Goal: Task Accomplishment & Management: Manage account settings

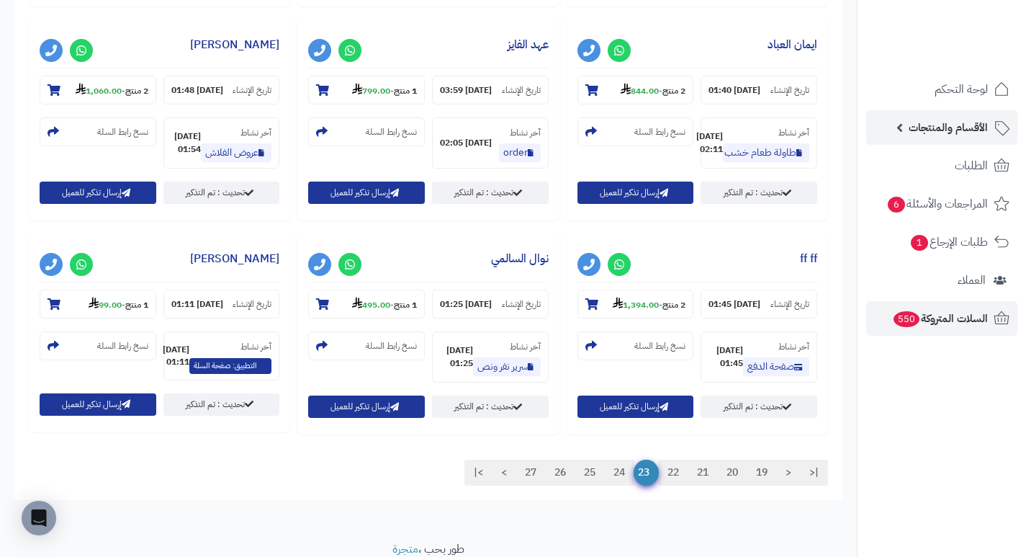
scroll to position [1380, 0]
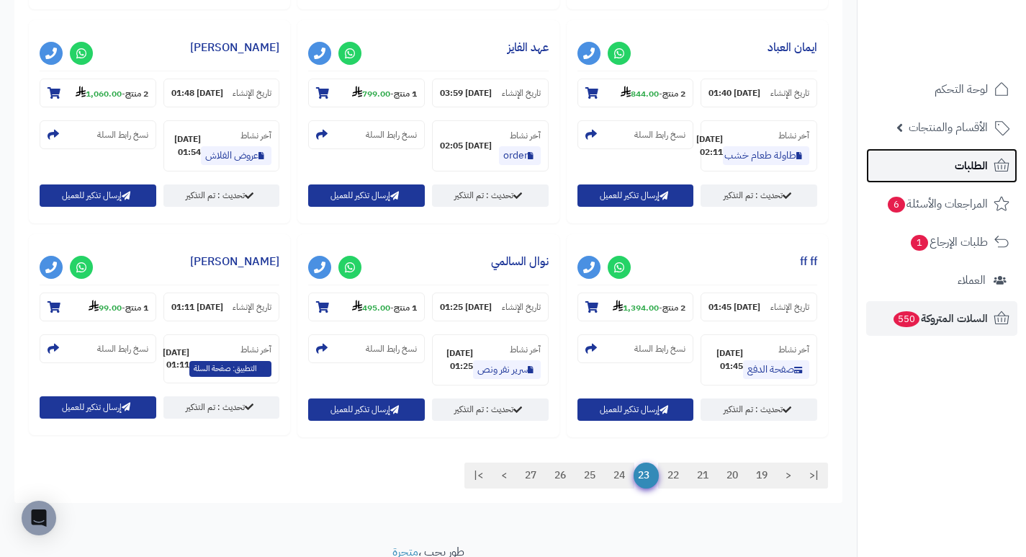
click at [981, 163] on span "الطلبات" at bounding box center [971, 166] width 33 height 20
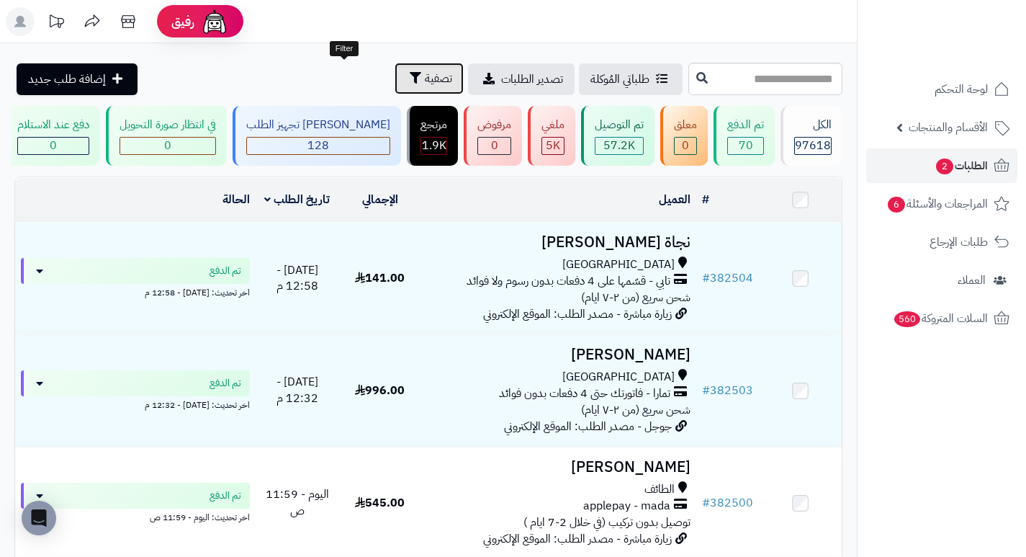
click at [425, 75] on span "تصفية" at bounding box center [438, 78] width 27 height 17
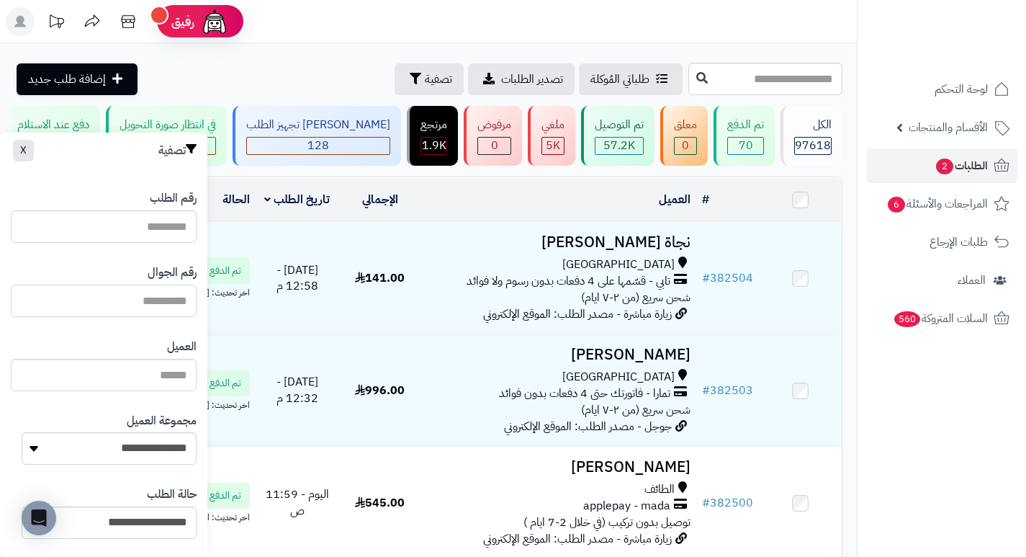
paste input "*********"
type input "*********"
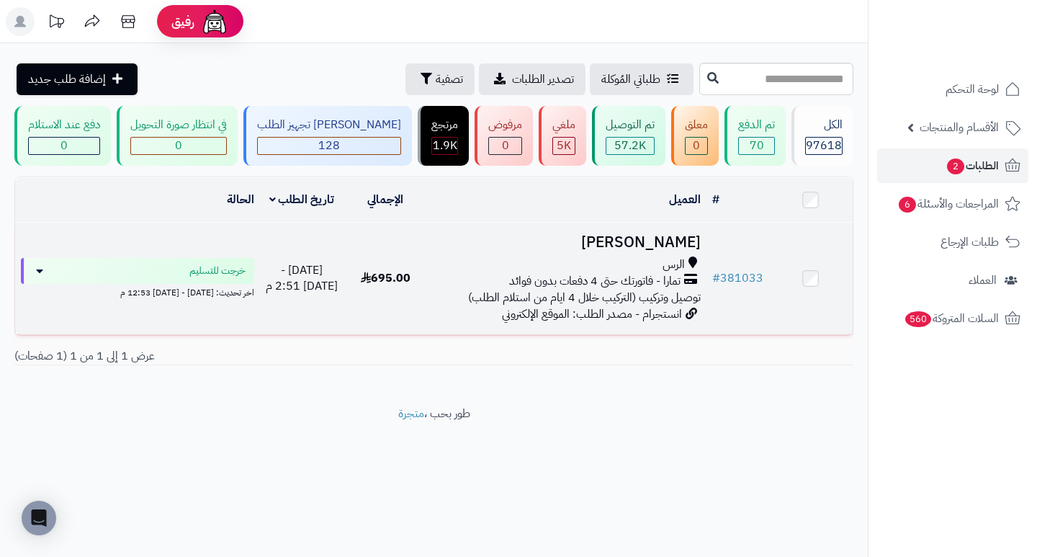
click at [631, 251] on h3 "[PERSON_NAME]" at bounding box center [566, 242] width 267 height 17
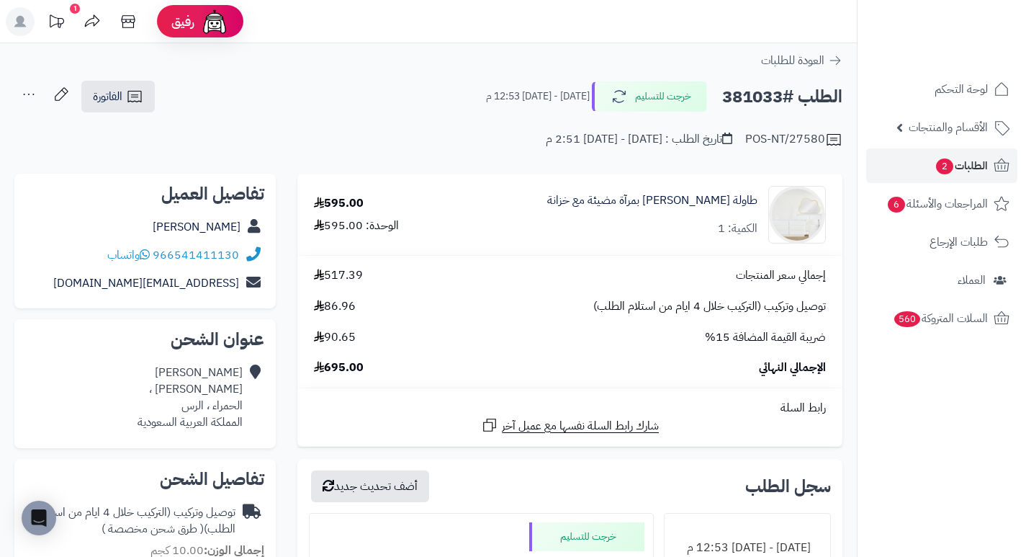
click at [751, 103] on h2 "الطلب #381033" at bounding box center [782, 97] width 120 height 30
copy h2 "381033"
click at [412, 132] on div "POS-NT/27580 تاريخ الطلب : الأربعاء - ١ أكتوبر ٢٠٢٥ - 2:51 م" at bounding box center [428, 131] width 828 height 35
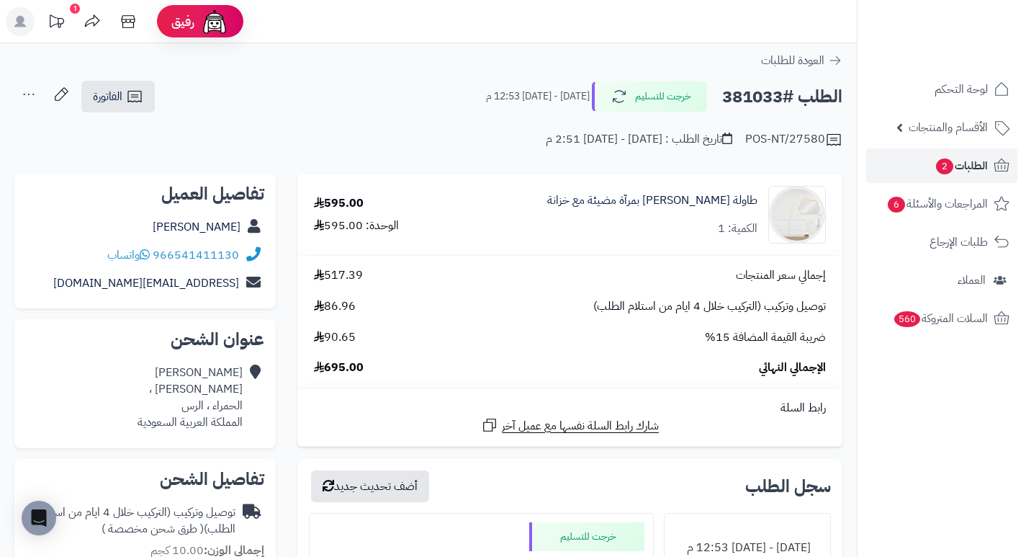
click at [486, 102] on small "السبت - ٤ أكتوبر ٢٠٢٥ - 12:53 م" at bounding box center [538, 96] width 104 height 14
click at [473, 108] on div "الطلب #381033 خرجت للتسليم السبت - ٤ أكتوبر ٢٠٢٥ - 12:53 م" at bounding box center [657, 96] width 369 height 30
click at [585, 140] on div "تاريخ الطلب : الأربعاء - ١ أكتوبر ٢٠٢٥ - 2:51 م" at bounding box center [639, 139] width 186 height 17
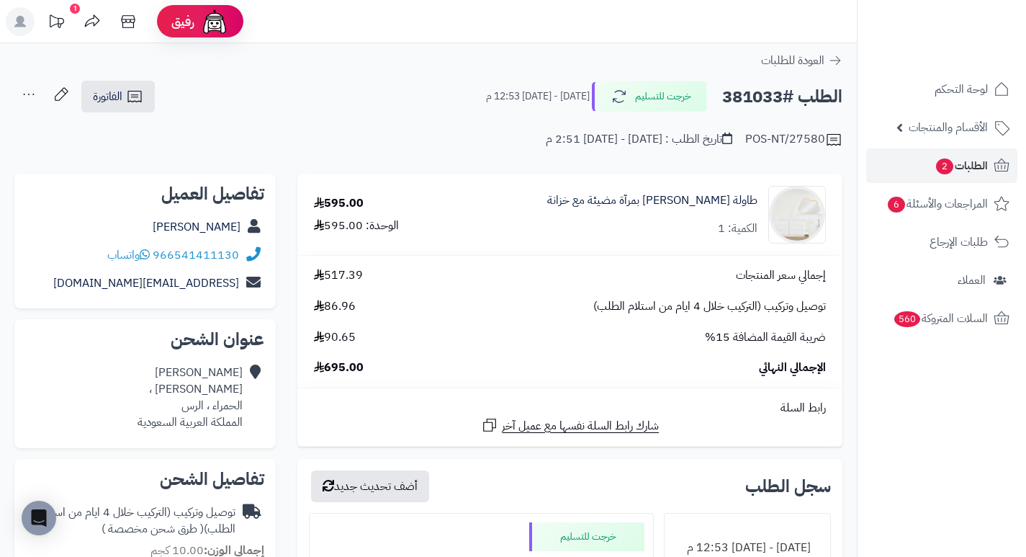
click at [585, 140] on div "تاريخ الطلب : الأربعاء - ١ أكتوبر ٢٠٢٥ - 2:51 م" at bounding box center [639, 139] width 186 height 17
click at [517, 142] on div "POS-NT/27580 تاريخ الطلب : الأربعاء - ١ أكتوبر ٢٠٢٥ - 2:51 م" at bounding box center [428, 131] width 828 height 35
click at [755, 103] on h2 "الطلب #381033" at bounding box center [782, 97] width 120 height 30
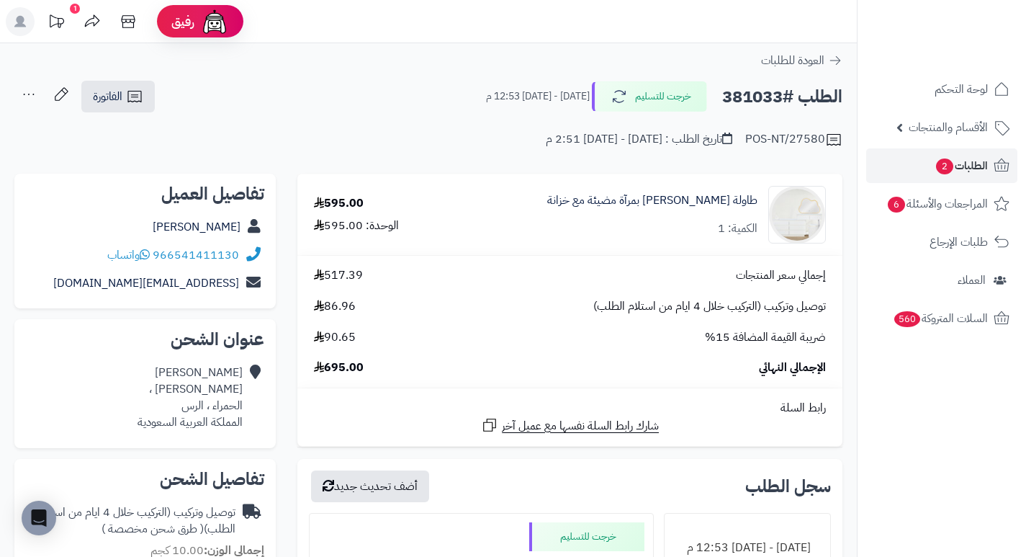
copy h2 "381033"
click at [457, 133] on div "POS-NT/27580 تاريخ الطلب : الأربعاء - ١ أكتوبر ٢٠٢٥ - 2:51 م" at bounding box center [428, 131] width 828 height 35
click at [963, 318] on span "السلات المتروكة 560" at bounding box center [940, 318] width 96 height 20
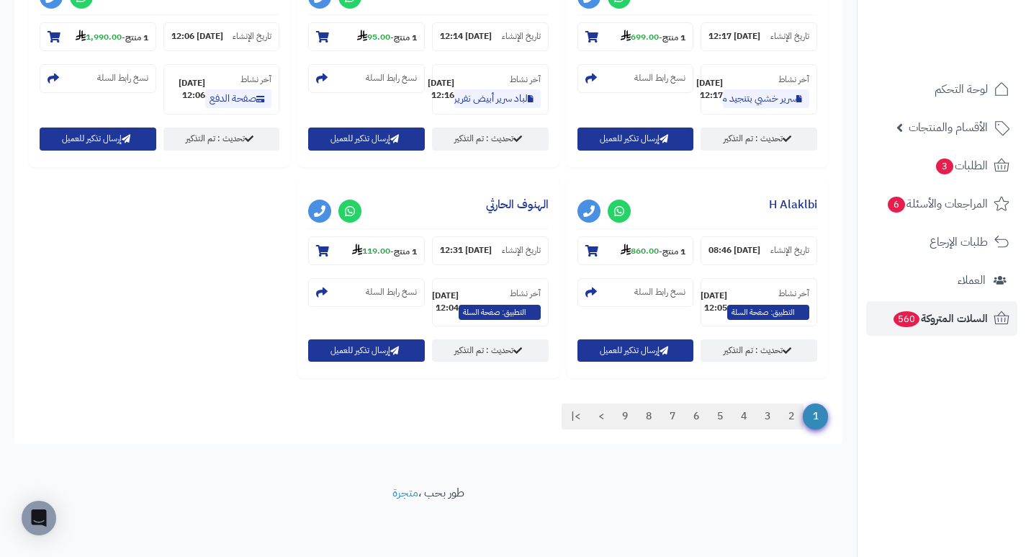
scroll to position [1850, 0]
click at [625, 414] on link "9" at bounding box center [625, 416] width 24 height 26
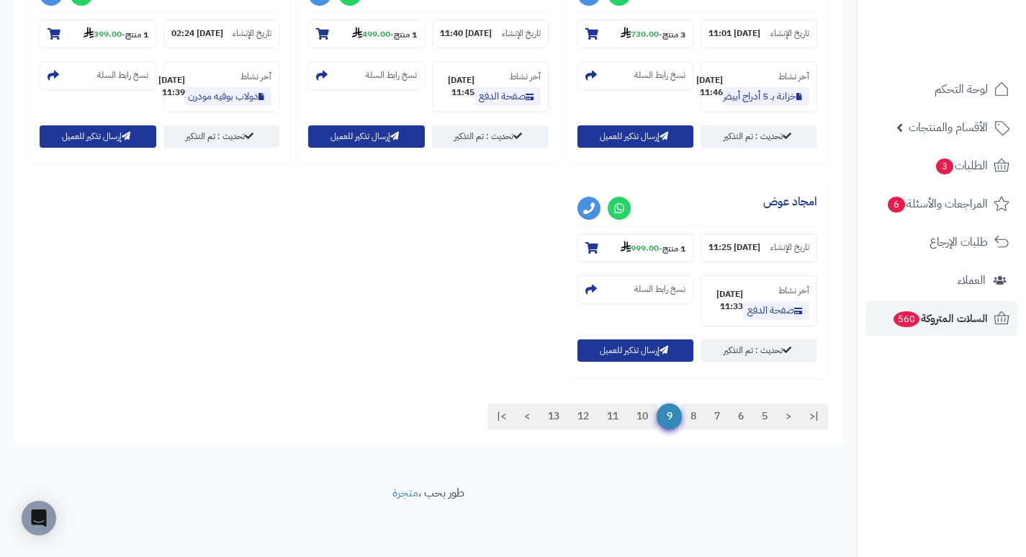
scroll to position [1594, 0]
click at [551, 414] on link "13" at bounding box center [554, 416] width 30 height 26
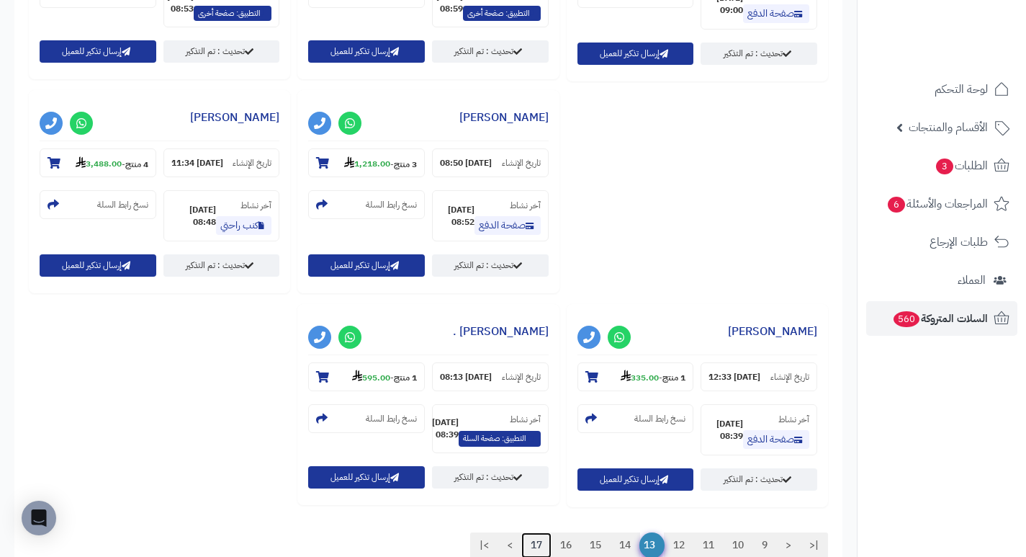
click at [533, 532] on link "17" at bounding box center [536, 545] width 30 height 26
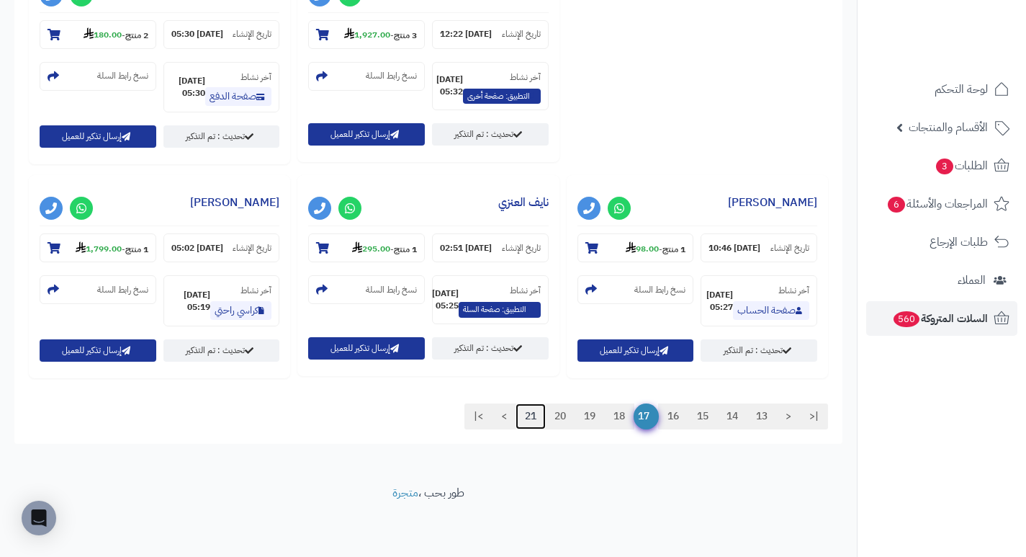
click at [519, 425] on link "21" at bounding box center [531, 416] width 30 height 26
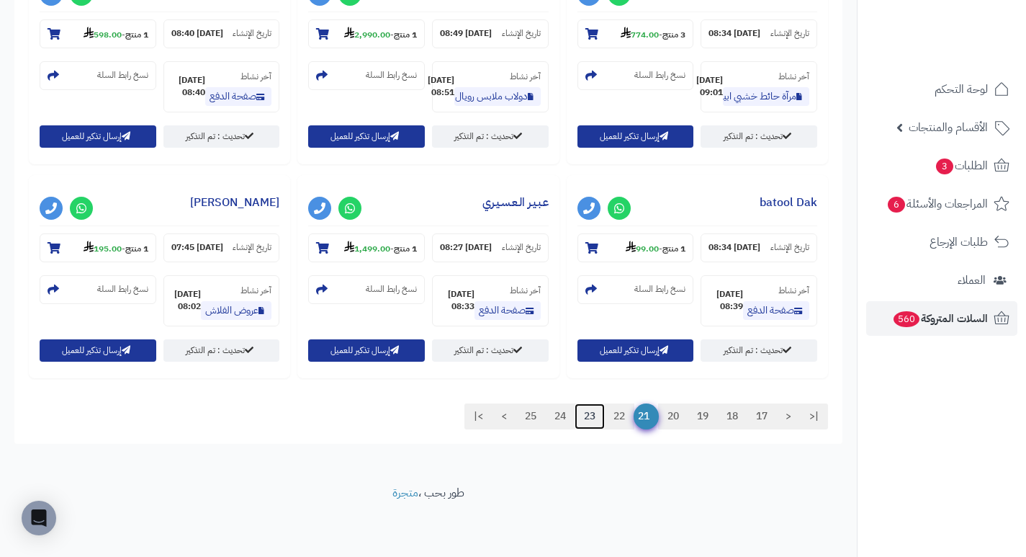
click at [588, 425] on link "23" at bounding box center [590, 416] width 30 height 26
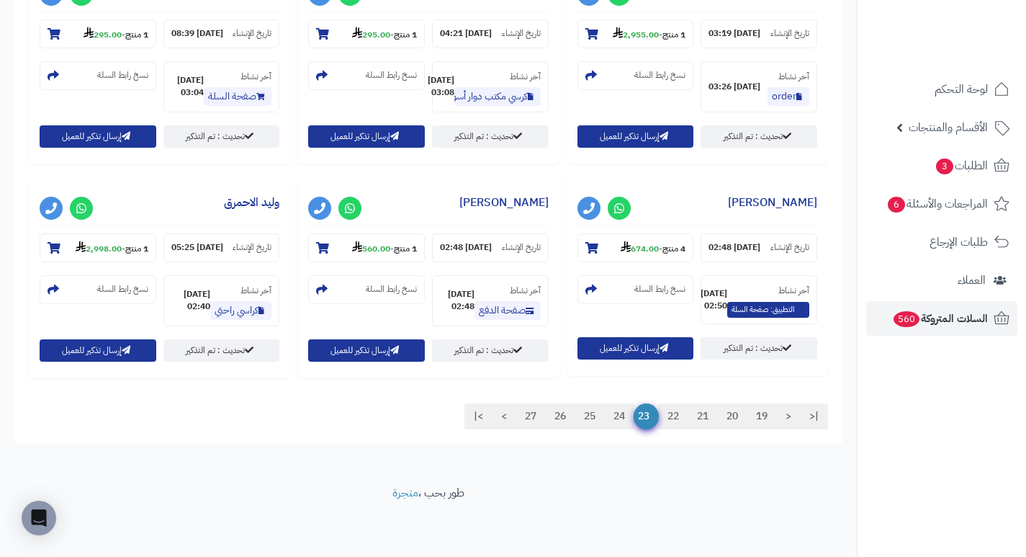
scroll to position [1606, 0]
click at [616, 418] on link "24" at bounding box center [619, 416] width 30 height 26
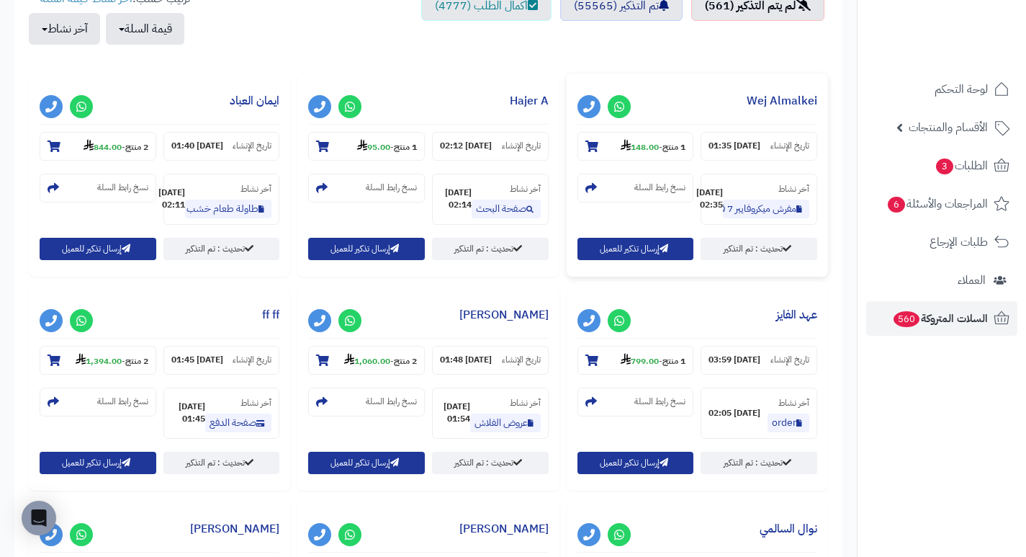
scroll to position [576, 0]
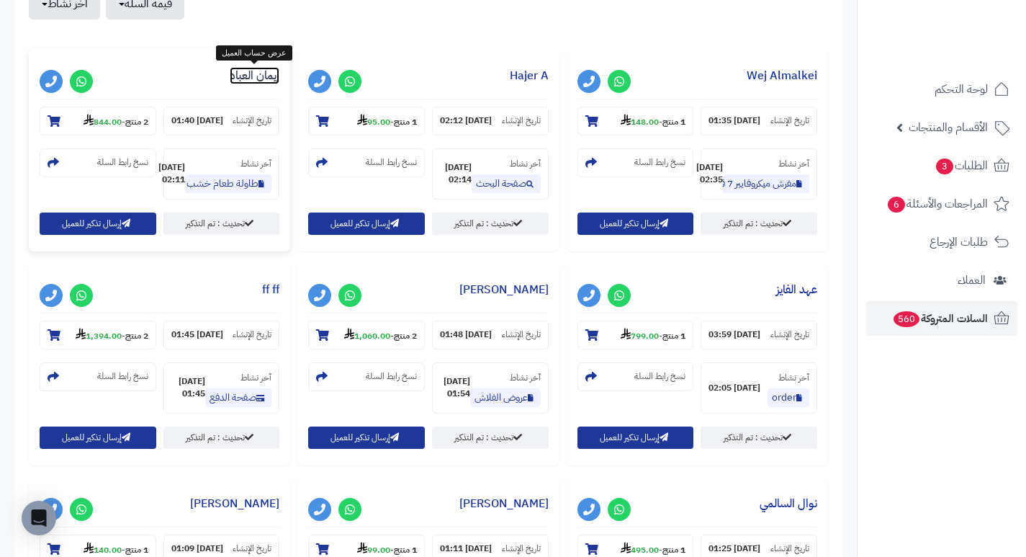
click at [235, 68] on link "ايمان العباد" at bounding box center [255, 75] width 50 height 17
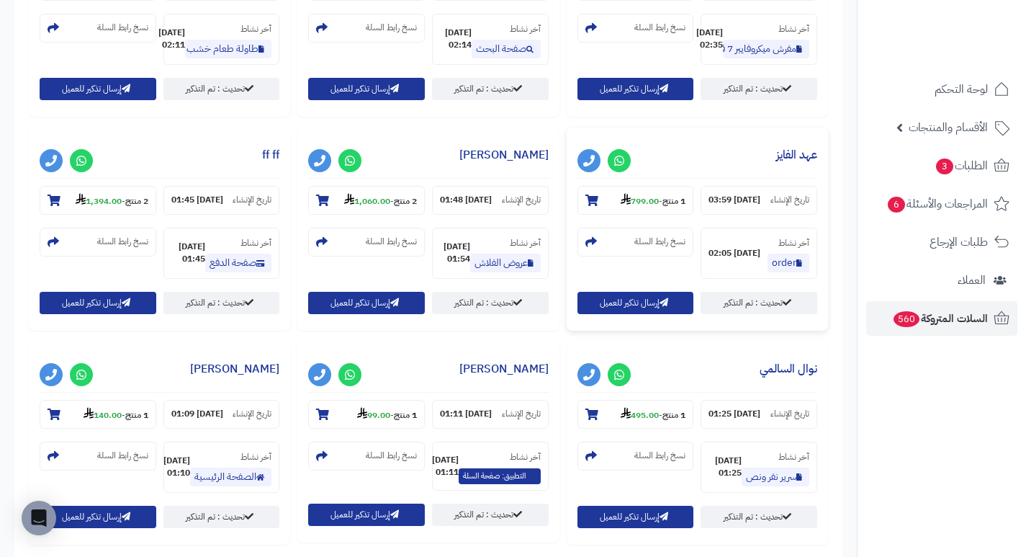
scroll to position [720, 0]
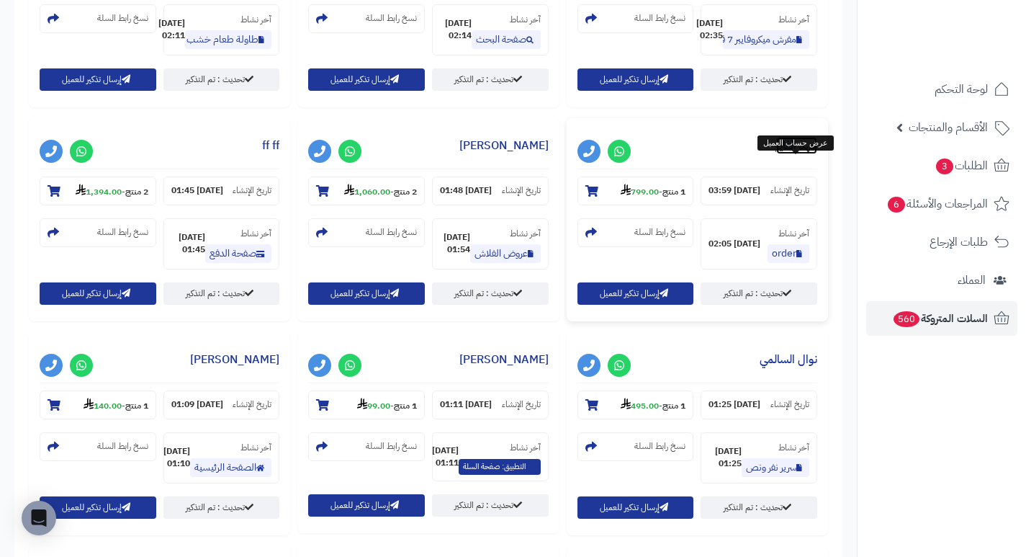
click at [814, 154] on link "عهد الفايز" at bounding box center [796, 145] width 41 height 17
click at [504, 154] on link "عبدالعزيز الرويس" at bounding box center [503, 145] width 89 height 17
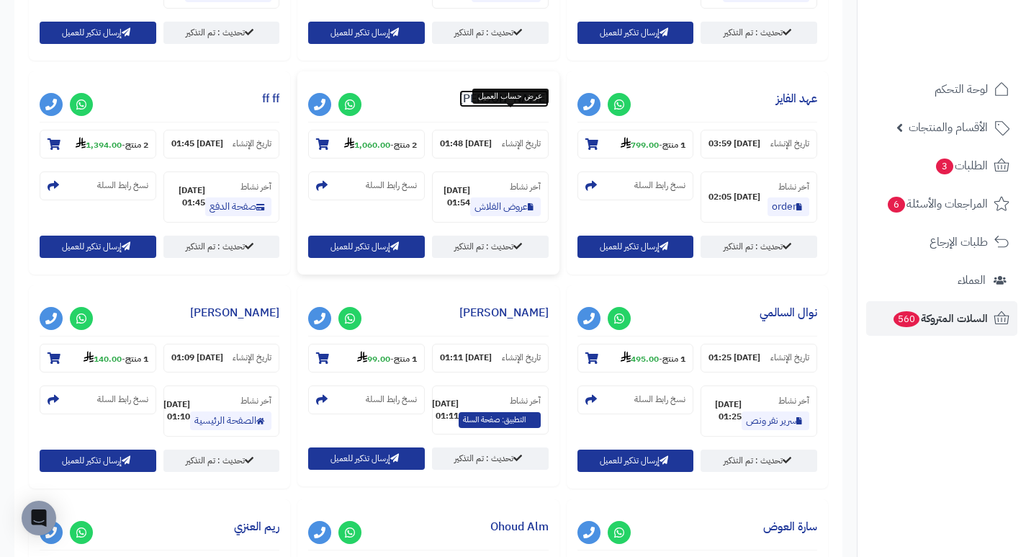
scroll to position [792, 0]
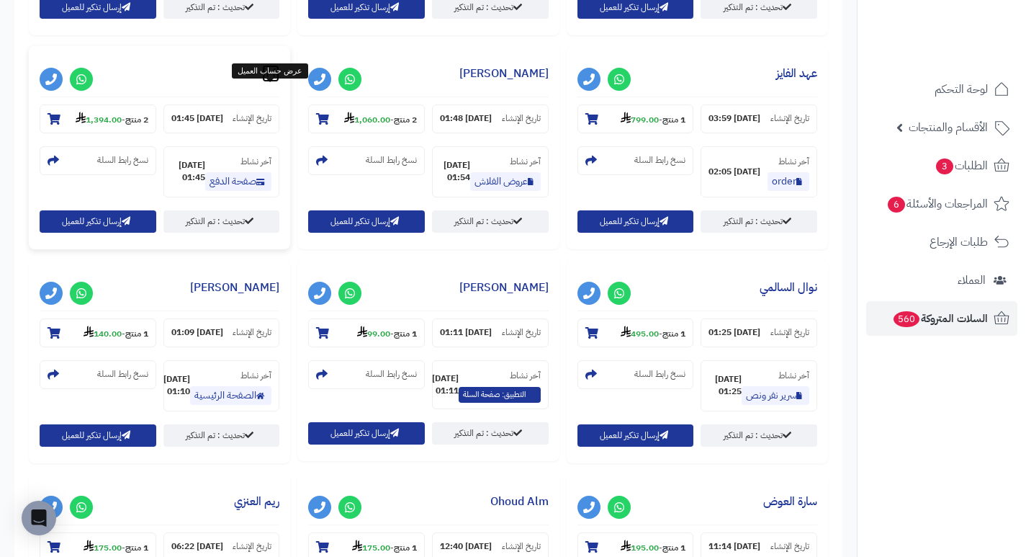
click at [264, 82] on link "ff ff" at bounding box center [270, 73] width 17 height 17
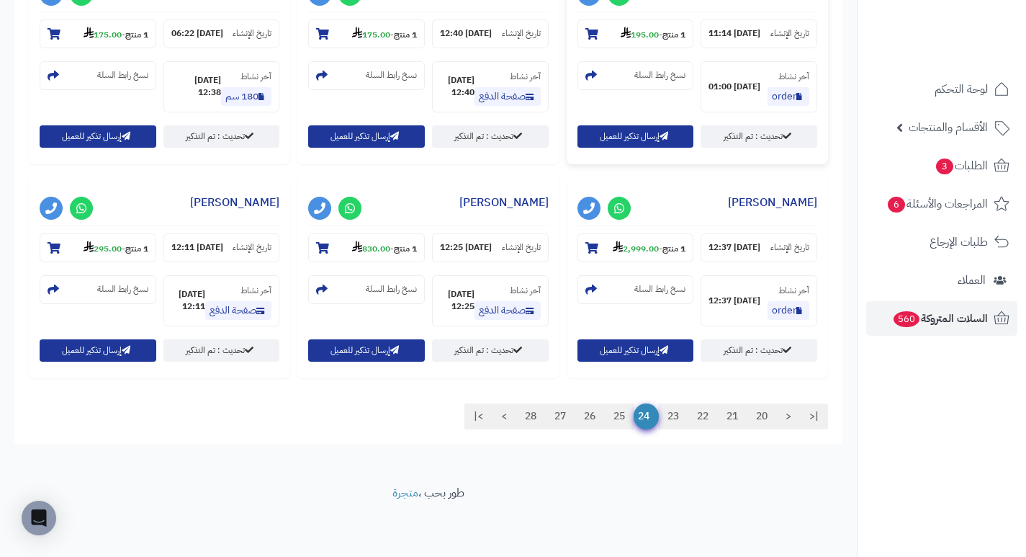
scroll to position [1372, 0]
click at [775, 194] on link "خليفة الحمود" at bounding box center [772, 202] width 89 height 17
click at [524, 194] on link "yahia altherwi" at bounding box center [503, 202] width 89 height 17
click at [613, 416] on link "25" at bounding box center [619, 416] width 30 height 26
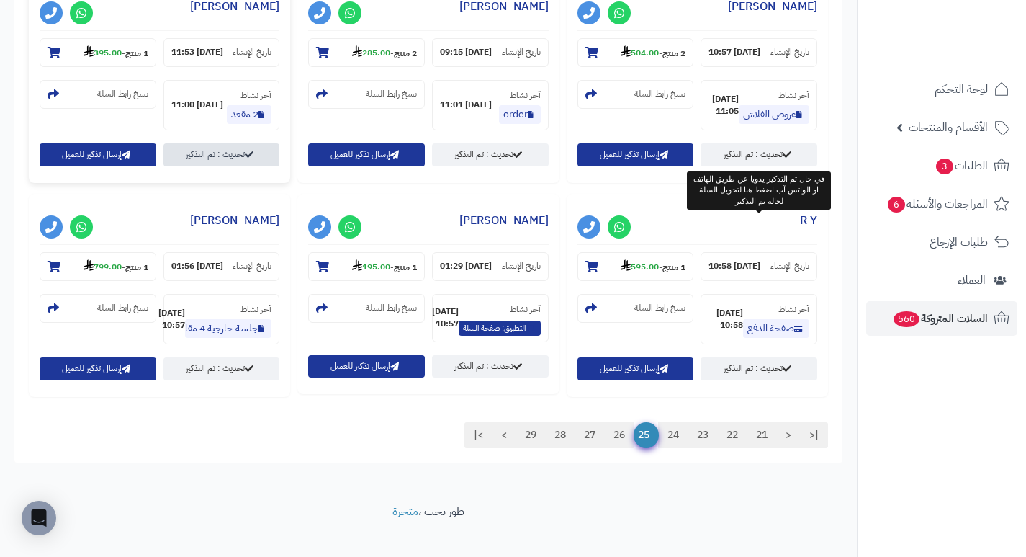
scroll to position [1616, 0]
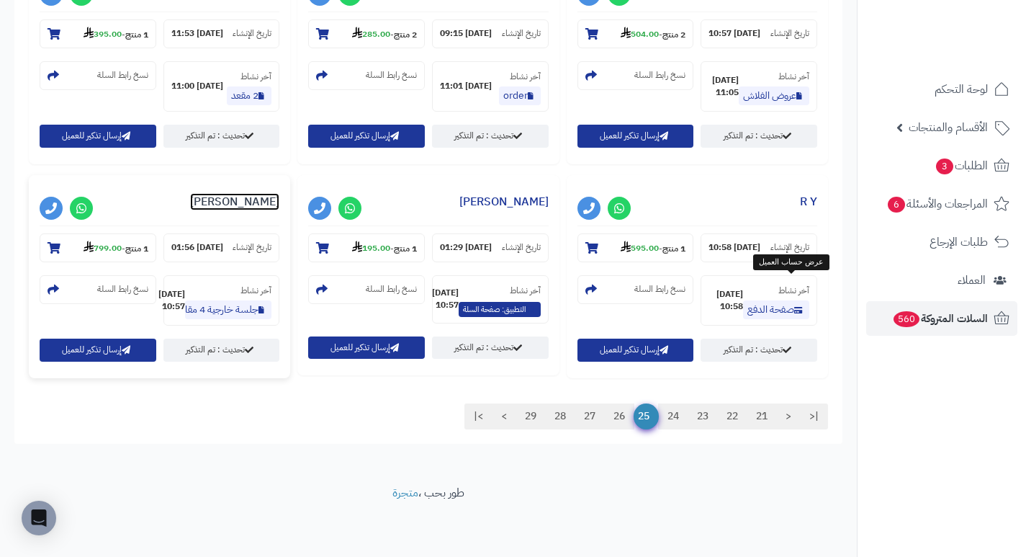
click at [279, 193] on link "حنان الحربي" at bounding box center [234, 201] width 89 height 17
click at [618, 413] on link "26" at bounding box center [619, 416] width 30 height 26
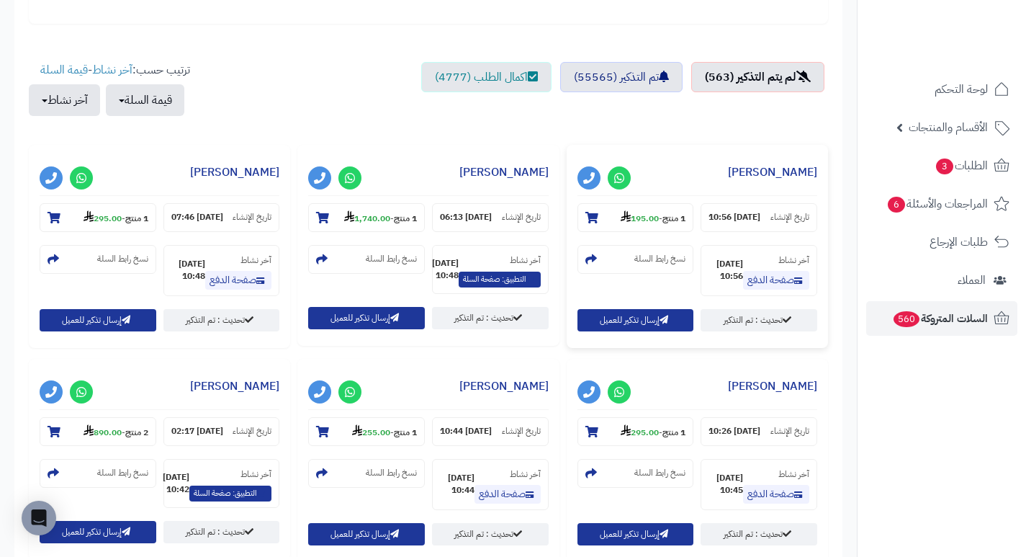
scroll to position [576, 0]
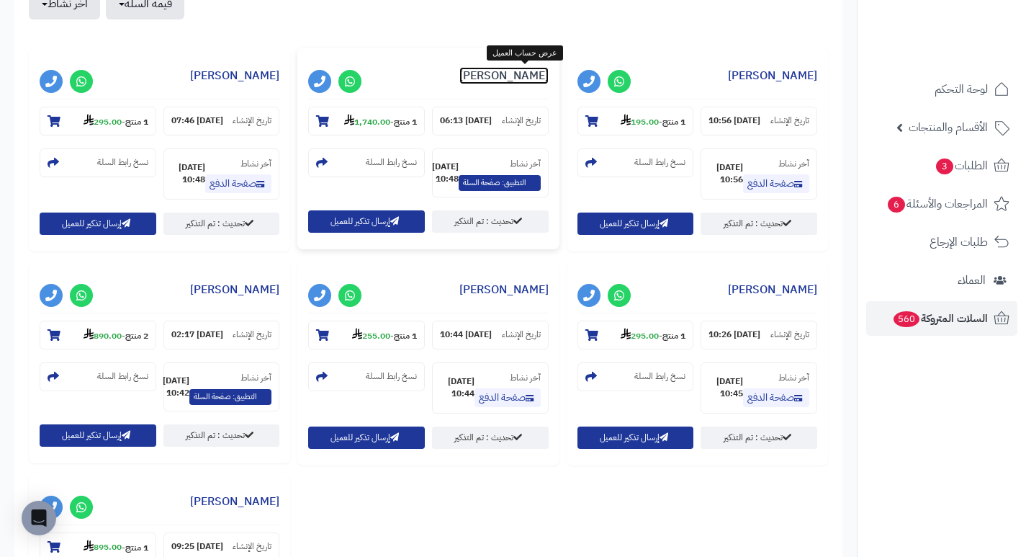
click at [518, 74] on link "محمد فهد" at bounding box center [503, 75] width 89 height 17
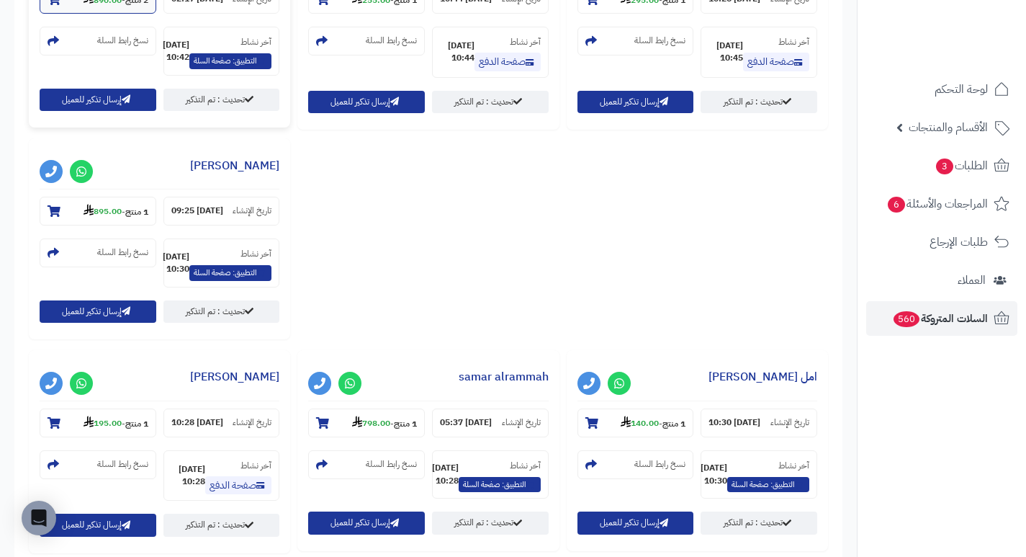
scroll to position [936, 0]
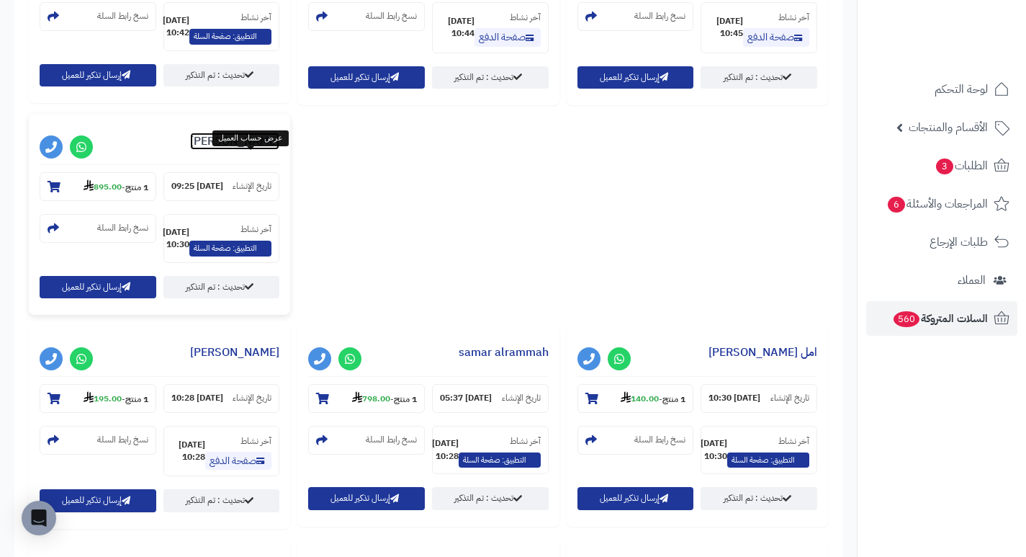
click at [256, 150] on link "الهنوف احمد" at bounding box center [234, 140] width 89 height 17
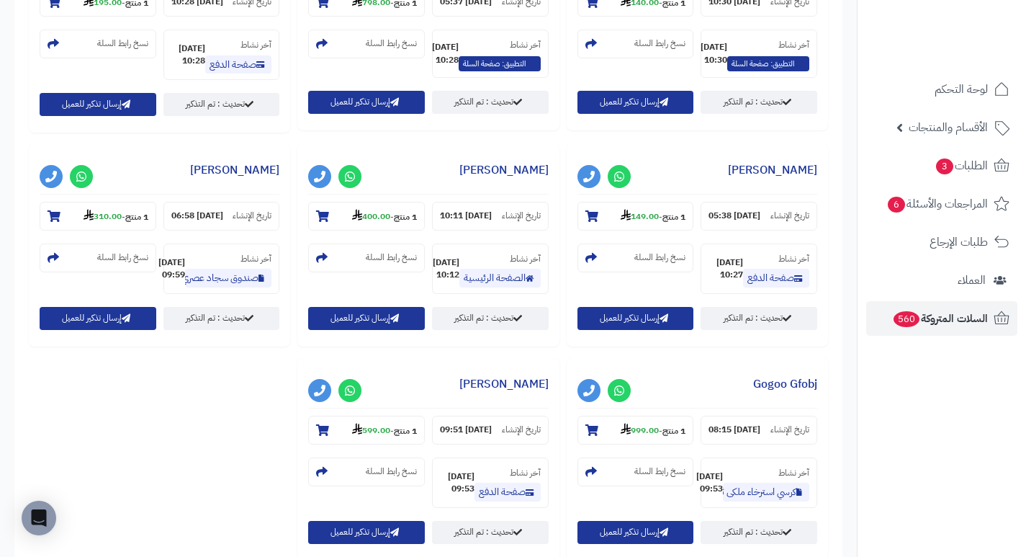
scroll to position [1296, 0]
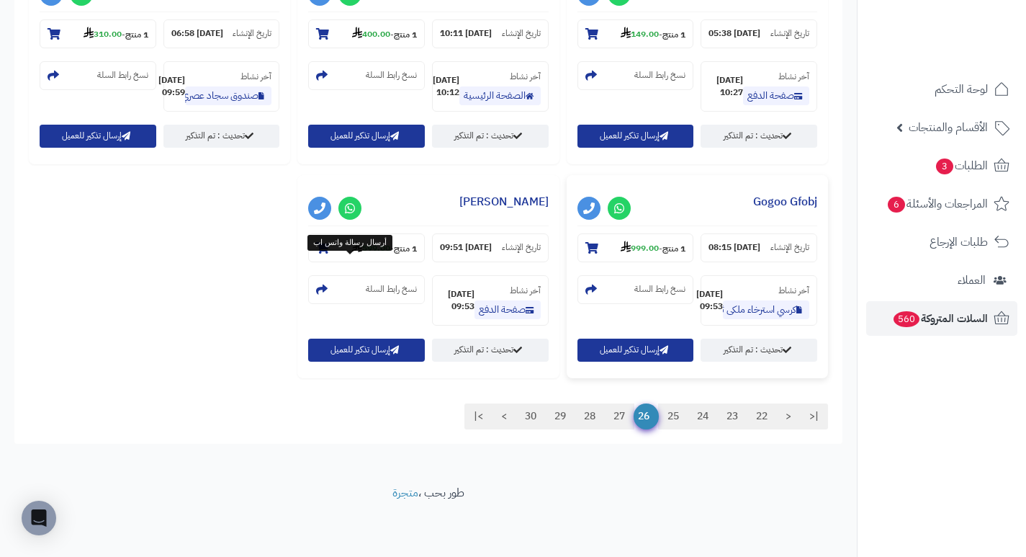
scroll to position [1728, 0]
click at [753, 193] on link "Gogoo Gfobj" at bounding box center [785, 201] width 64 height 17
click at [613, 413] on link "27" at bounding box center [619, 416] width 30 height 26
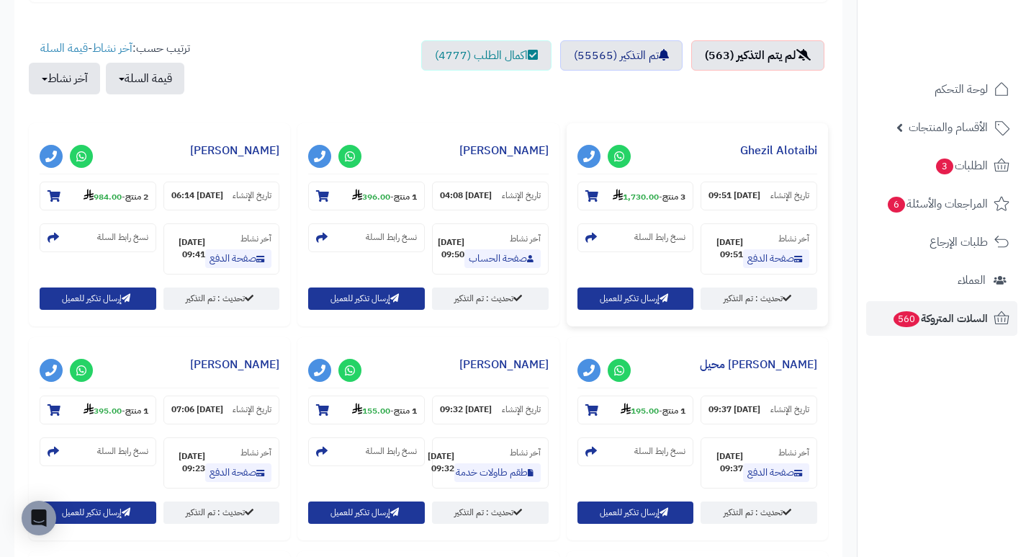
scroll to position [504, 0]
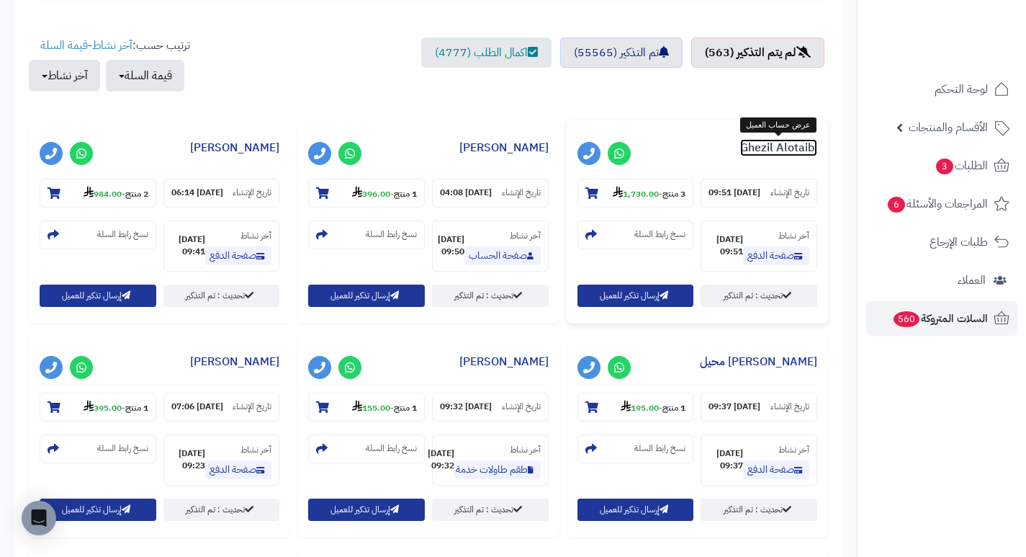
click at [781, 146] on link "Ghezil Alotaibi" at bounding box center [778, 147] width 77 height 17
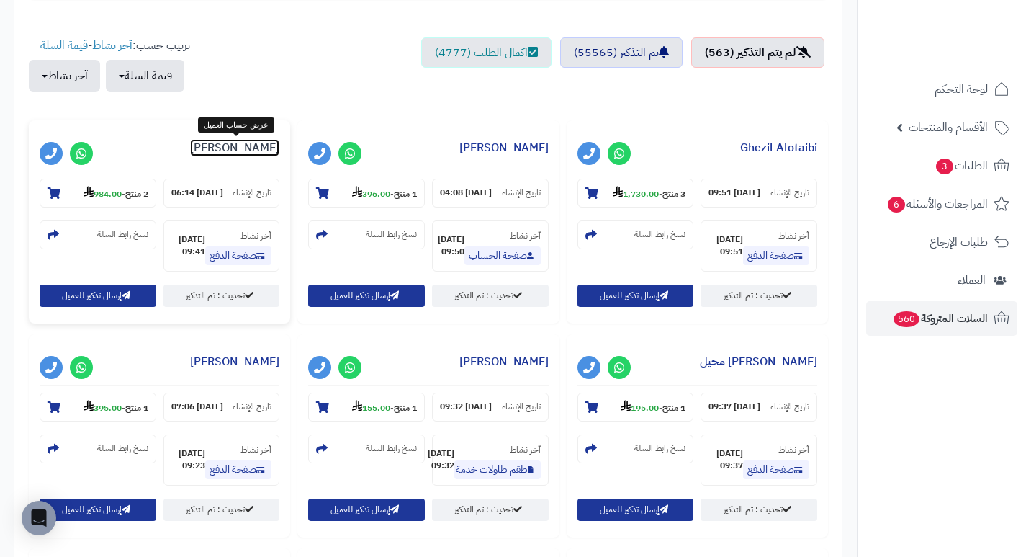
click at [248, 147] on link "عبدالرحمن المطيري" at bounding box center [234, 147] width 89 height 17
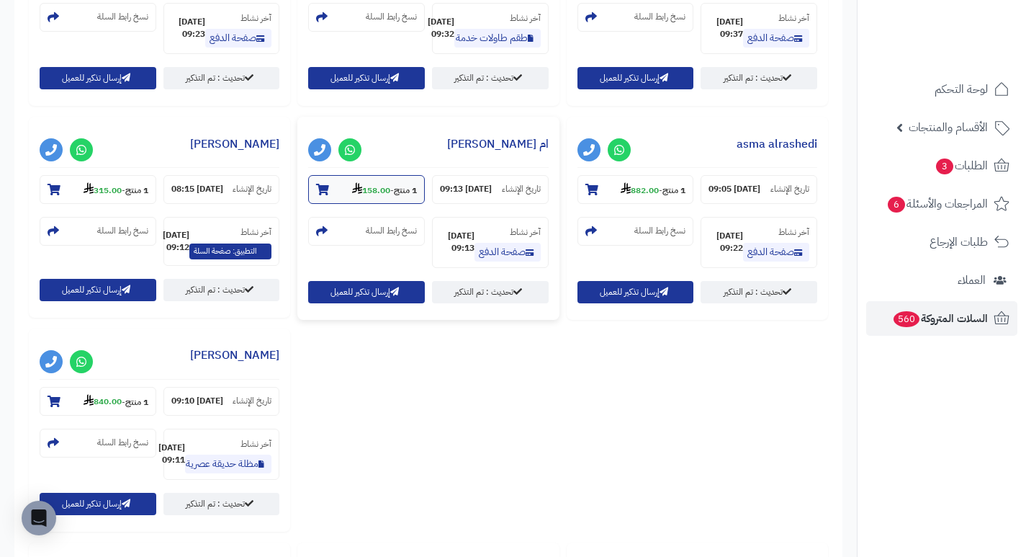
scroll to position [936, 0]
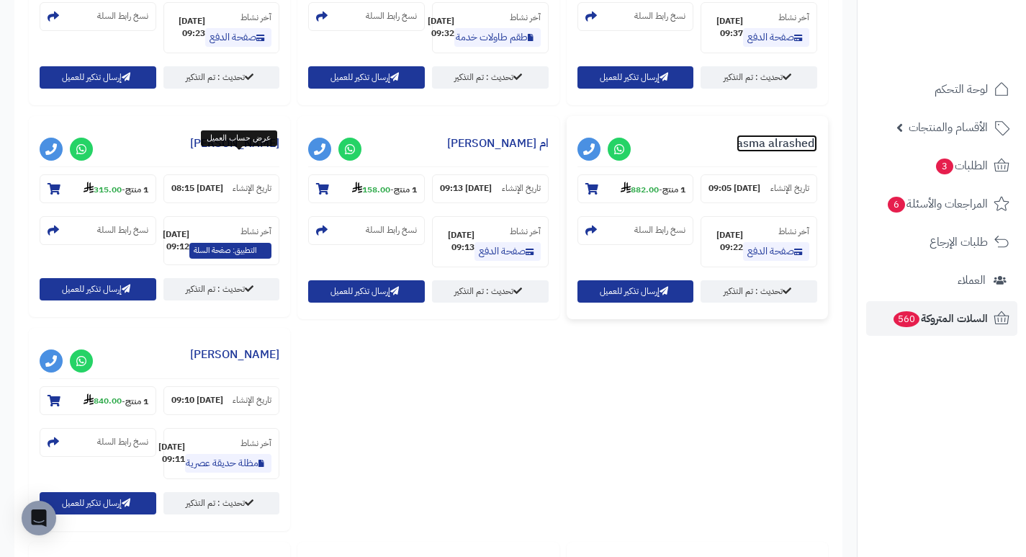
click at [737, 152] on link "asma alrashedi" at bounding box center [777, 143] width 81 height 17
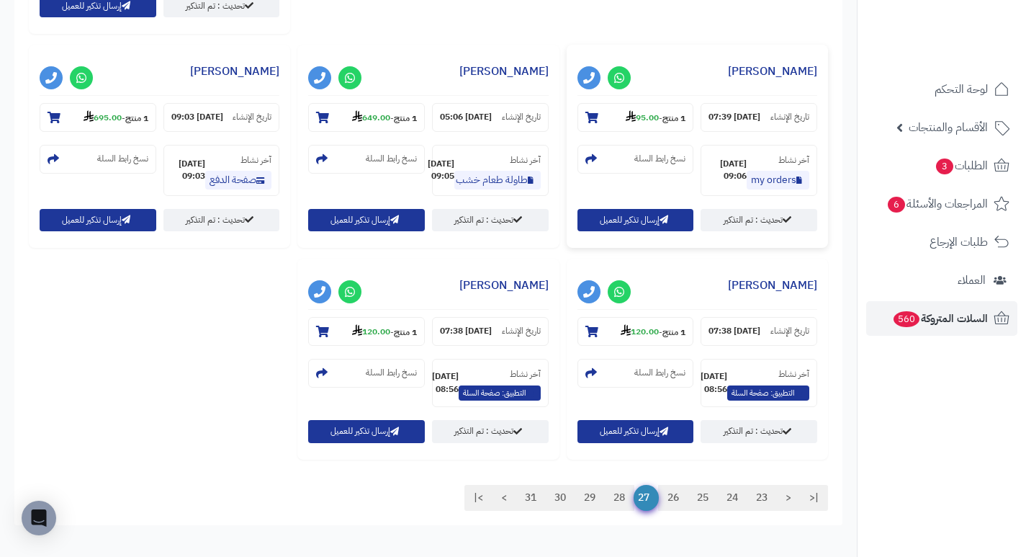
scroll to position [1440, 0]
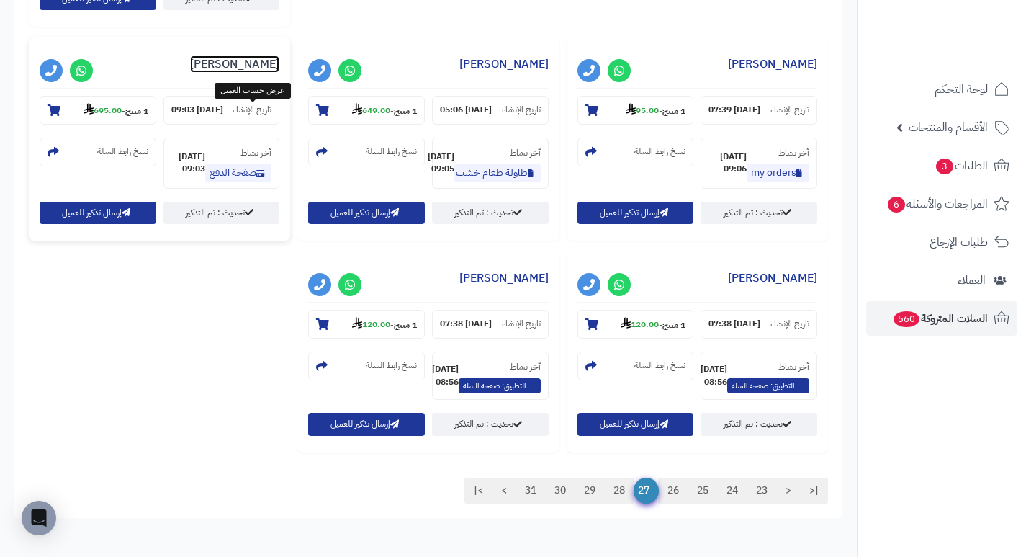
click at [269, 73] on link "رغد الفريدي" at bounding box center [234, 63] width 89 height 17
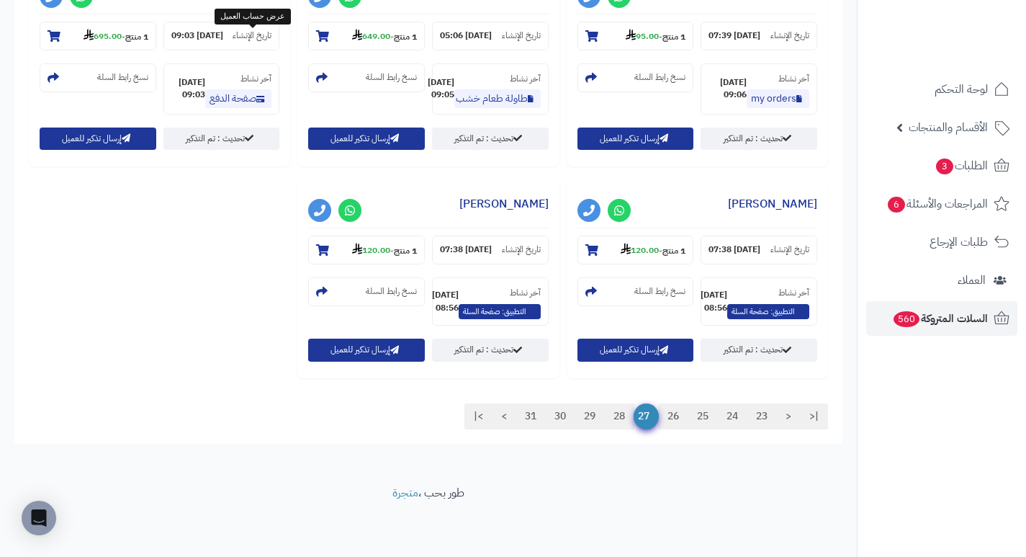
scroll to position [1828, 0]
click at [620, 420] on link "28" at bounding box center [619, 416] width 30 height 26
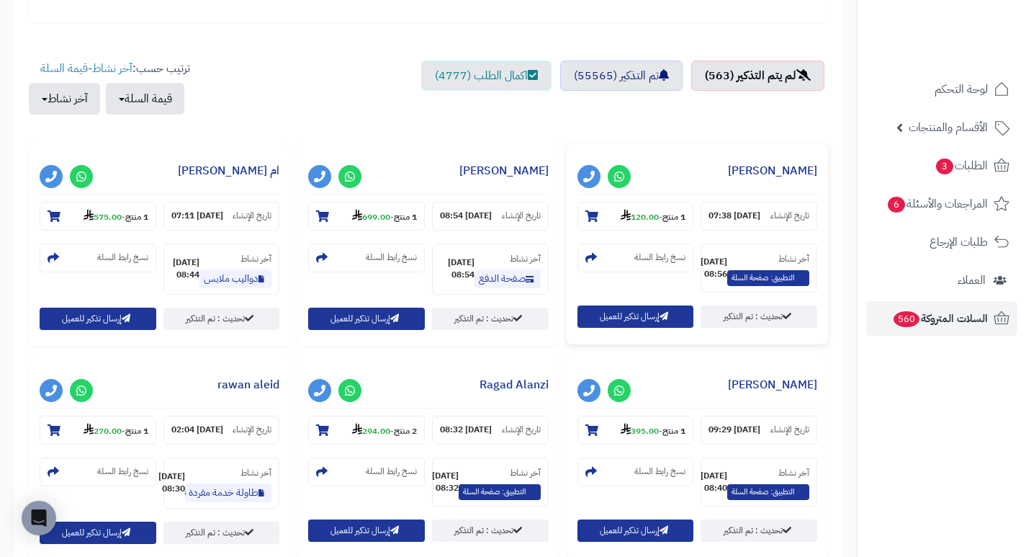
scroll to position [576, 0]
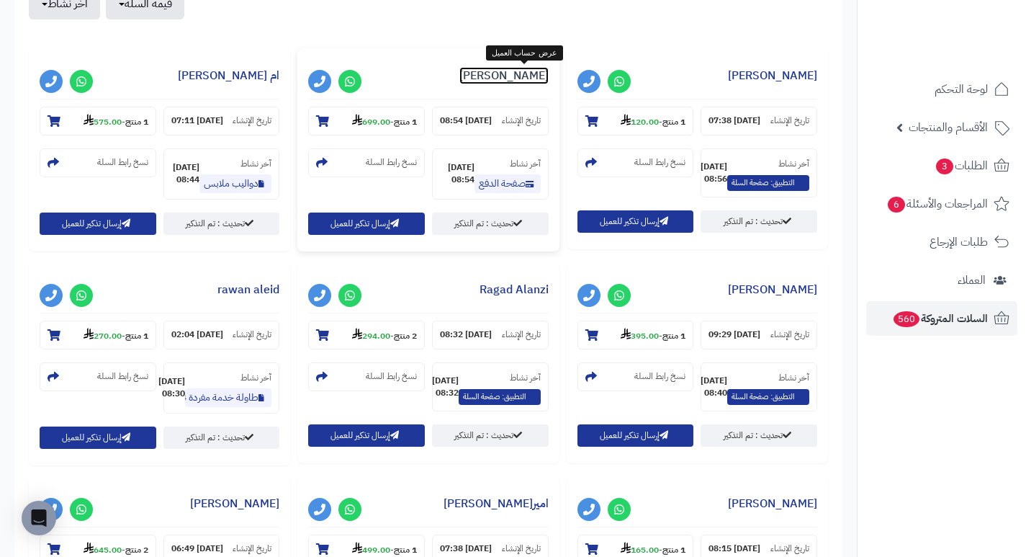
click at [547, 75] on link "وليد السيد" at bounding box center [503, 75] width 89 height 17
click at [525, 73] on link "وليد السيد" at bounding box center [503, 75] width 89 height 17
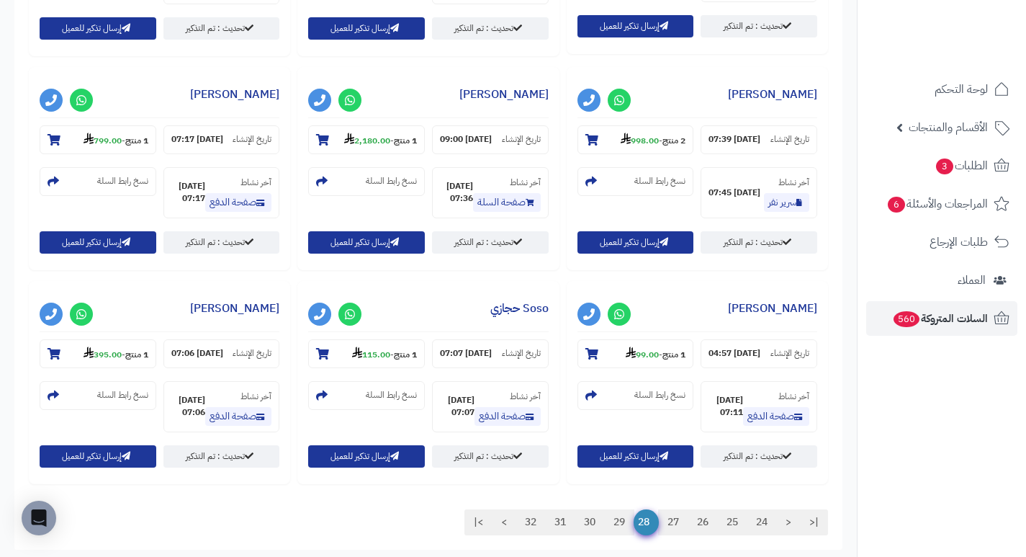
scroll to position [1224, 0]
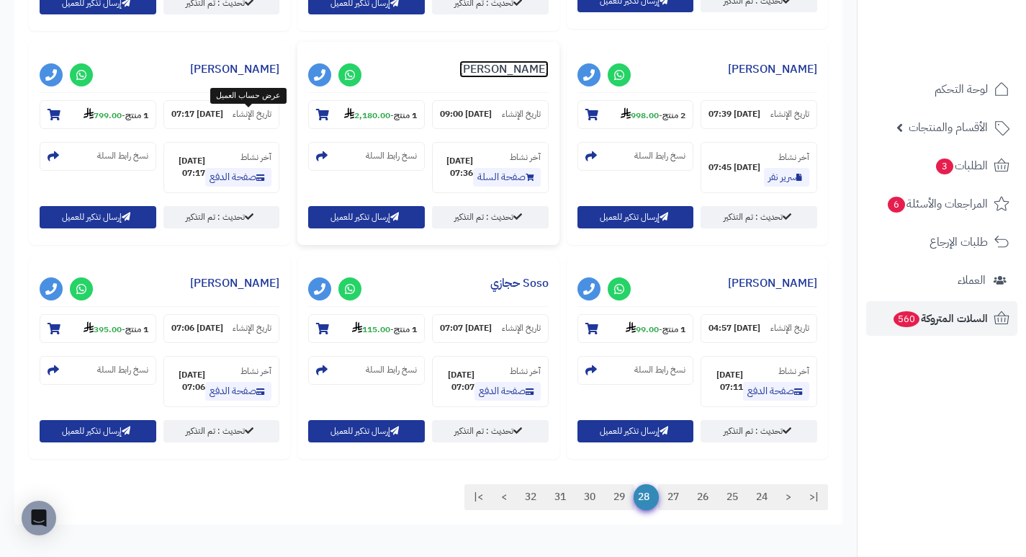
click at [459, 78] on link "Hind Khalid" at bounding box center [503, 68] width 89 height 17
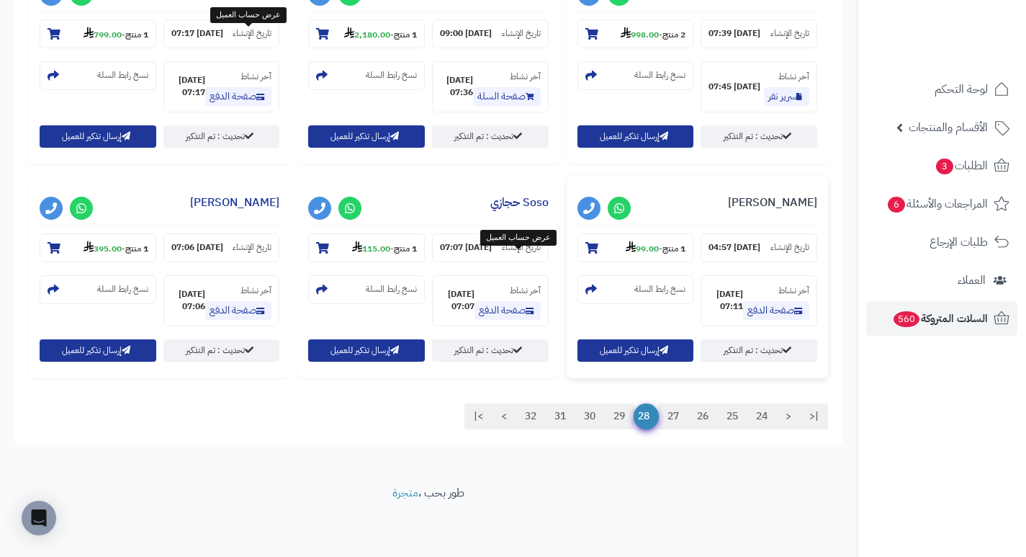
scroll to position [1368, 0]
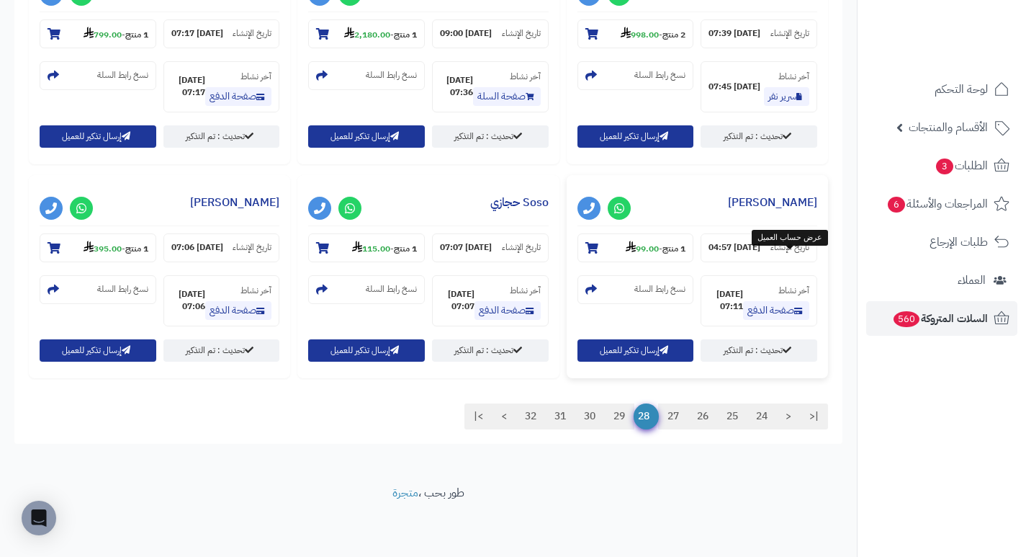
scroll to position [1440, 0]
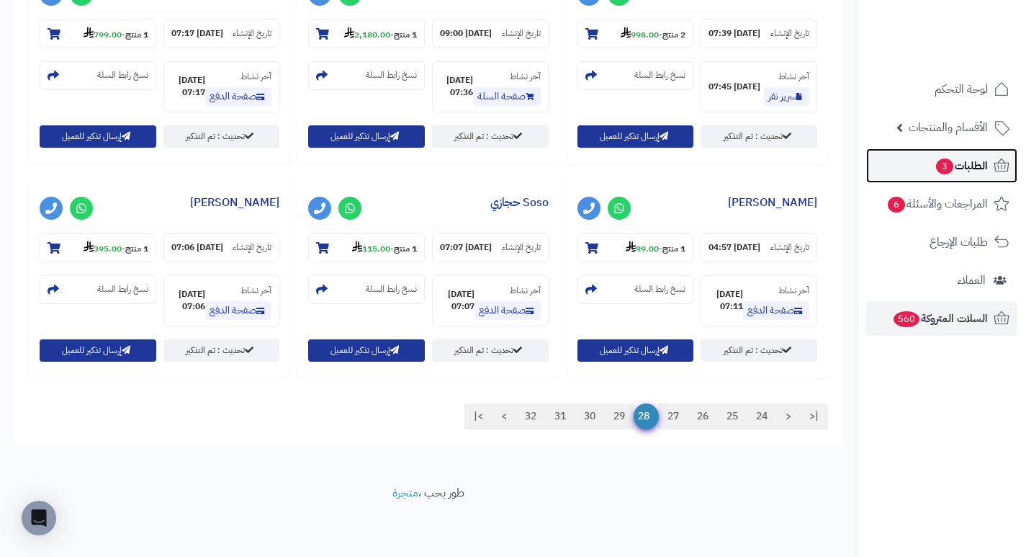
click at [959, 166] on span "الطلبات 3" at bounding box center [961, 166] width 53 height 20
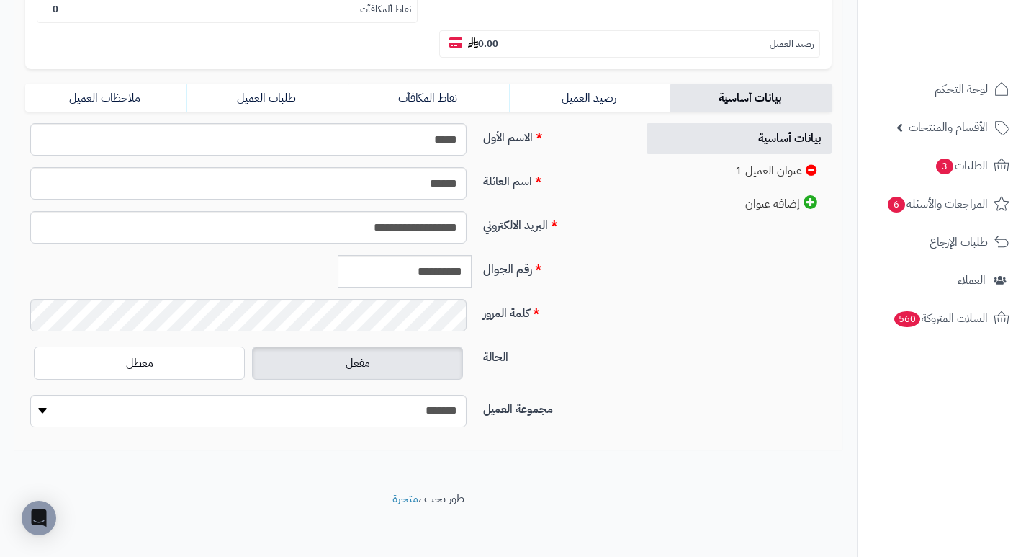
scroll to position [292, 0]
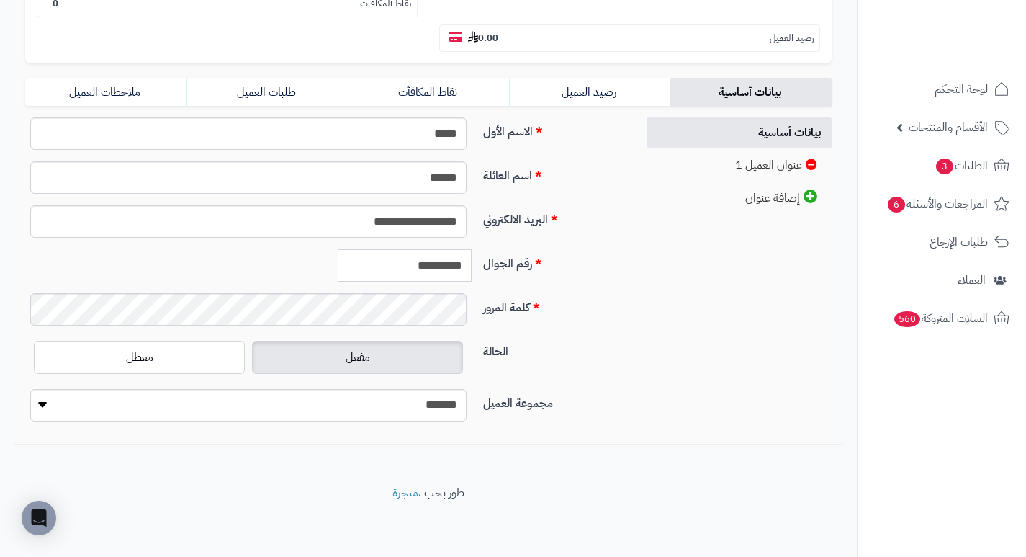
drag, startPoint x: 400, startPoint y: 269, endPoint x: 505, endPoint y: 261, distance: 106.2
click at [505, 261] on div "**********" at bounding box center [324, 271] width 611 height 44
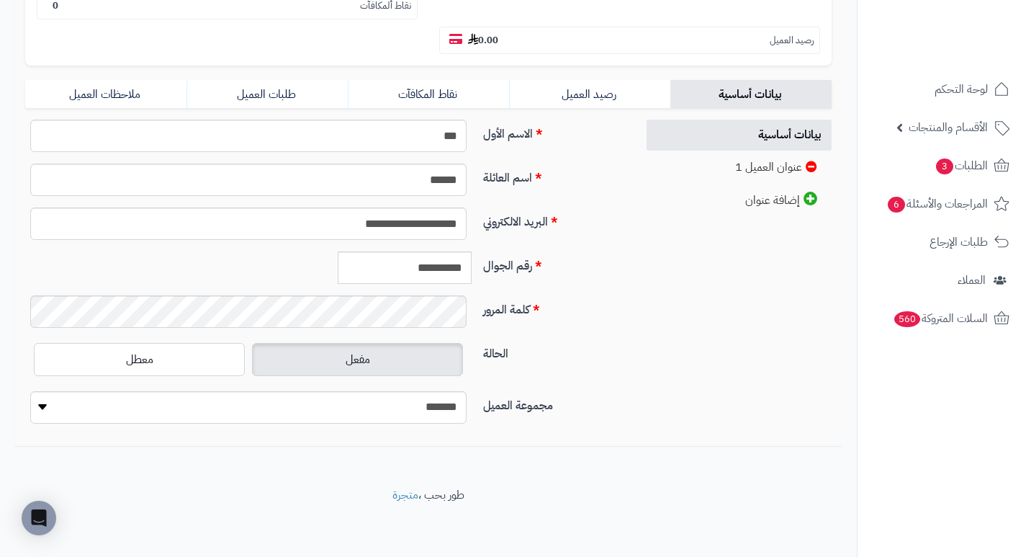
scroll to position [292, 0]
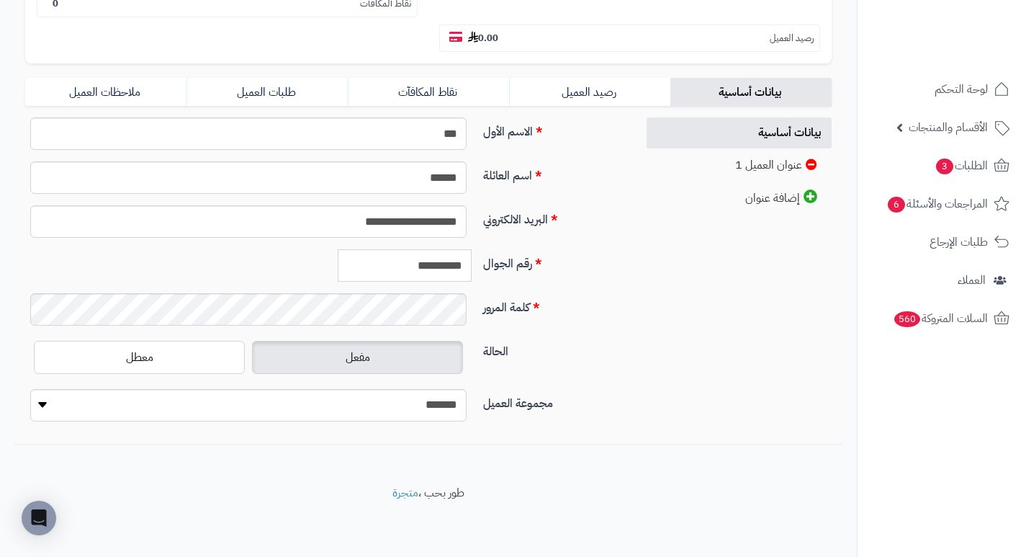
drag, startPoint x: 396, startPoint y: 264, endPoint x: 487, endPoint y: 268, distance: 90.8
click at [486, 268] on div "**********" at bounding box center [324, 271] width 611 height 44
click at [444, 261] on input "**********" at bounding box center [405, 265] width 134 height 32
drag, startPoint x: 399, startPoint y: 265, endPoint x: 533, endPoint y: 262, distance: 134.0
click at [533, 262] on div "**********" at bounding box center [324, 271] width 611 height 44
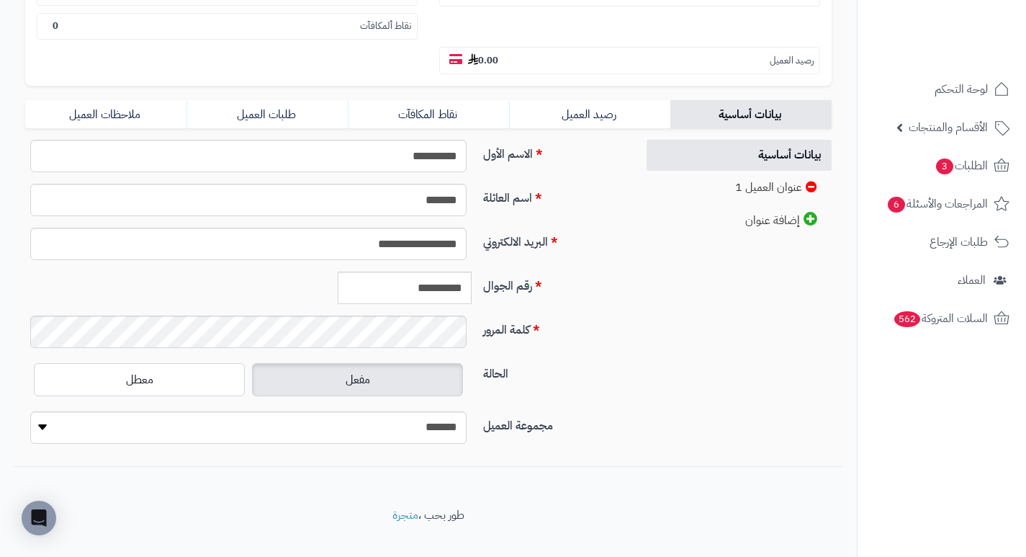
scroll to position [292, 0]
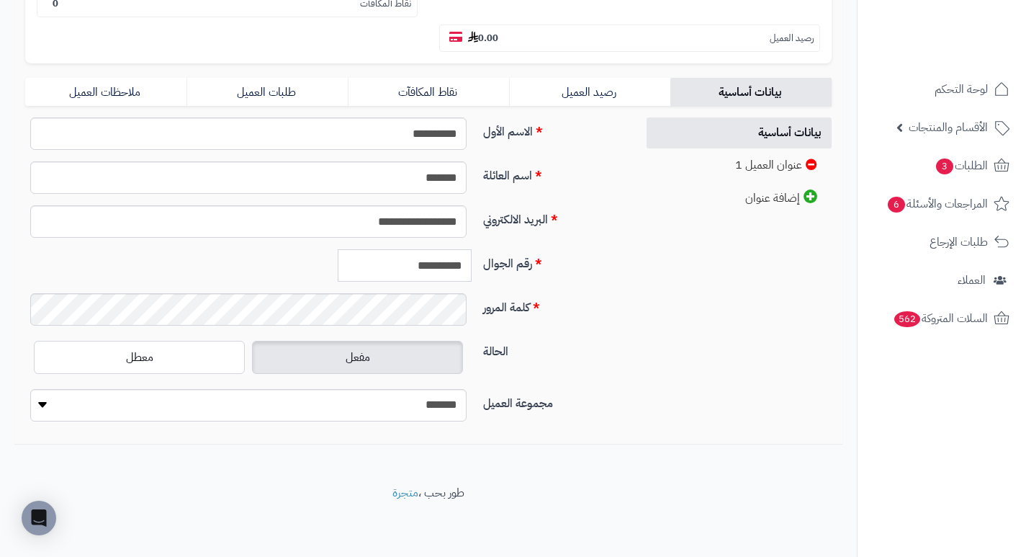
drag, startPoint x: 397, startPoint y: 265, endPoint x: 546, endPoint y: 270, distance: 148.4
click at [546, 270] on div "**********" at bounding box center [324, 271] width 611 height 44
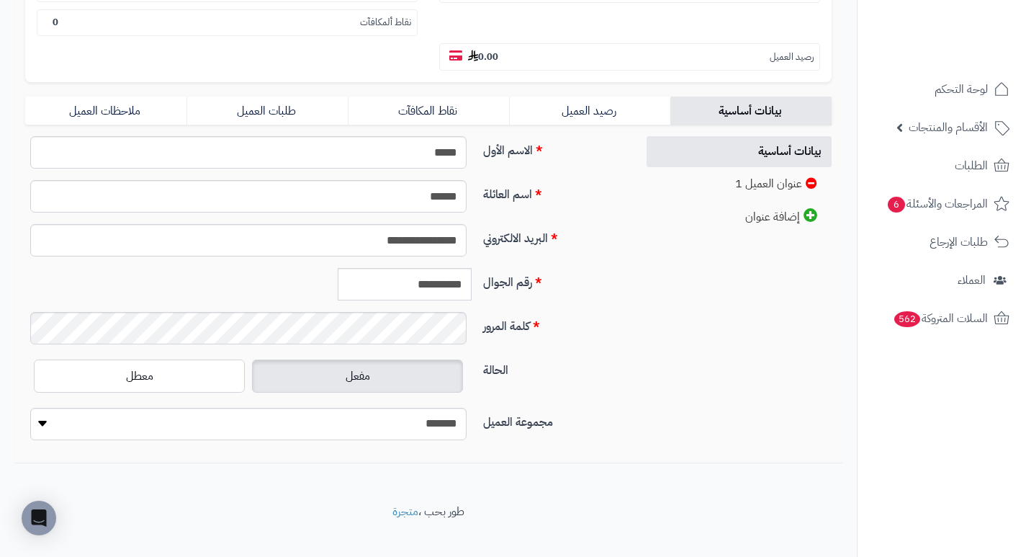
scroll to position [292, 0]
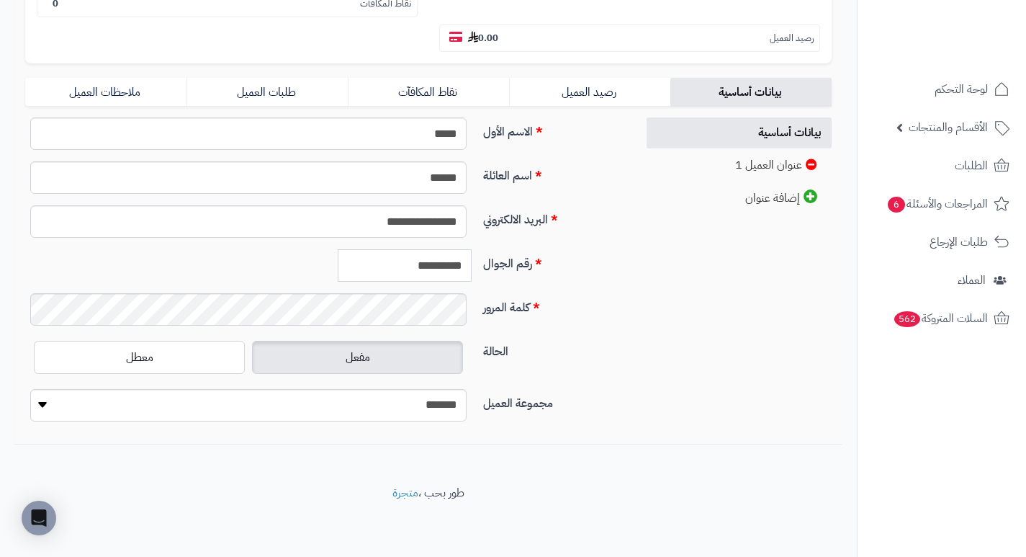
drag, startPoint x: 398, startPoint y: 266, endPoint x: 520, endPoint y: 266, distance: 121.7
click at [517, 266] on div "**********" at bounding box center [324, 271] width 611 height 44
click at [407, 269] on input "*********" at bounding box center [405, 265] width 134 height 32
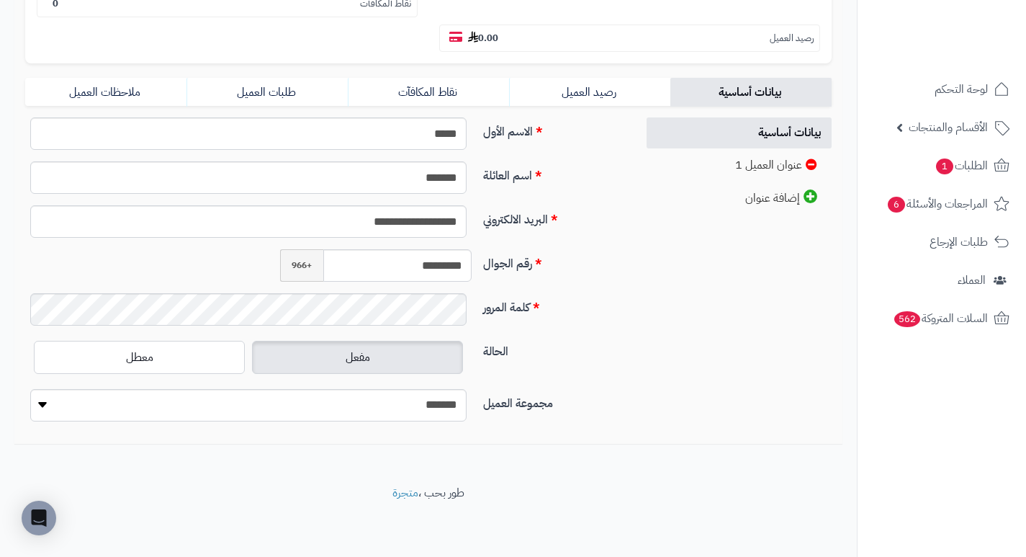
scroll to position [292, 0]
click at [436, 269] on input "*********" at bounding box center [397, 265] width 149 height 32
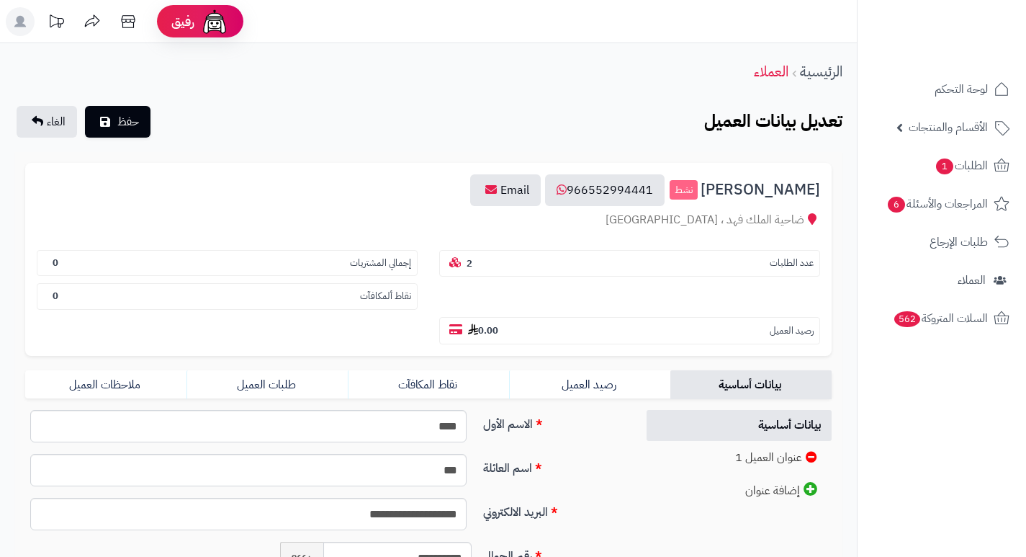
scroll to position [292, 0]
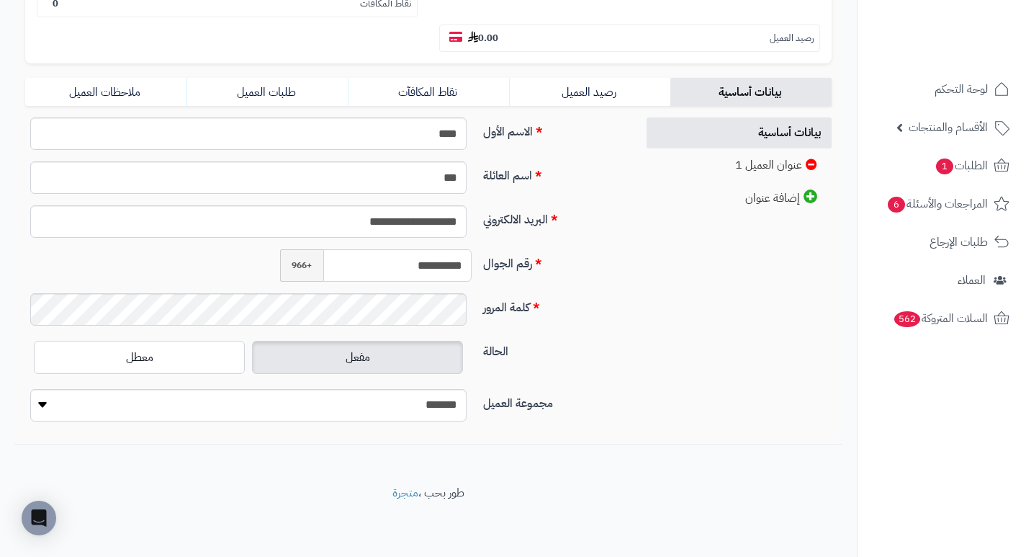
drag, startPoint x: 398, startPoint y: 262, endPoint x: 475, endPoint y: 271, distance: 76.9
click at [475, 271] on div "**********" at bounding box center [376, 265] width 204 height 32
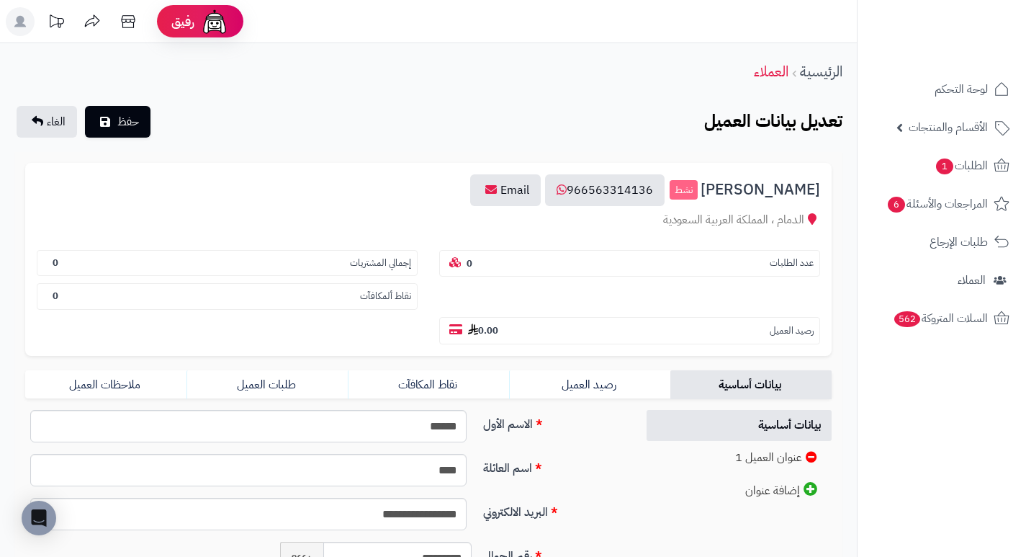
scroll to position [288, 0]
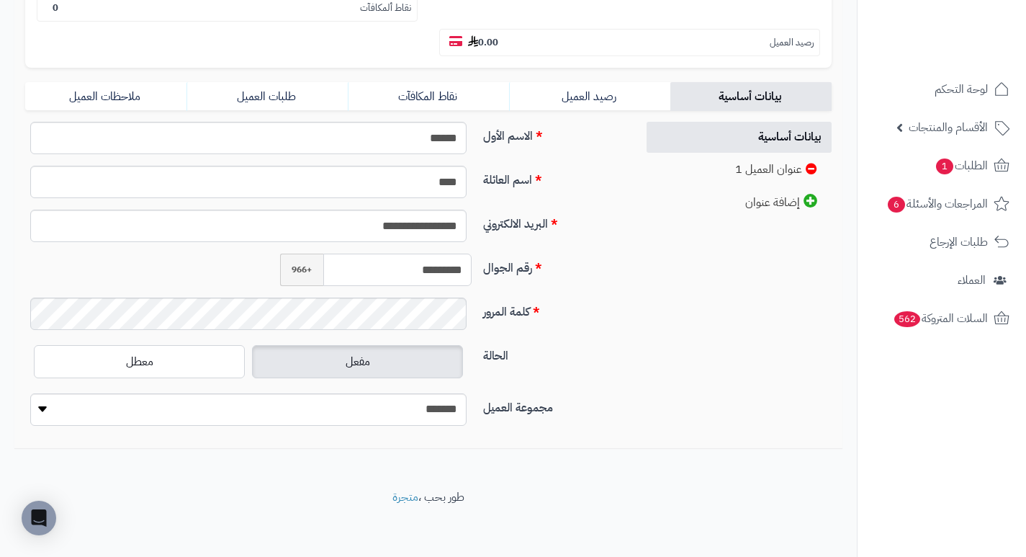
click at [409, 273] on input "*********" at bounding box center [397, 269] width 149 height 32
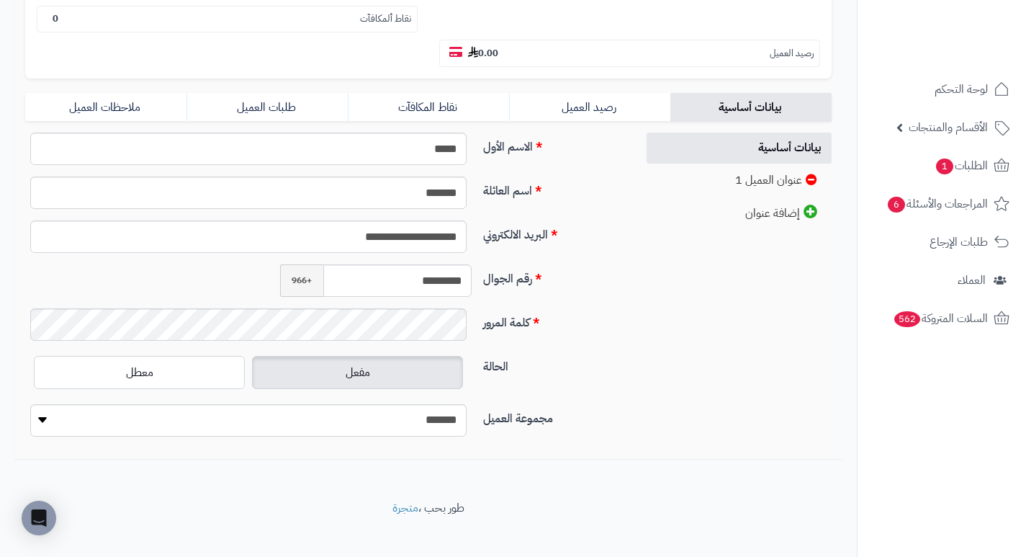
scroll to position [292, 0]
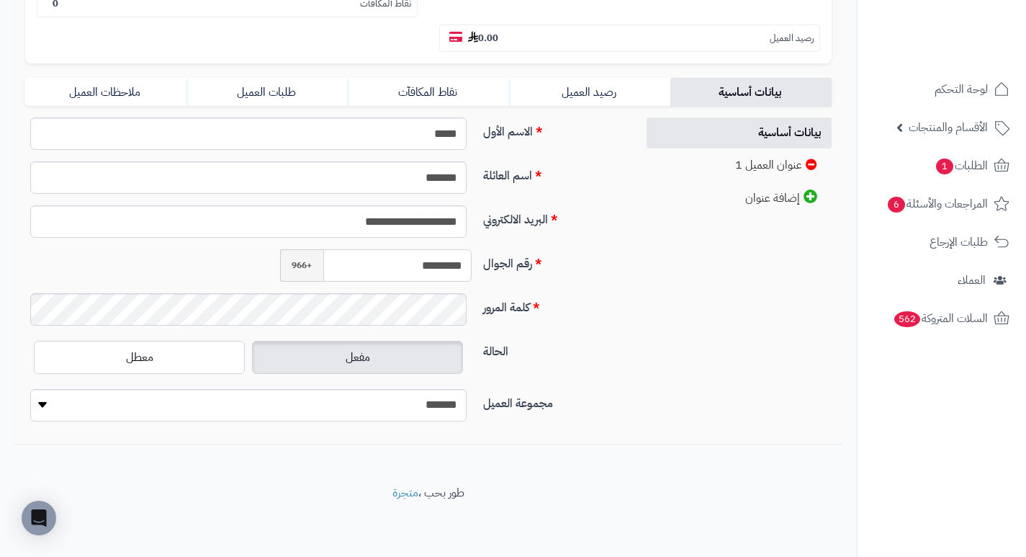
click at [426, 269] on input "*********" at bounding box center [397, 265] width 149 height 32
click at [425, 269] on input "*********" at bounding box center [397, 265] width 149 height 32
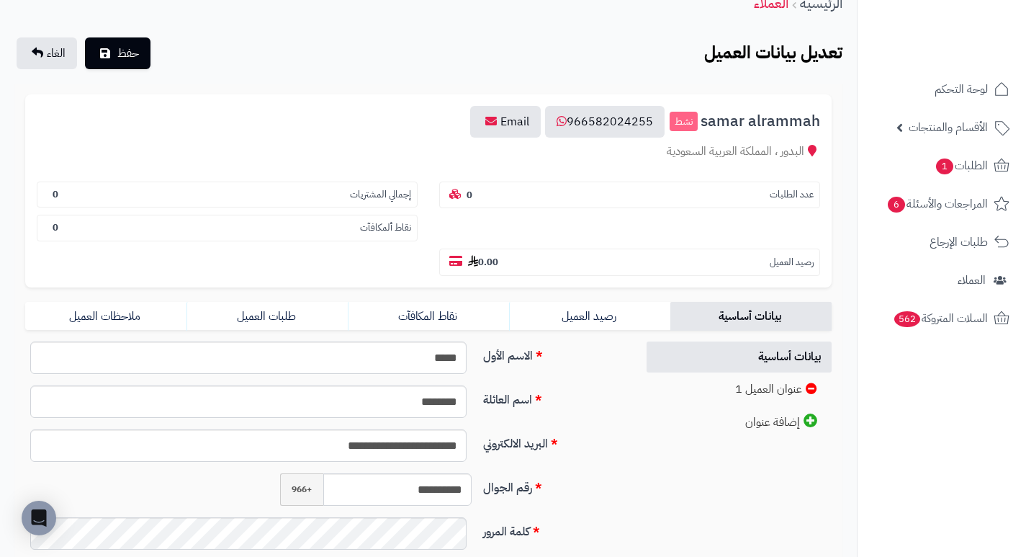
scroll to position [292, 0]
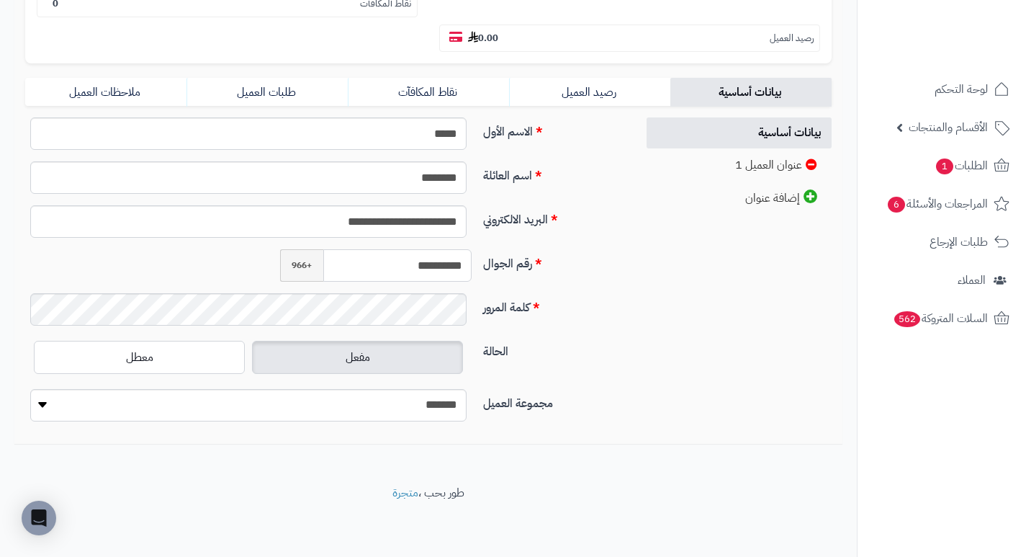
drag, startPoint x: 401, startPoint y: 264, endPoint x: 472, endPoint y: 264, distance: 71.3
click at [472, 264] on div "**********" at bounding box center [376, 265] width 204 height 32
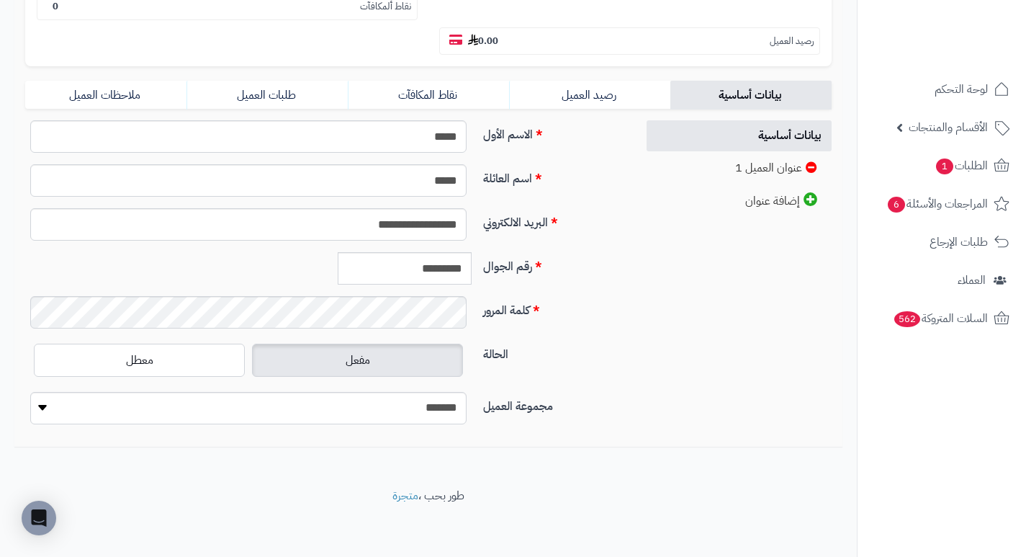
scroll to position [292, 0]
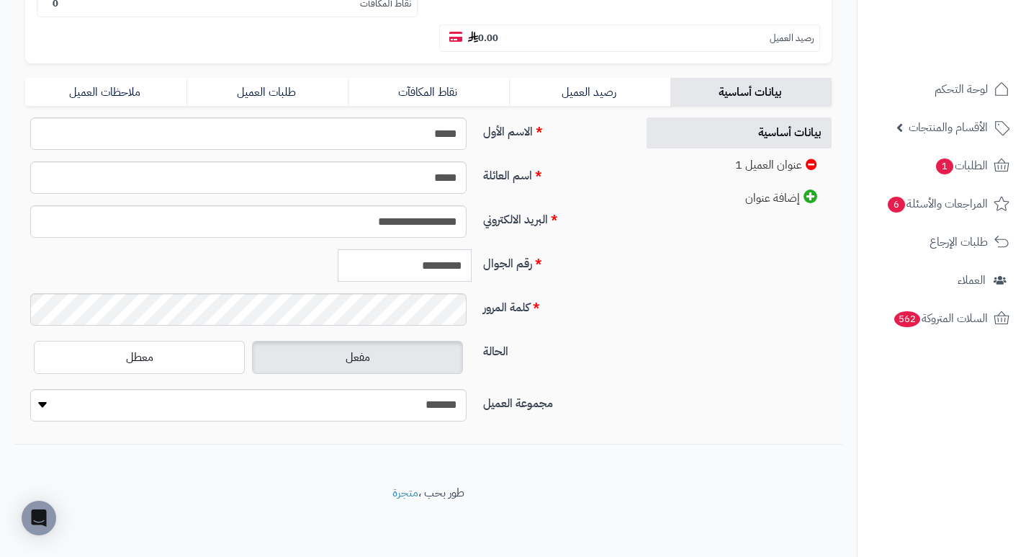
click at [400, 265] on input "*********" at bounding box center [405, 265] width 134 height 32
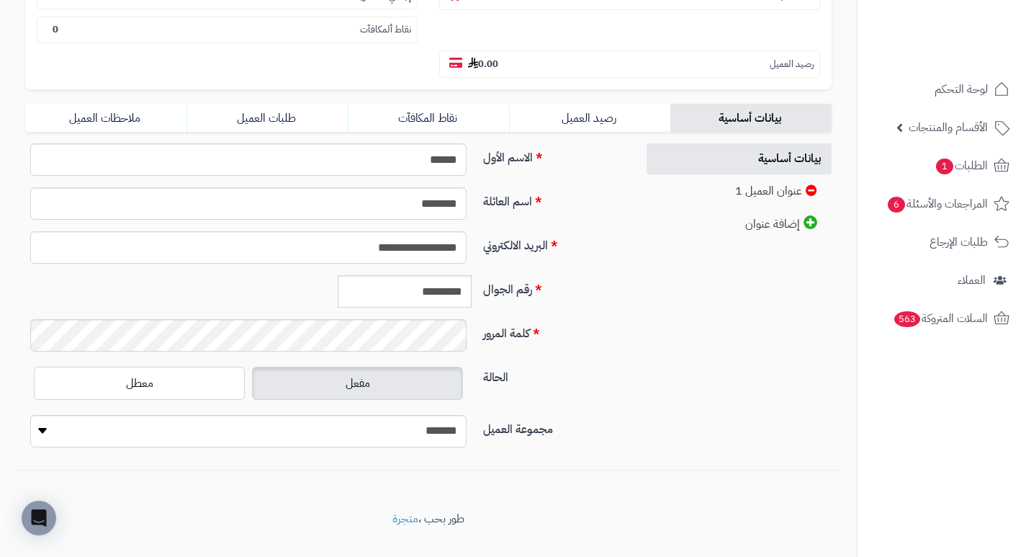
scroll to position [292, 0]
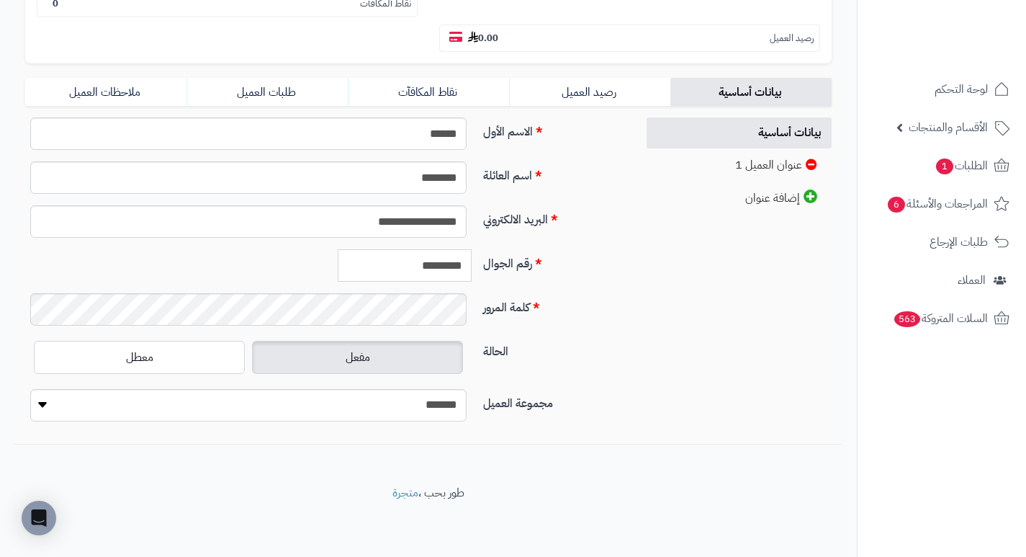
click at [413, 271] on input "*********" at bounding box center [405, 265] width 134 height 32
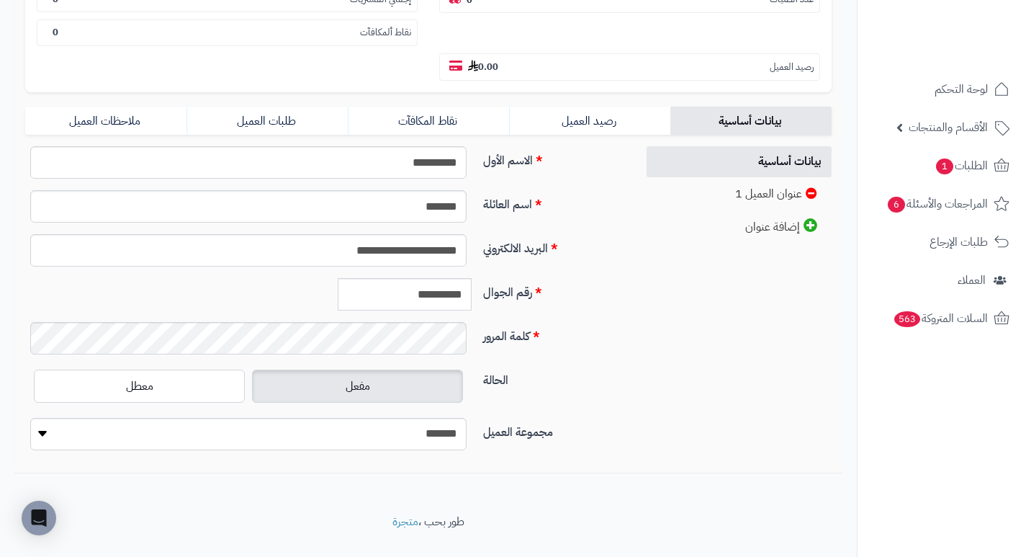
scroll to position [292, 0]
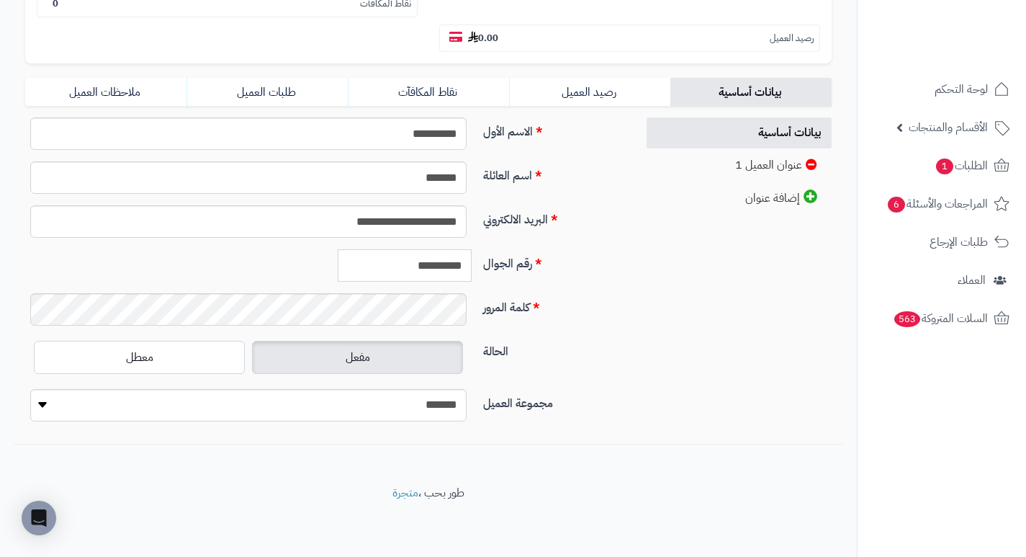
drag, startPoint x: 402, startPoint y: 265, endPoint x: 526, endPoint y: 260, distance: 123.9
click at [526, 260] on div "**********" at bounding box center [324, 271] width 611 height 44
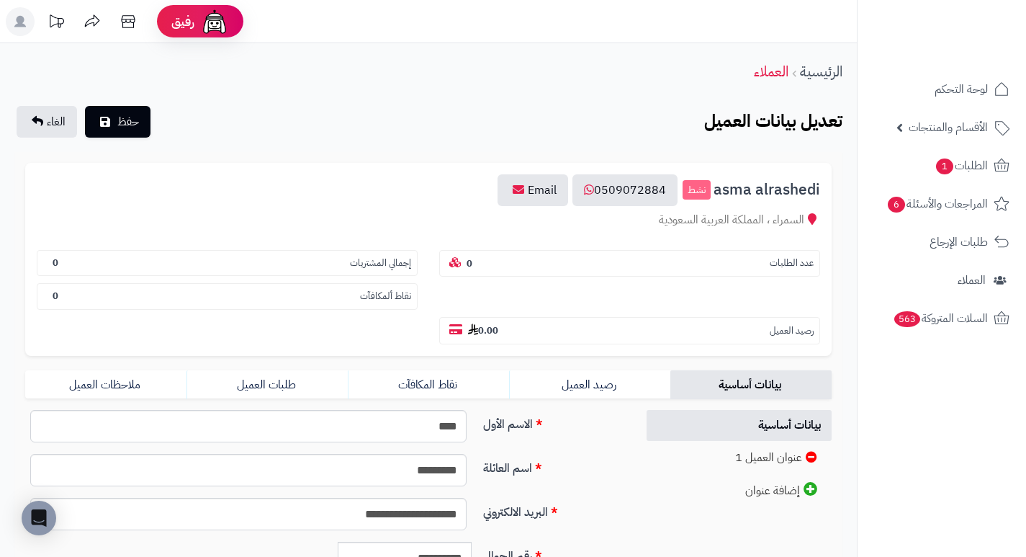
scroll to position [292, 0]
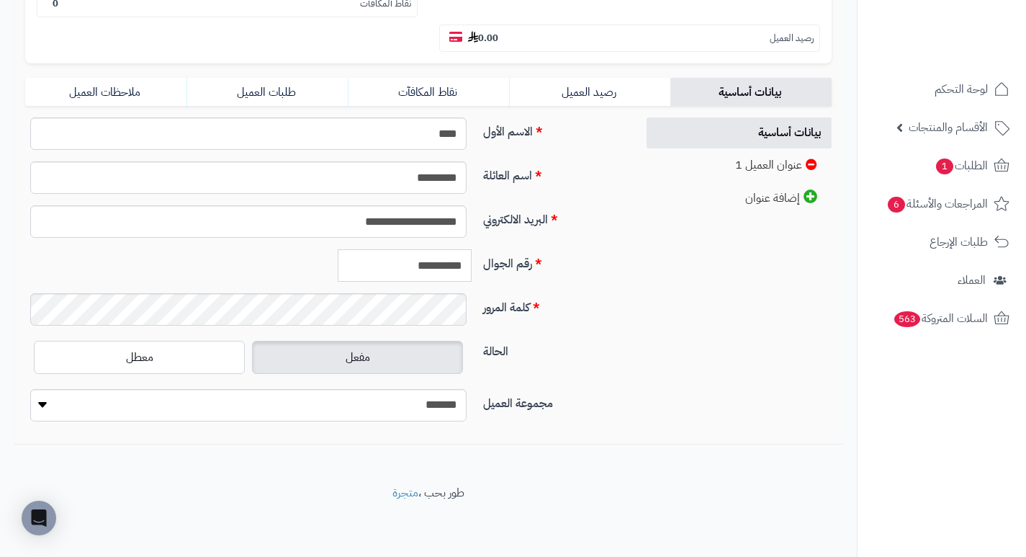
drag, startPoint x: 399, startPoint y: 266, endPoint x: 552, endPoint y: 280, distance: 153.3
click at [538, 277] on div "**********" at bounding box center [324, 271] width 611 height 44
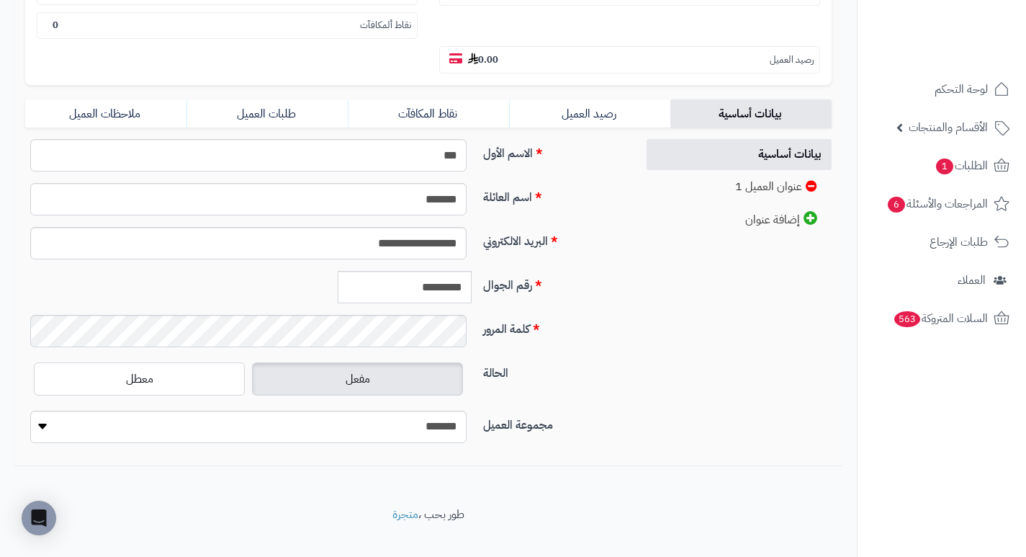
scroll to position [292, 0]
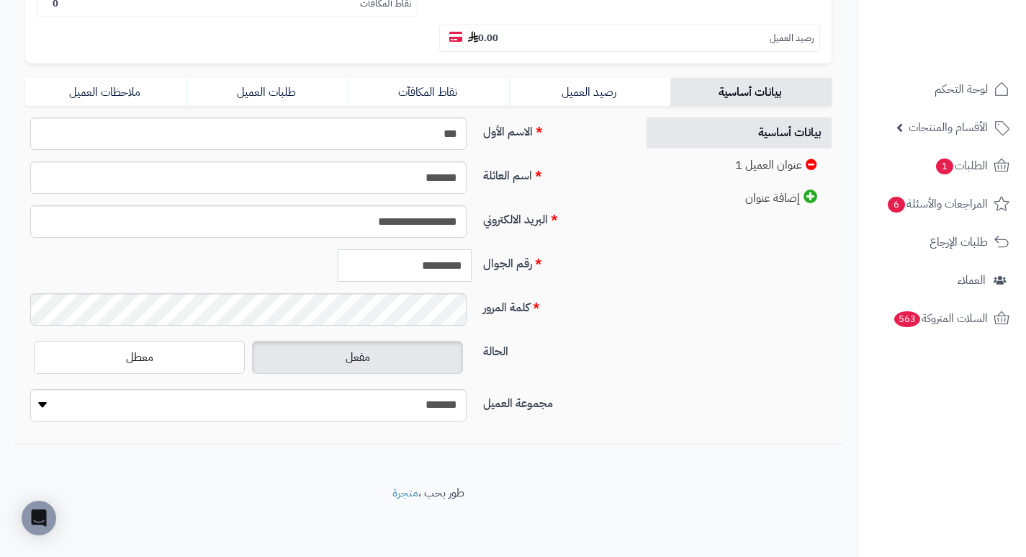
click at [423, 264] on input "*********" at bounding box center [405, 265] width 134 height 32
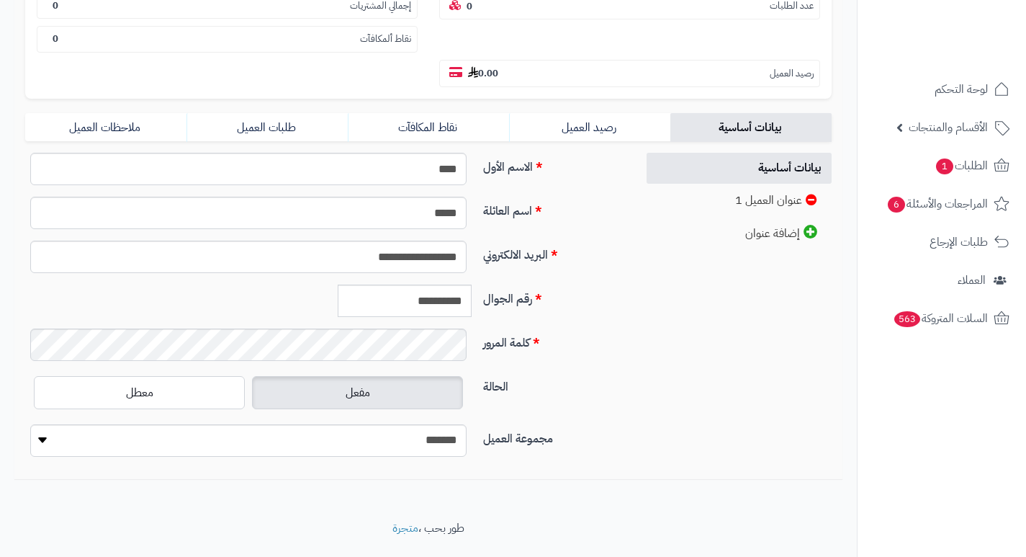
scroll to position [292, 0]
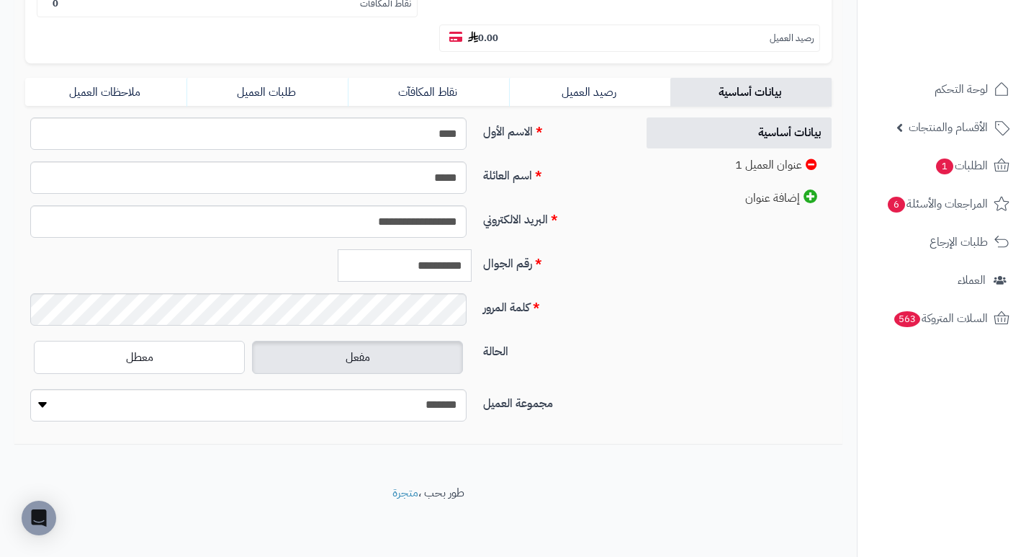
drag, startPoint x: 401, startPoint y: 259, endPoint x: 490, endPoint y: 261, distance: 88.6
click at [490, 261] on div "**********" at bounding box center [324, 271] width 611 height 44
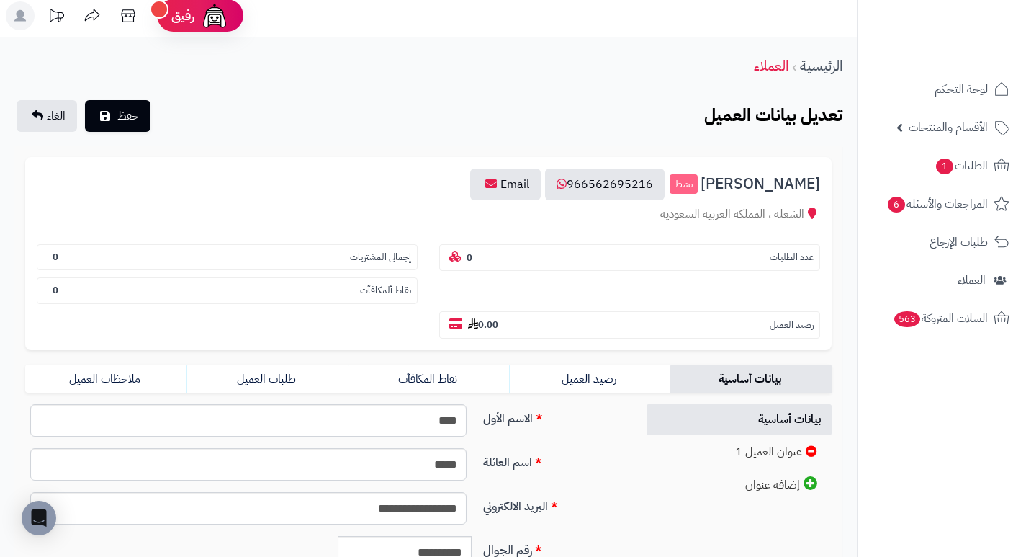
scroll to position [4, 0]
drag, startPoint x: 457, startPoint y: 97, endPoint x: 426, endPoint y: 83, distance: 34.8
click at [436, 78] on div "الرئيسية العملاء" at bounding box center [428, 68] width 857 height 40
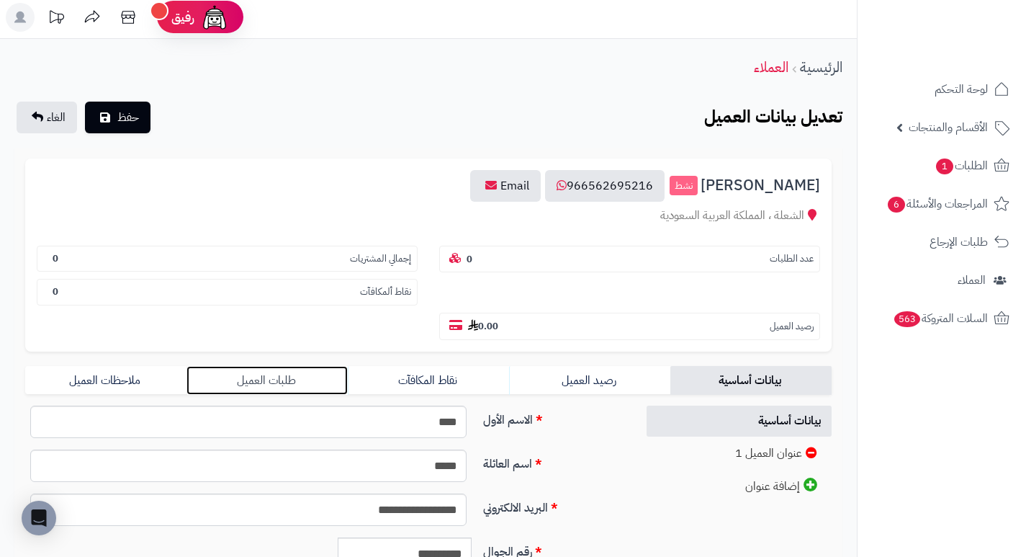
click at [265, 378] on link "طلبات العميل" at bounding box center [266, 380] width 161 height 29
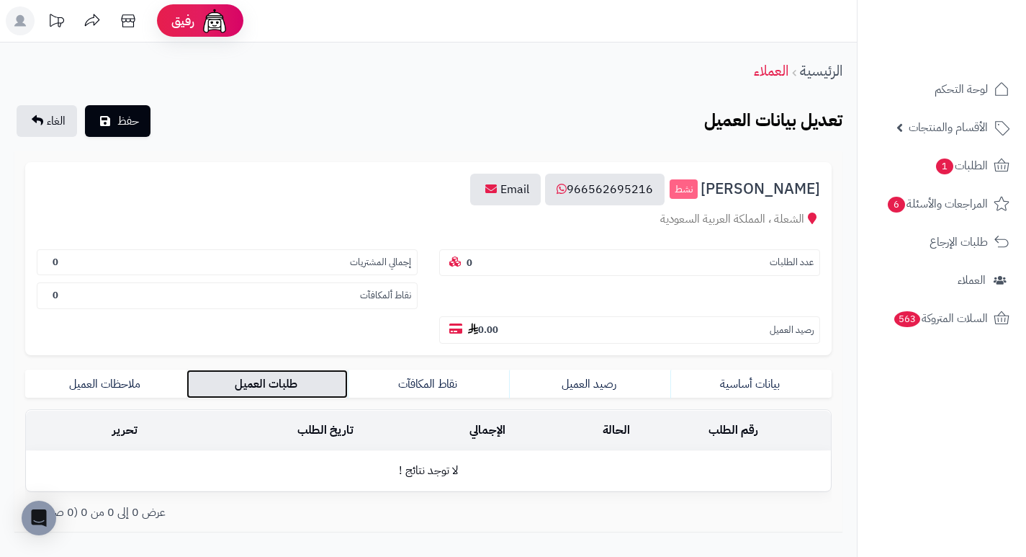
scroll to position [0, 0]
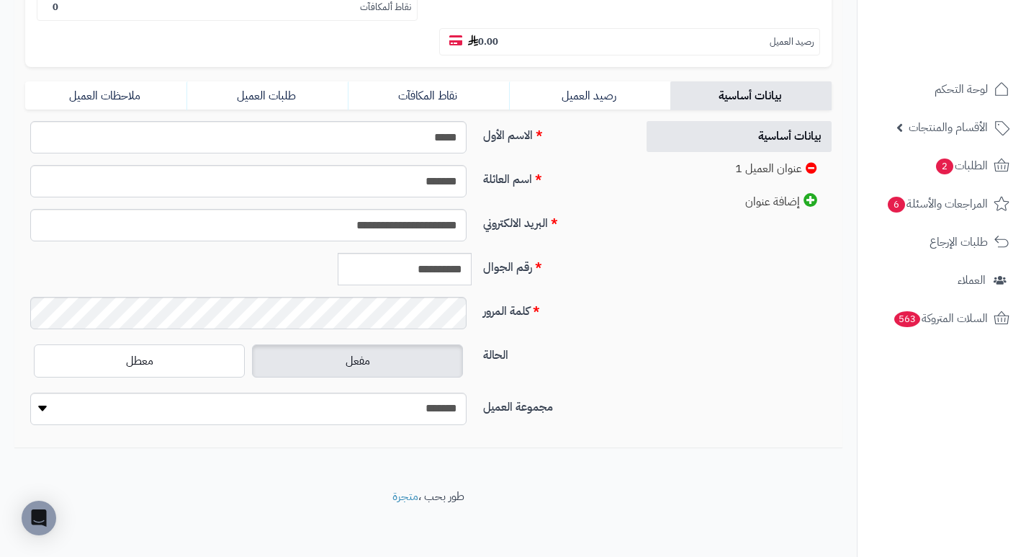
scroll to position [292, 0]
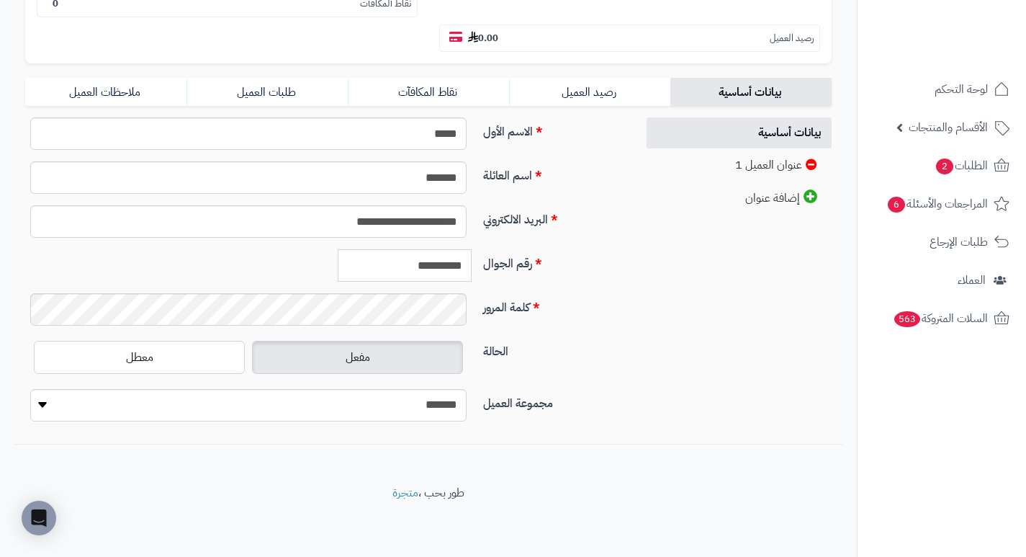
drag, startPoint x: 400, startPoint y: 269, endPoint x: 496, endPoint y: 269, distance: 95.8
click at [496, 269] on div "**********" at bounding box center [324, 271] width 611 height 44
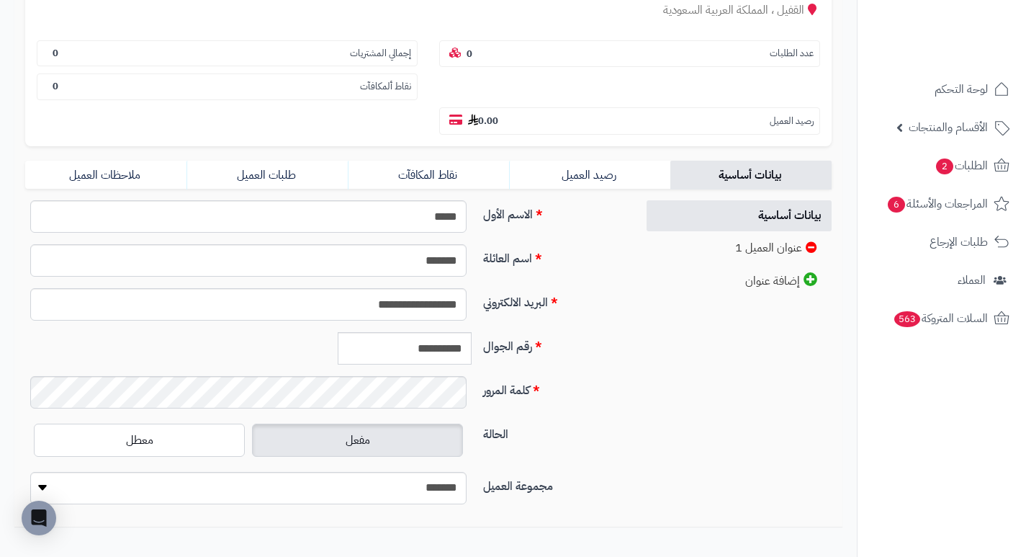
scroll to position [216, 0]
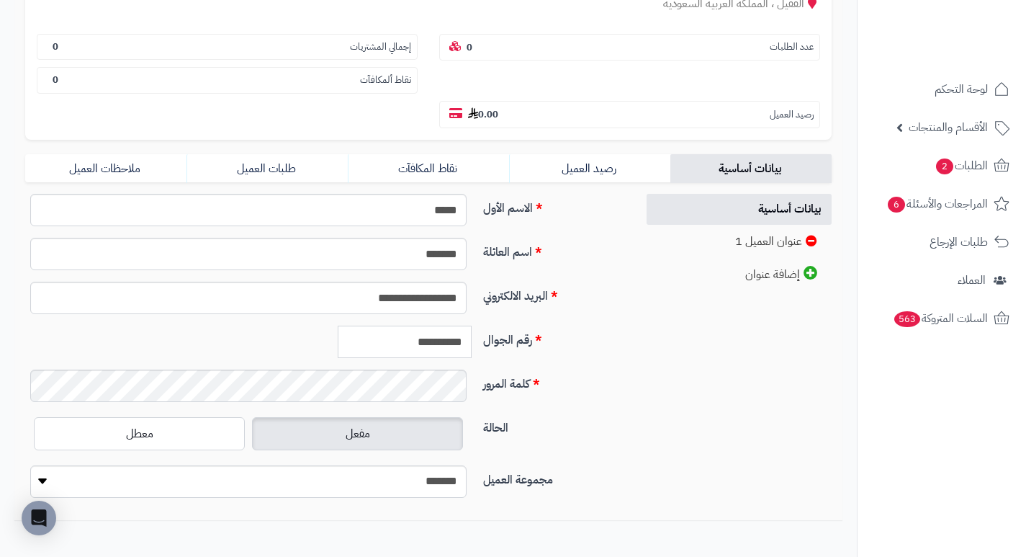
drag, startPoint x: 401, startPoint y: 342, endPoint x: 529, endPoint y: 340, distance: 127.5
click at [525, 340] on div "**********" at bounding box center [324, 347] width 611 height 44
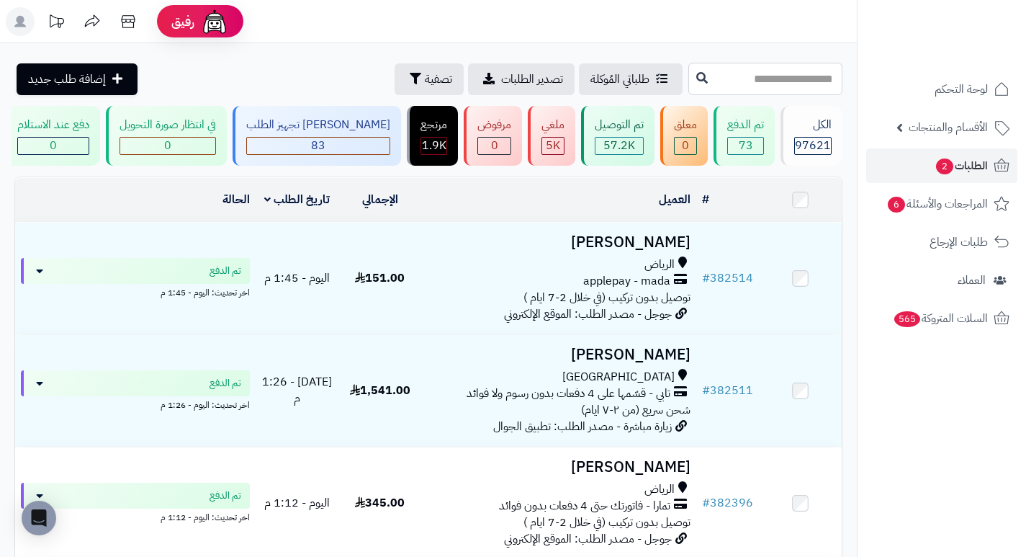
paste input "******"
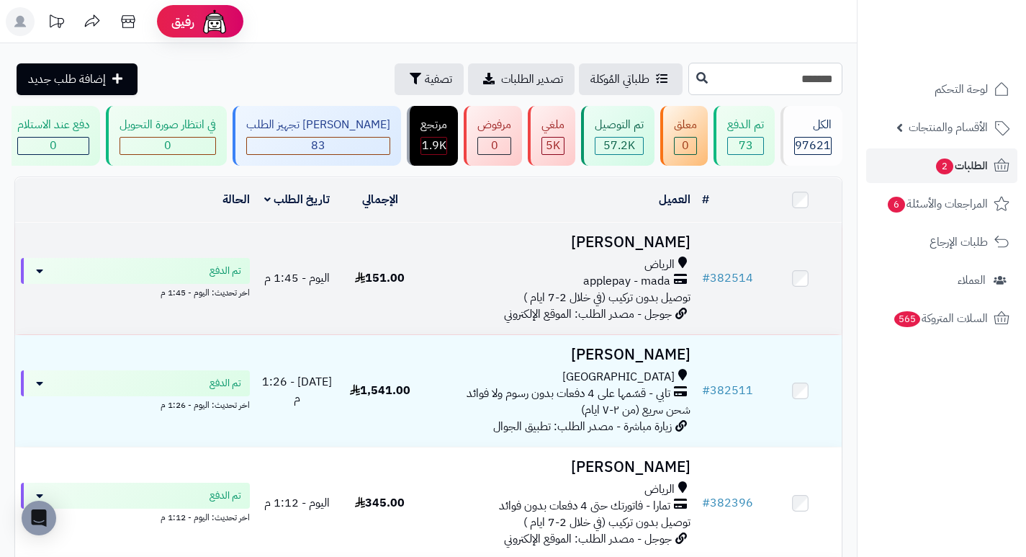
type input "******"
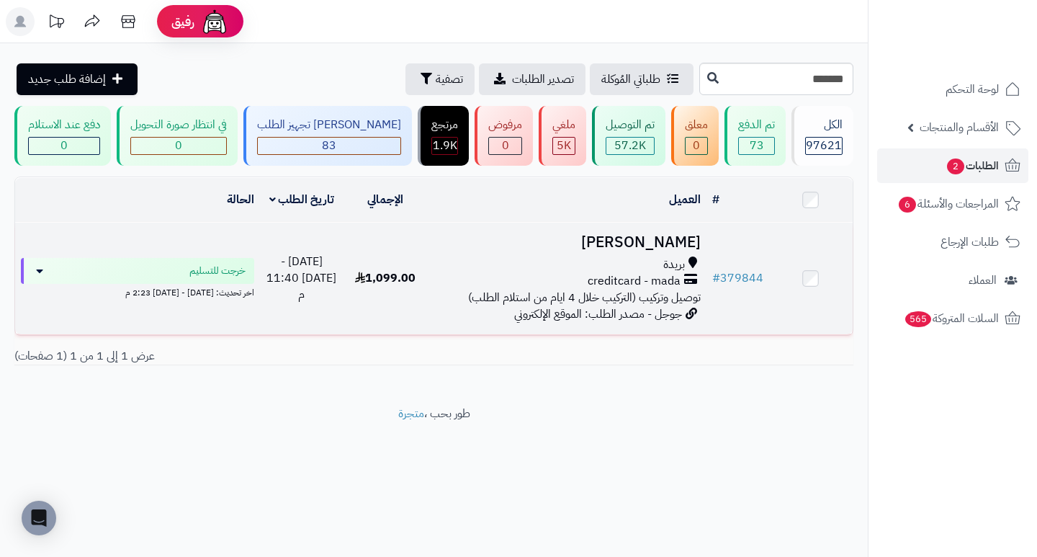
click at [684, 246] on h3 "ابراهيم البندر" at bounding box center [566, 242] width 267 height 17
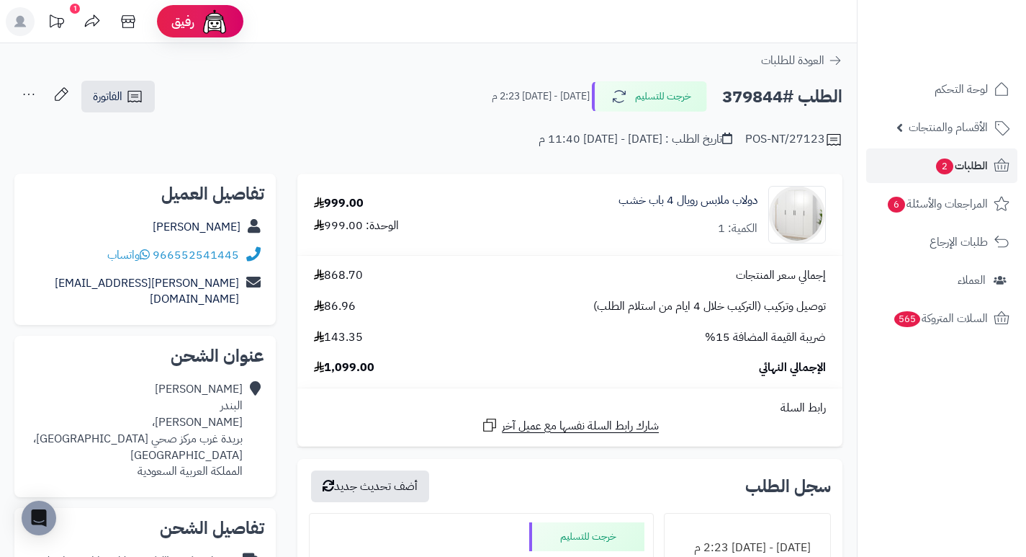
click at [438, 149] on div "**********" at bounding box center [428, 121] width 857 height 83
click at [475, 150] on div "**********" at bounding box center [428, 121] width 857 height 83
click at [433, 140] on div "POS-NT/27123 تاريخ الطلب : [DATE] - [DATE] 11:40 م" at bounding box center [428, 131] width 828 height 35
click at [418, 156] on div "**********" at bounding box center [428, 121] width 857 height 83
click at [910, 328] on link "السلات المتروكة 565" at bounding box center [941, 318] width 151 height 35
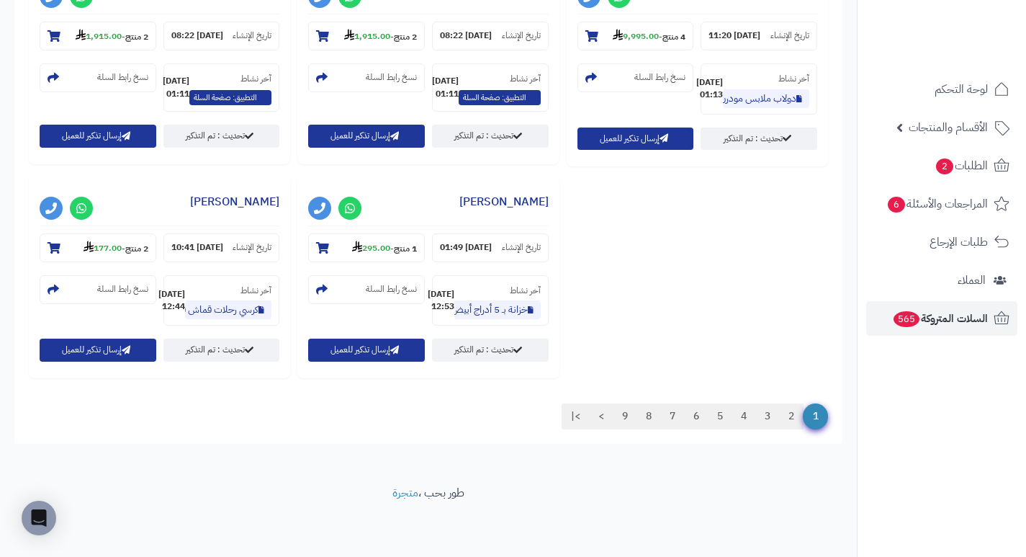
scroll to position [1828, 0]
click at [623, 416] on link "9" at bounding box center [625, 416] width 24 height 26
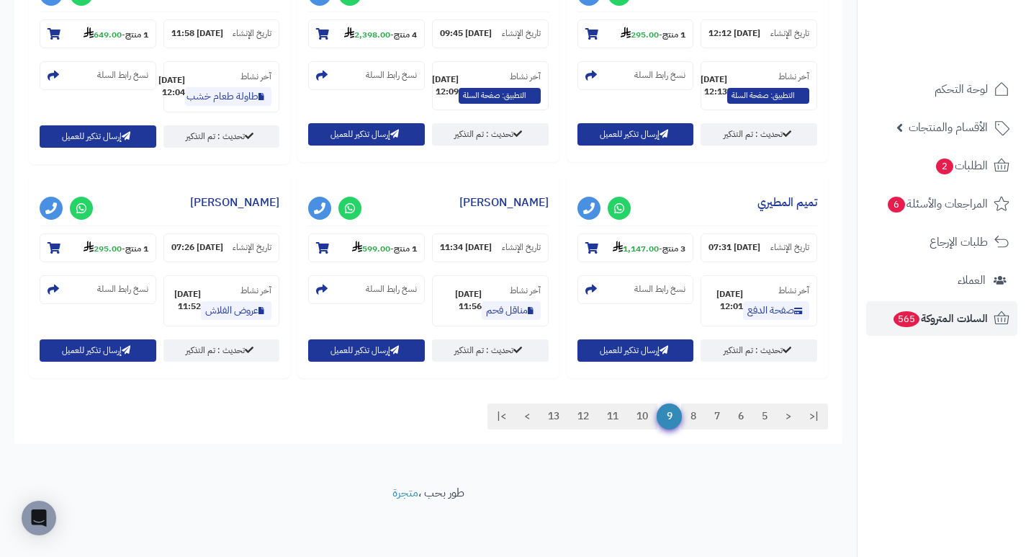
scroll to position [1594, 0]
click at [546, 415] on link "13" at bounding box center [554, 416] width 30 height 26
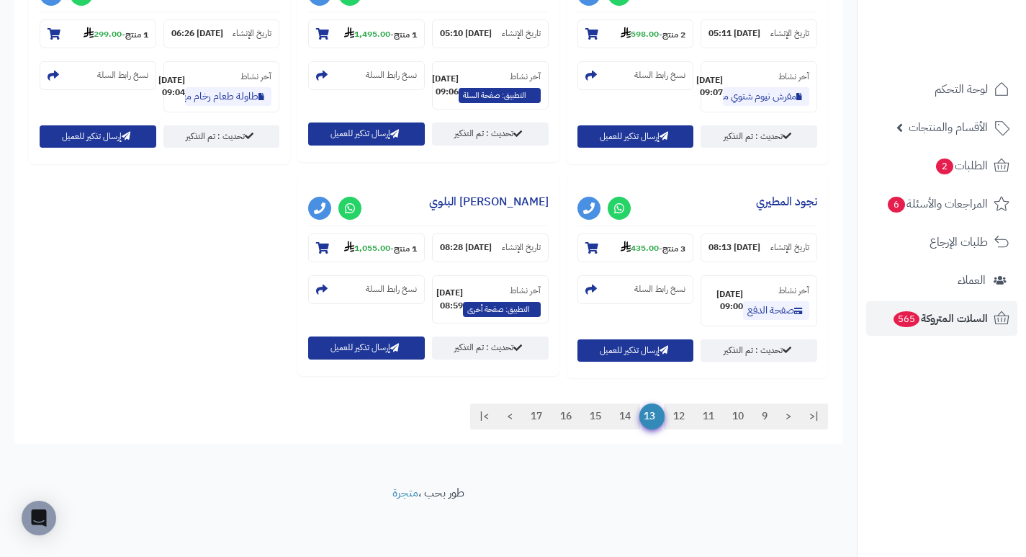
scroll to position [1406, 0]
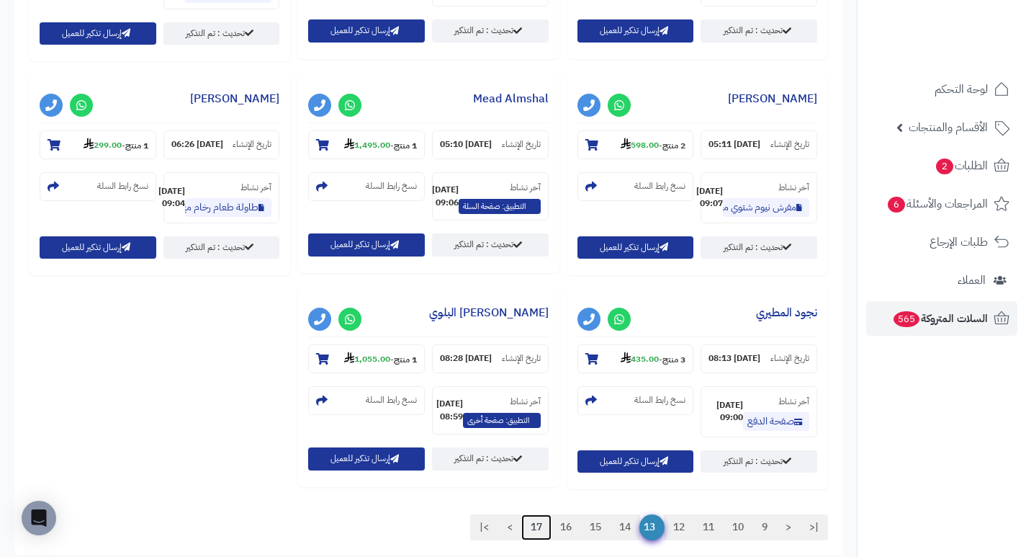
click at [527, 514] on link "17" at bounding box center [536, 527] width 30 height 26
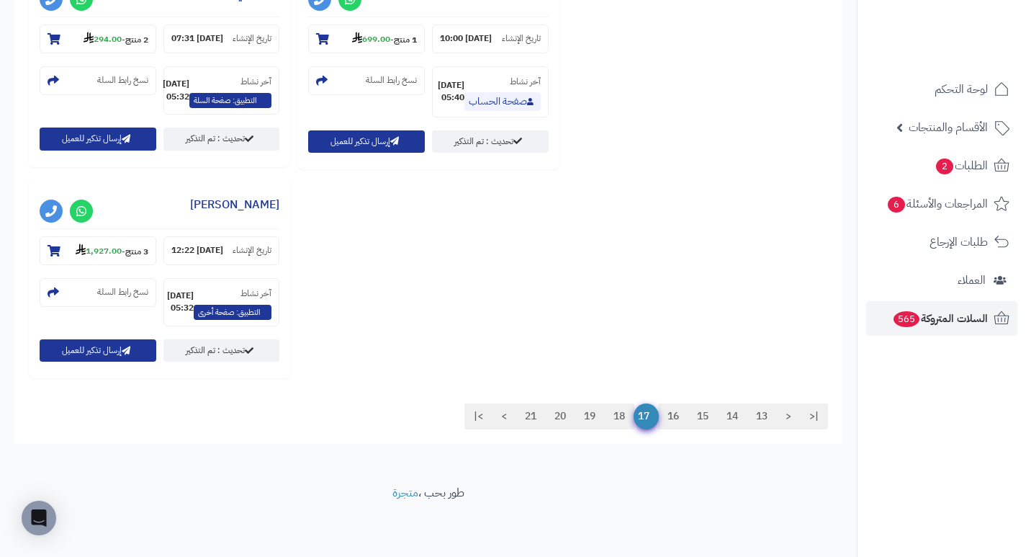
scroll to position [1828, 0]
click at [530, 408] on link "21" at bounding box center [531, 416] width 30 height 26
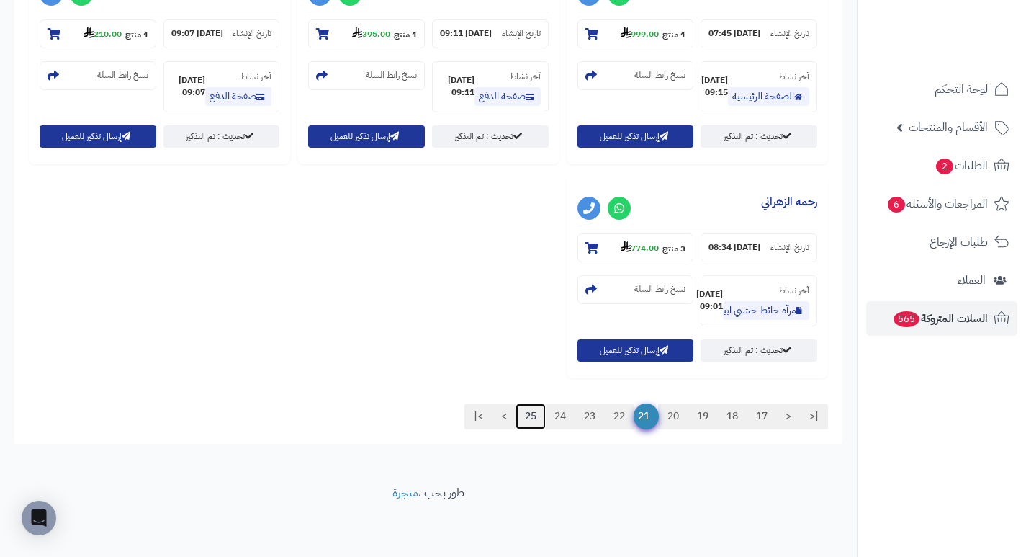
click at [520, 417] on link "25" at bounding box center [531, 416] width 30 height 26
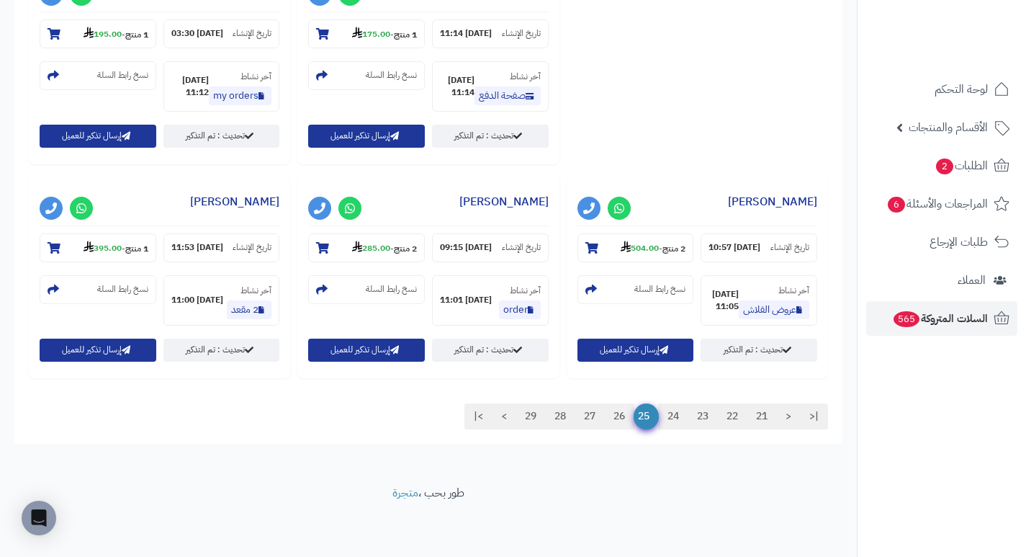
scroll to position [1594, 0]
click at [560, 407] on link "28" at bounding box center [560, 416] width 30 height 26
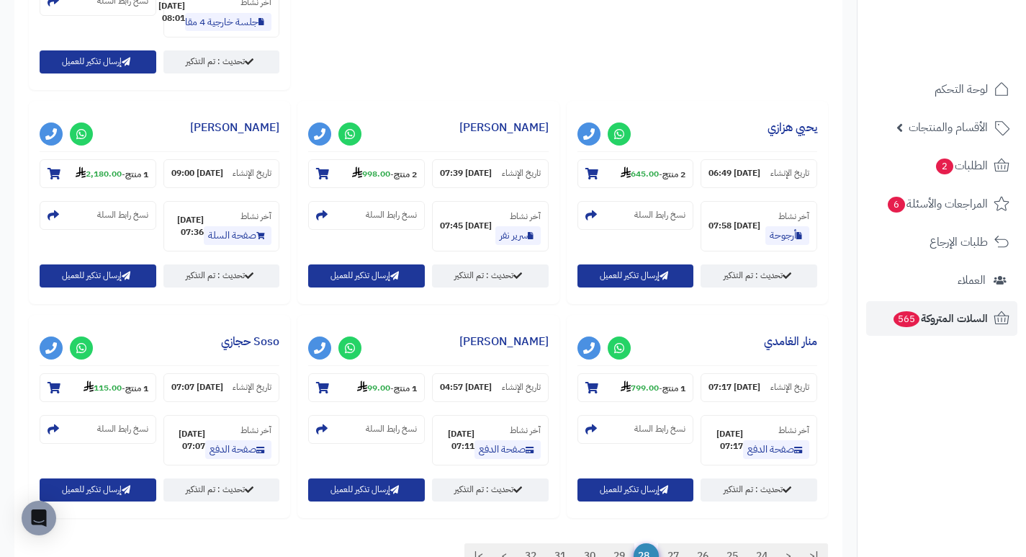
scroll to position [1296, 0]
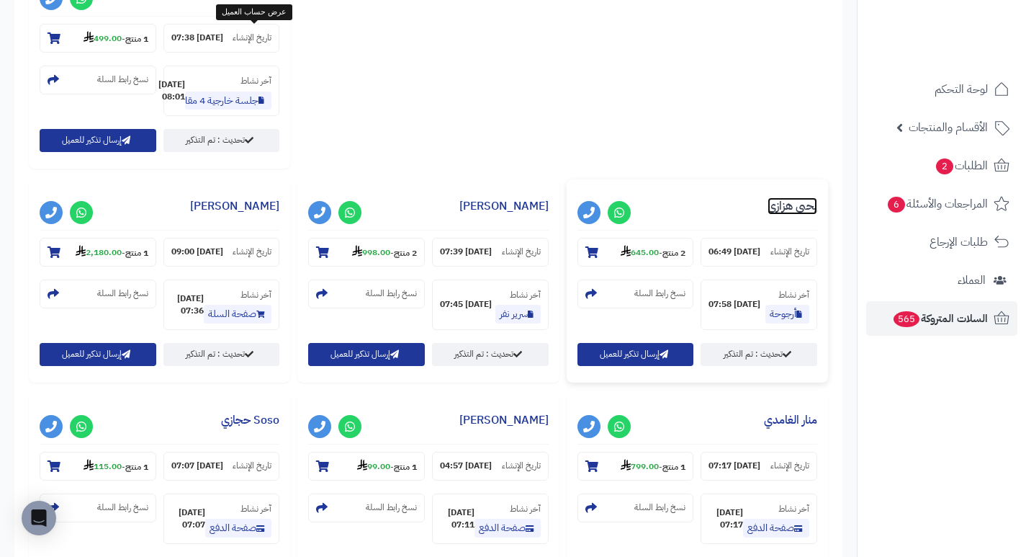
click at [768, 197] on link "يحيي هزازي" at bounding box center [793, 205] width 50 height 17
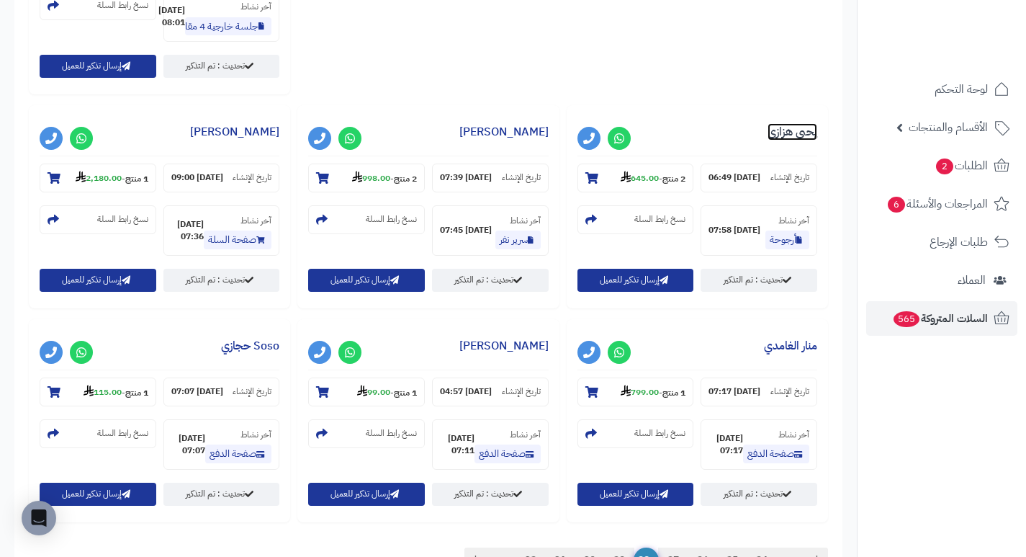
scroll to position [1440, 0]
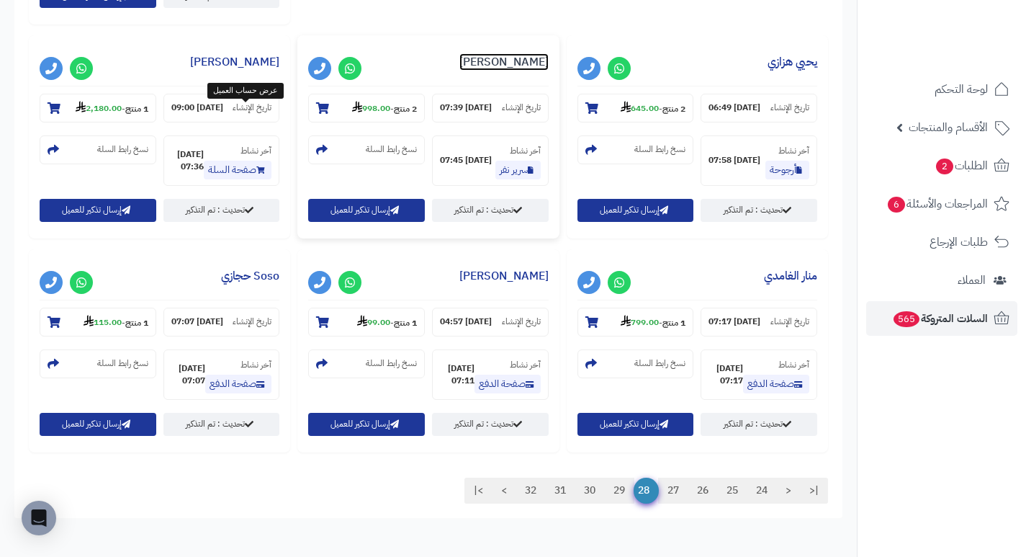
click at [459, 71] on link "عبدالله احمد ج" at bounding box center [503, 61] width 89 height 17
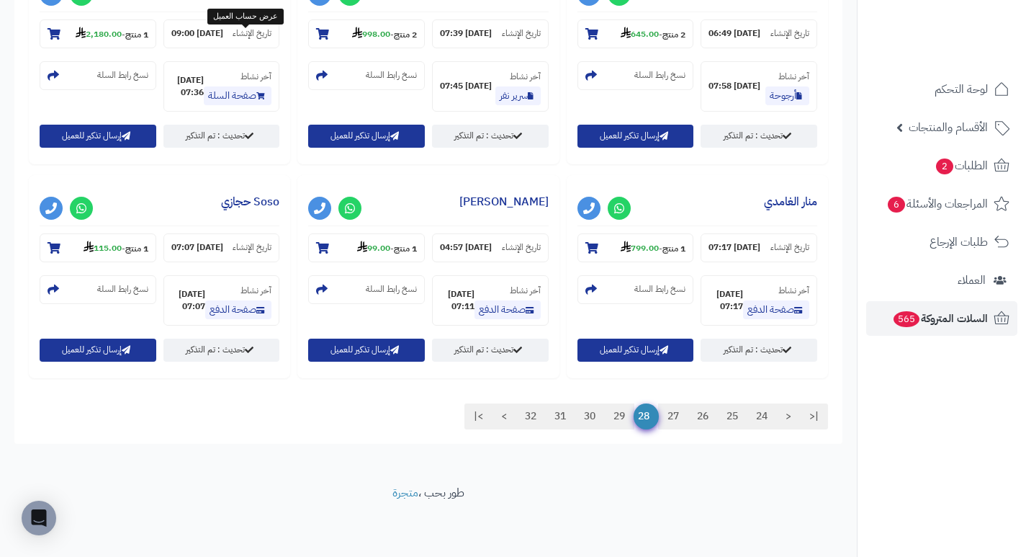
scroll to position [1805, 0]
click at [618, 423] on link "29" at bounding box center [619, 416] width 30 height 26
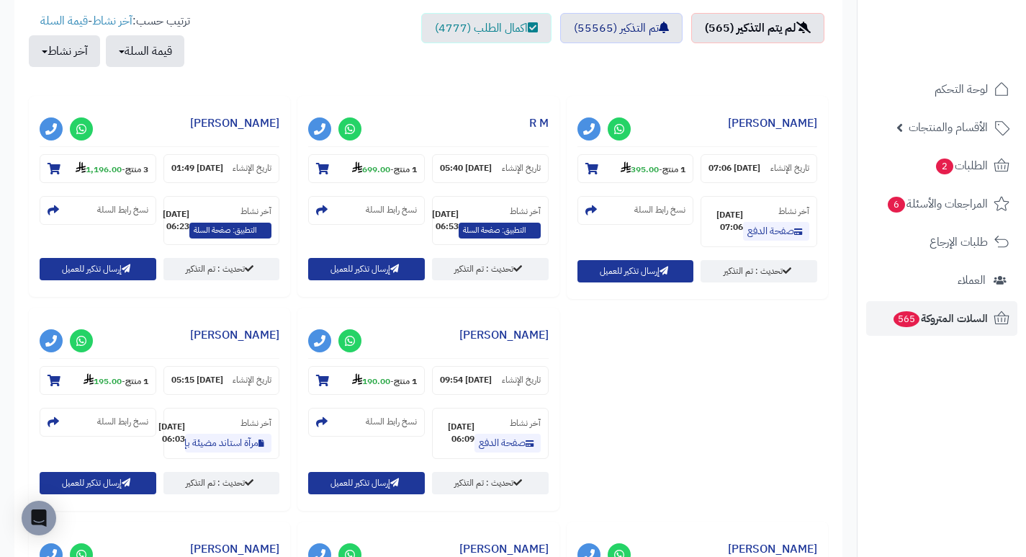
scroll to position [530, 0]
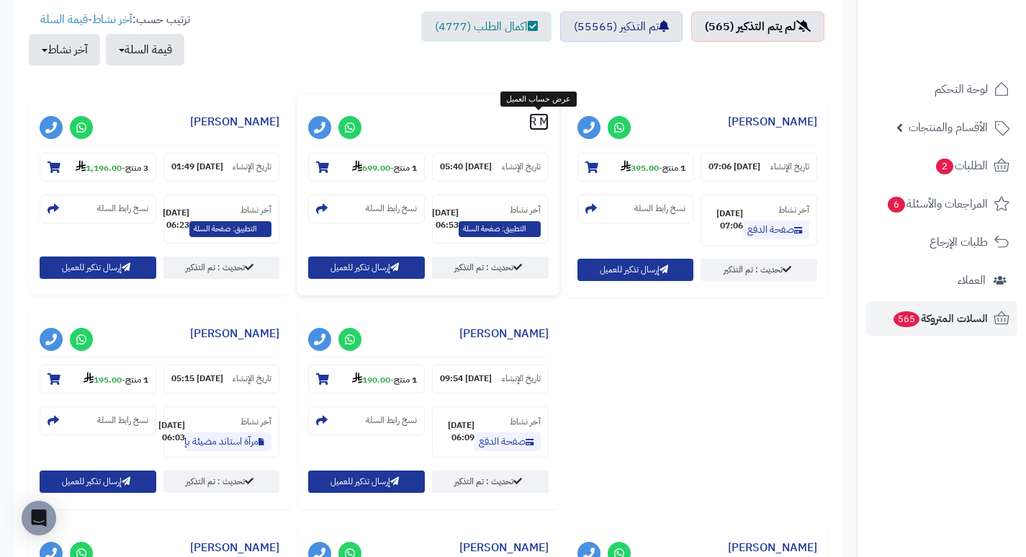
click at [541, 125] on link "R M" at bounding box center [538, 121] width 19 height 17
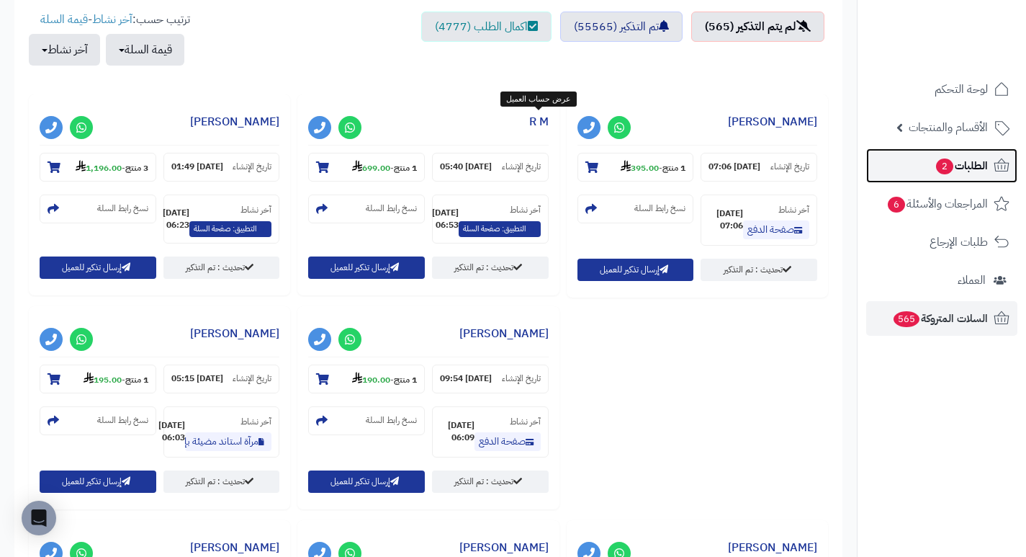
click at [935, 158] on span "الطلبات 2" at bounding box center [961, 166] width 53 height 20
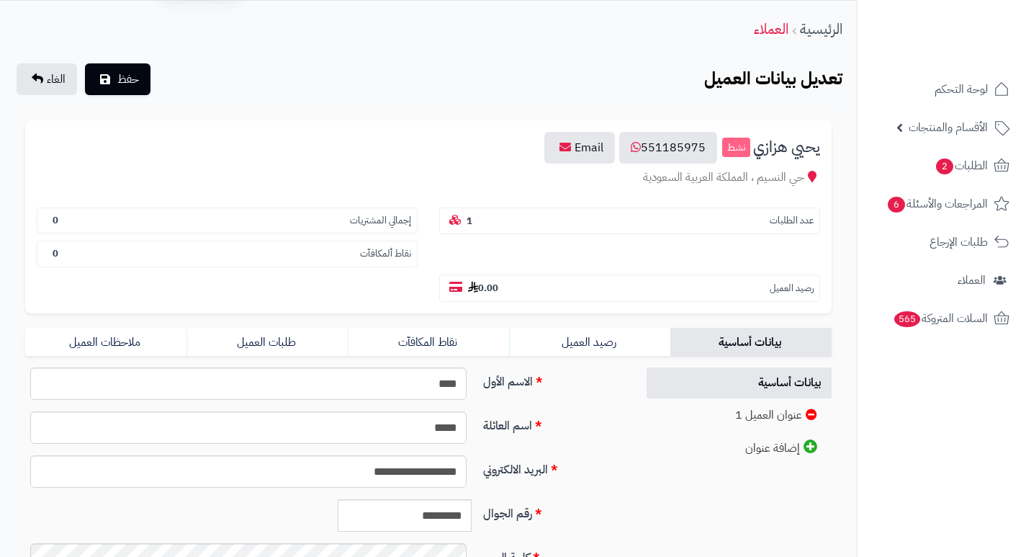
scroll to position [288, 0]
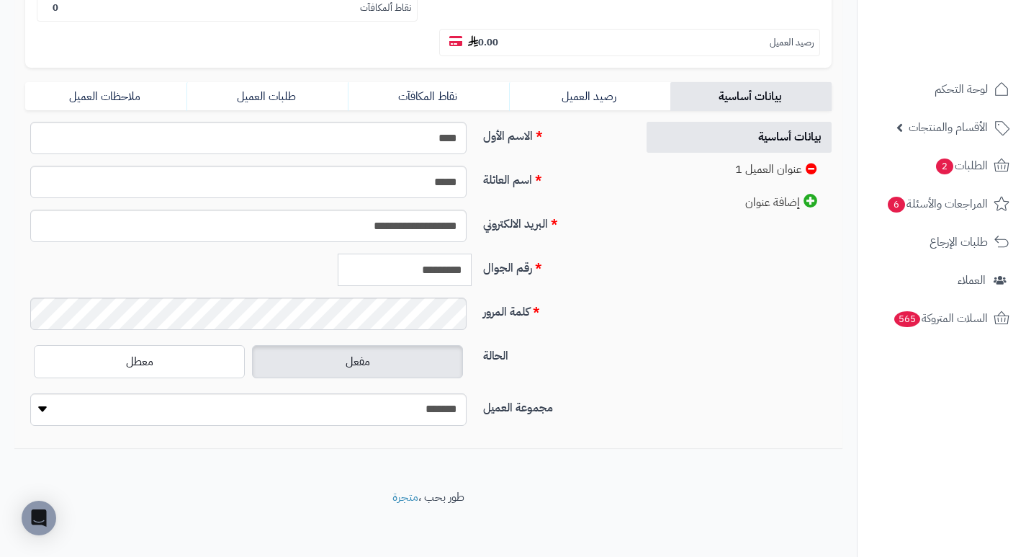
click at [421, 272] on input "*********" at bounding box center [405, 269] width 134 height 32
click at [419, 272] on input "*********" at bounding box center [405, 269] width 134 height 32
click at [431, 276] on input "*********" at bounding box center [405, 269] width 134 height 32
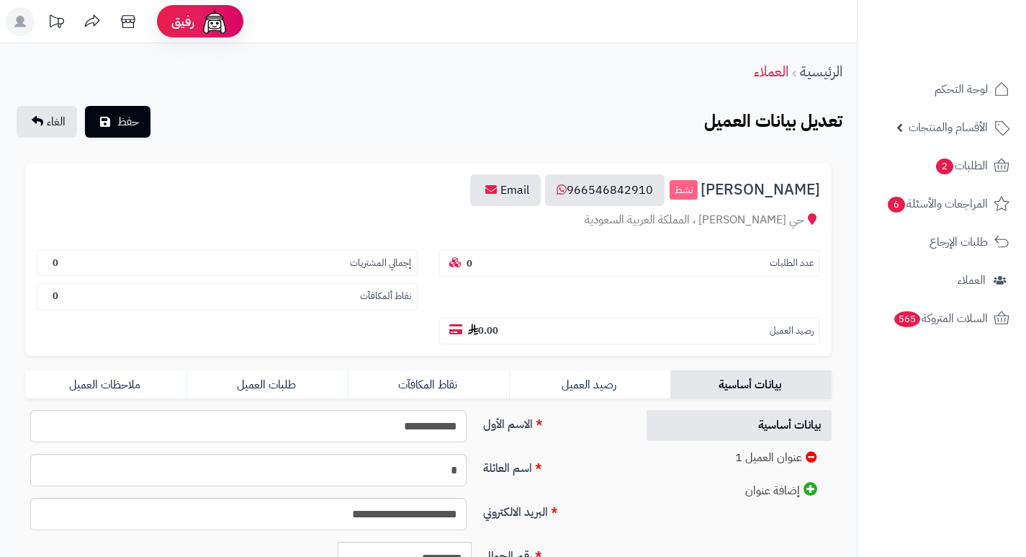
scroll to position [292, 0]
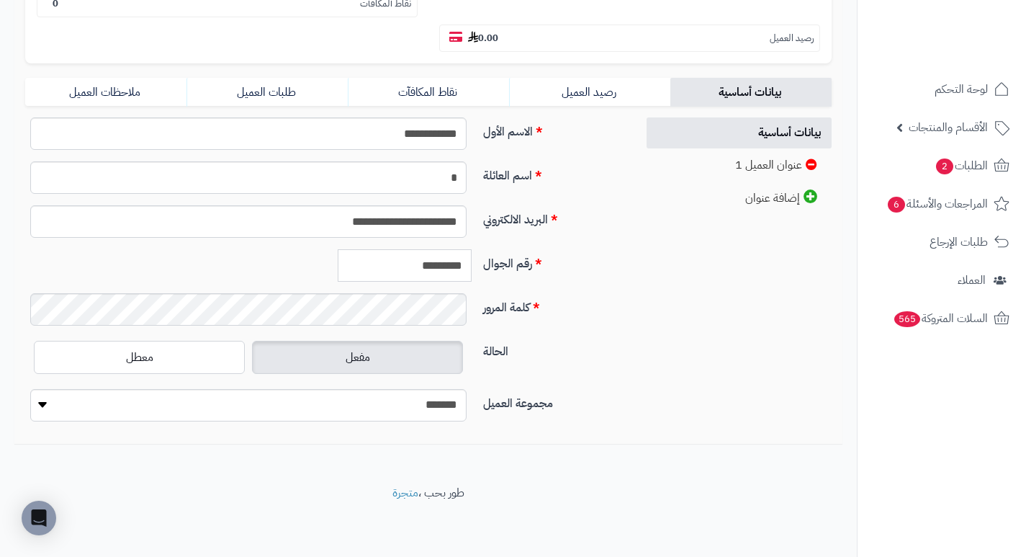
click at [455, 260] on input "*********" at bounding box center [405, 265] width 134 height 32
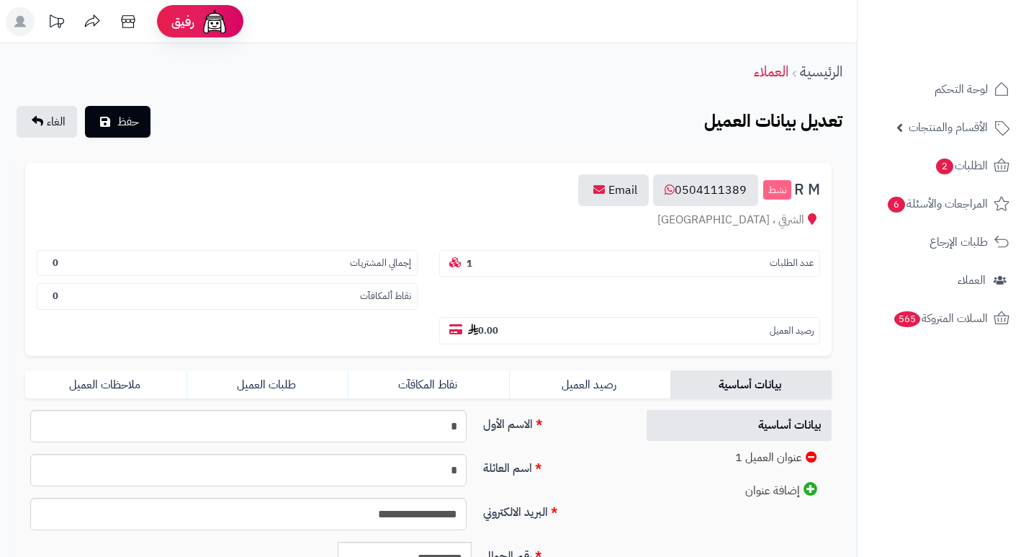
scroll to position [292, 0]
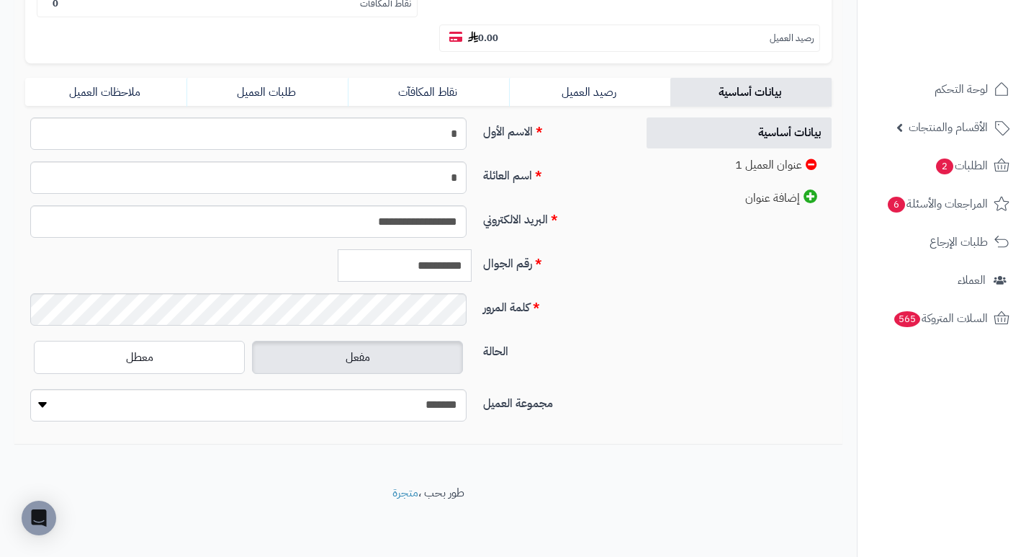
drag, startPoint x: 400, startPoint y: 264, endPoint x: 480, endPoint y: 263, distance: 79.2
click at [480, 263] on div "**********" at bounding box center [324, 271] width 611 height 44
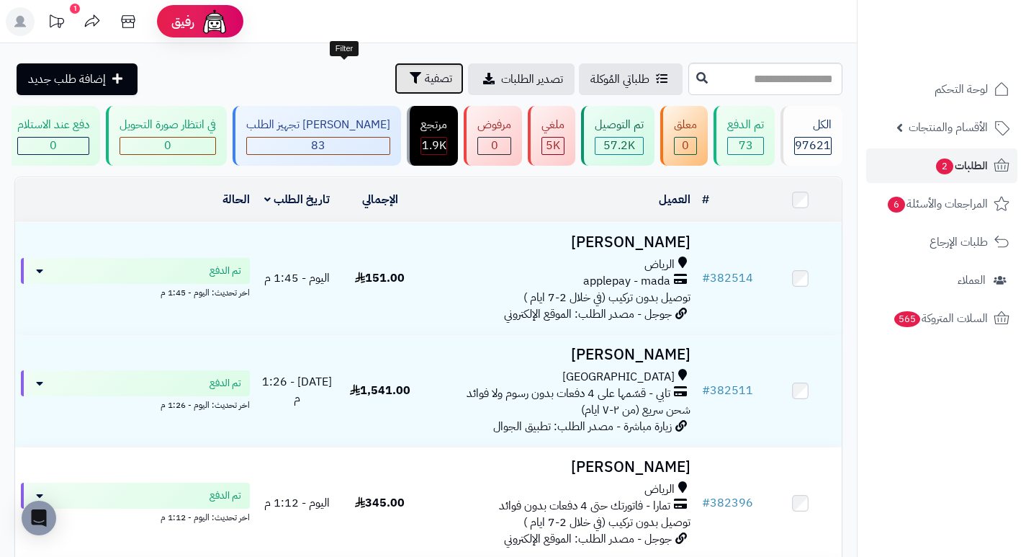
click at [395, 91] on button "تصفية" at bounding box center [429, 79] width 69 height 32
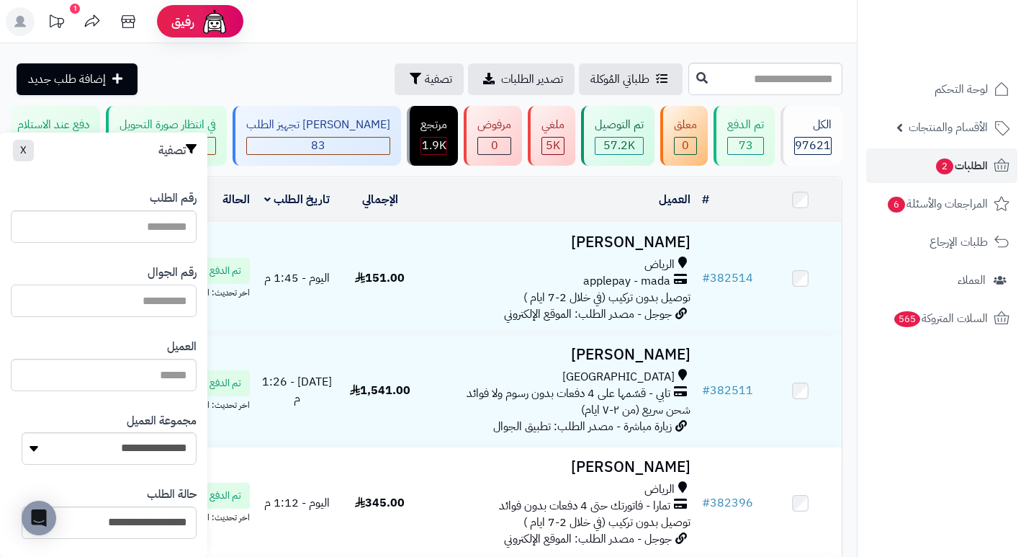
click at [138, 305] on input "text" at bounding box center [104, 300] width 186 height 32
paste input "*********"
type input "*********"
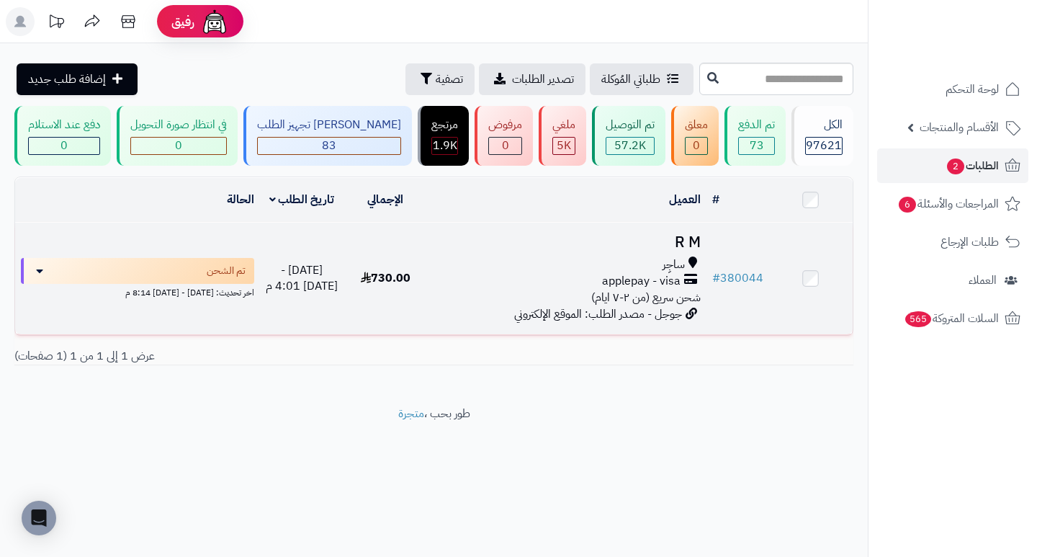
click at [685, 245] on h3 "R M" at bounding box center [566, 242] width 267 height 17
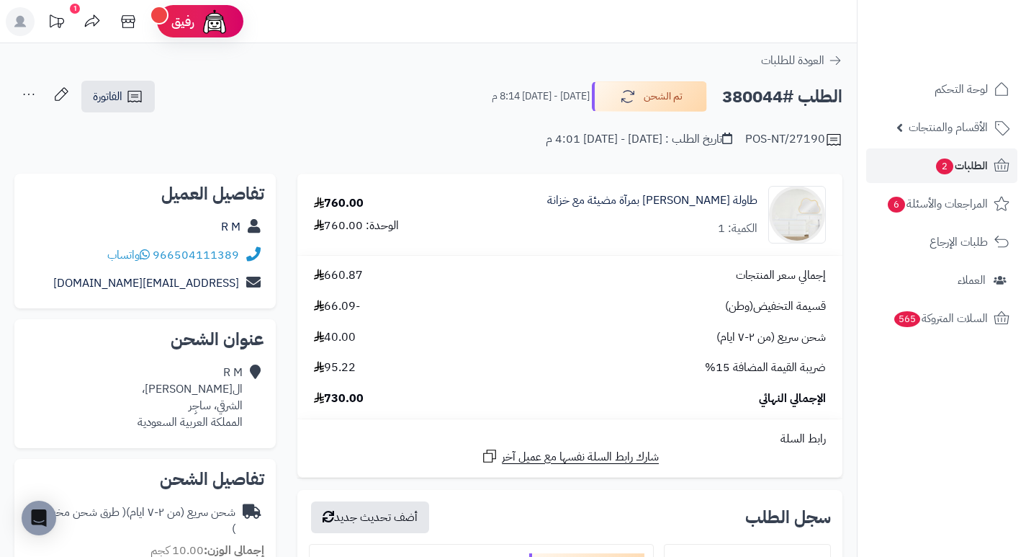
click at [760, 100] on h2 "الطلب #380044" at bounding box center [782, 97] width 120 height 30
copy h2 "380044"
click at [964, 324] on span "السلات المتروكة 565" at bounding box center [940, 318] width 96 height 20
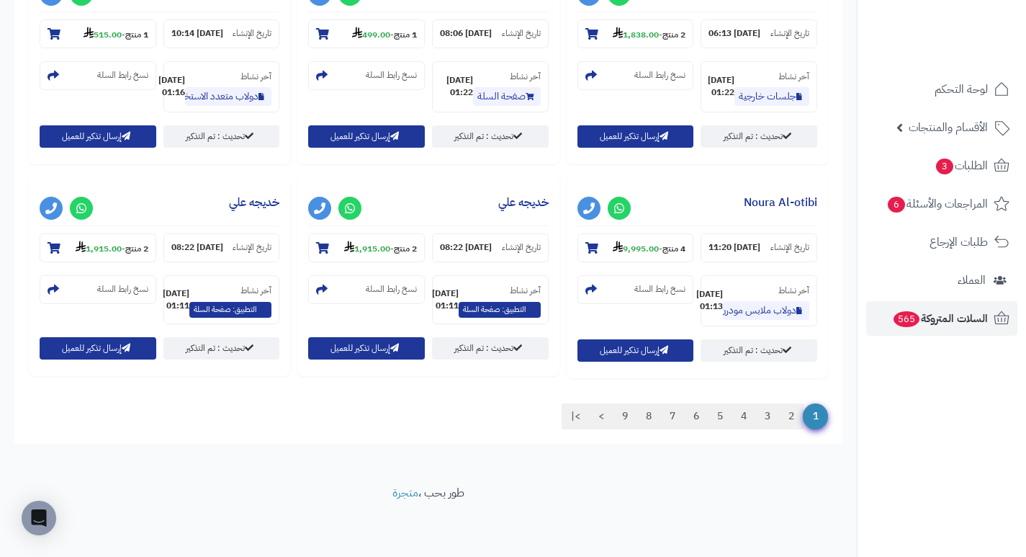
scroll to position [1616, 0]
click at [626, 418] on link "9" at bounding box center [625, 416] width 24 height 26
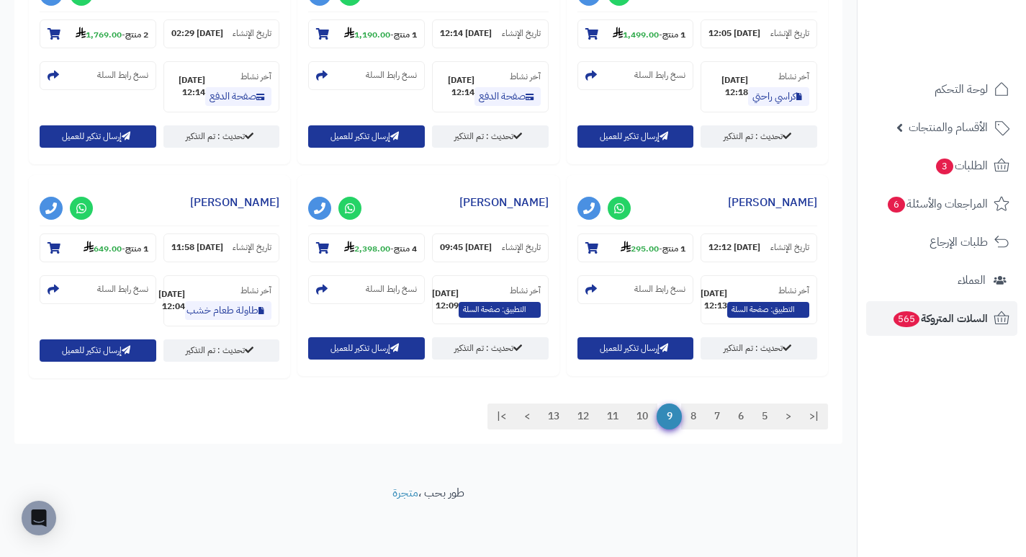
scroll to position [1606, 0]
click at [554, 416] on link "13" at bounding box center [554, 416] width 30 height 26
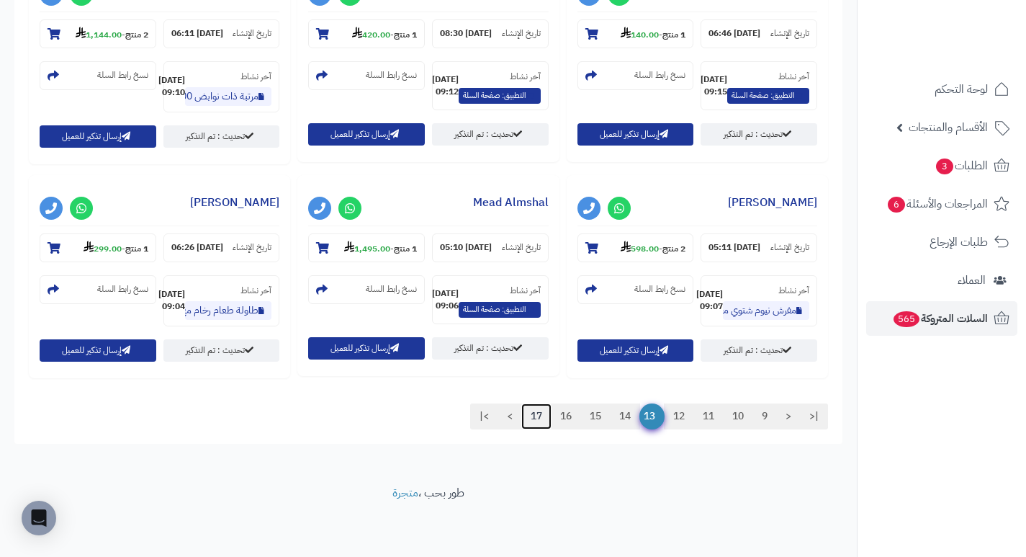
click at [536, 429] on link "17" at bounding box center [536, 416] width 30 height 26
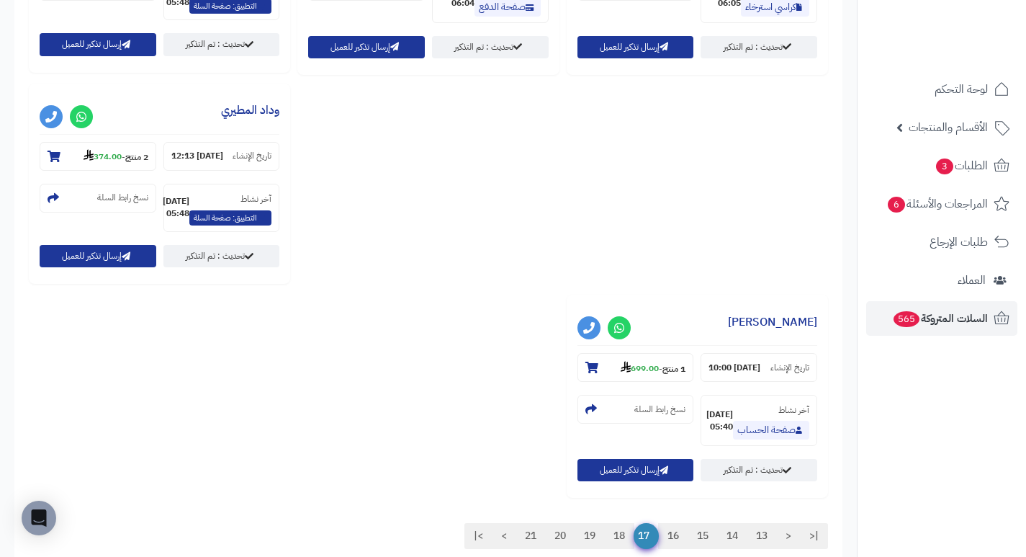
scroll to position [1594, 0]
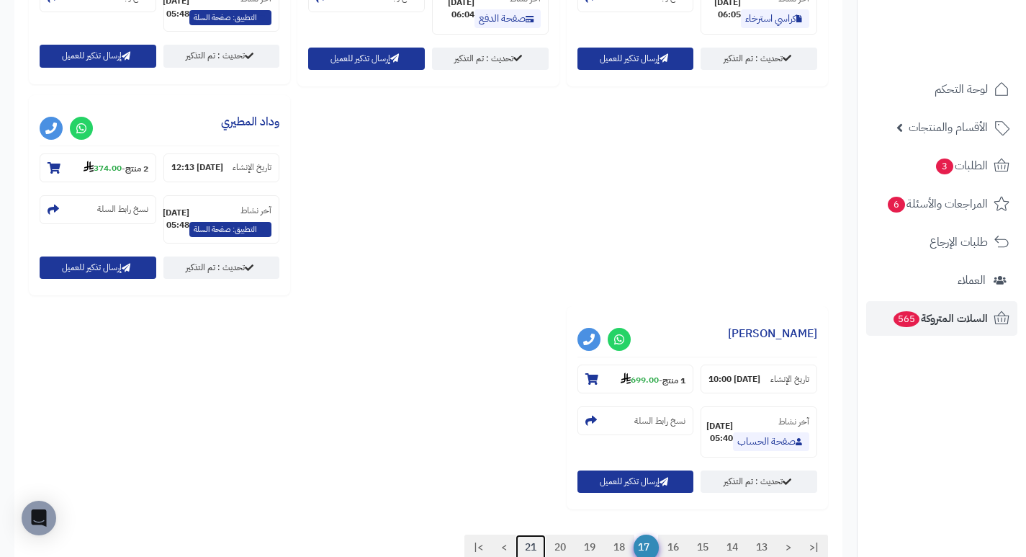
click at [521, 534] on link "21" at bounding box center [531, 547] width 30 height 26
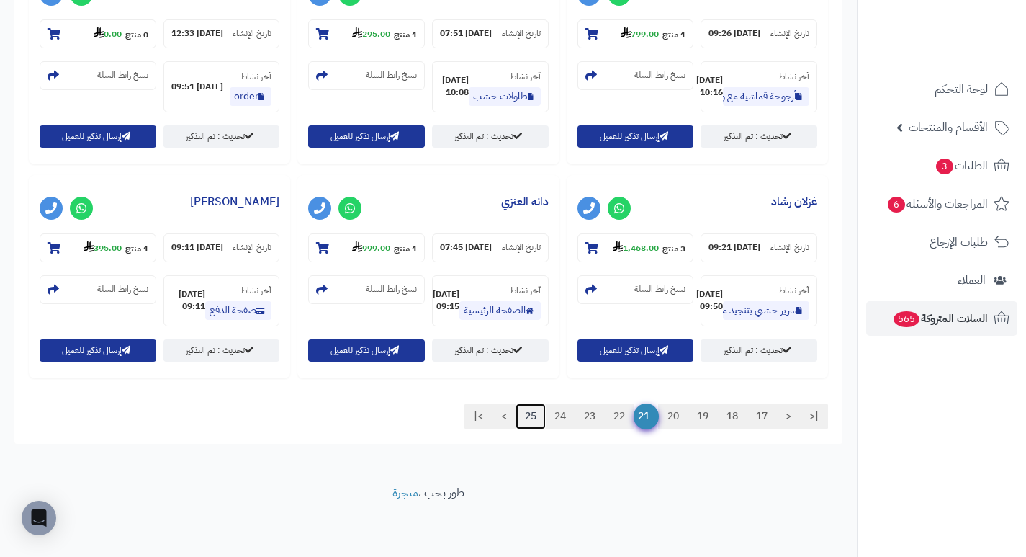
click at [528, 429] on link "25" at bounding box center [531, 416] width 30 height 26
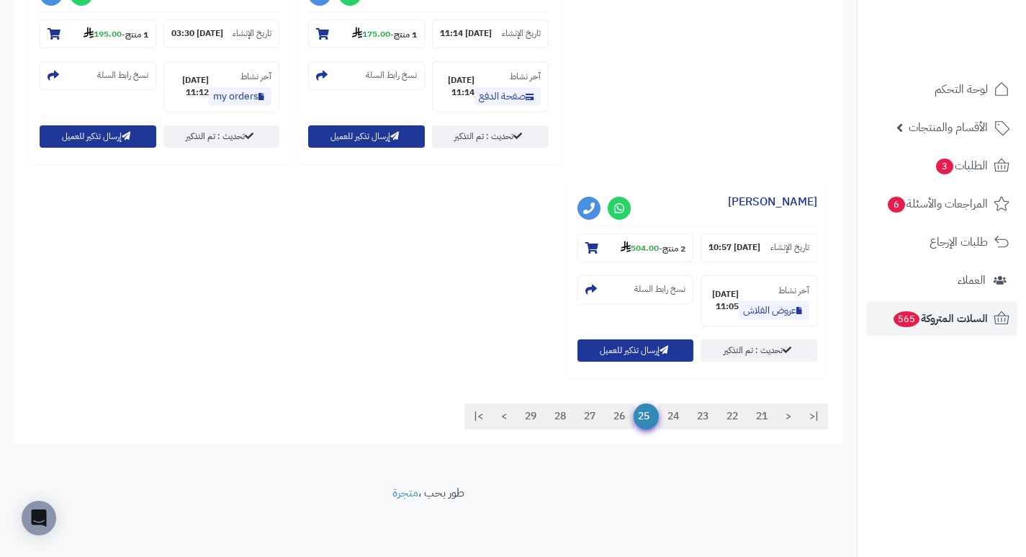
scroll to position [1805, 0]
click at [529, 416] on link "29" at bounding box center [531, 416] width 30 height 26
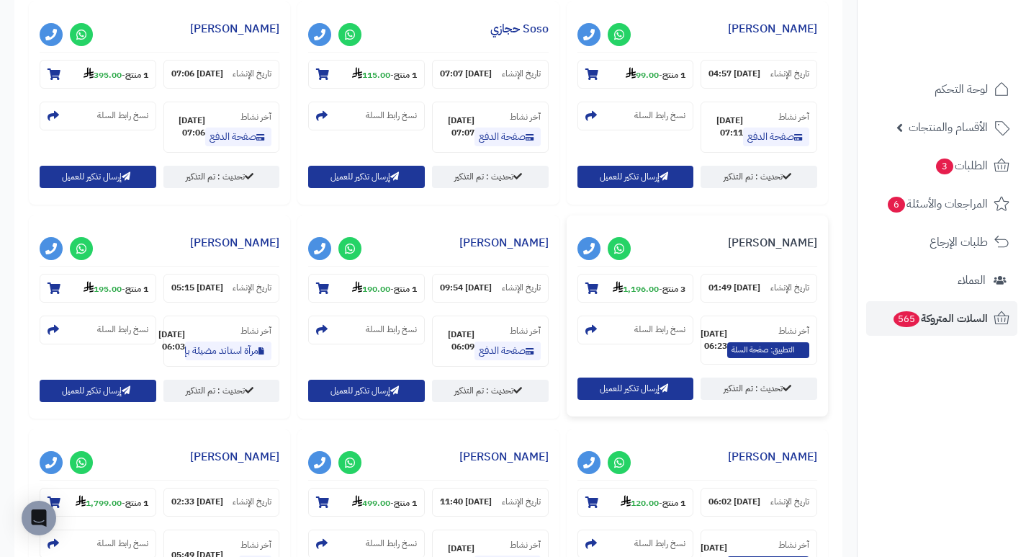
scroll to position [720, 0]
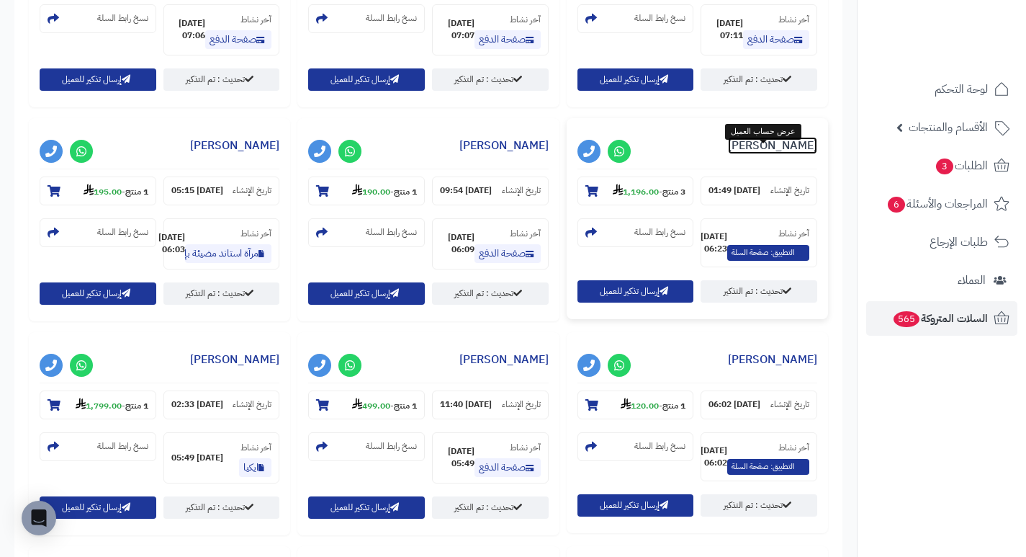
click at [764, 154] on link "Basmah Mohammed" at bounding box center [772, 145] width 89 height 17
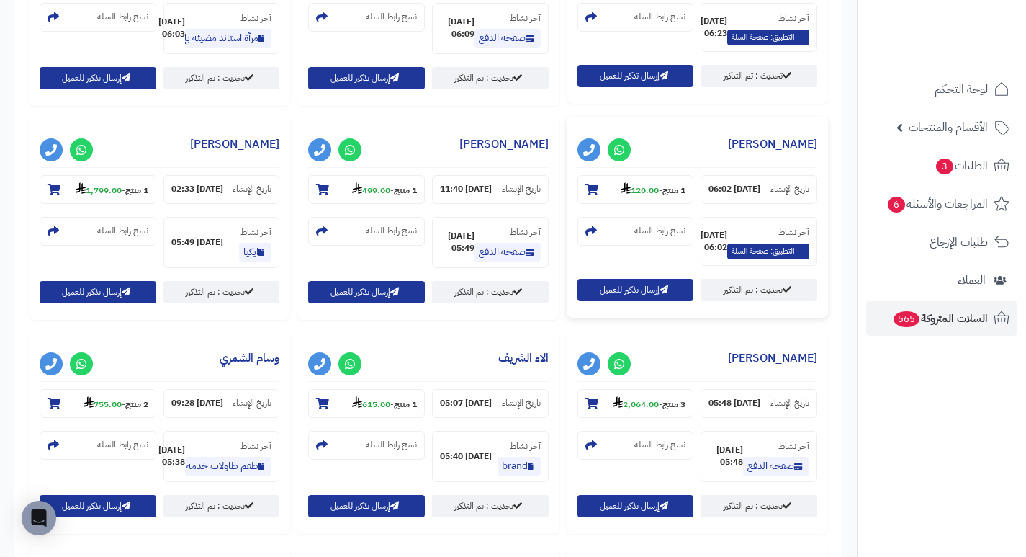
scroll to position [936, 0]
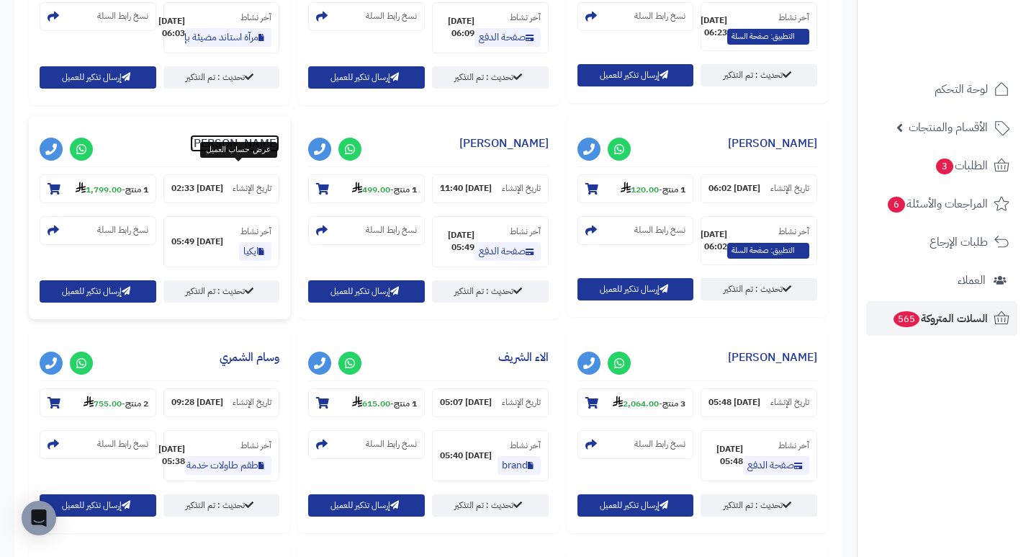
click at [271, 152] on link "NADA Abdullah" at bounding box center [234, 143] width 89 height 17
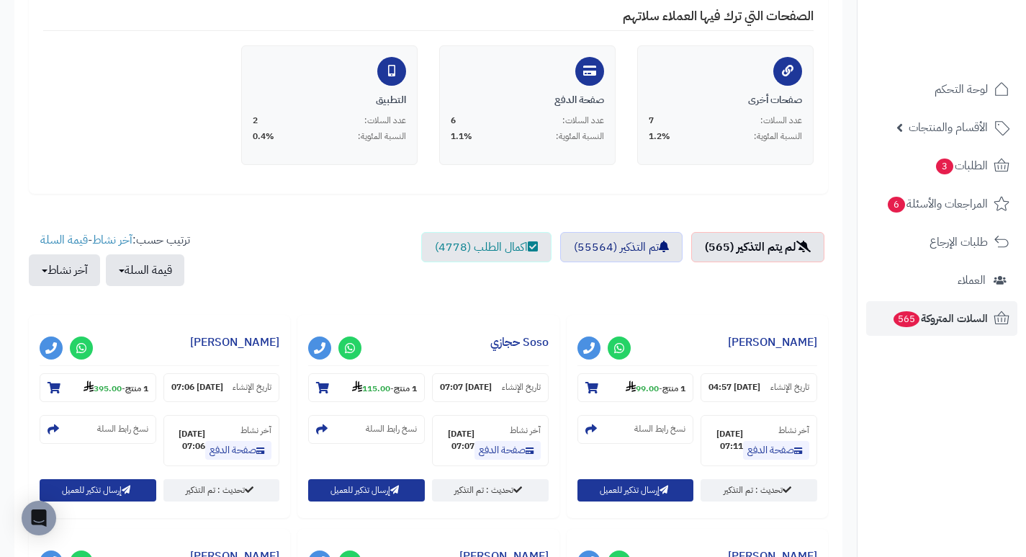
scroll to position [0, 0]
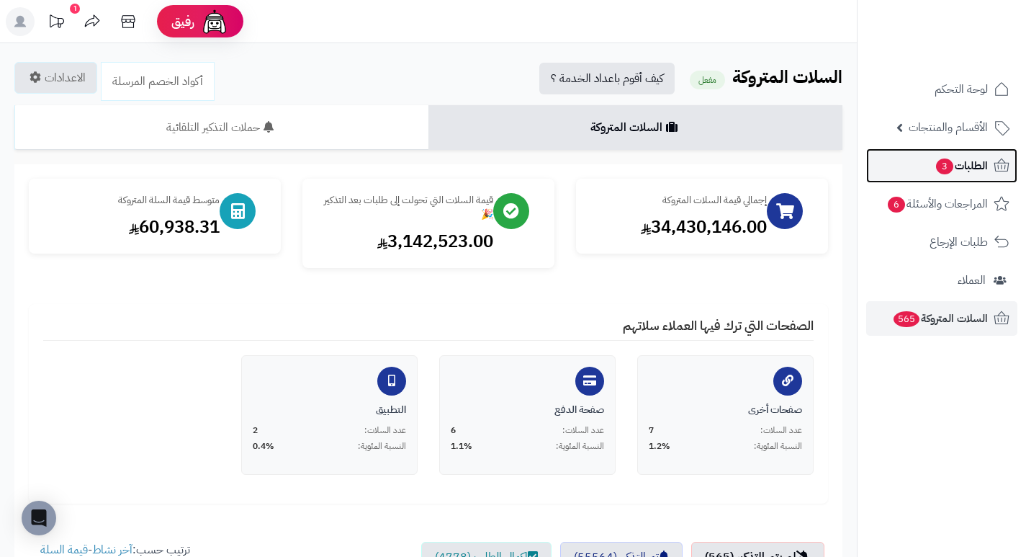
click at [955, 171] on span "الطلبات 3" at bounding box center [961, 166] width 53 height 20
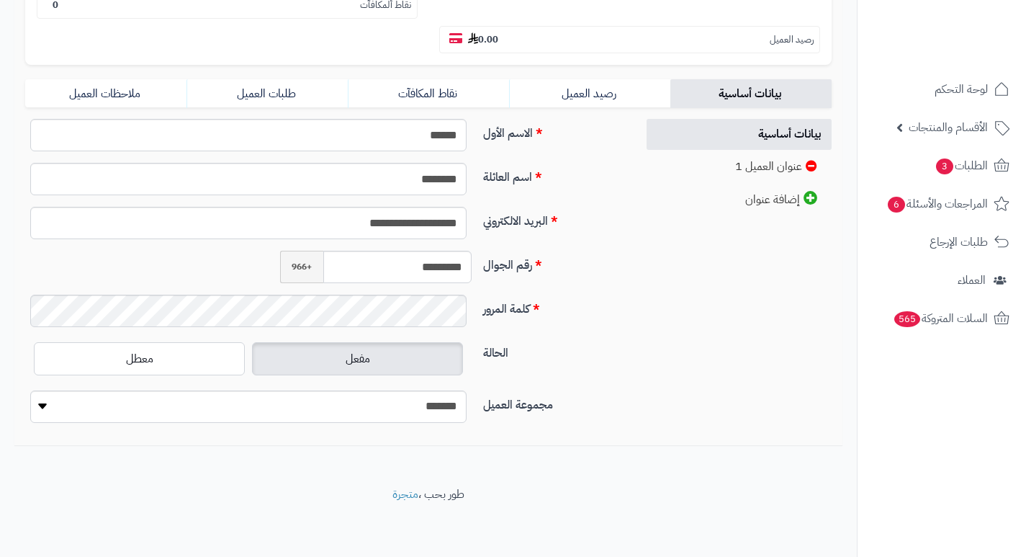
scroll to position [292, 0]
click at [428, 265] on input "*********" at bounding box center [397, 265] width 149 height 32
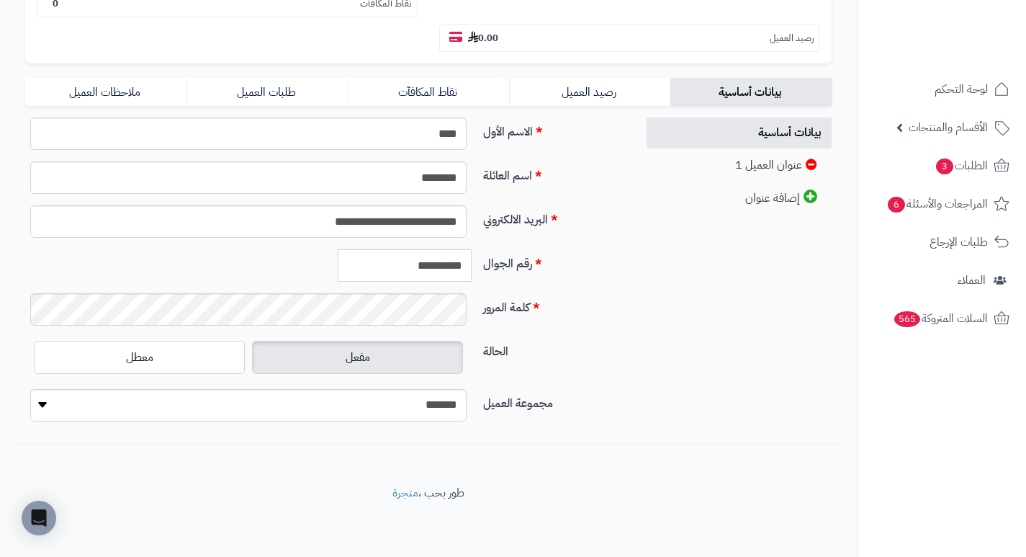
drag, startPoint x: 395, startPoint y: 264, endPoint x: 517, endPoint y: 264, distance: 122.4
click at [509, 264] on div "**********" at bounding box center [324, 271] width 611 height 44
click at [463, 256] on input "**********" at bounding box center [405, 265] width 134 height 32
drag, startPoint x: 400, startPoint y: 264, endPoint x: 529, endPoint y: 264, distance: 128.9
click at [529, 264] on div "**********" at bounding box center [324, 271] width 611 height 44
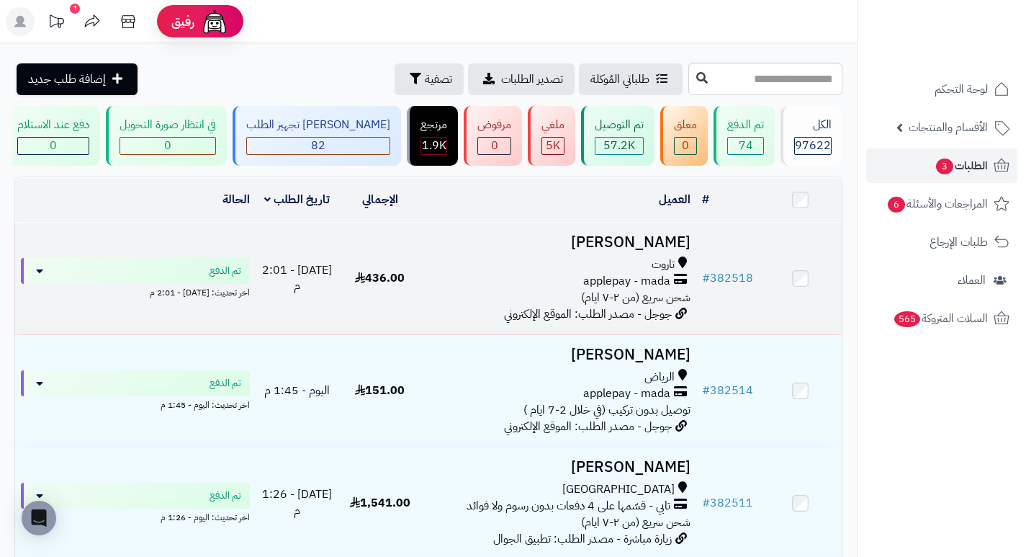
click at [661, 243] on h3 "[PERSON_NAME]" at bounding box center [559, 242] width 264 height 17
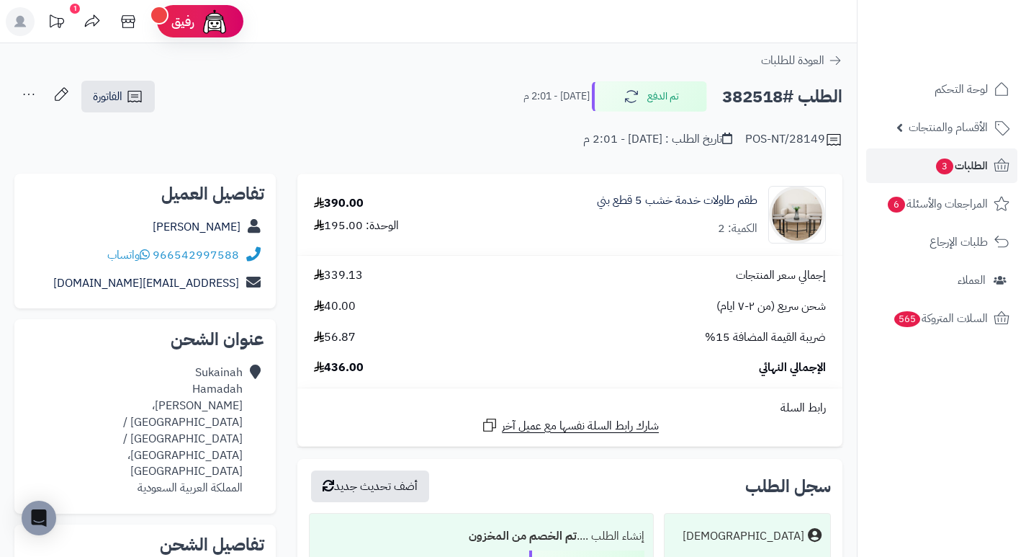
drag, startPoint x: 415, startPoint y: 102, endPoint x: 390, endPoint y: 129, distance: 36.7
click at [390, 129] on div "POS-NT/28149 تاريخ الطلب : [DATE] - 2:01 م" at bounding box center [428, 131] width 828 height 35
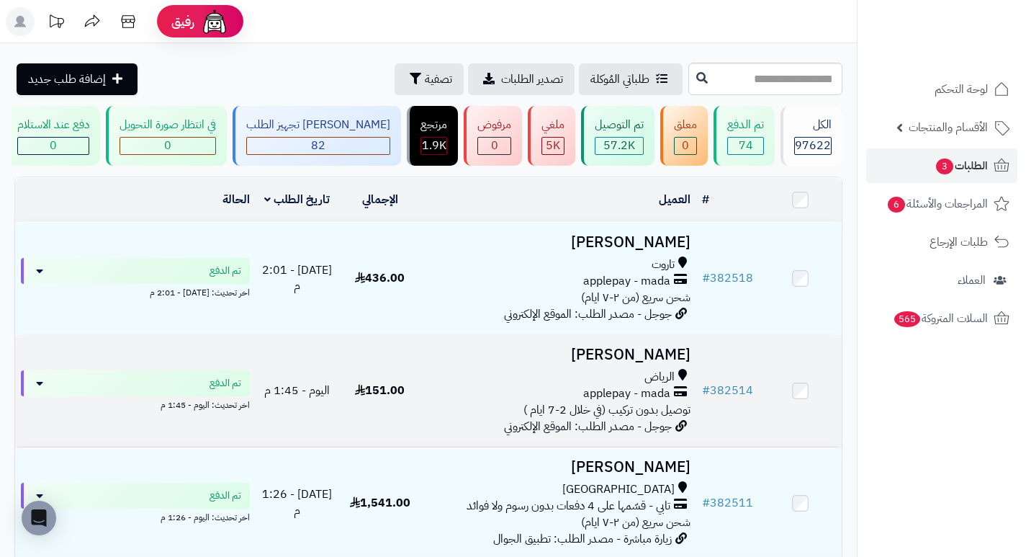
click at [642, 361] on h3 "[PERSON_NAME]" at bounding box center [559, 354] width 264 height 17
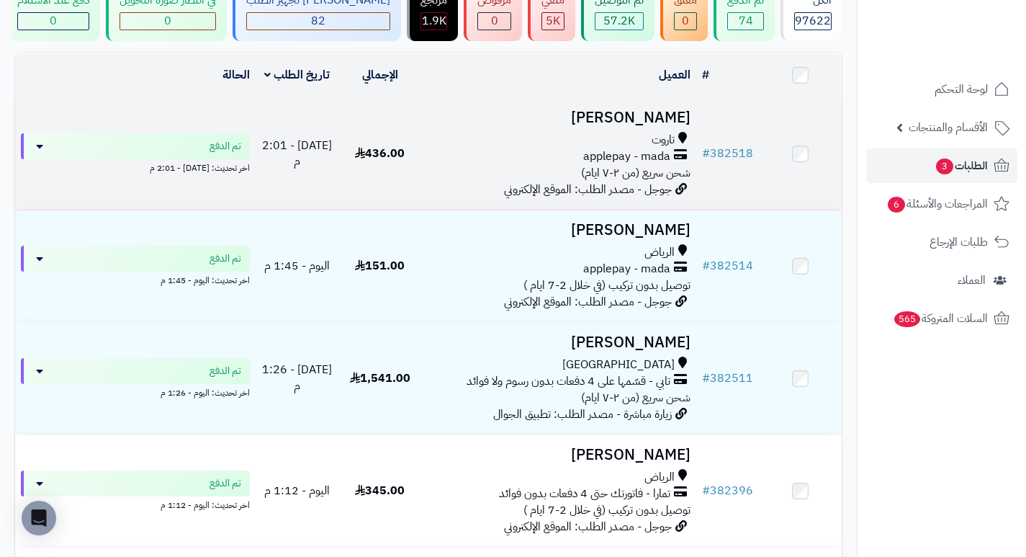
scroll to position [144, 0]
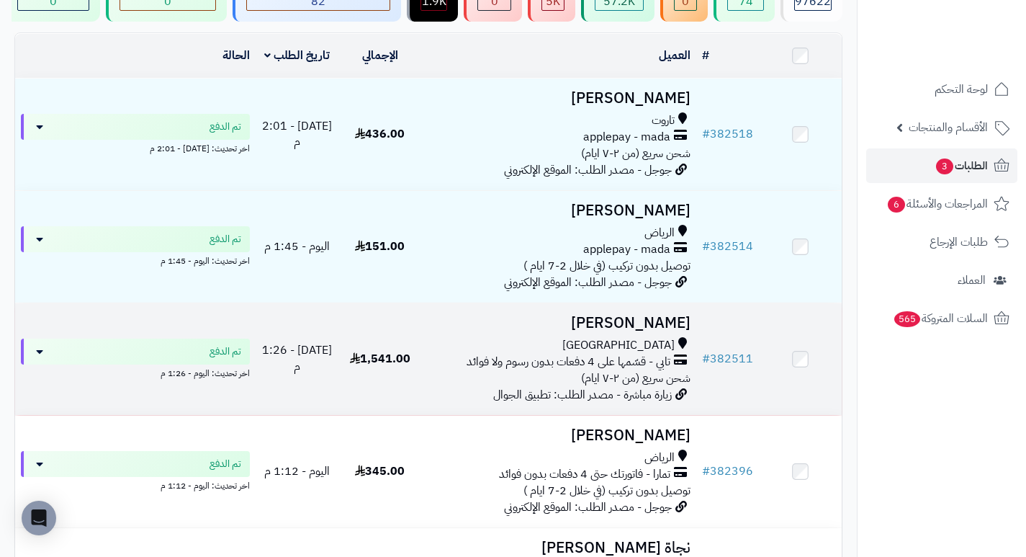
click at [680, 331] on h3 "[PERSON_NAME]" at bounding box center [559, 323] width 264 height 17
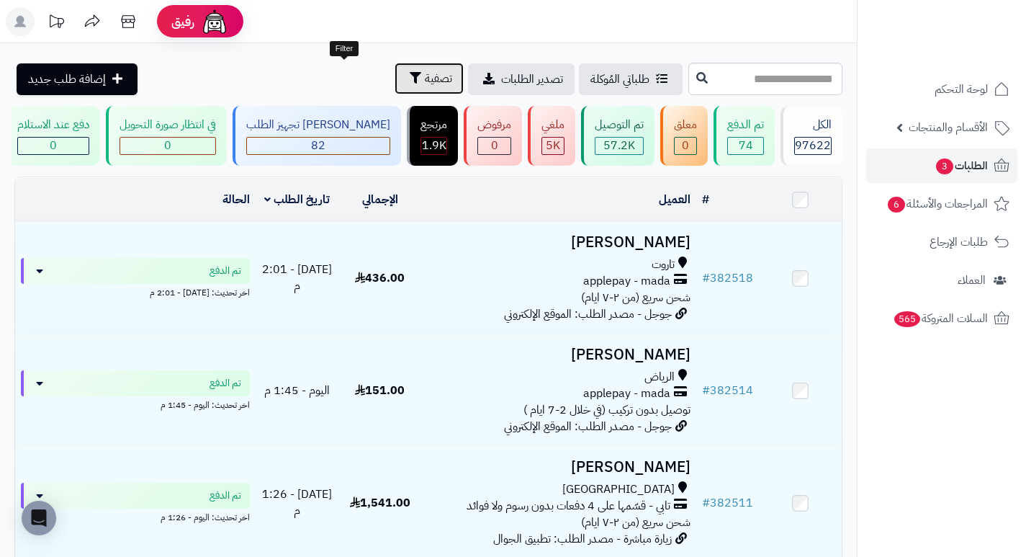
click at [425, 72] on span "تصفية" at bounding box center [438, 78] width 27 height 17
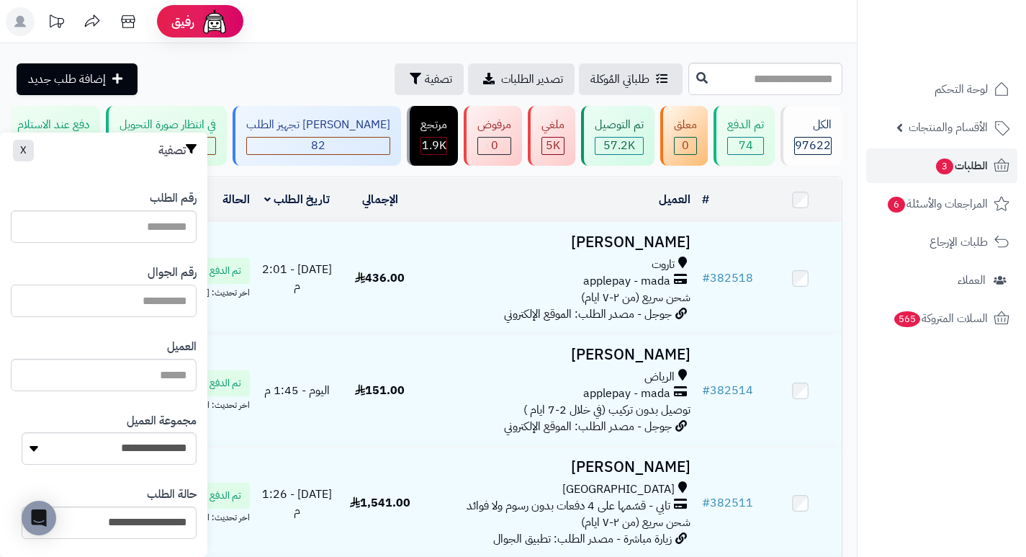
click at [181, 303] on input "text" at bounding box center [104, 300] width 186 height 32
paste input "*********"
type input "*********"
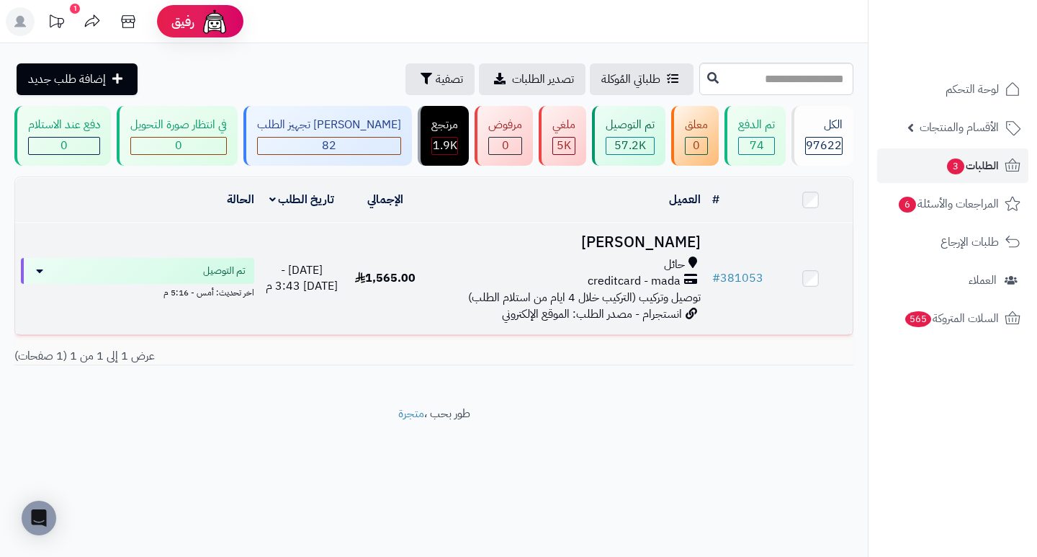
click at [647, 251] on h3 "[PERSON_NAME]" at bounding box center [566, 242] width 267 height 17
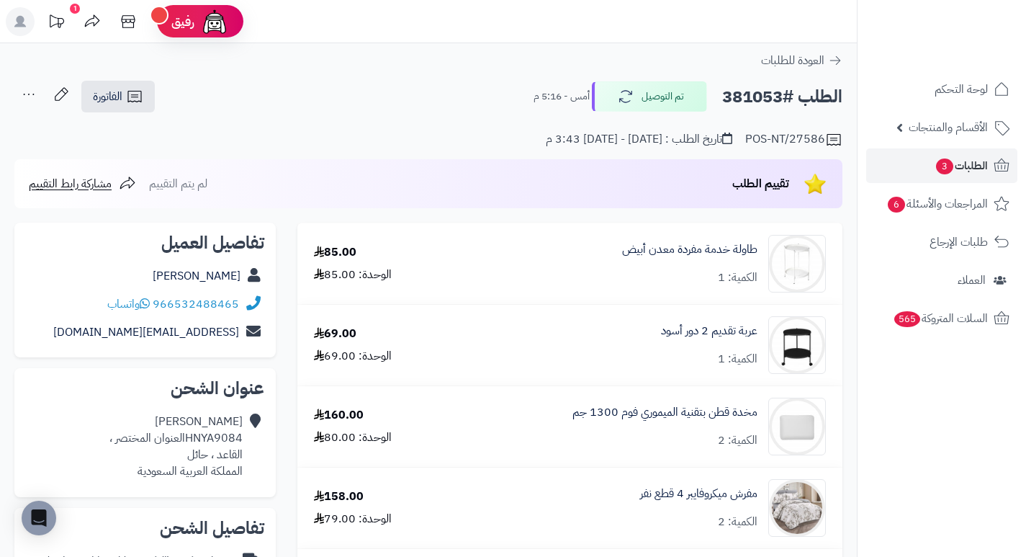
click at [753, 99] on h2 "الطلب #381053" at bounding box center [782, 97] width 120 height 30
copy h2 "381053"
click at [451, 89] on div "الطلب #381053 تم التوصيل أمس - 5:16 م الفاتورة طباعة الفاتورة إرسال الفاتورة إل…" at bounding box center [428, 97] width 828 height 34
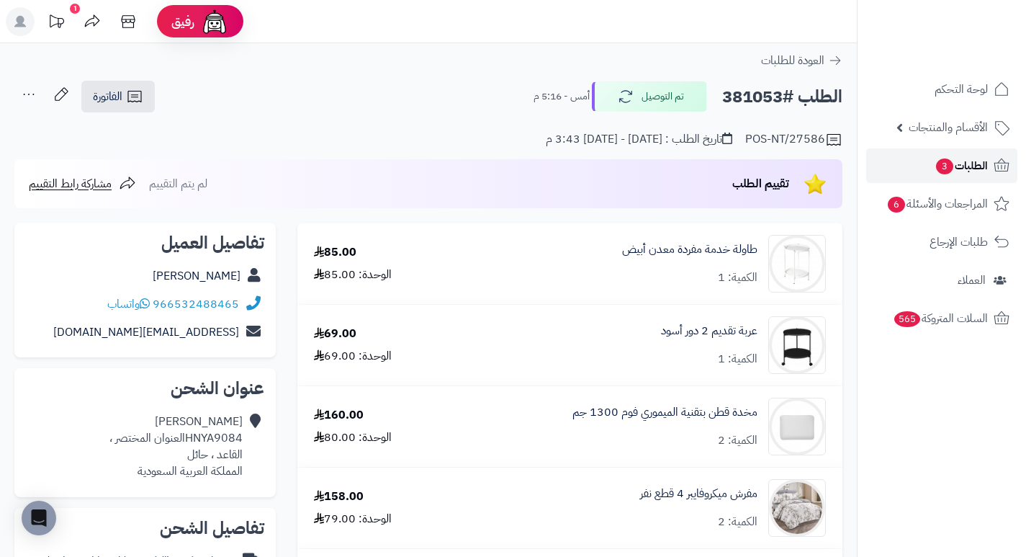
click at [956, 165] on span "الطلبات 3" at bounding box center [961, 166] width 53 height 20
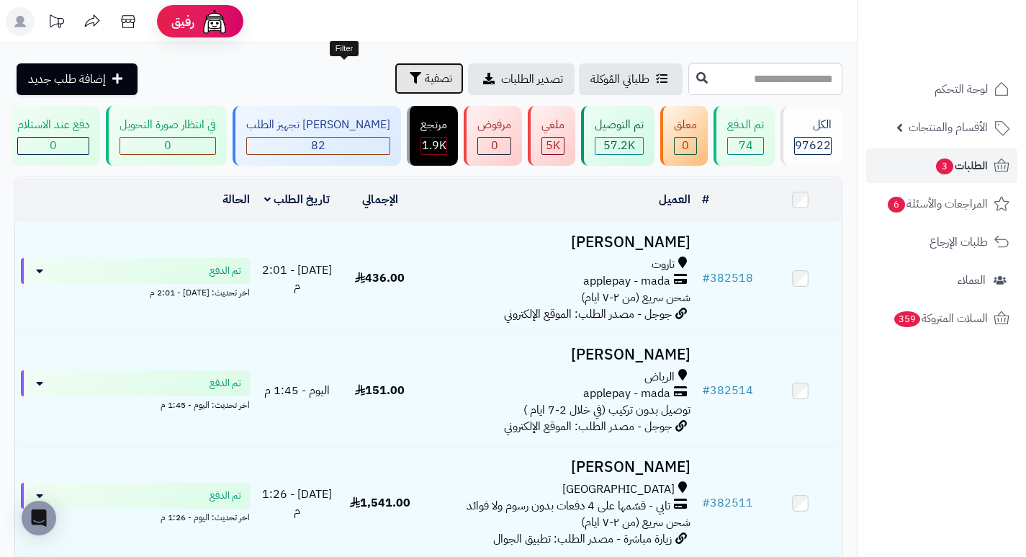
click at [425, 84] on span "تصفية" at bounding box center [438, 78] width 27 height 17
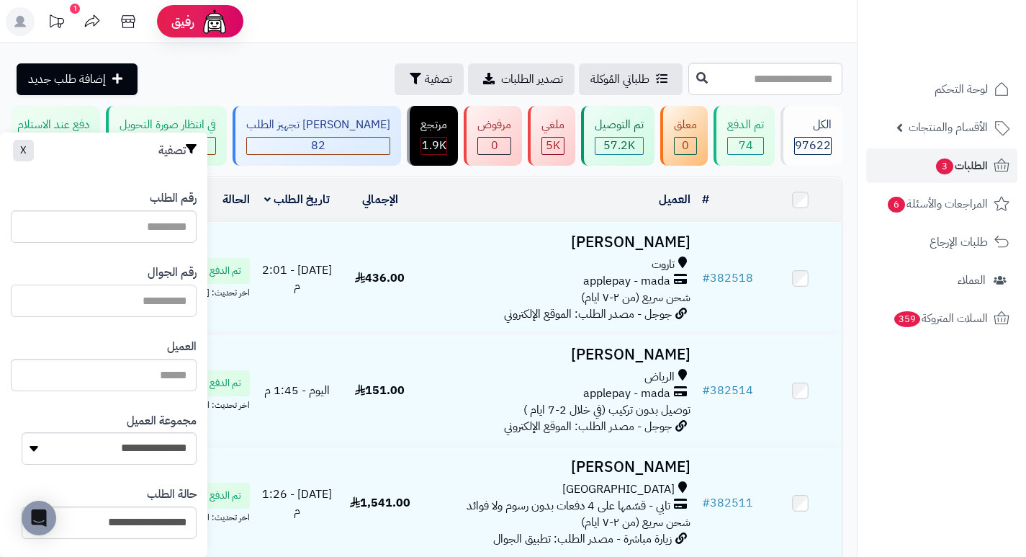
paste input "*********"
type input "*********"
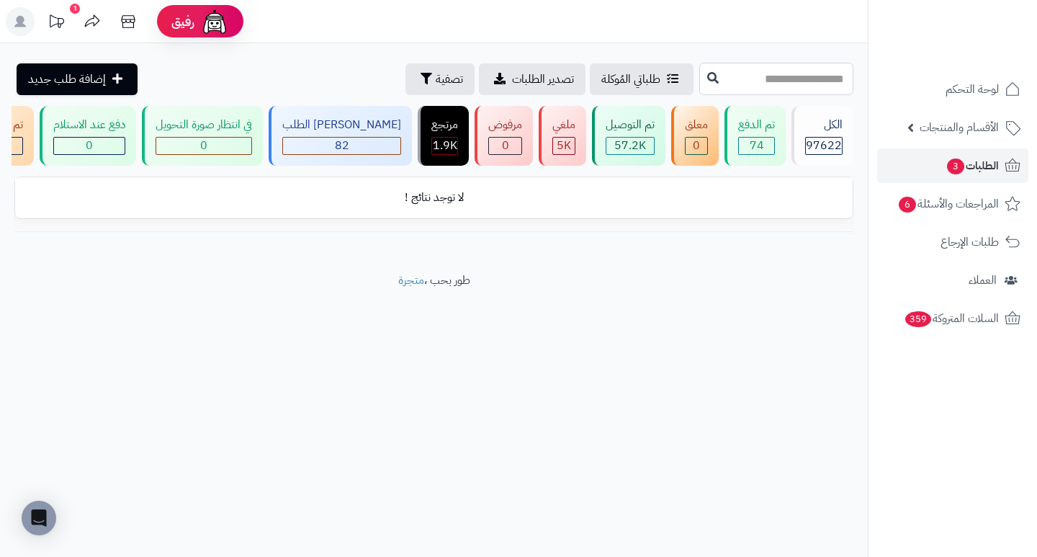
click at [776, 71] on input "text" at bounding box center [776, 79] width 154 height 32
type input "******"
click at [953, 166] on span "3" at bounding box center [955, 166] width 17 height 16
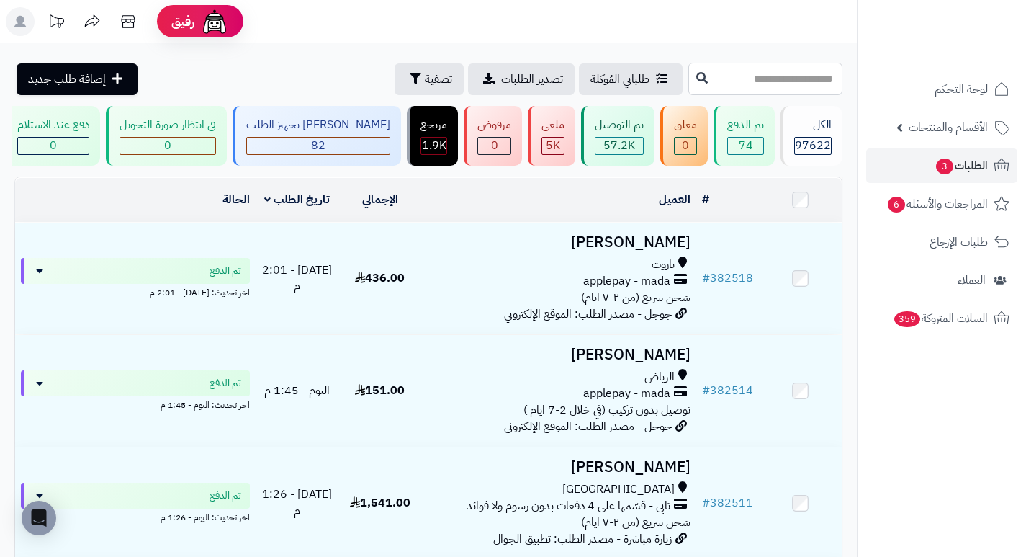
click at [781, 76] on input "text" at bounding box center [765, 79] width 154 height 32
type input "******"
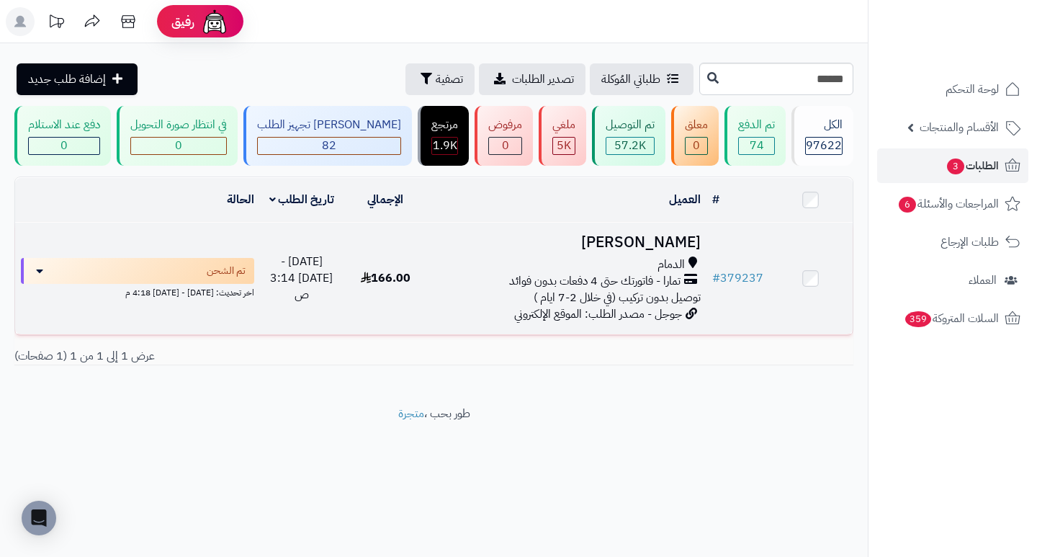
click at [683, 250] on h3 "[PERSON_NAME]" at bounding box center [566, 242] width 267 height 17
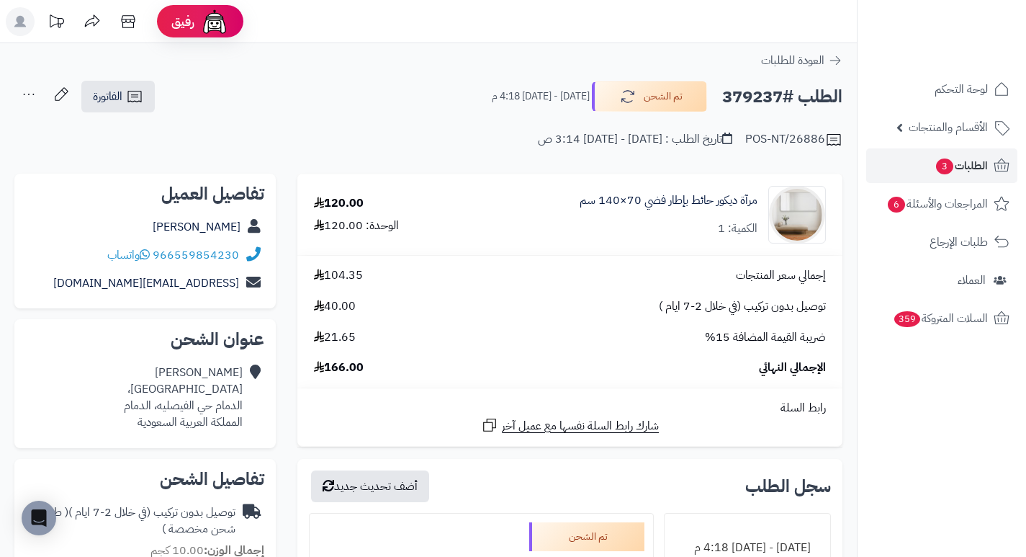
click at [747, 100] on h2 "الطلب #379237" at bounding box center [782, 97] width 120 height 30
copy h2 "379237"
click at [954, 165] on span "الطلبات 3" at bounding box center [961, 166] width 53 height 20
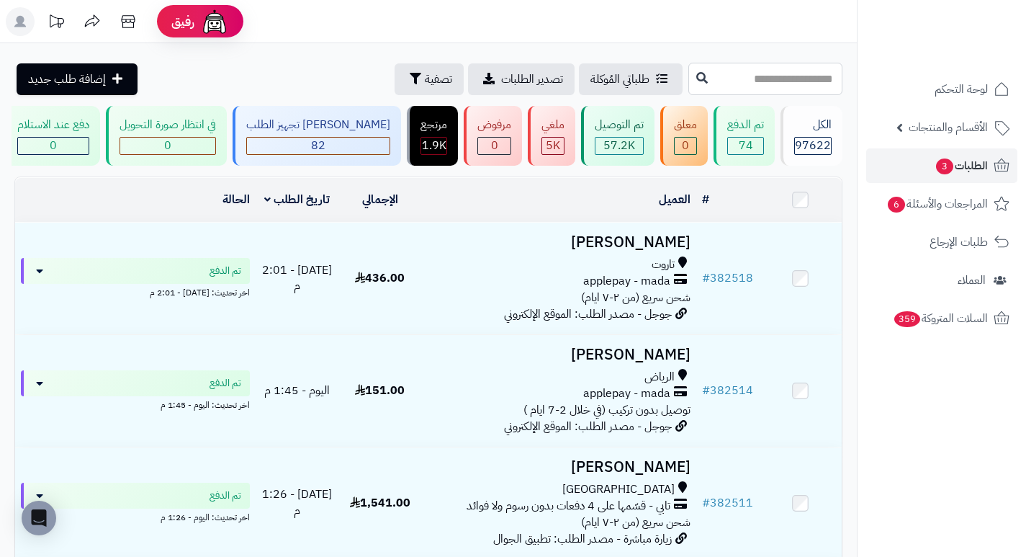
paste input "******"
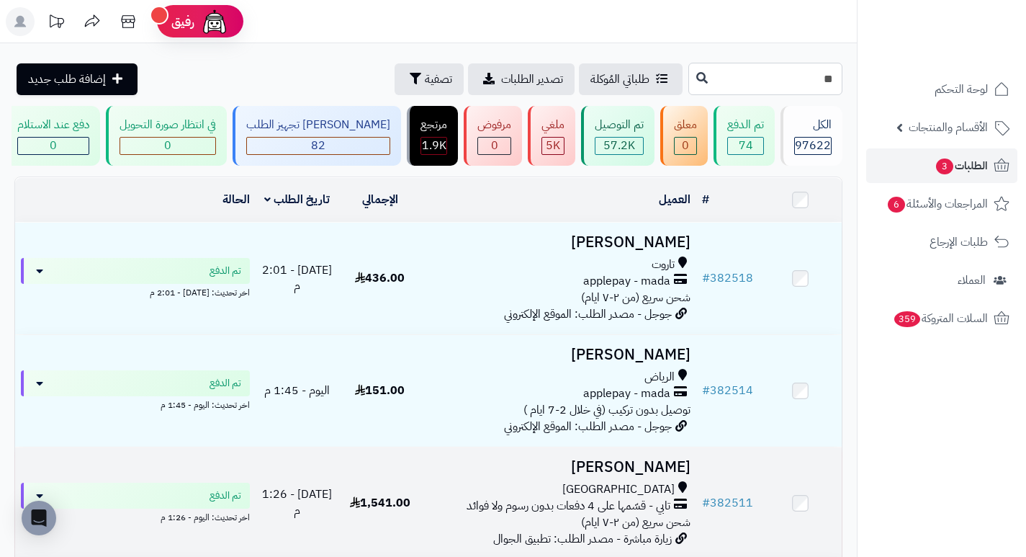
type input "*"
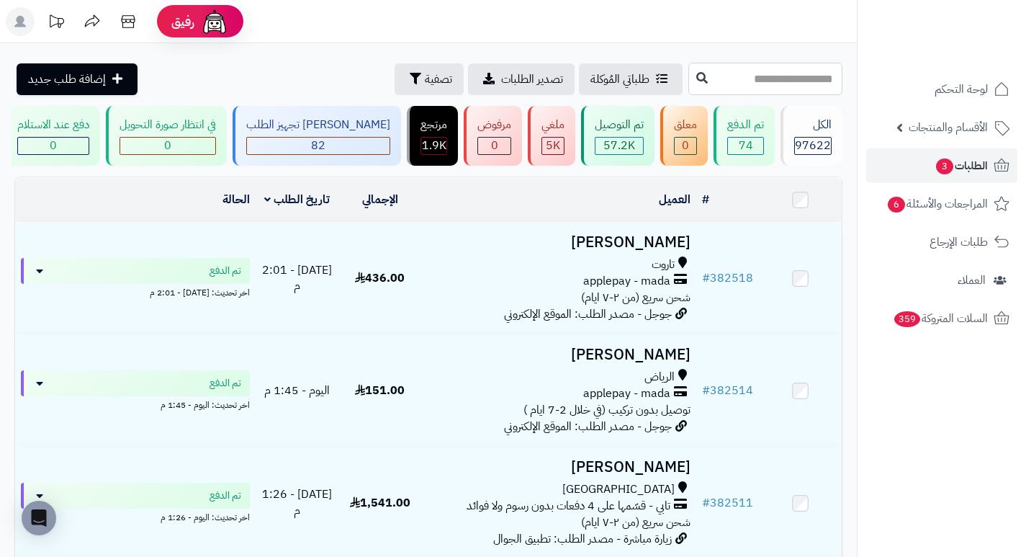
paste input "******"
type input "******"
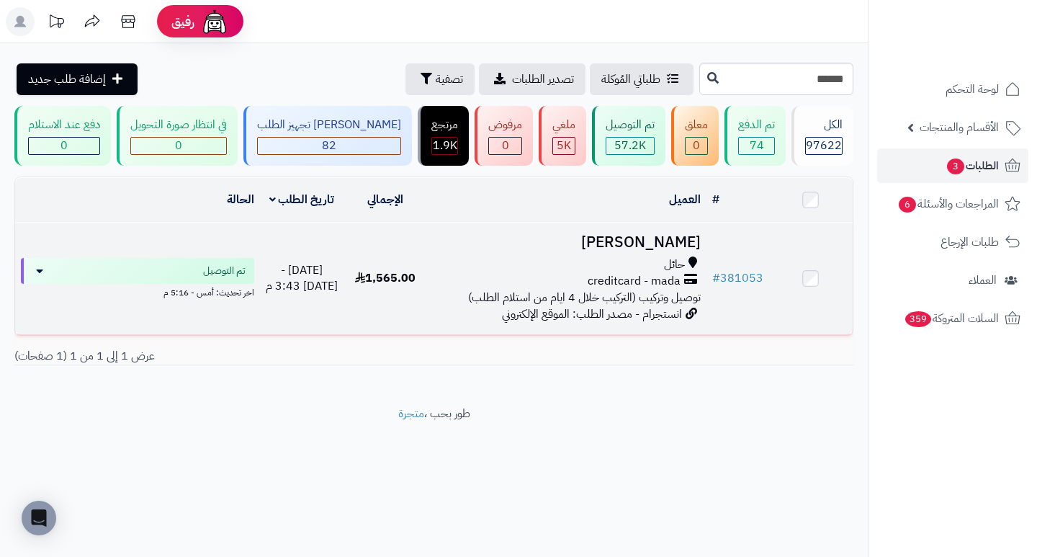
click at [670, 247] on h3 "[PERSON_NAME]" at bounding box center [566, 242] width 267 height 17
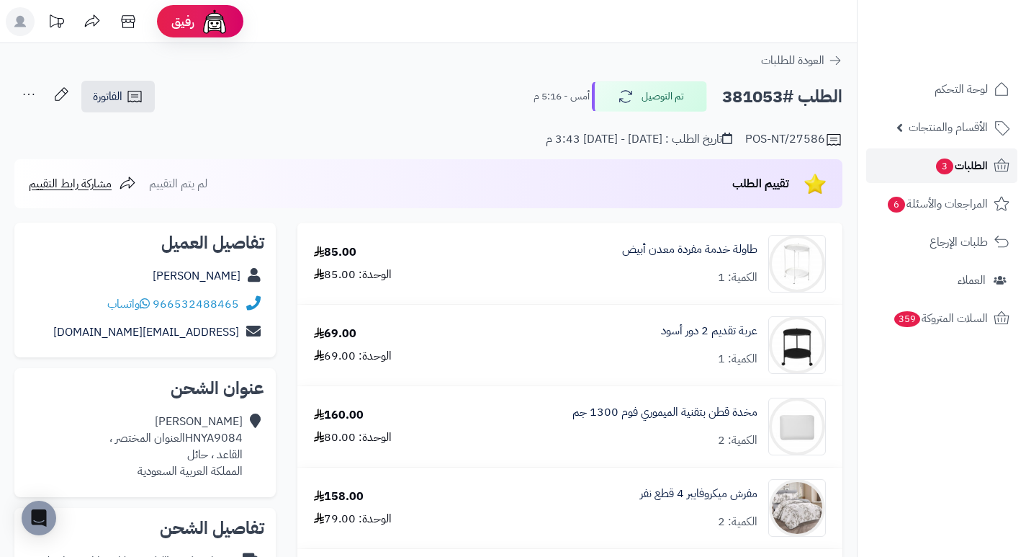
click at [940, 174] on span "3" at bounding box center [944, 166] width 17 height 16
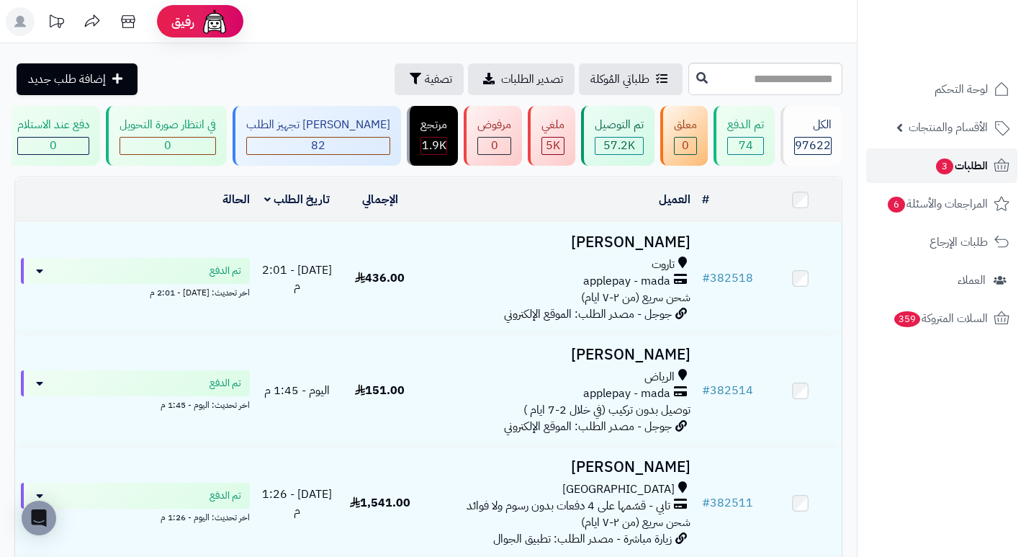
click at [960, 168] on span "الطلبات 3" at bounding box center [961, 166] width 53 height 20
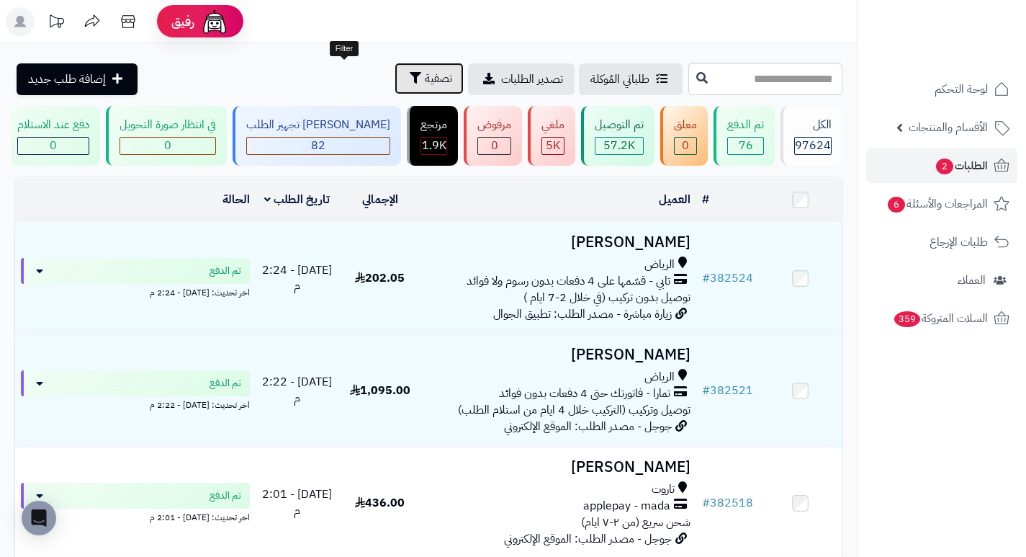
click at [425, 81] on span "تصفية" at bounding box center [438, 78] width 27 height 17
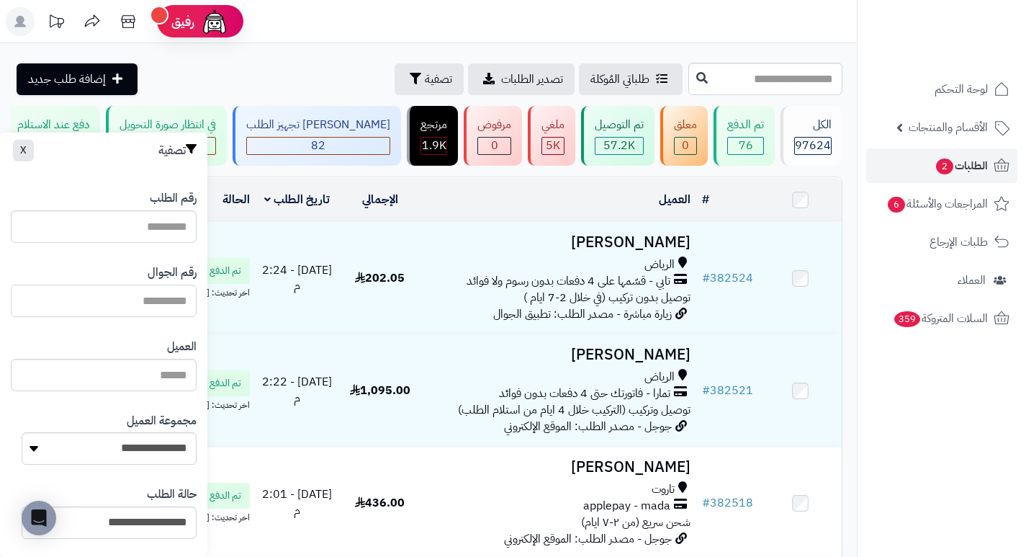
paste input "*********"
type input "*********"
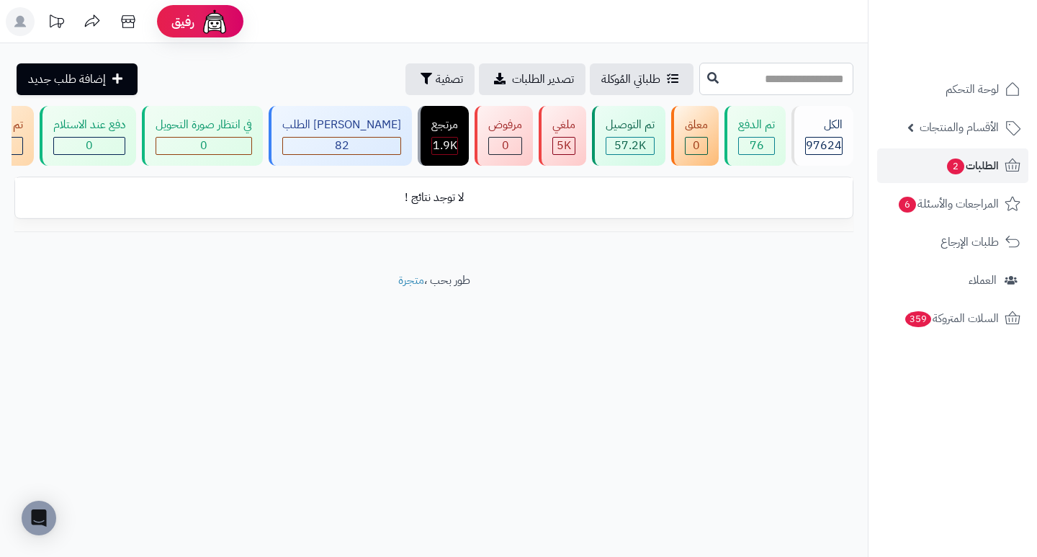
click at [836, 86] on input "text" at bounding box center [776, 79] width 154 height 32
type input "******"
click at [947, 168] on span "2" at bounding box center [955, 166] width 17 height 16
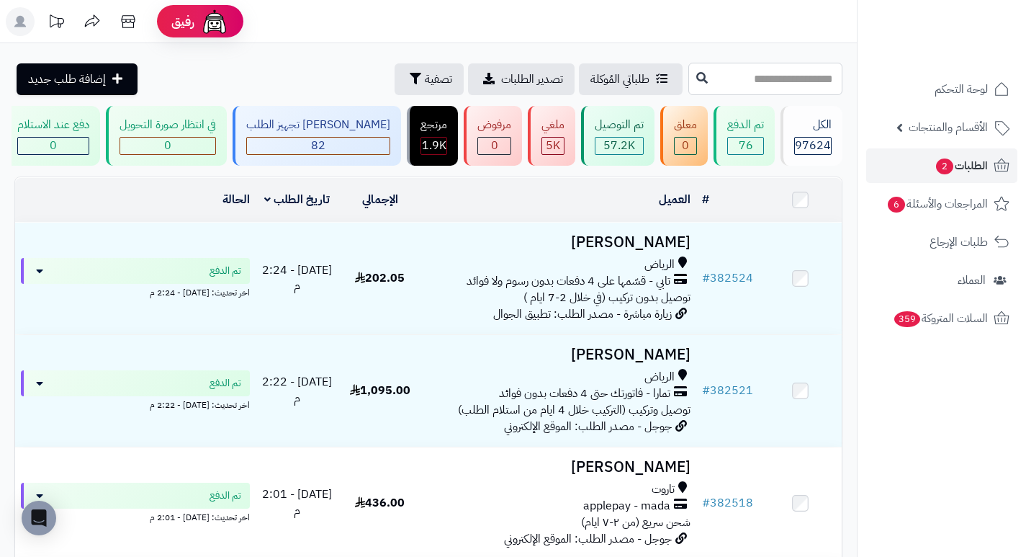
click at [830, 83] on input "text" at bounding box center [765, 79] width 154 height 32
type input "******"
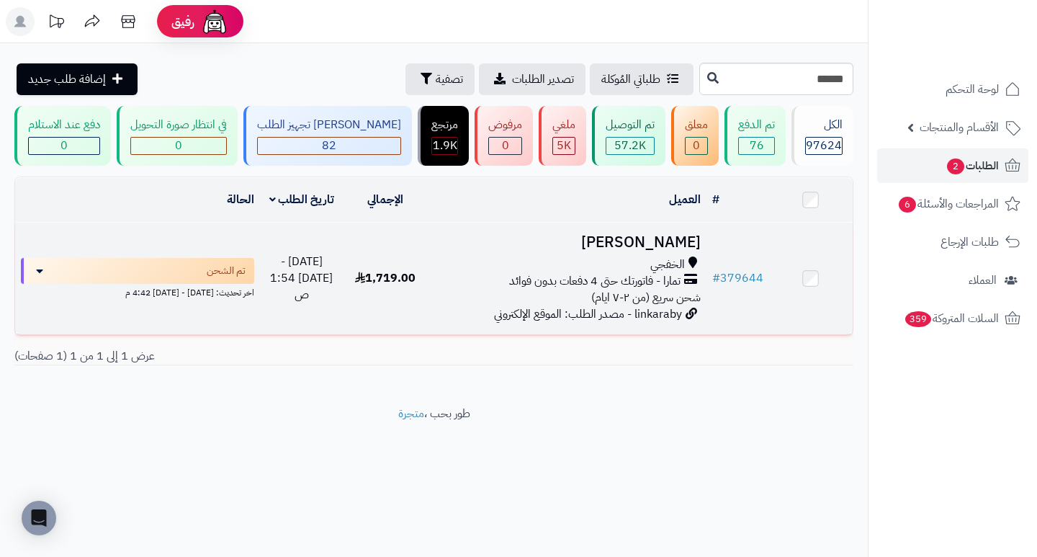
click at [660, 251] on h3 "حسين علي" at bounding box center [566, 242] width 267 height 17
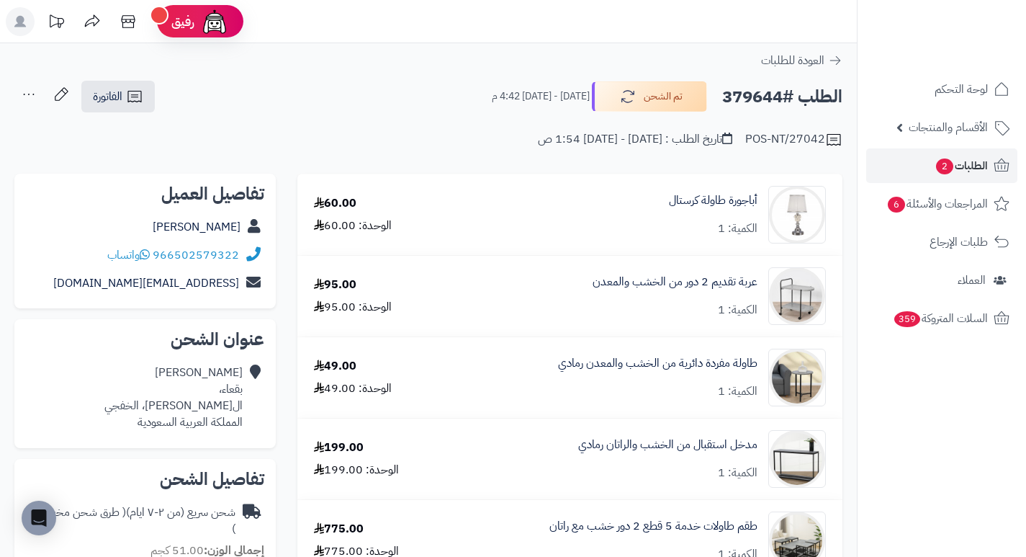
click at [767, 99] on h2 "الطلب #379644" at bounding box center [782, 97] width 120 height 30
copy h2 "379644"
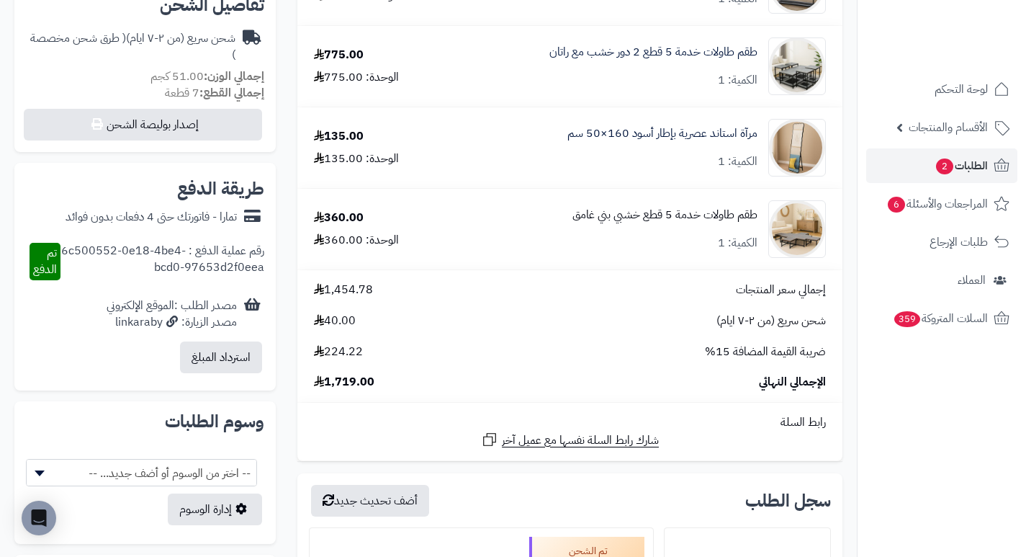
scroll to position [504, 0]
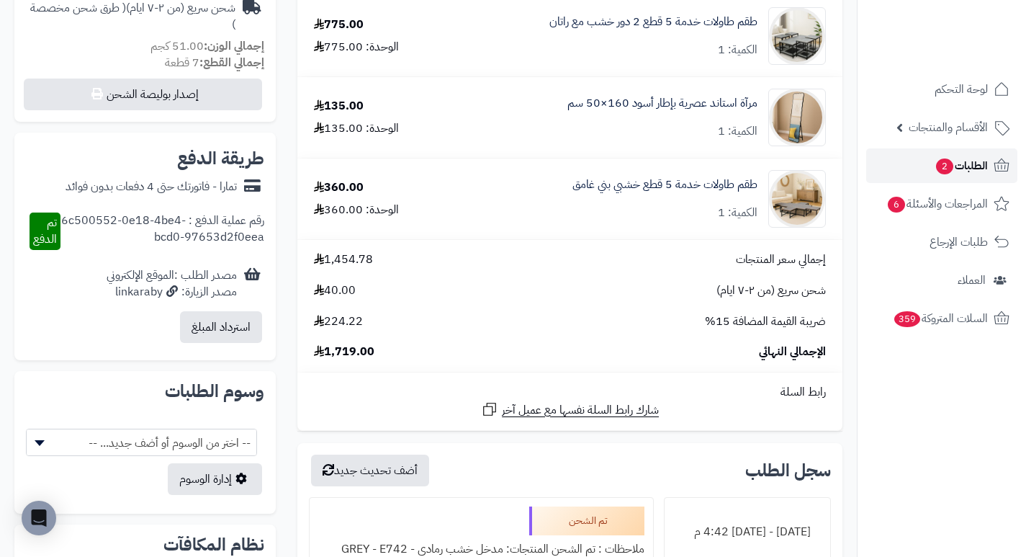
click at [962, 162] on span "الطلبات 2" at bounding box center [961, 166] width 53 height 20
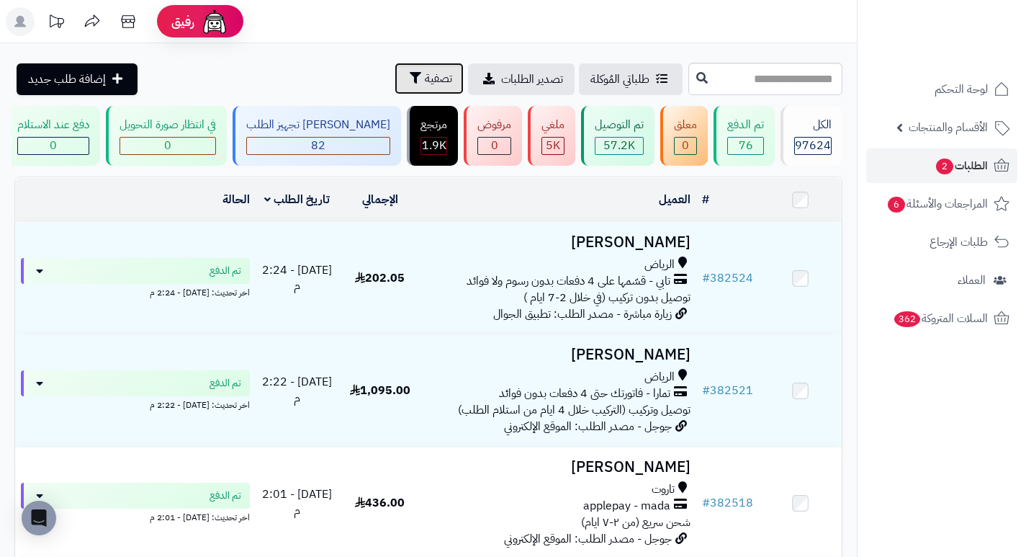
click at [425, 80] on span "تصفية" at bounding box center [438, 78] width 27 height 17
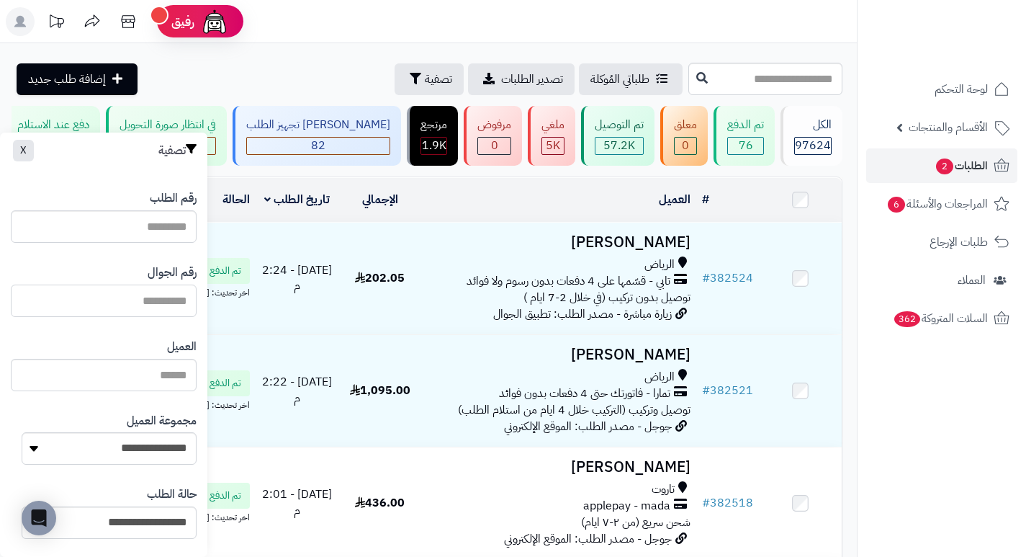
paste input "*********"
type input "*********"
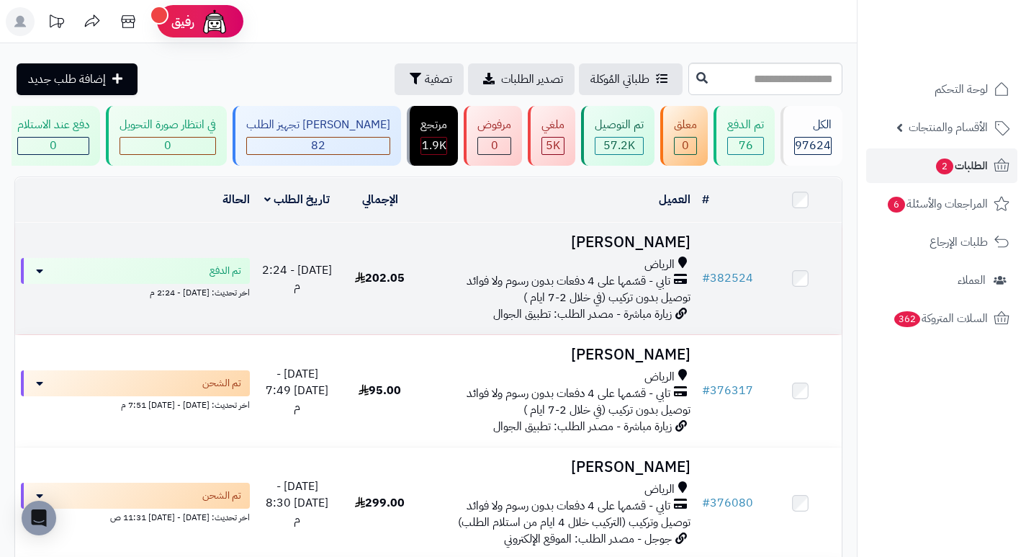
click at [621, 251] on h3 "[PERSON_NAME]" at bounding box center [559, 242] width 264 height 17
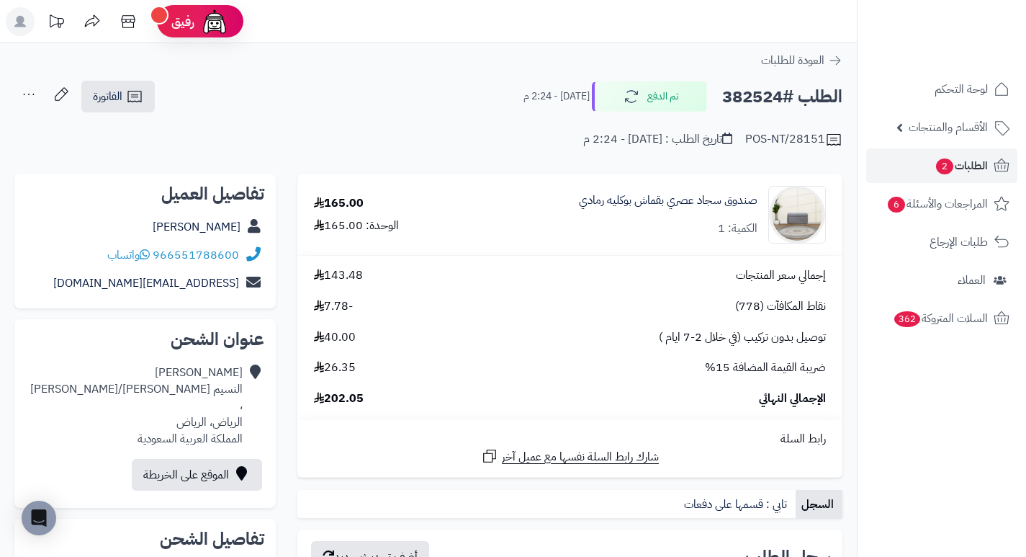
drag, startPoint x: 497, startPoint y: 160, endPoint x: 443, endPoint y: 87, distance: 90.6
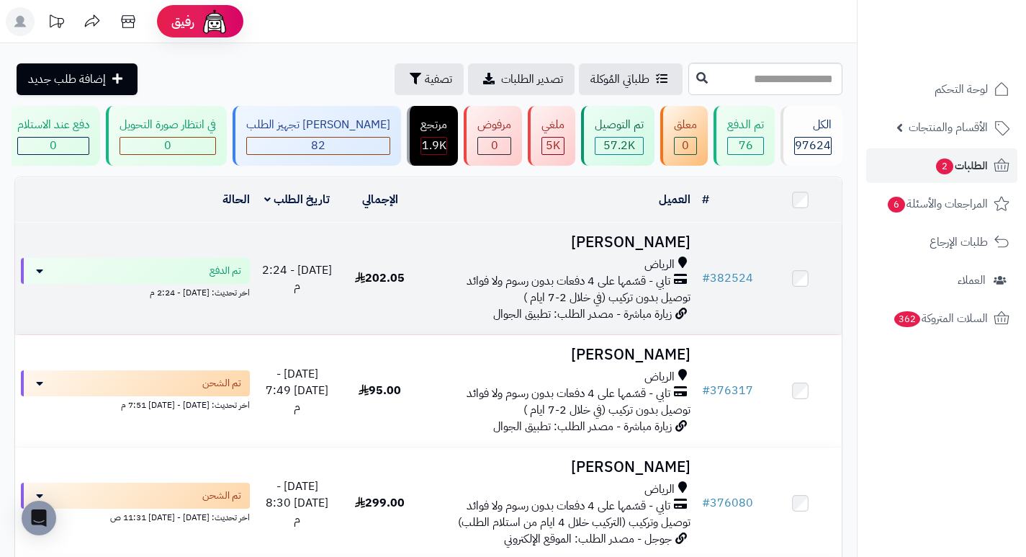
click at [619, 246] on h3 "[PERSON_NAME]" at bounding box center [559, 242] width 264 height 17
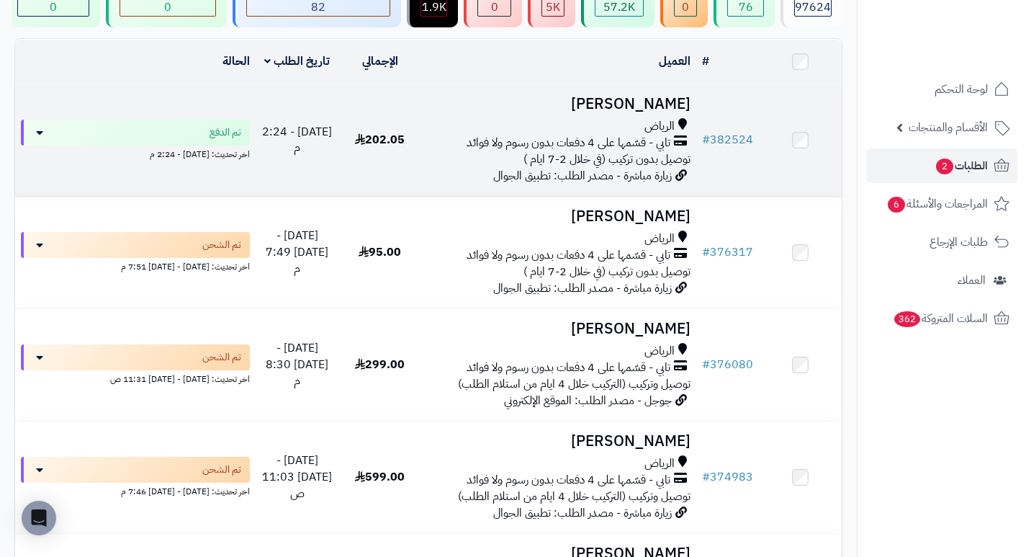
scroll to position [144, 0]
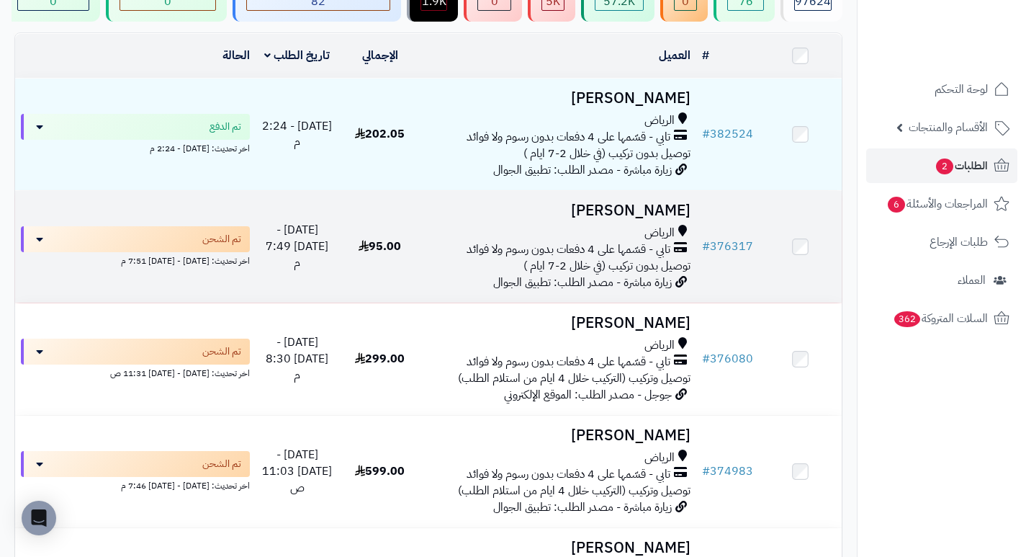
click at [647, 219] on h3 "[PERSON_NAME]" at bounding box center [559, 210] width 264 height 17
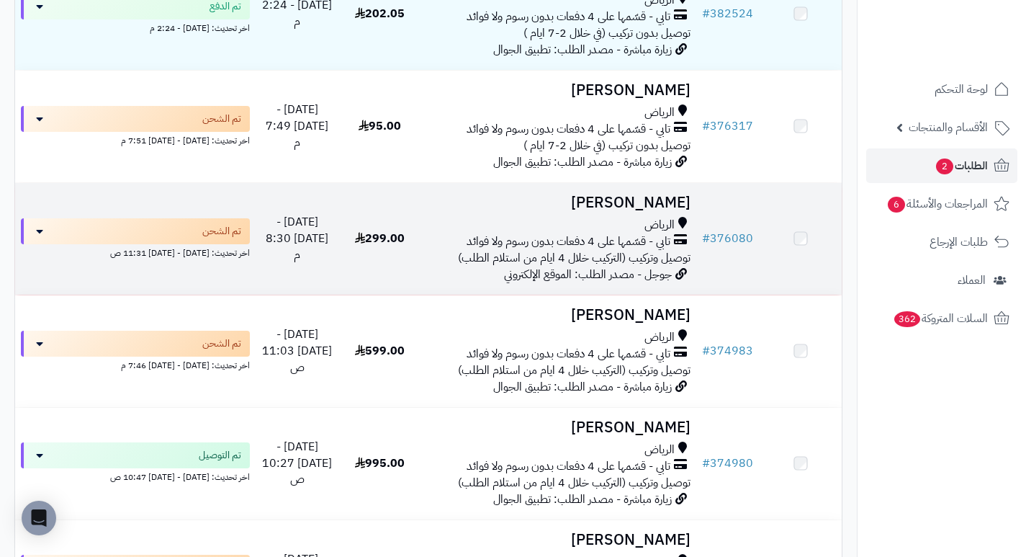
scroll to position [288, 0]
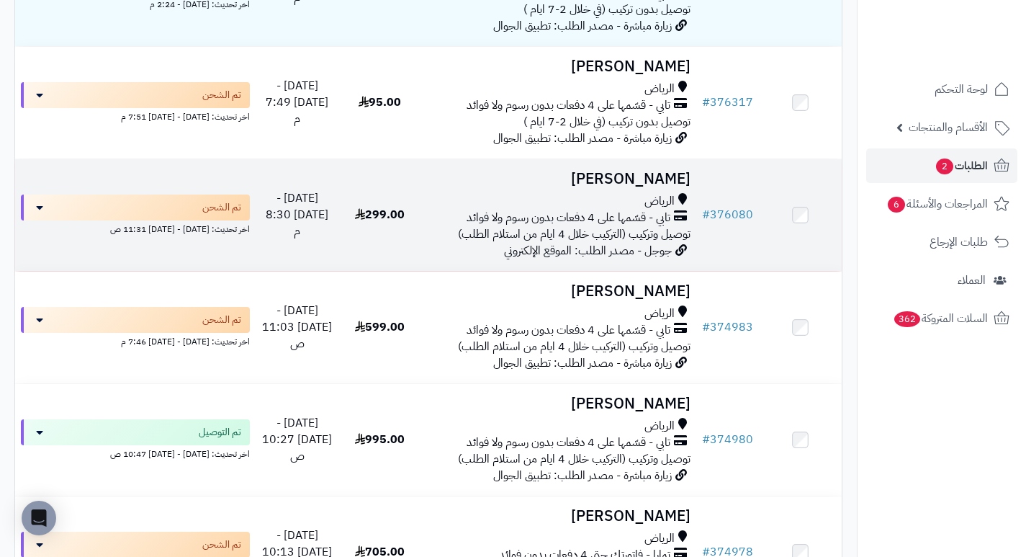
click at [686, 187] on h3 "[PERSON_NAME]" at bounding box center [559, 179] width 264 height 17
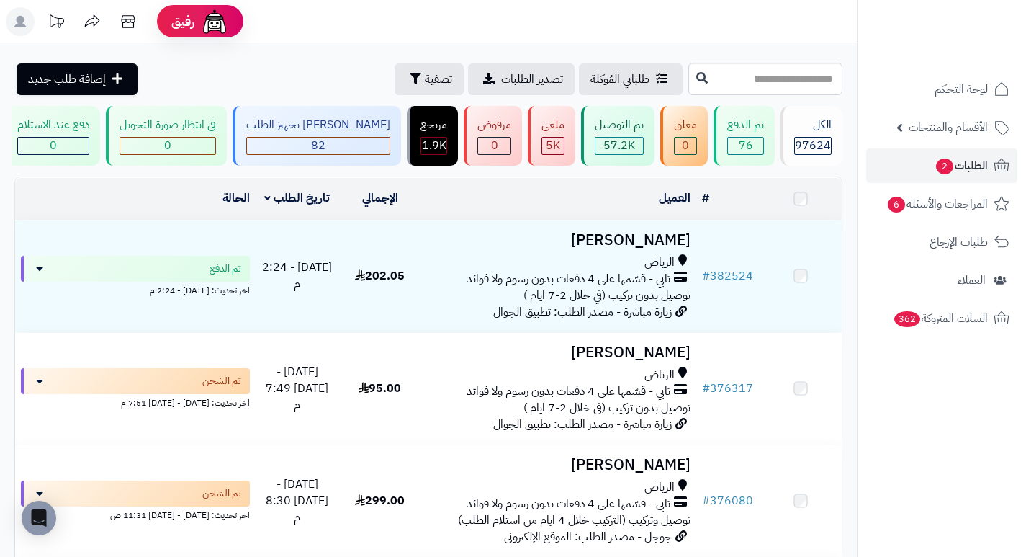
scroll to position [432, 0]
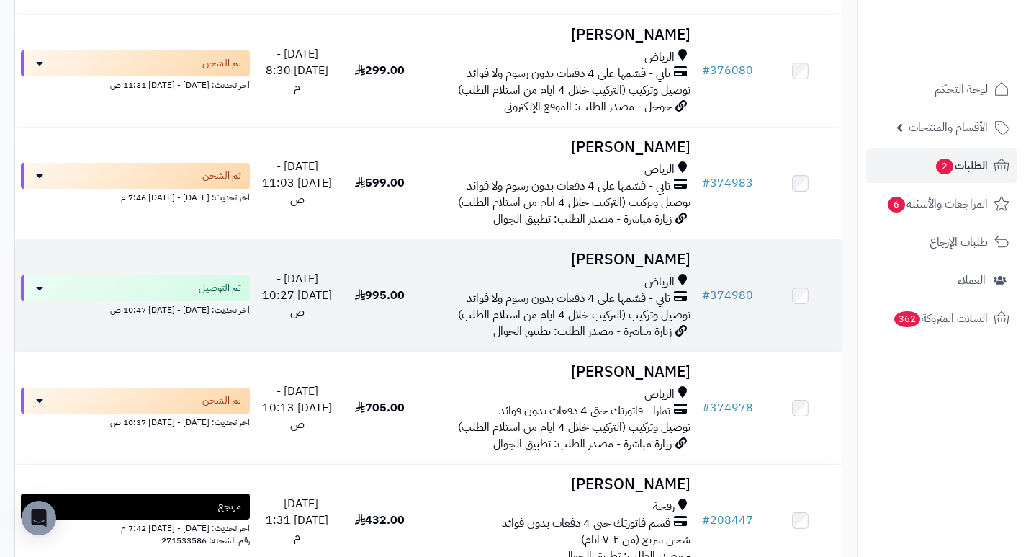
click at [695, 264] on td "سلمى الشمري الرياض تابي - قسّمها على 4 دفعات بدون رسوم ولا فوائد توصيل وتركيب (…" at bounding box center [558, 296] width 275 height 112
click at [664, 267] on h3 "[PERSON_NAME]" at bounding box center [559, 259] width 264 height 17
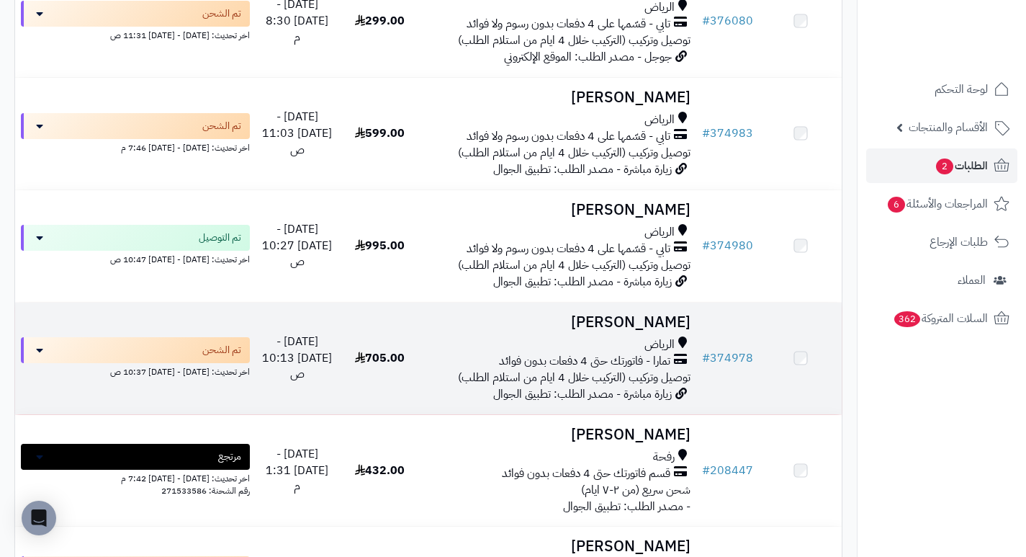
scroll to position [576, 0]
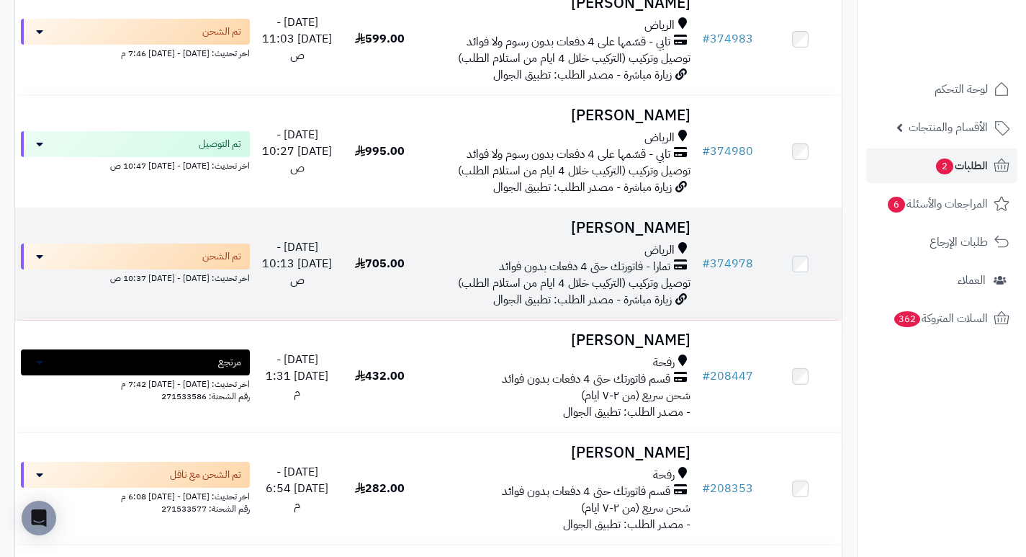
click at [627, 236] on h3 "[PERSON_NAME]" at bounding box center [559, 228] width 264 height 17
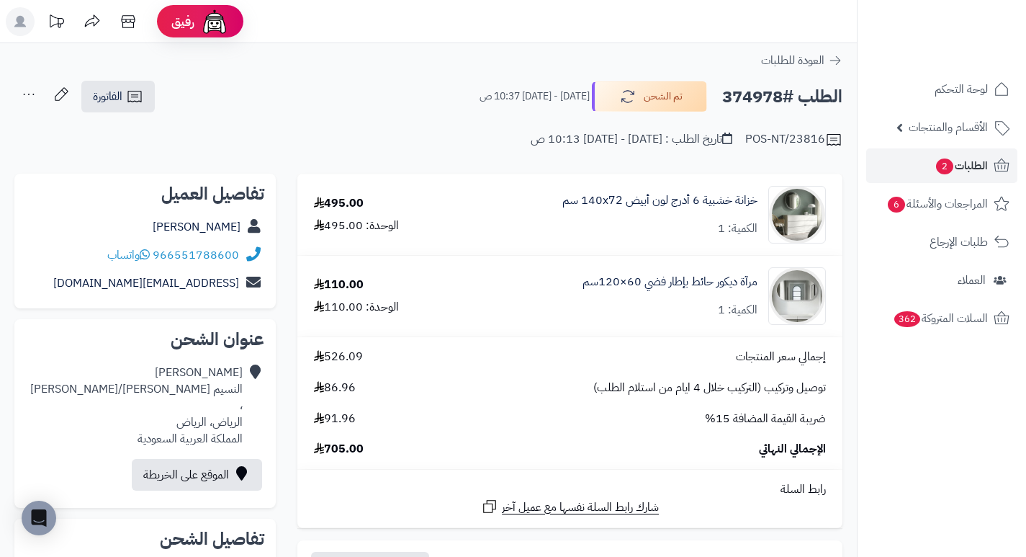
click at [773, 100] on h2 "الطلب #374978" at bounding box center [782, 97] width 120 height 30
copy h2 "374978"
click at [480, 98] on small "[DATE] - [DATE] 10:37 ص" at bounding box center [535, 96] width 110 height 14
click at [480, 98] on small "الأربعاء - ١٠ سبتمبر ٢٠٢٥ - 10:37 ص" at bounding box center [535, 96] width 110 height 14
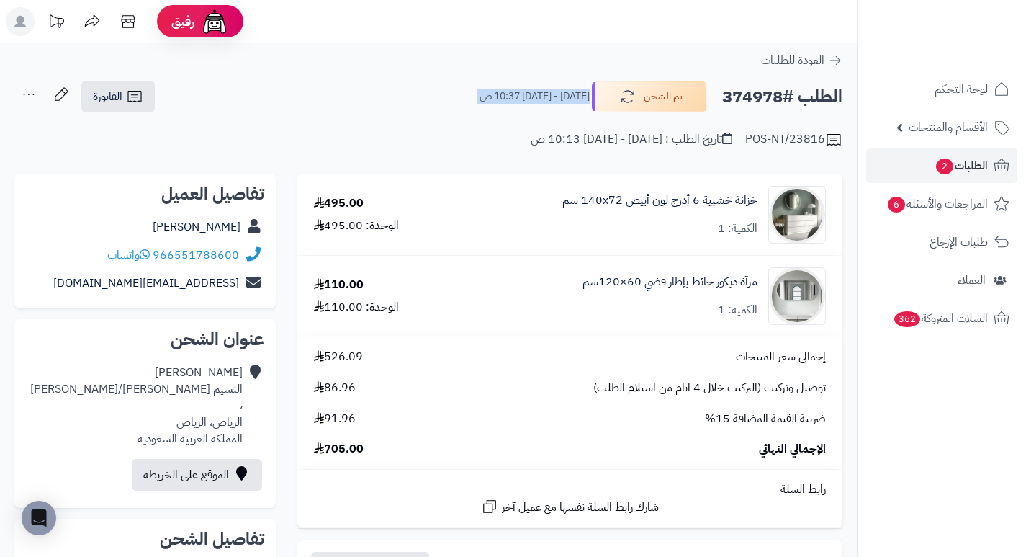
click at [480, 98] on small "الأربعاء - ١٠ سبتمبر ٢٠٢٥ - 10:37 ص" at bounding box center [535, 96] width 110 height 14
drag, startPoint x: 364, startPoint y: 92, endPoint x: 390, endPoint y: 58, distance: 43.2
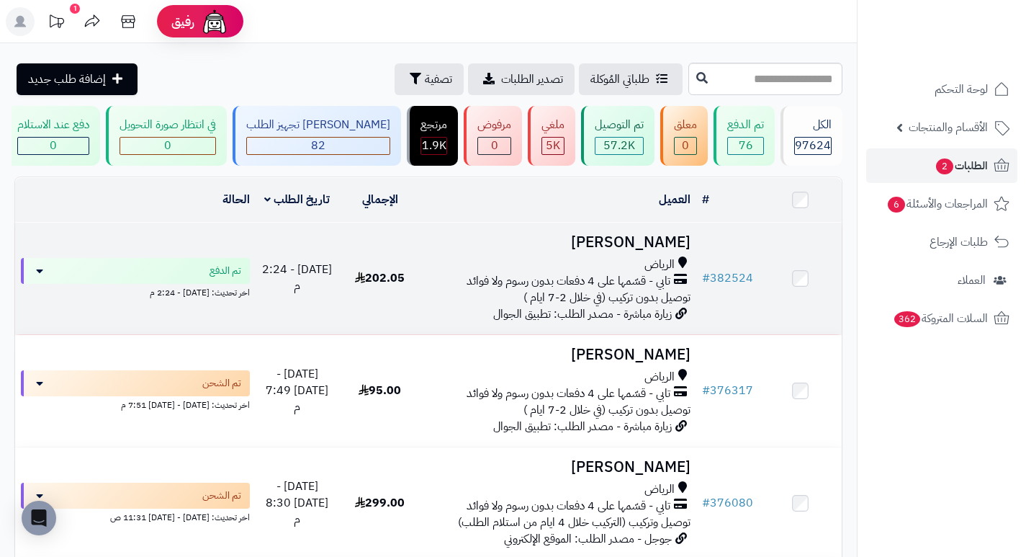
click at [640, 263] on td "سلمى [PERSON_NAME] تابي - قسّمها على 4 دفعات بدون رسوم ولا فوائد توصيل بدون ترك…" at bounding box center [558, 278] width 275 height 112
click at [658, 250] on h3 "[PERSON_NAME]" at bounding box center [559, 242] width 264 height 17
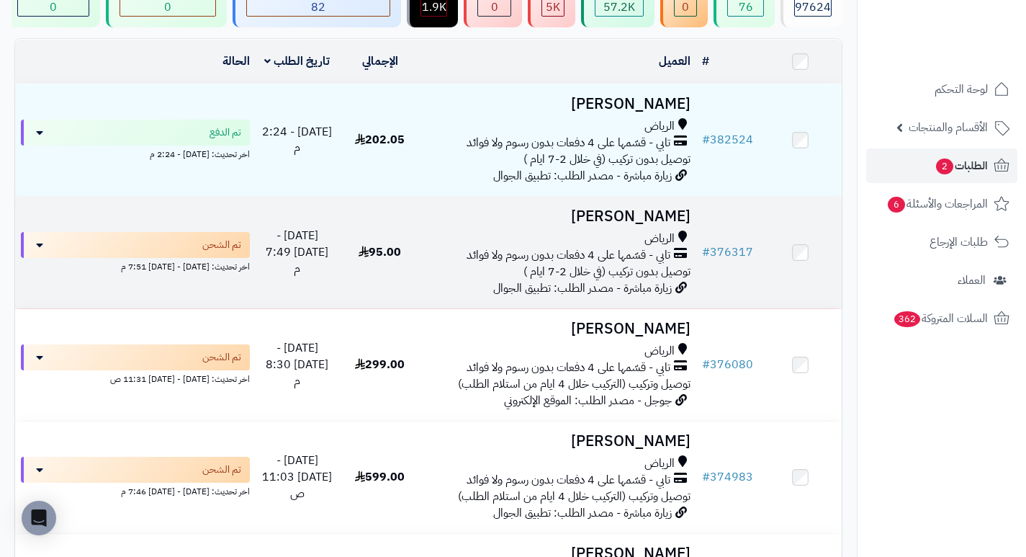
scroll to position [144, 0]
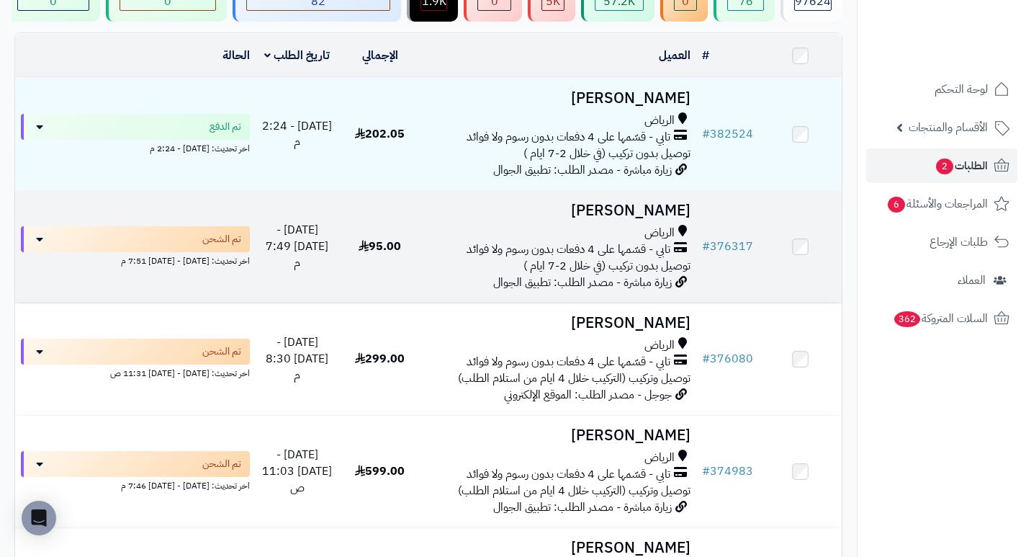
click at [621, 219] on h3 "[PERSON_NAME]" at bounding box center [559, 210] width 264 height 17
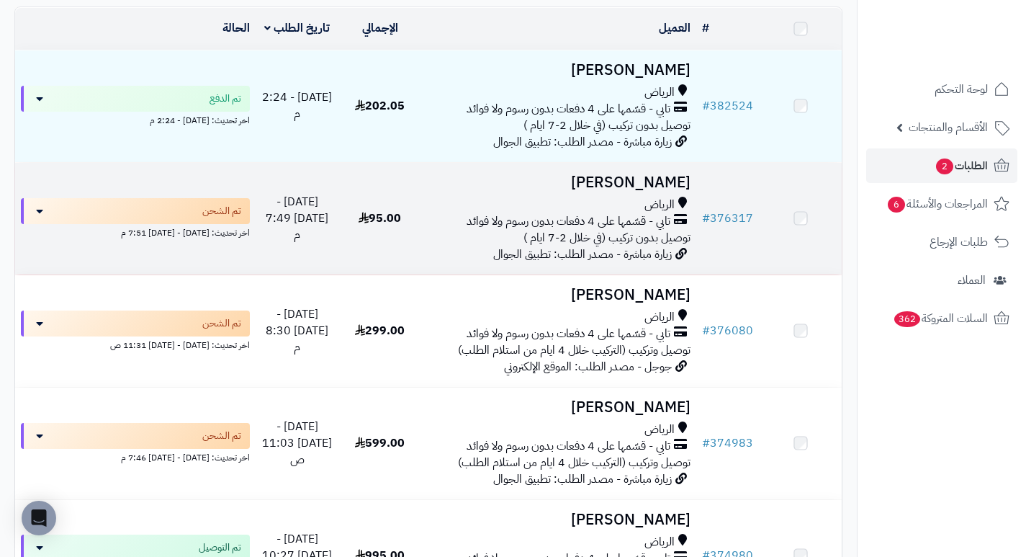
scroll to position [216, 0]
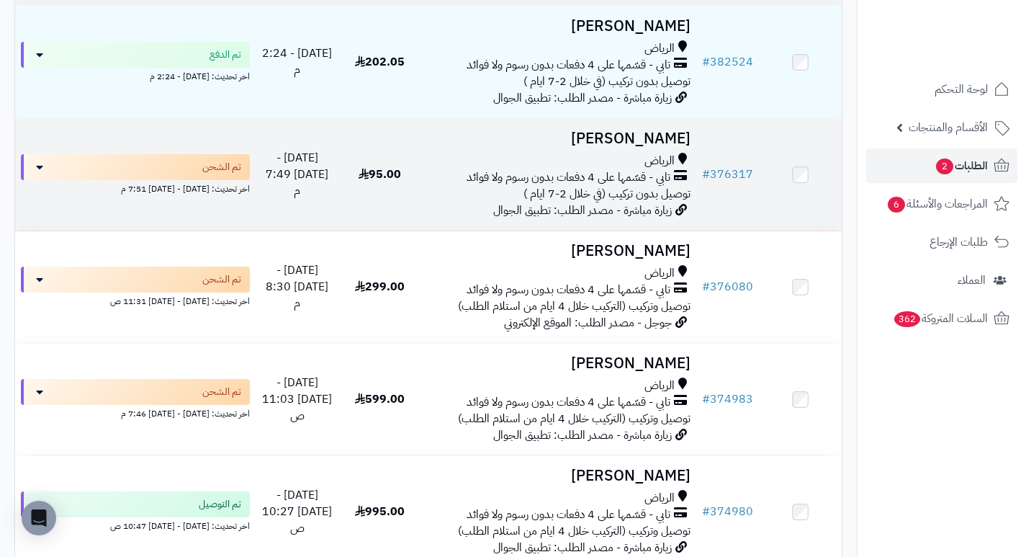
click at [616, 147] on h3 "[PERSON_NAME]" at bounding box center [559, 138] width 264 height 17
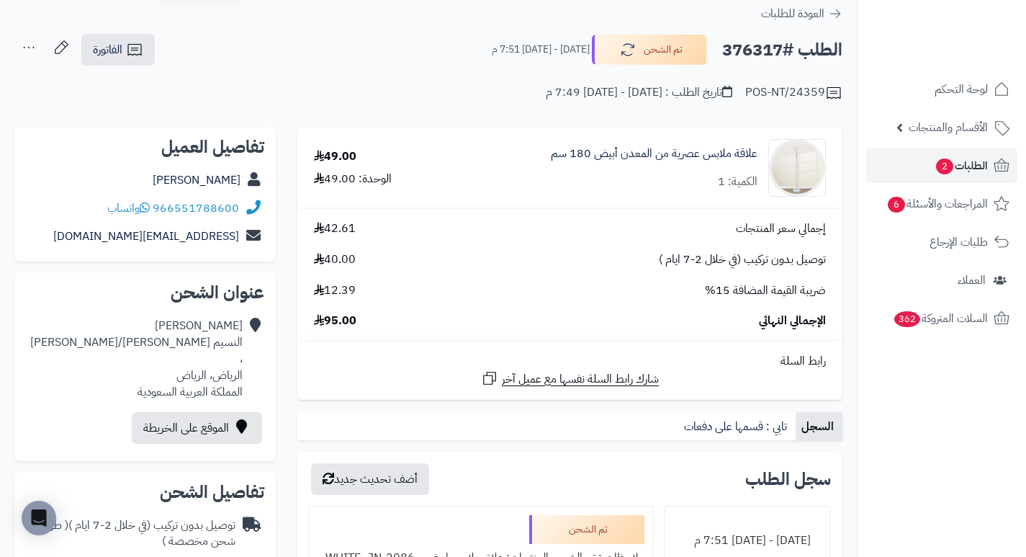
scroll to position [72, 0]
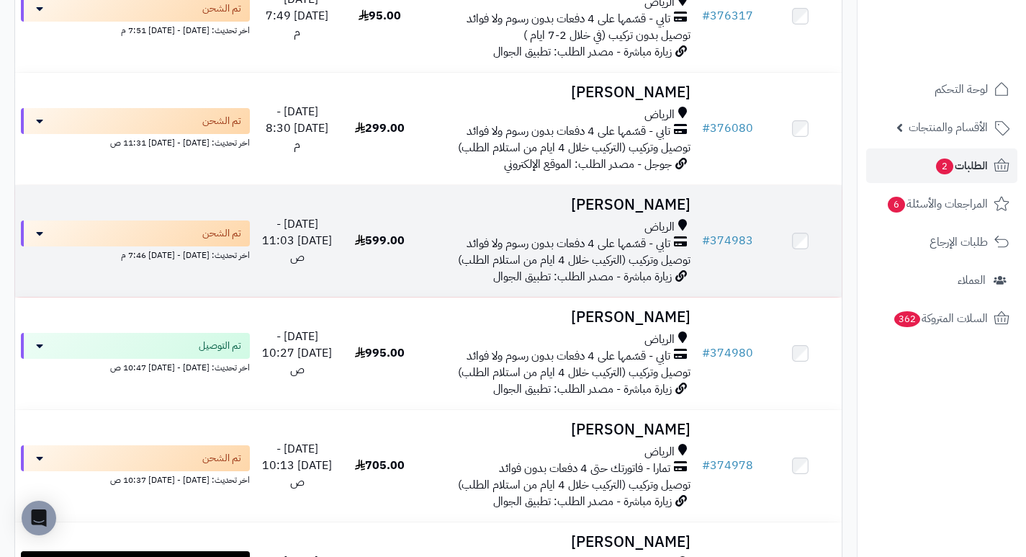
scroll to position [375, 0]
click at [637, 212] on h3 "[PERSON_NAME]" at bounding box center [559, 204] width 264 height 17
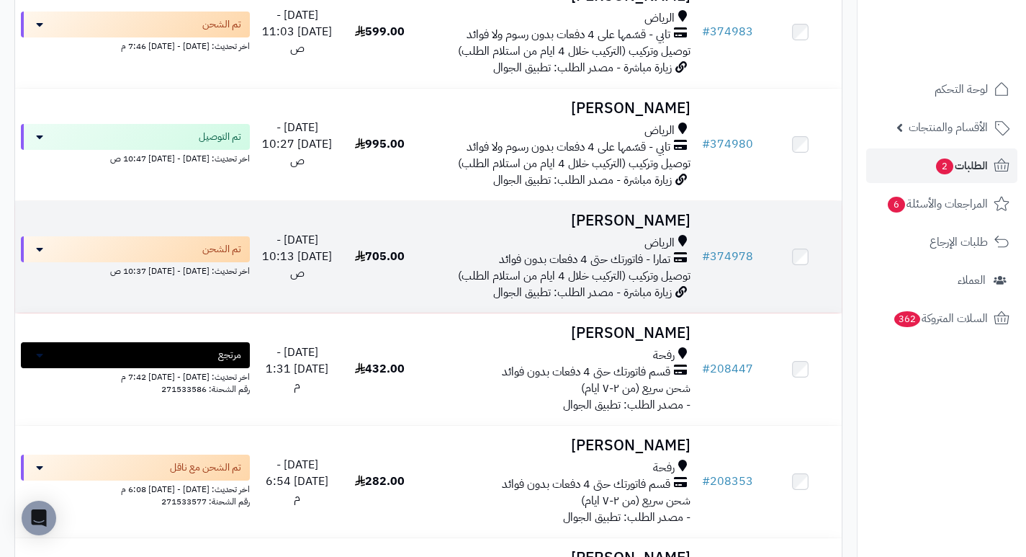
scroll to position [591, 0]
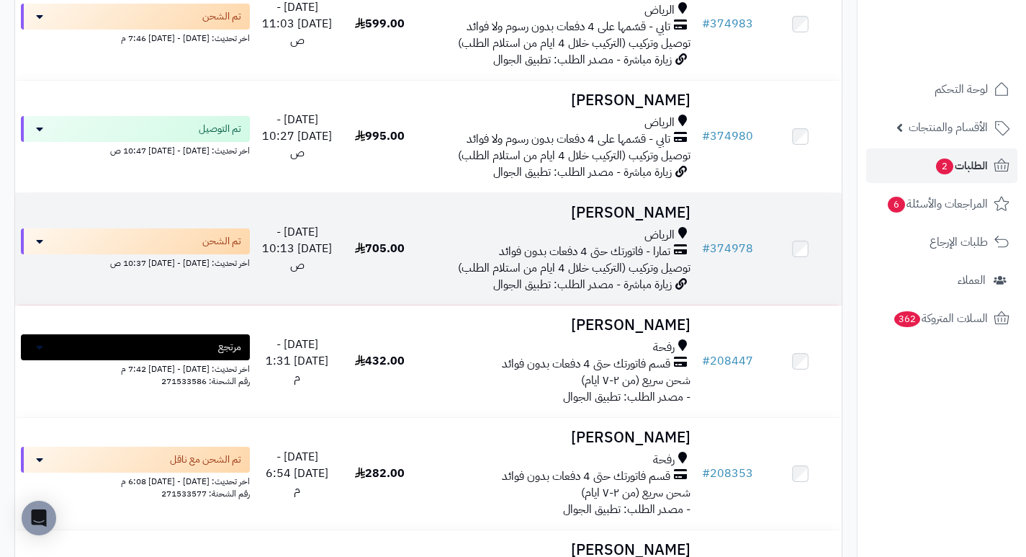
click at [656, 221] on h3 "[PERSON_NAME]" at bounding box center [559, 212] width 264 height 17
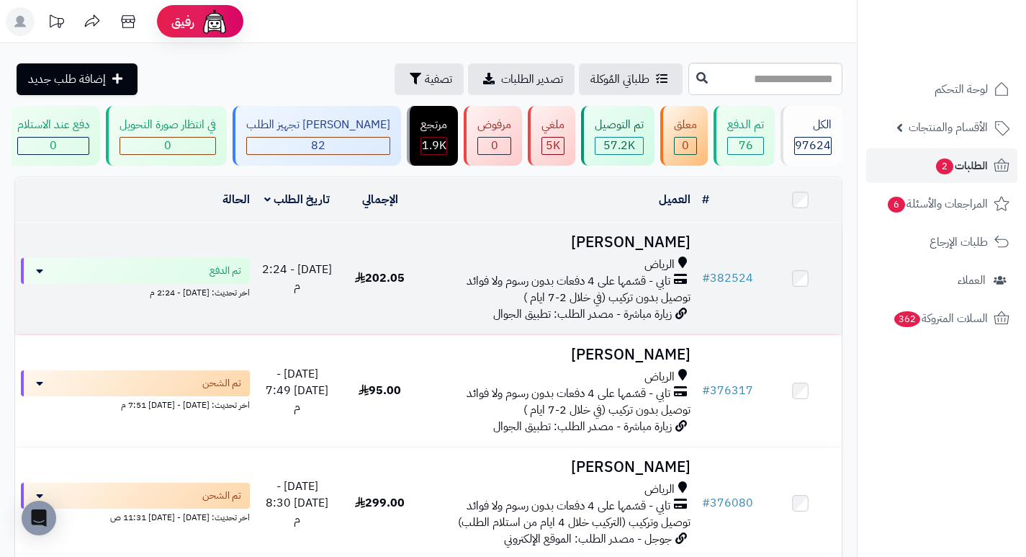
click at [636, 250] on h3 "[PERSON_NAME]" at bounding box center [559, 242] width 264 height 17
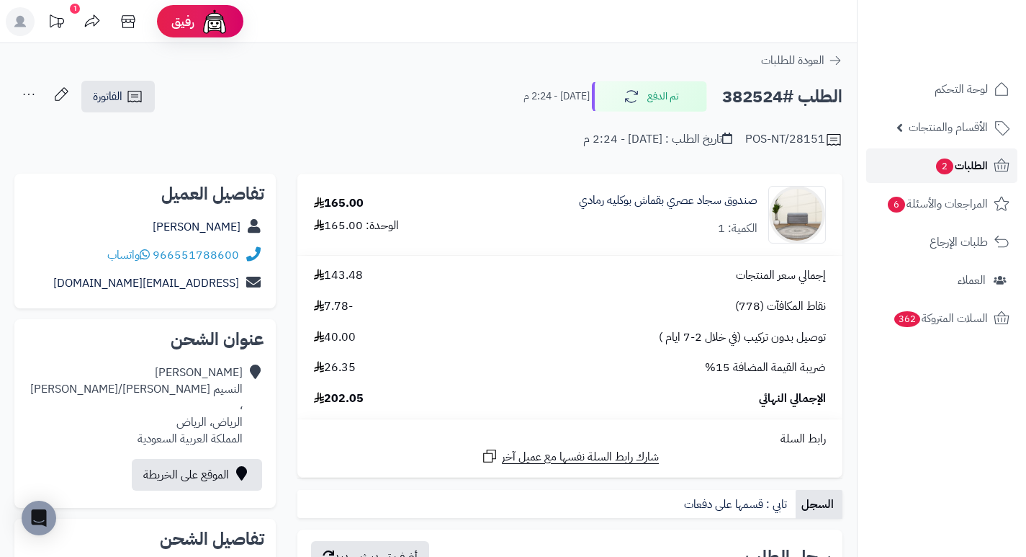
click at [935, 161] on span "الطلبات 2" at bounding box center [961, 166] width 53 height 20
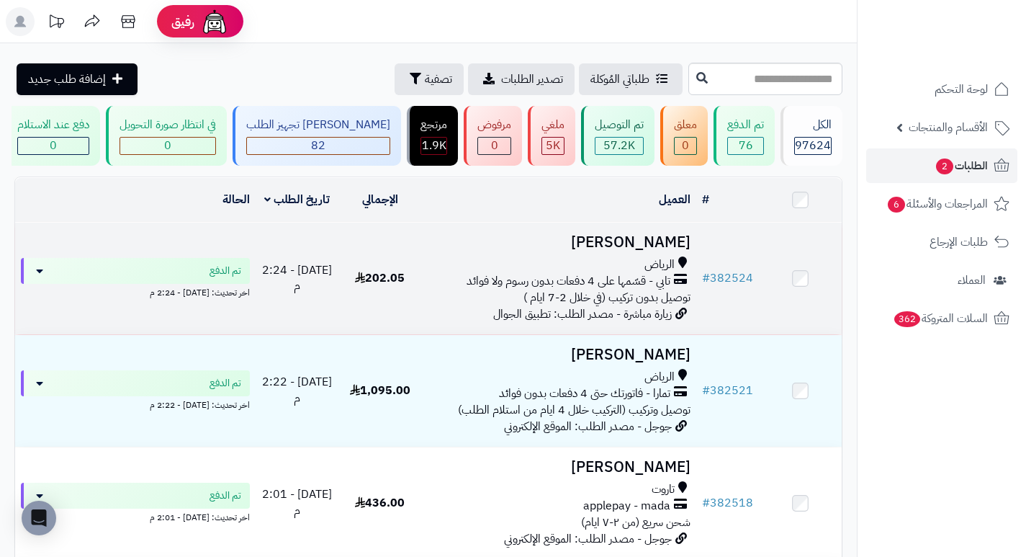
click at [681, 241] on h3 "[PERSON_NAME]" at bounding box center [559, 242] width 264 height 17
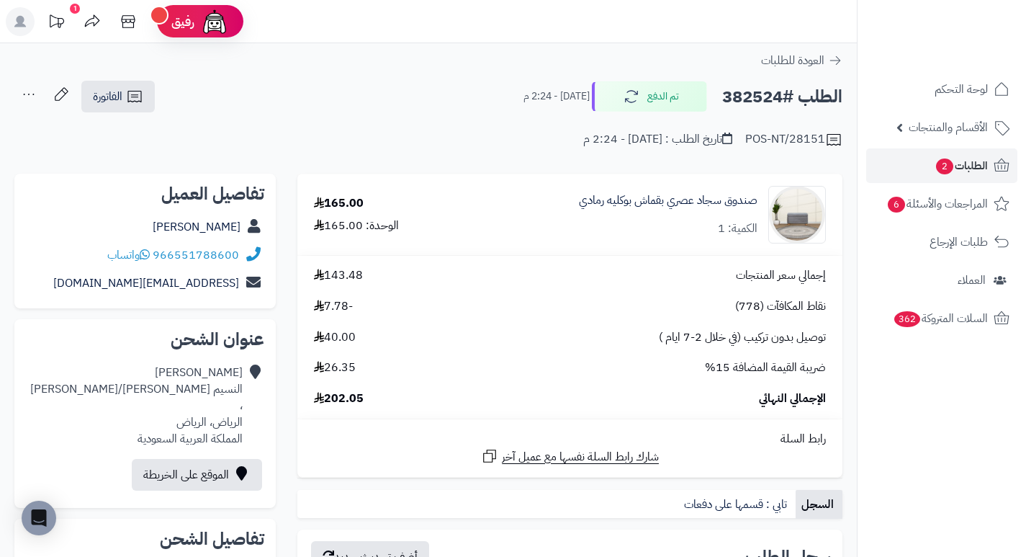
drag, startPoint x: 361, startPoint y: 81, endPoint x: 411, endPoint y: 48, distance: 59.7
click at [969, 163] on span "الطلبات 2" at bounding box center [961, 166] width 53 height 20
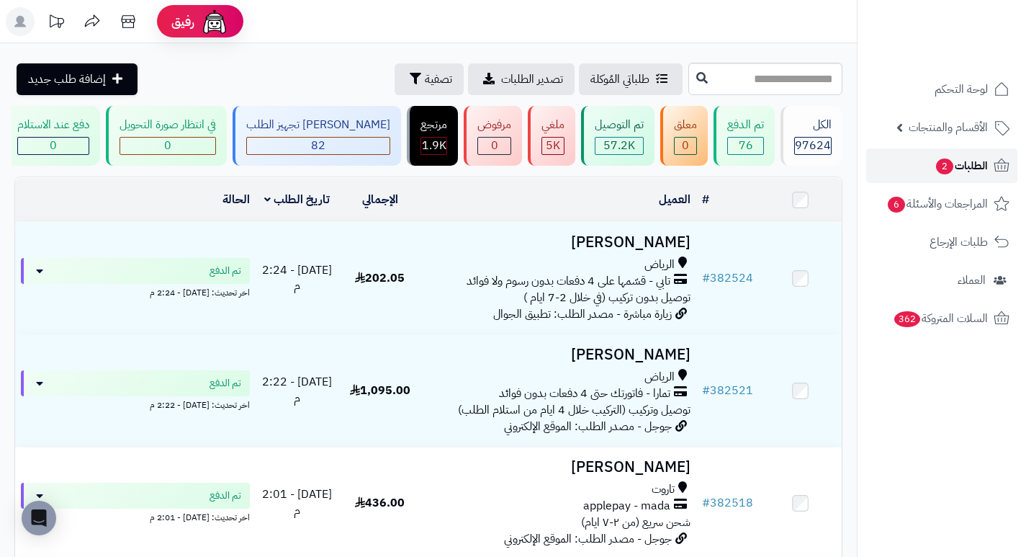
click at [972, 159] on span "الطلبات 2" at bounding box center [961, 166] width 53 height 20
click at [425, 71] on span "تصفية" at bounding box center [438, 78] width 27 height 17
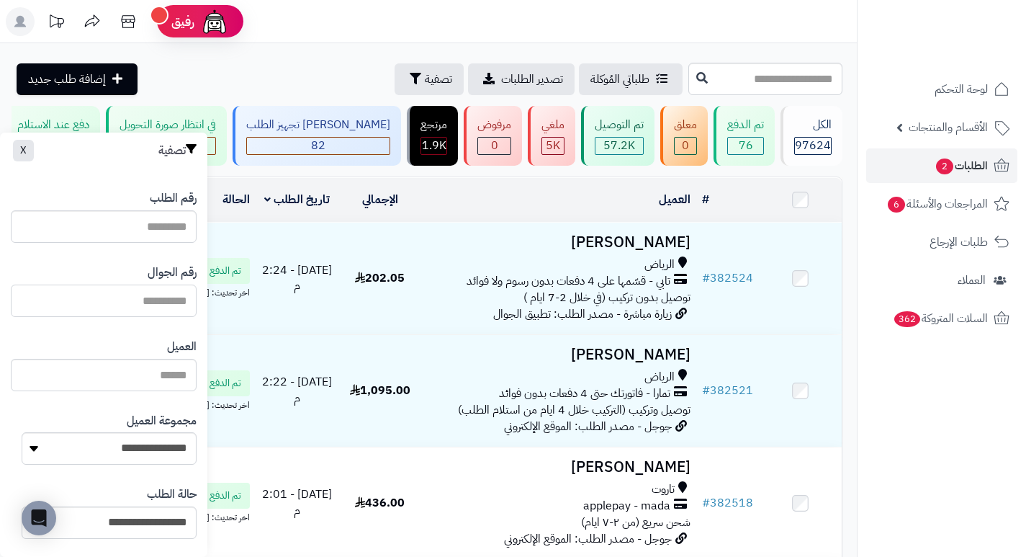
paste input "*********"
type input "*********"
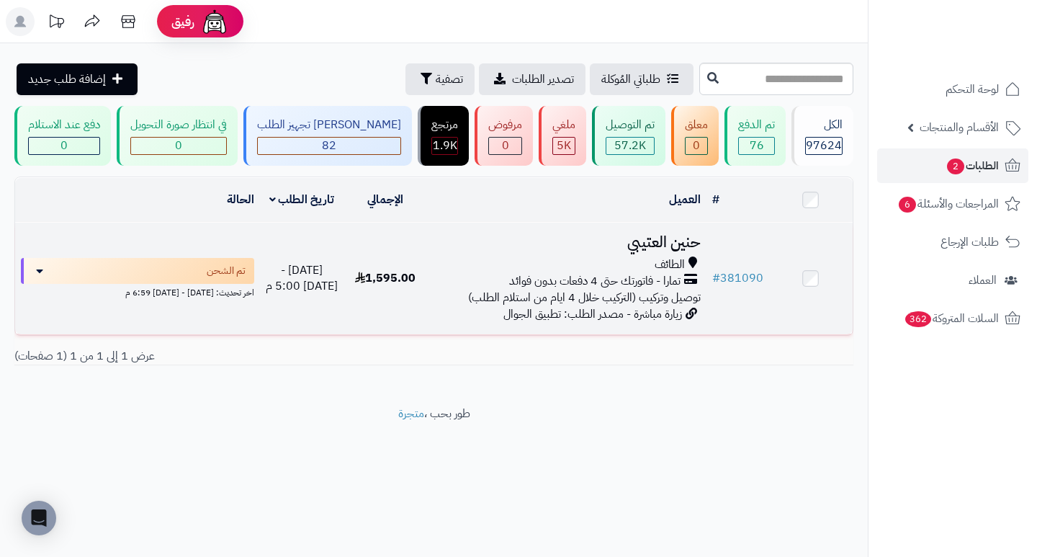
click at [642, 248] on h3 "حنين العتيبي" at bounding box center [566, 242] width 267 height 17
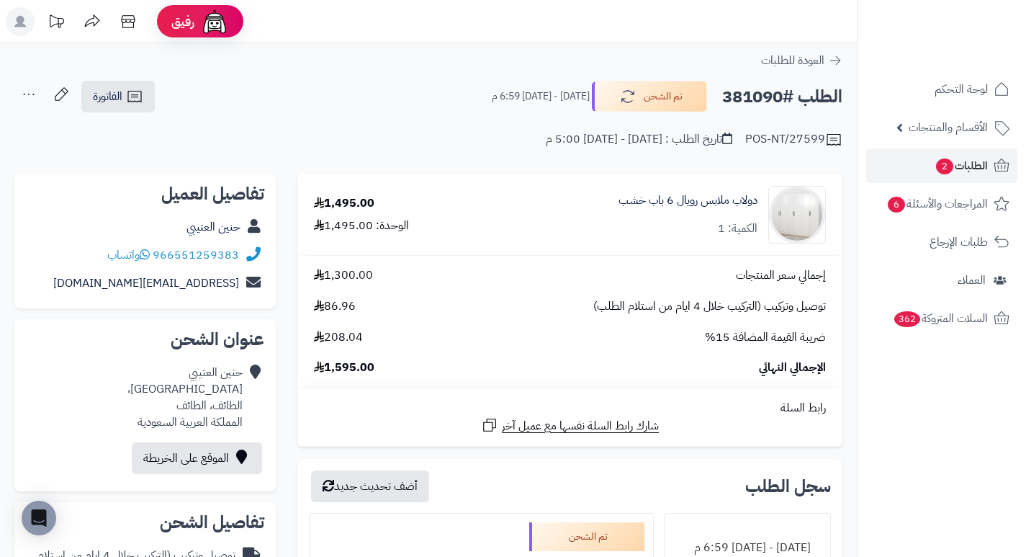
click at [756, 103] on h2 "الطلب #381090" at bounding box center [782, 97] width 120 height 30
copy h2 "381090"
click at [402, 130] on div "POS-NT/27599 تاريخ الطلب : [DATE] - [DATE] 5:00 م" at bounding box center [428, 131] width 828 height 35
click at [946, 166] on span "2" at bounding box center [944, 166] width 17 height 16
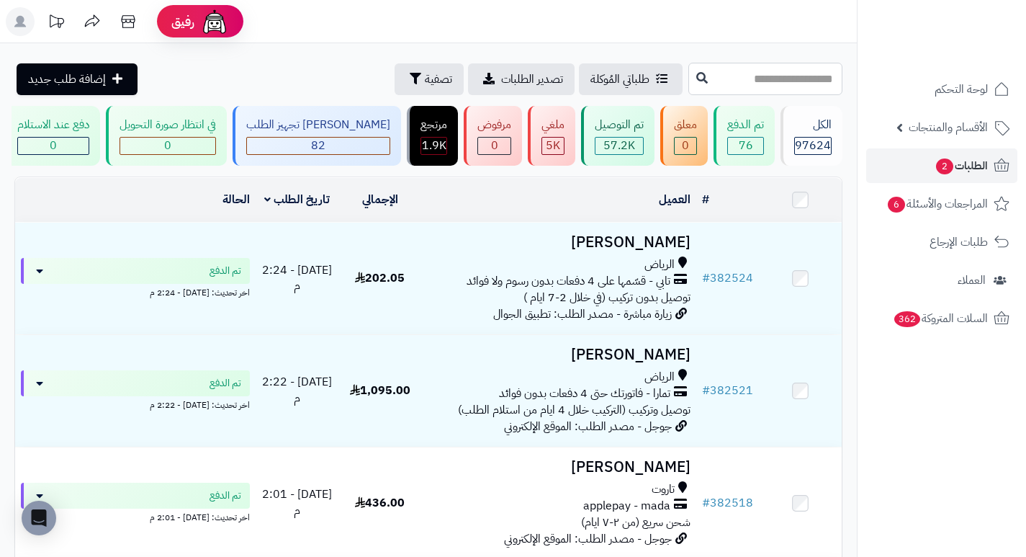
paste input "******"
type input "******"
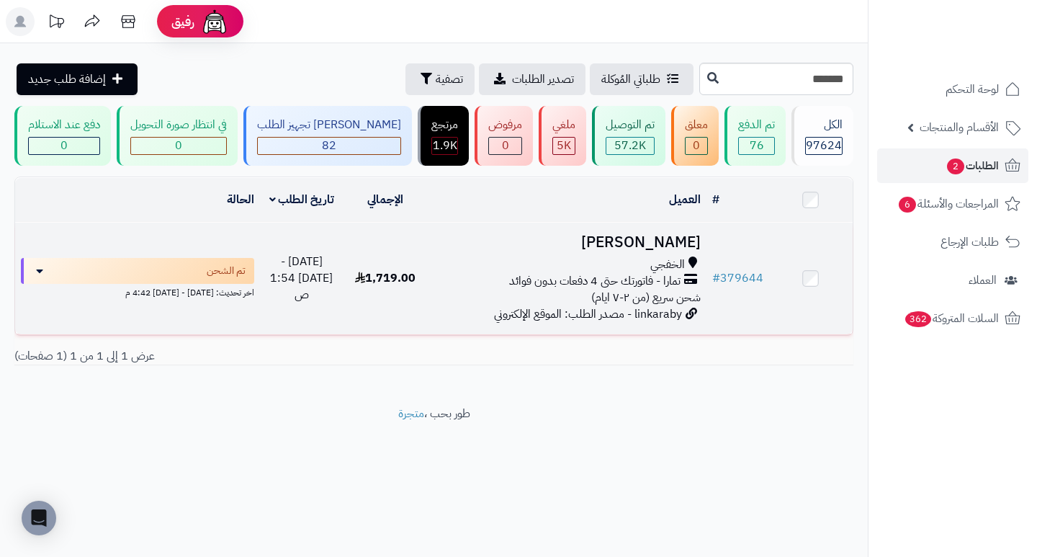
click at [689, 246] on h3 "[PERSON_NAME]" at bounding box center [566, 242] width 267 height 17
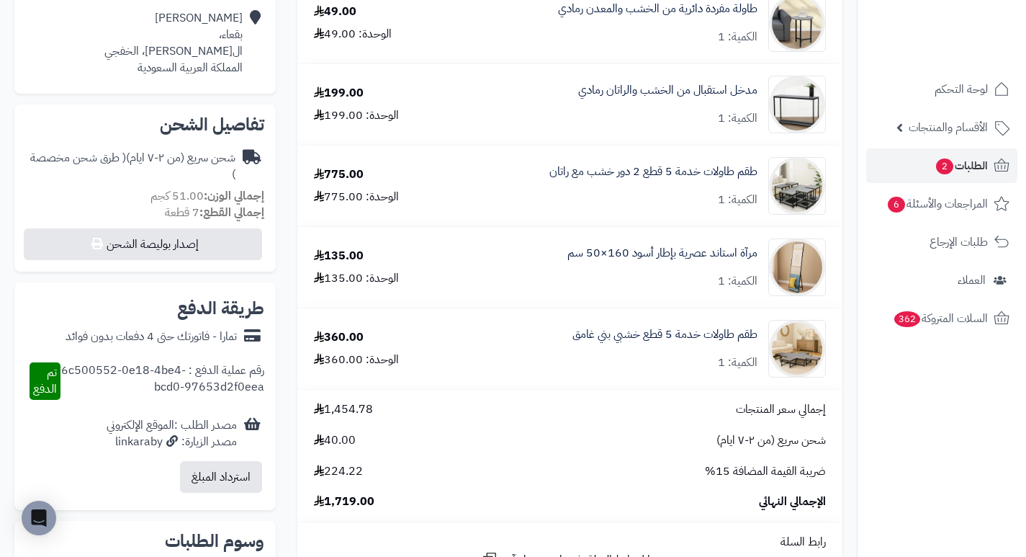
scroll to position [360, 0]
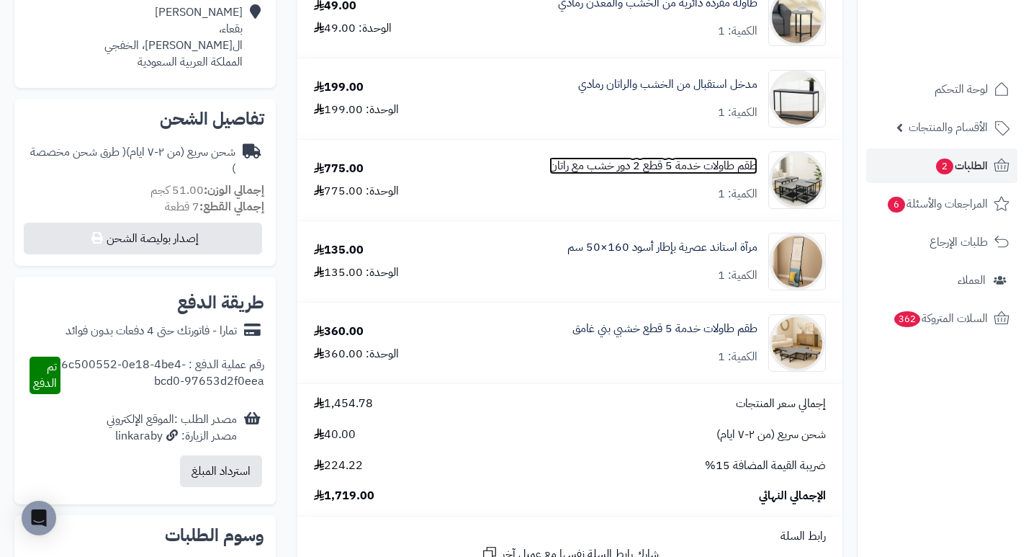
click at [677, 166] on link "طقم طاولات خدمة 5 قطع 2 دور خشب مع راتان" at bounding box center [653, 166] width 208 height 17
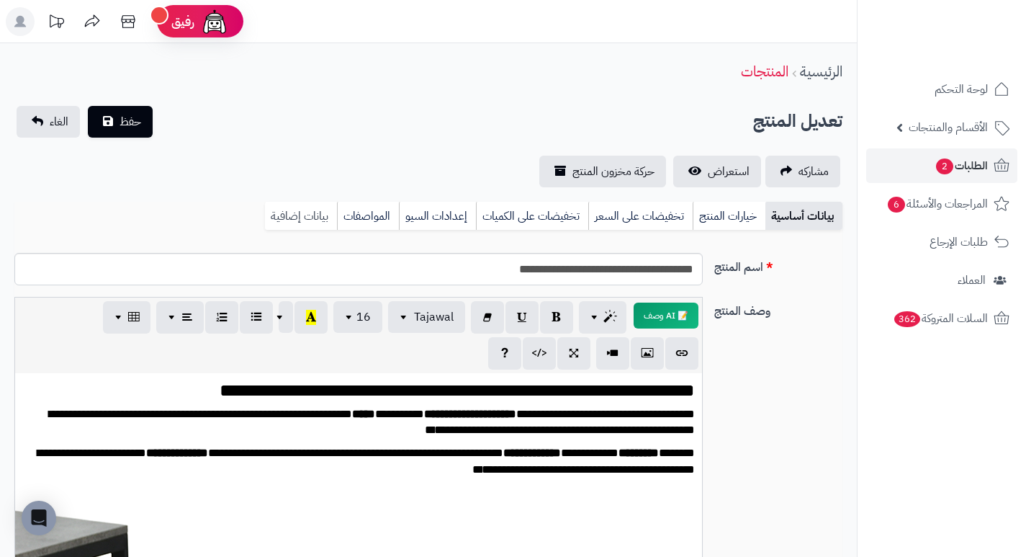
click at [289, 220] on link "بيانات إضافية" at bounding box center [301, 216] width 72 height 29
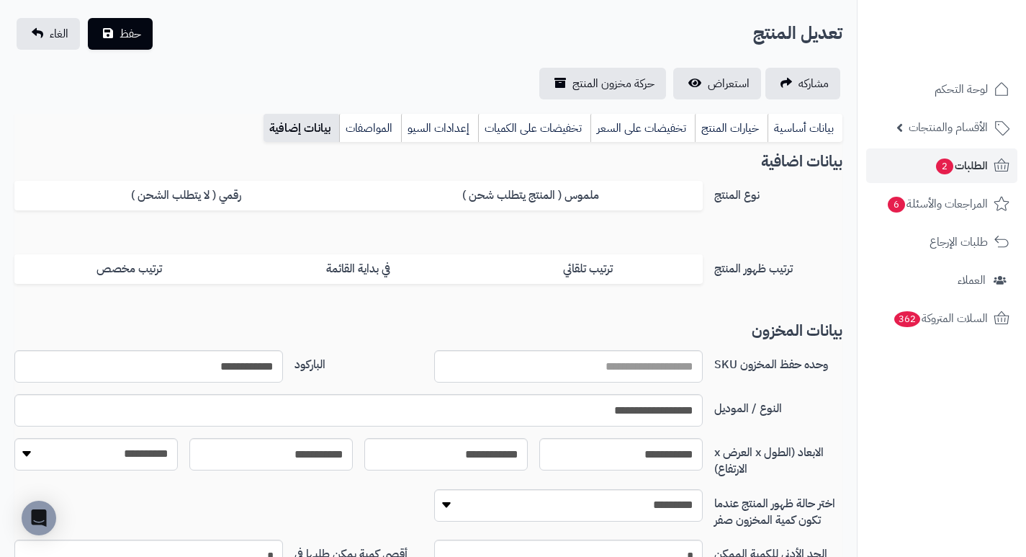
scroll to position [216, 0]
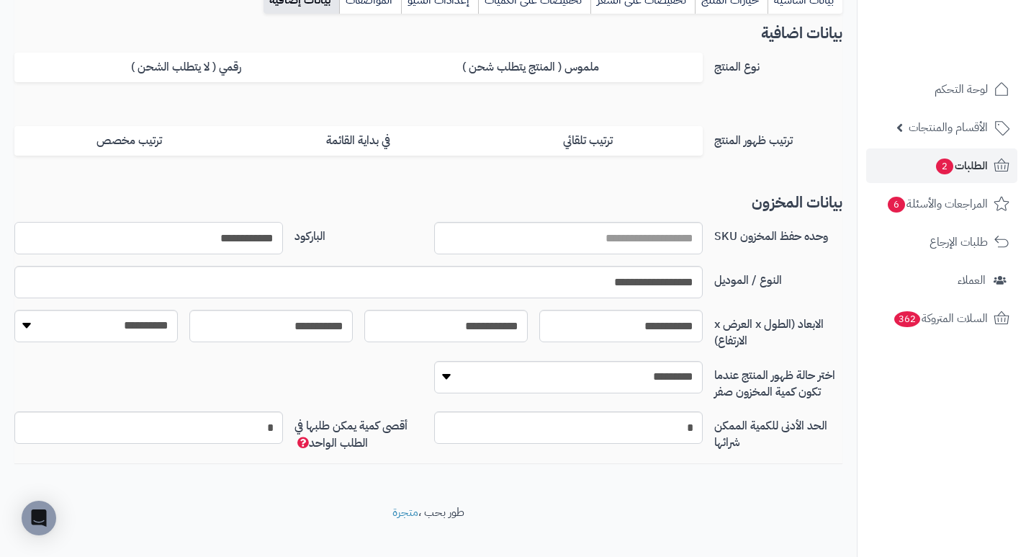
click at [222, 245] on input "**********" at bounding box center [148, 238] width 269 height 32
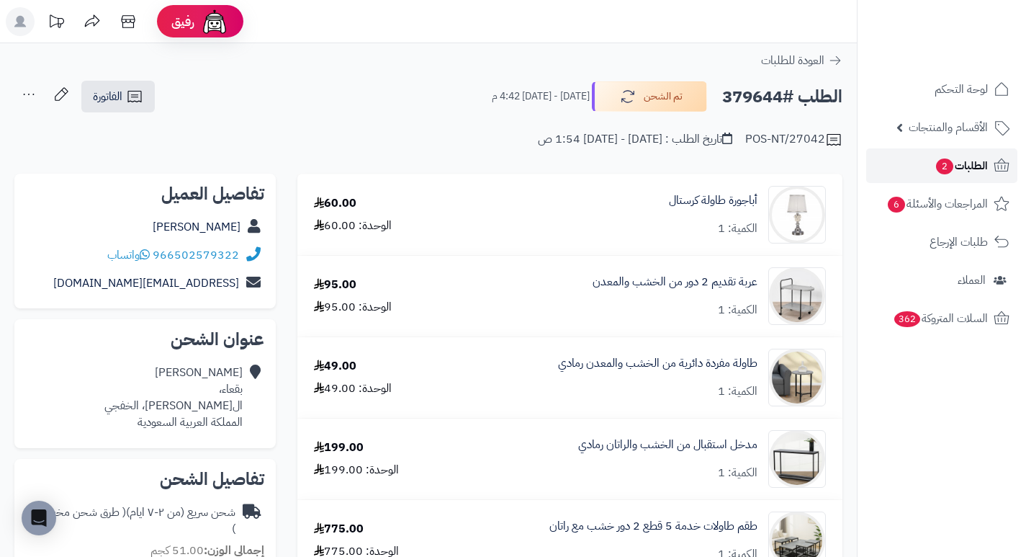
click at [942, 168] on span "2" at bounding box center [944, 166] width 17 height 16
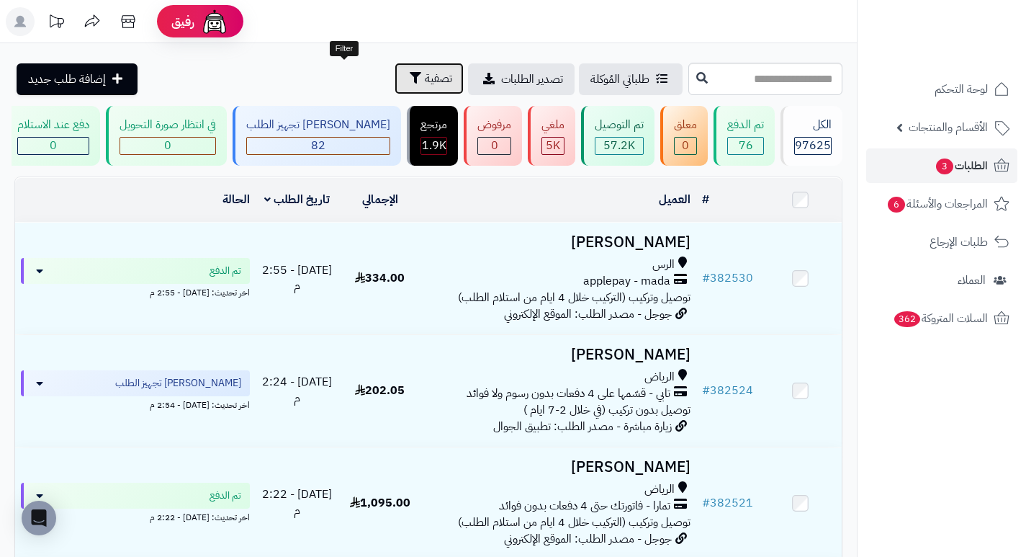
click at [425, 82] on span "تصفية" at bounding box center [438, 78] width 27 height 17
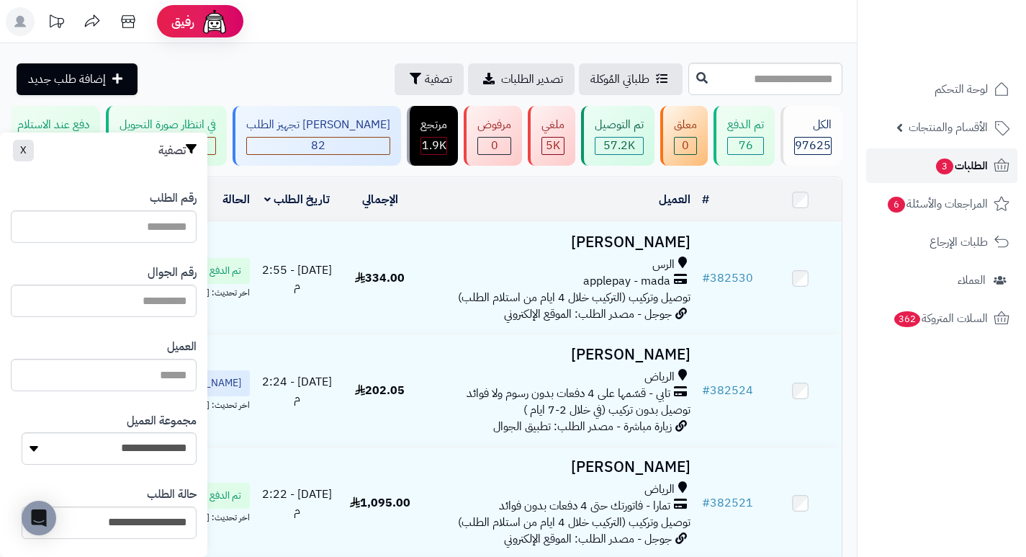
click at [947, 171] on span "3" at bounding box center [944, 166] width 19 height 17
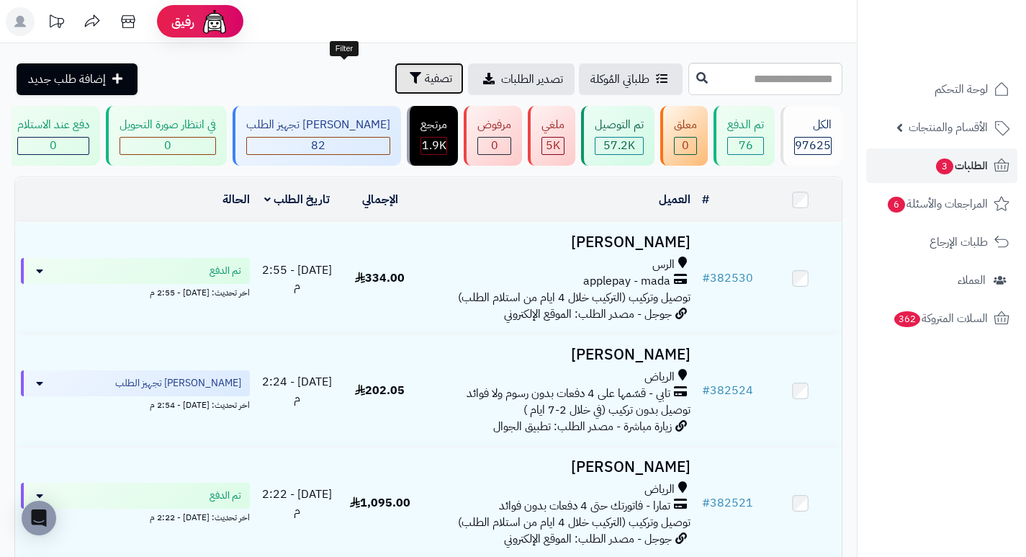
click at [425, 82] on span "تصفية" at bounding box center [438, 78] width 27 height 17
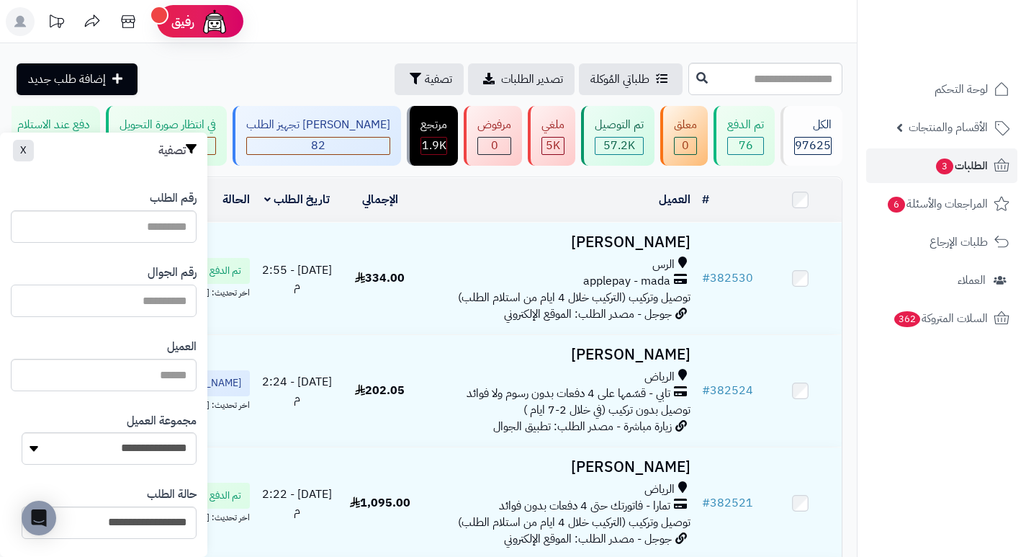
paste input "*********"
type input "*********"
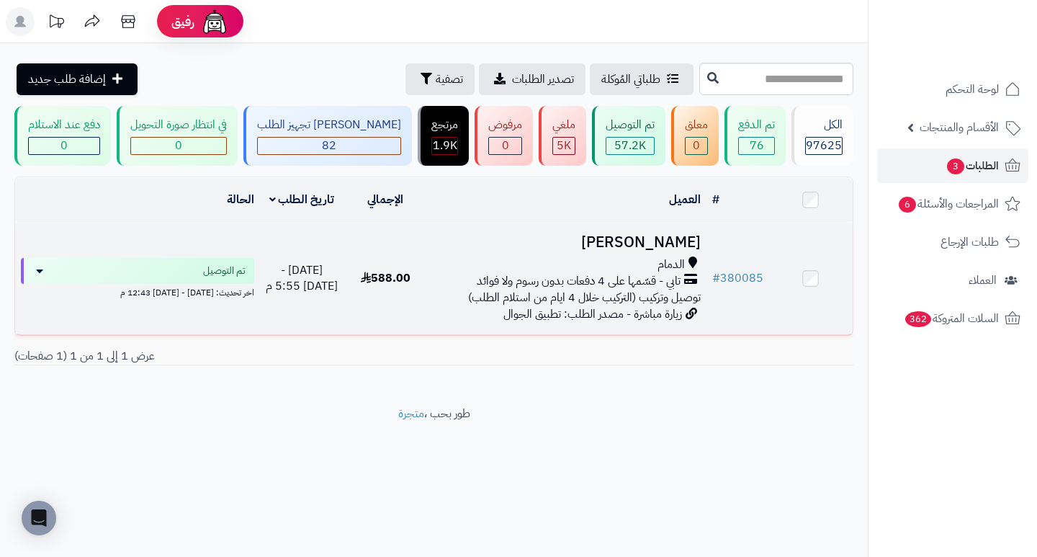
click at [637, 251] on h3 "[PERSON_NAME]" at bounding box center [566, 242] width 267 height 17
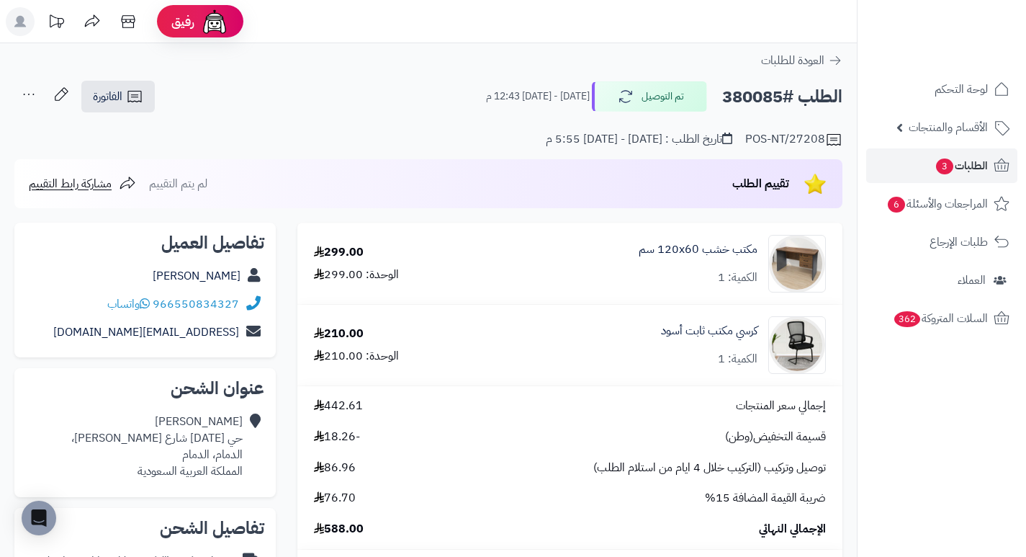
click at [740, 96] on h2 "الطلب #380085" at bounding box center [782, 97] width 120 height 30
copy h2 "380085"
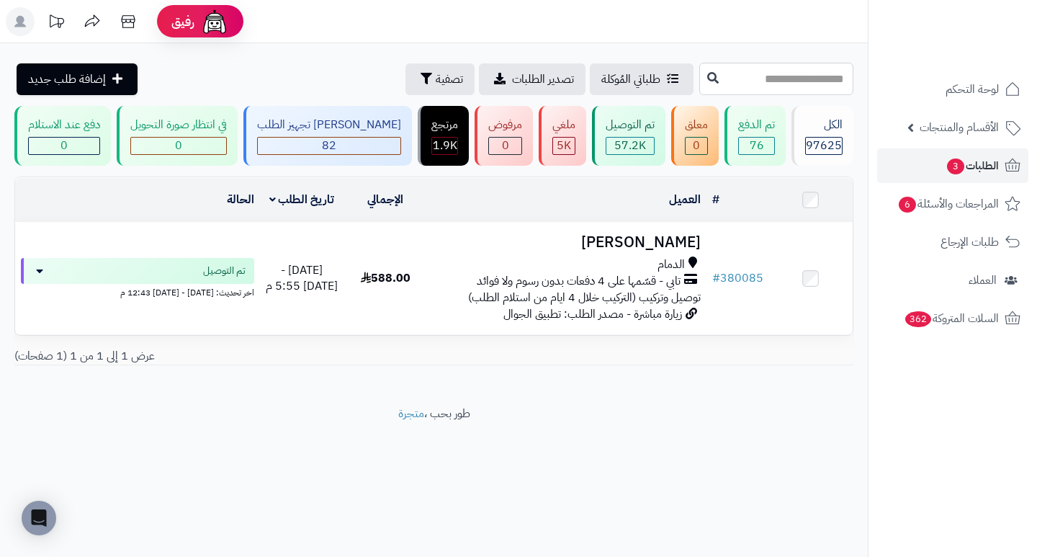
click at [755, 81] on input "text" at bounding box center [776, 79] width 154 height 32
type input "******"
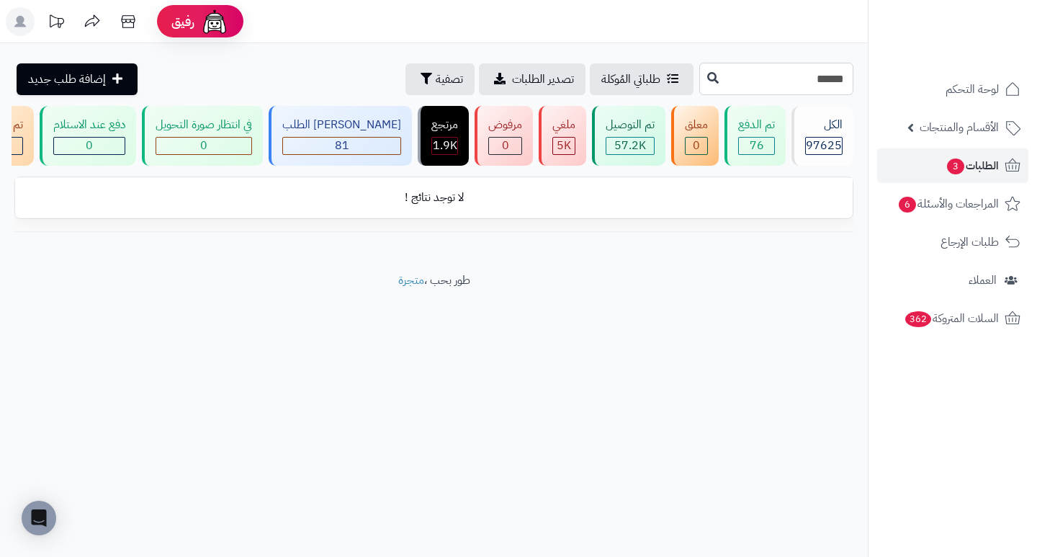
click at [822, 81] on input "******" at bounding box center [776, 79] width 154 height 32
click at [964, 171] on span "الطلبات 3" at bounding box center [971, 166] width 53 height 20
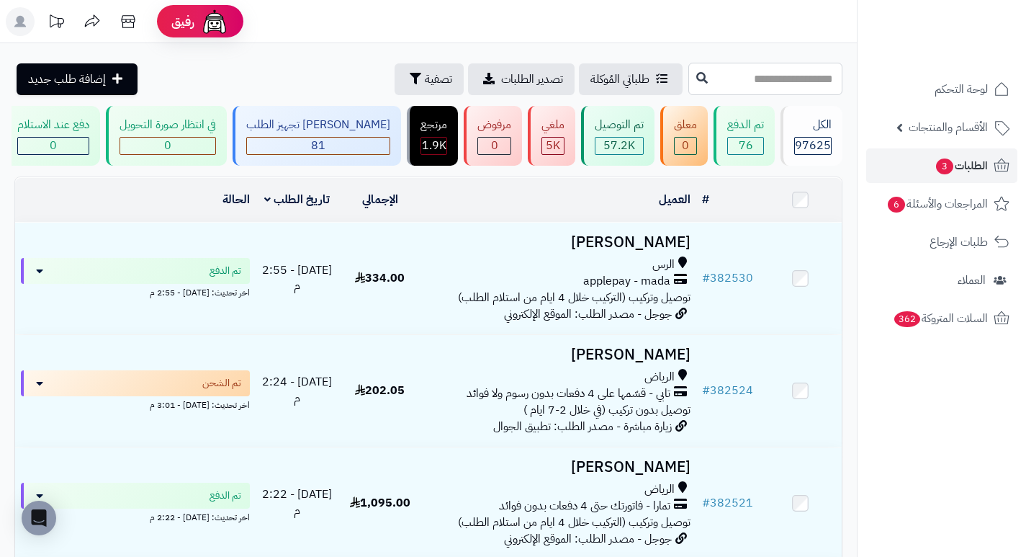
paste input "******"
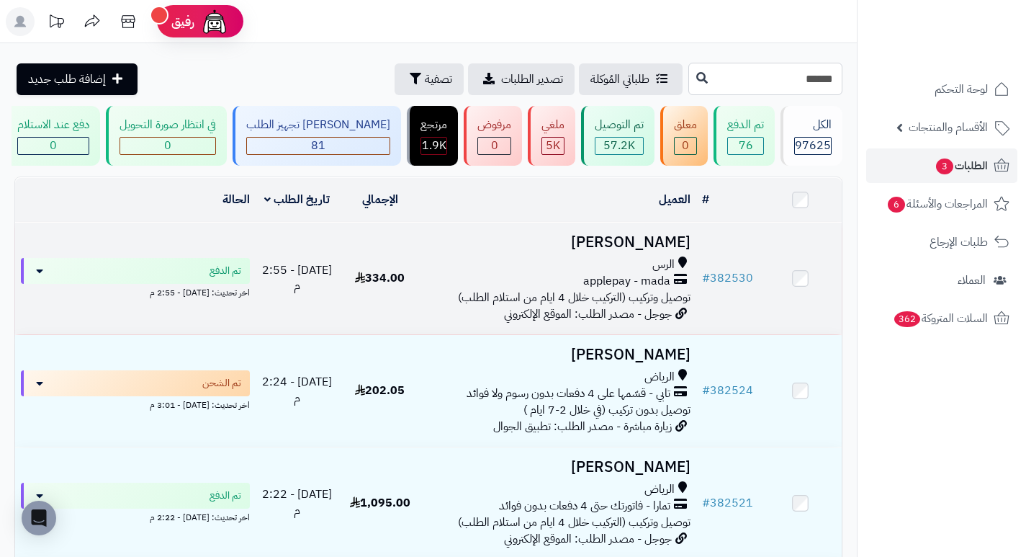
type input "******"
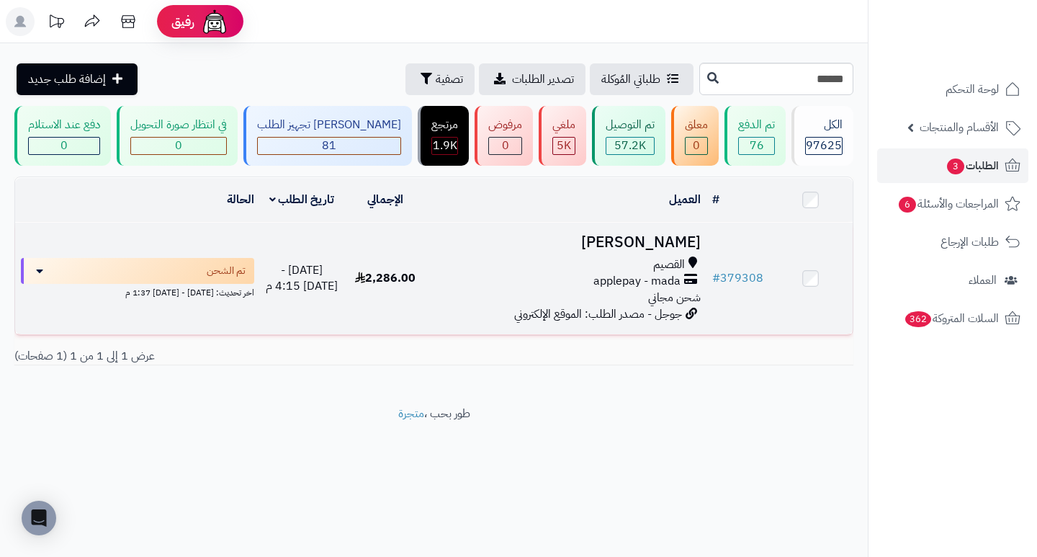
click at [649, 251] on h3 "[PERSON_NAME]" at bounding box center [566, 242] width 267 height 17
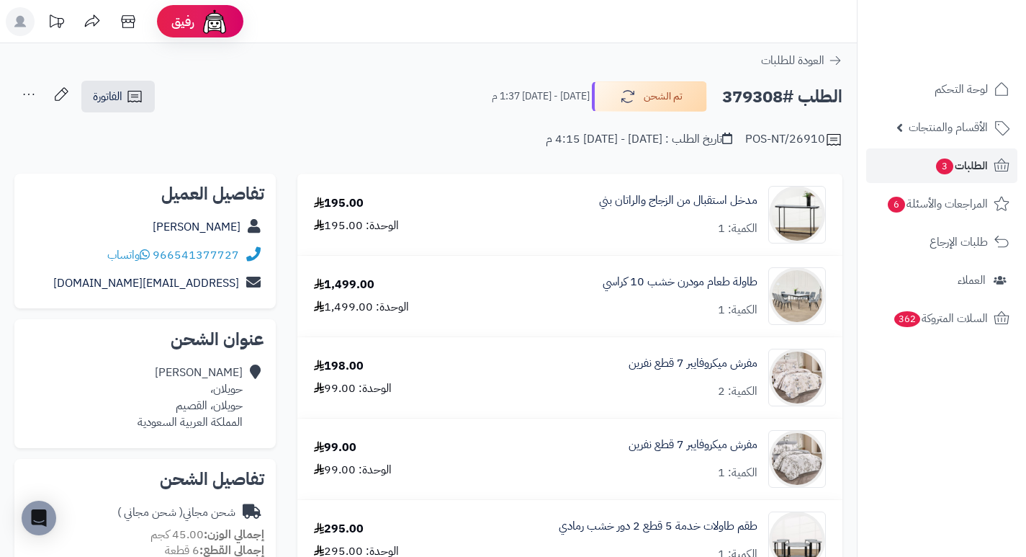
click at [752, 96] on h2 "الطلب #379308" at bounding box center [782, 97] width 120 height 30
click at [750, 94] on h2 "الطلب #379308" at bounding box center [782, 97] width 120 height 30
copy h2 "379308"
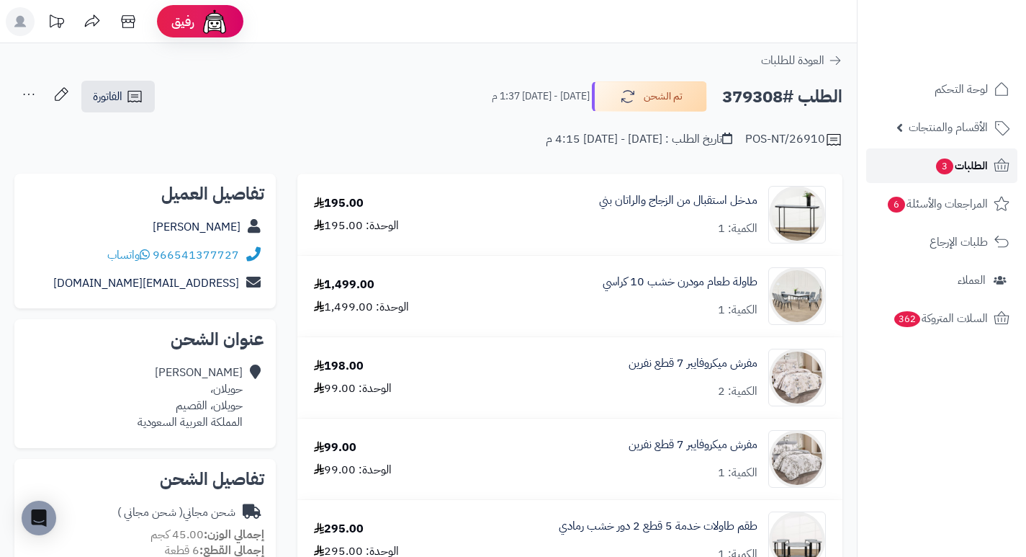
click at [966, 163] on span "الطلبات 3" at bounding box center [961, 166] width 53 height 20
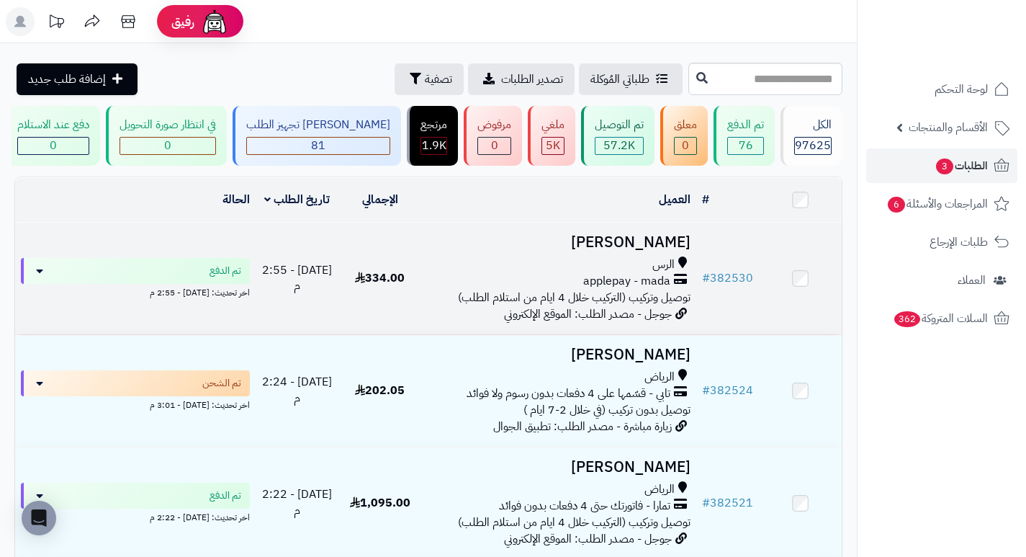
click at [681, 251] on h3 "[PERSON_NAME]" at bounding box center [559, 242] width 264 height 17
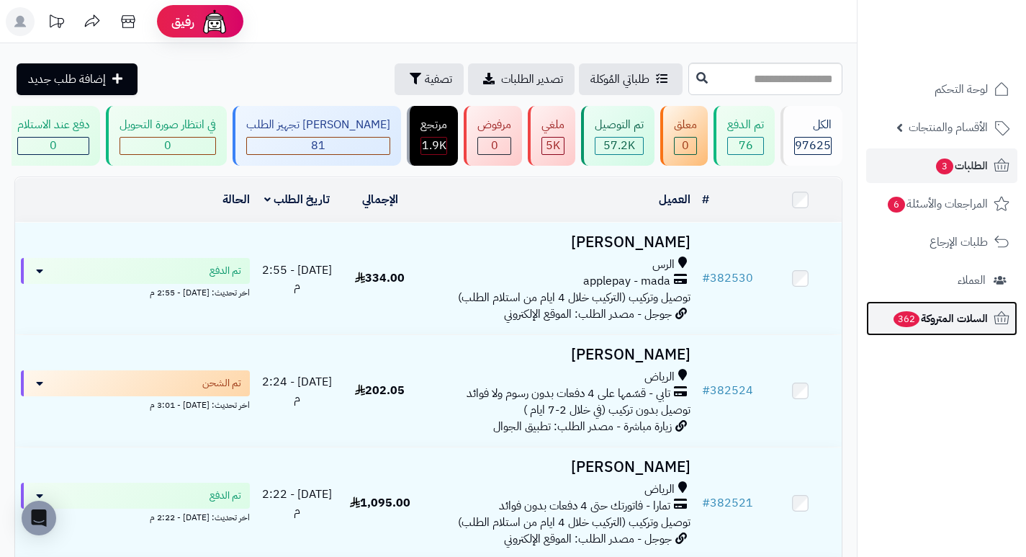
click at [963, 310] on span "السلات المتروكة 362" at bounding box center [940, 318] width 96 height 20
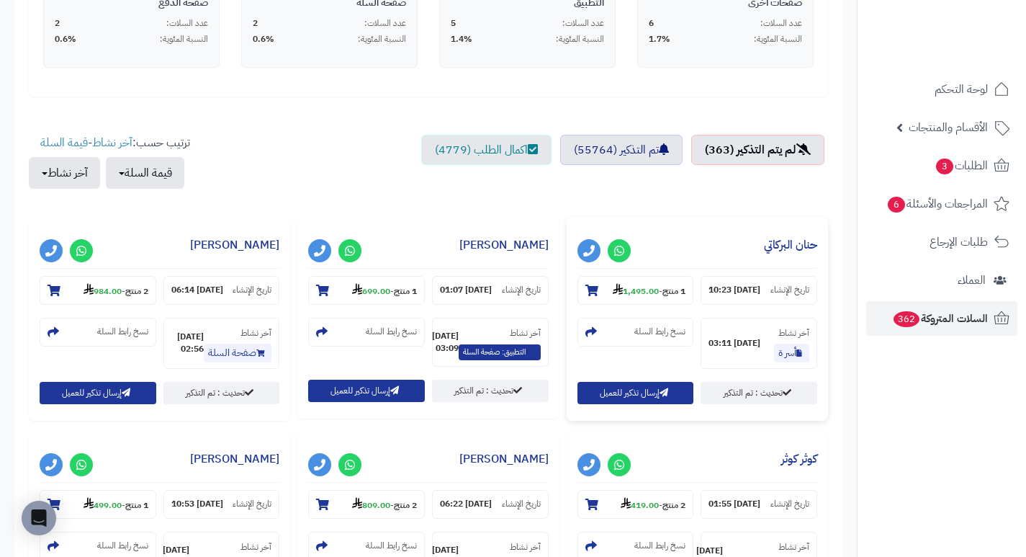
scroll to position [432, 0]
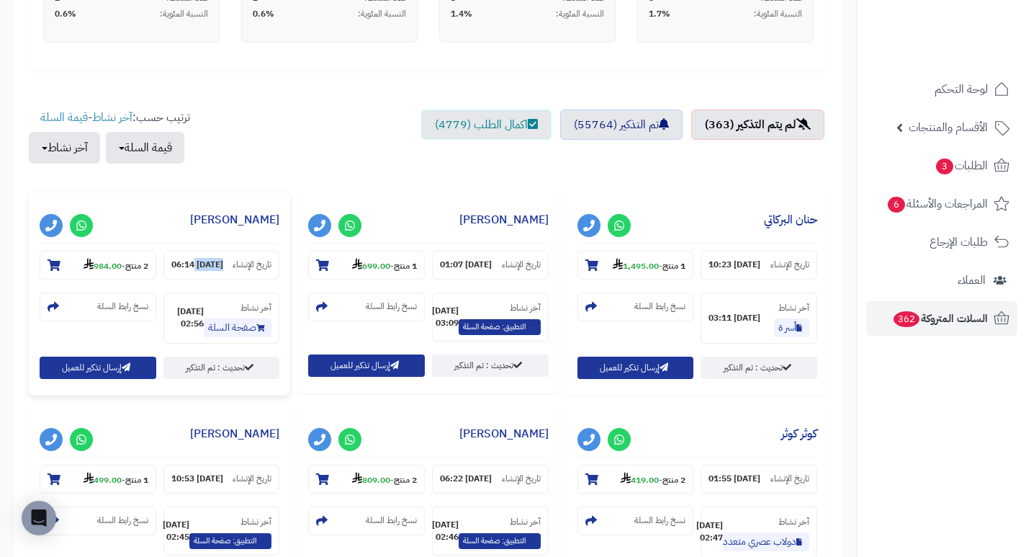
drag, startPoint x: 230, startPoint y: 260, endPoint x: 179, endPoint y: 252, distance: 51.7
click at [179, 252] on section "تاريخ الإنشاء 05-10-25 06:14" at bounding box center [221, 265] width 117 height 29
click at [196, 266] on strong "05-10-25 06:14" at bounding box center [197, 264] width 52 height 12
drag, startPoint x: 183, startPoint y: 266, endPoint x: 223, endPoint y: 268, distance: 40.3
click at [222, 268] on strong "05-10-25 06:14" at bounding box center [197, 264] width 52 height 12
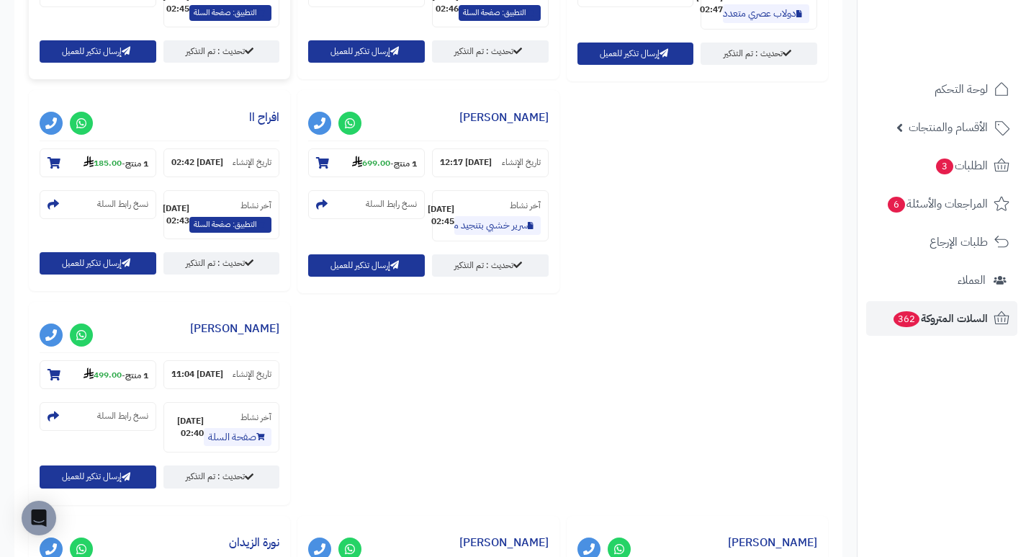
scroll to position [1008, 0]
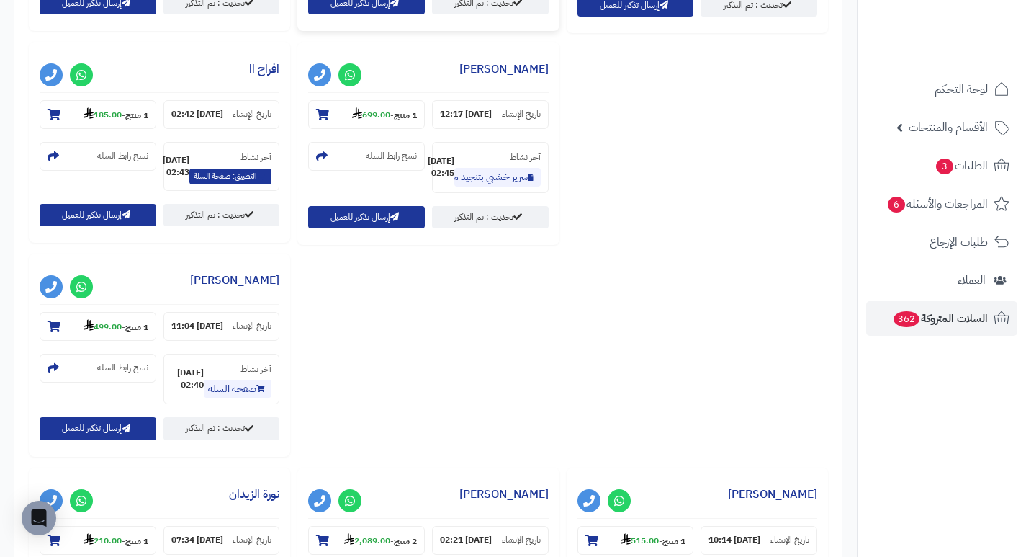
drag, startPoint x: 730, startPoint y: 143, endPoint x: 825, endPoint y: 143, distance: 95.0
drag, startPoint x: 768, startPoint y: 144, endPoint x: 725, endPoint y: 143, distance: 43.2
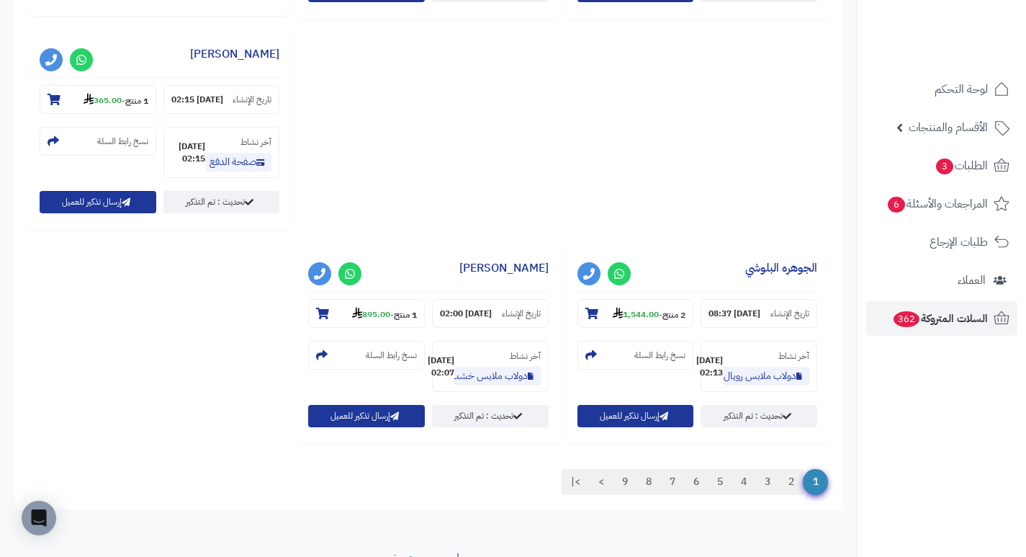
scroll to position [1850, 0]
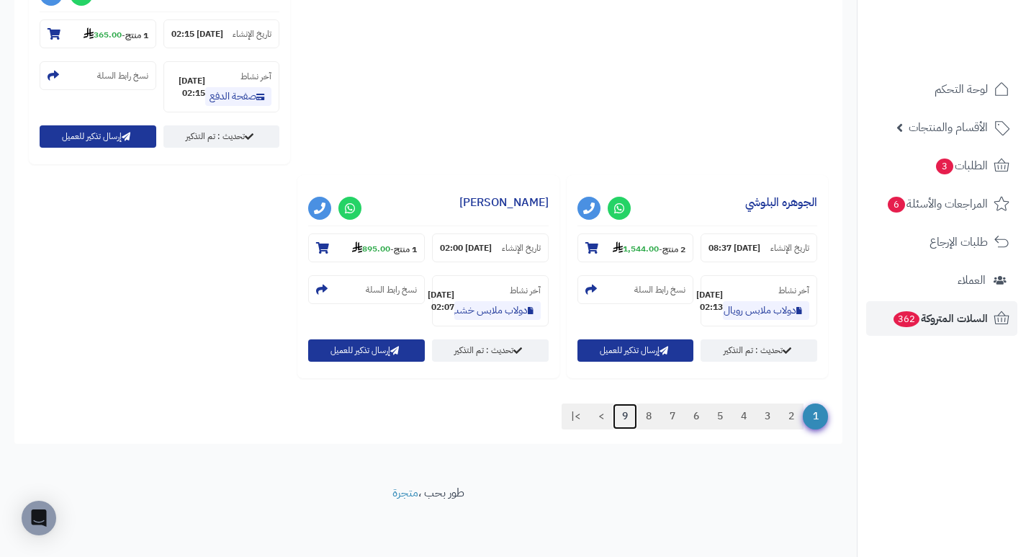
click at [620, 417] on link "9" at bounding box center [625, 416] width 24 height 26
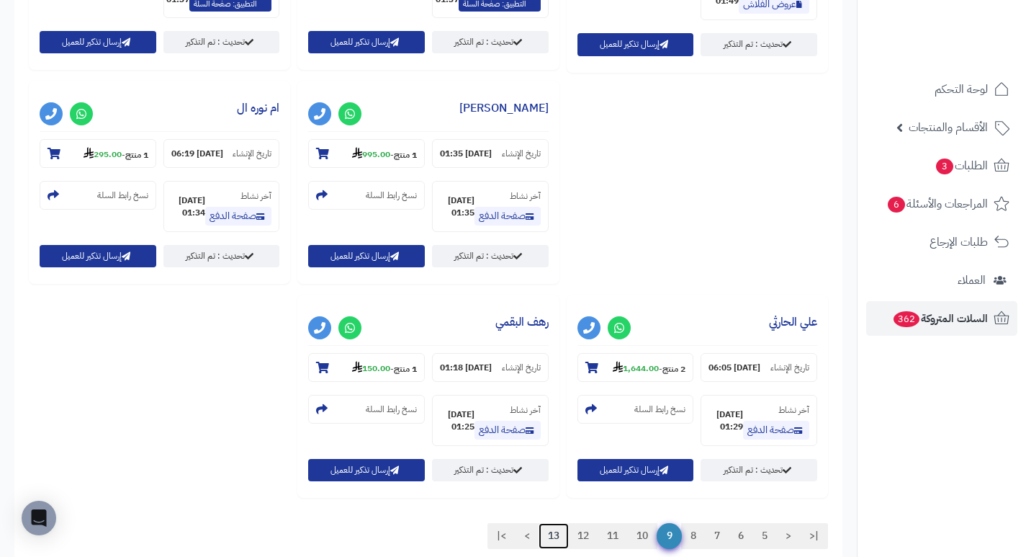
click at [552, 523] on link "13" at bounding box center [554, 536] width 30 height 26
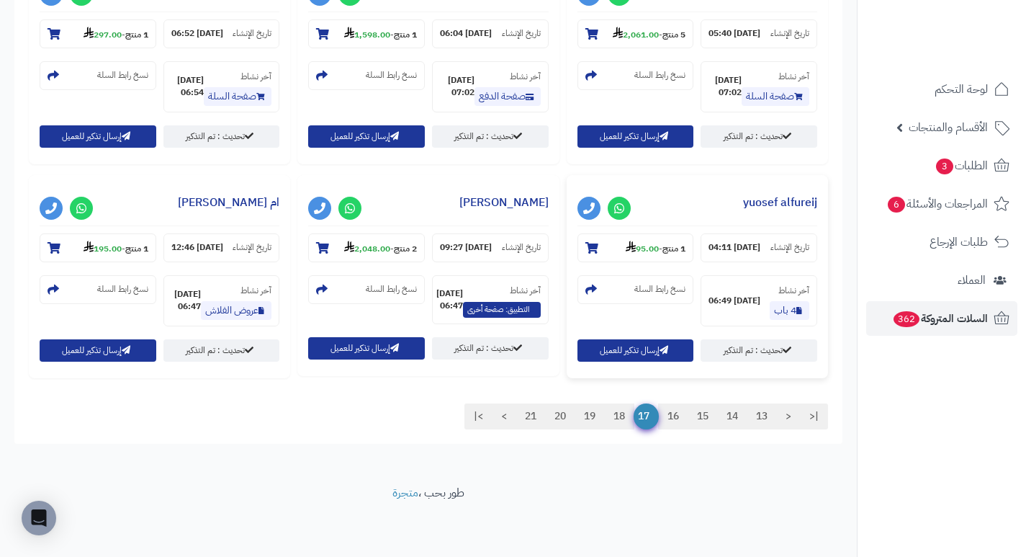
scroll to position [1828, 0]
click at [529, 414] on link "21" at bounding box center [531, 416] width 30 height 26
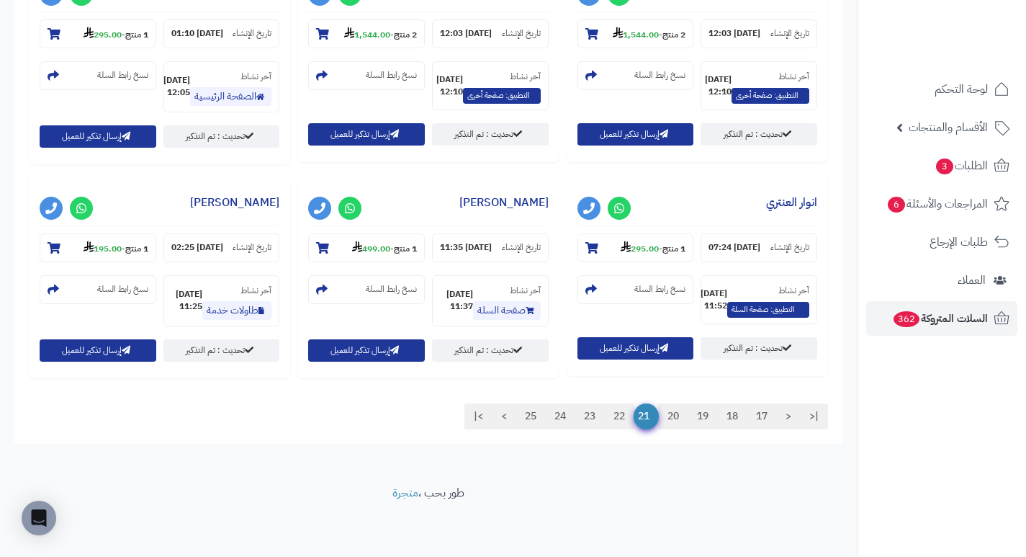
scroll to position [1606, 0]
click at [525, 415] on link "25" at bounding box center [531, 416] width 30 height 26
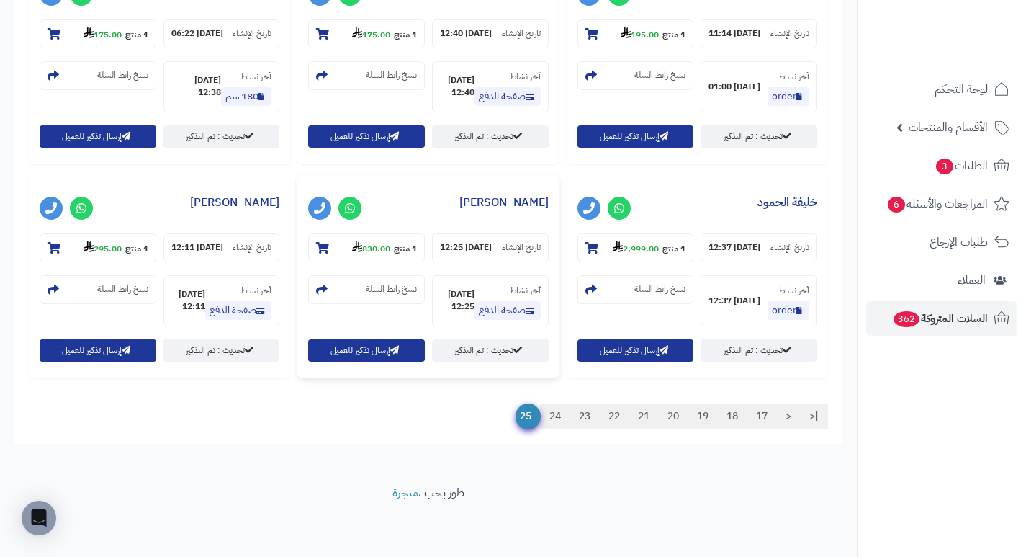
scroll to position [1372, 0]
click at [520, 413] on span "25" at bounding box center [528, 416] width 25 height 26
click at [494, 419] on div "|< < 17 18 19 20 21 22 23 24 25" at bounding box center [633, 416] width 410 height 26
click at [518, 194] on link "[PERSON_NAME]" at bounding box center [503, 202] width 89 height 17
click at [788, 200] on link "خليفة الحمود" at bounding box center [787, 202] width 60 height 17
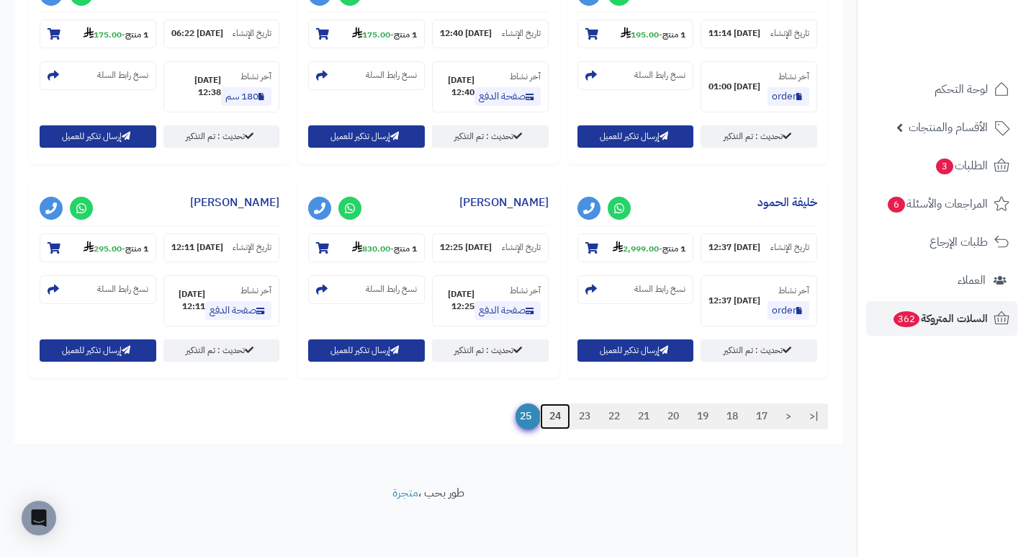
click at [543, 418] on link "24" at bounding box center [555, 416] width 30 height 26
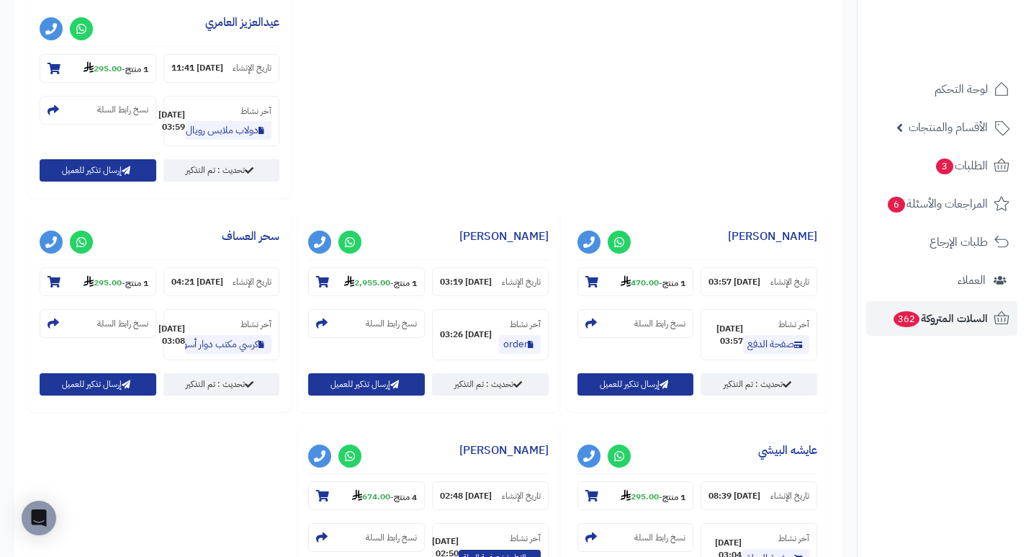
scroll to position [1616, 0]
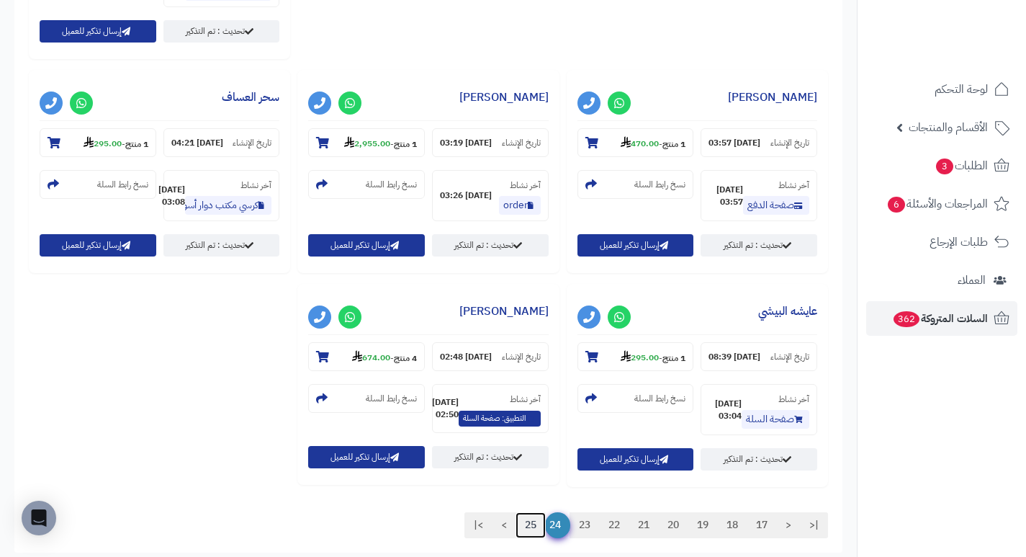
click at [526, 512] on link "25" at bounding box center [531, 525] width 30 height 26
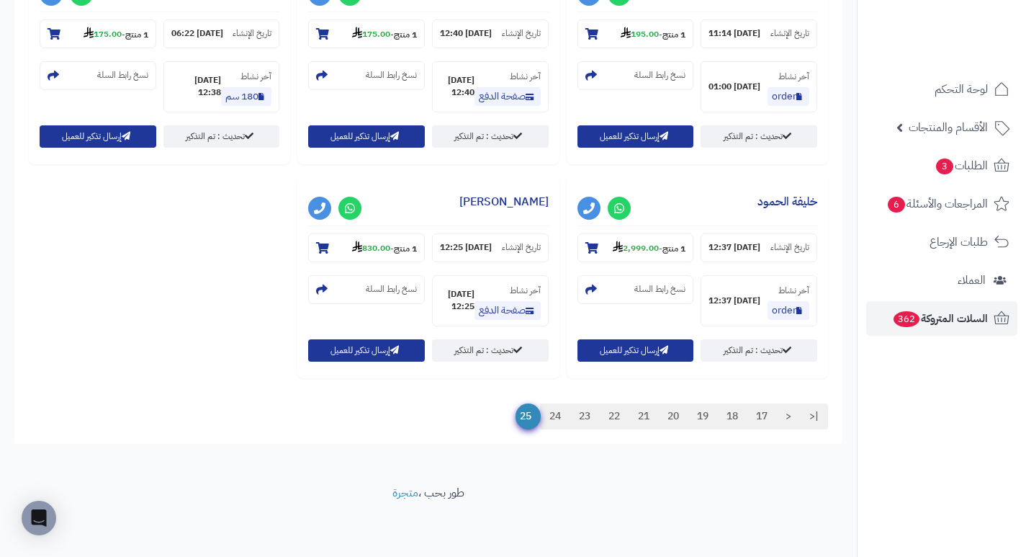
scroll to position [1805, 0]
click at [481, 419] on div "|< < 17 18 19 20 21 22 23 24 25" at bounding box center [633, 416] width 410 height 26
click at [607, 422] on link "22" at bounding box center [614, 416] width 30 height 26
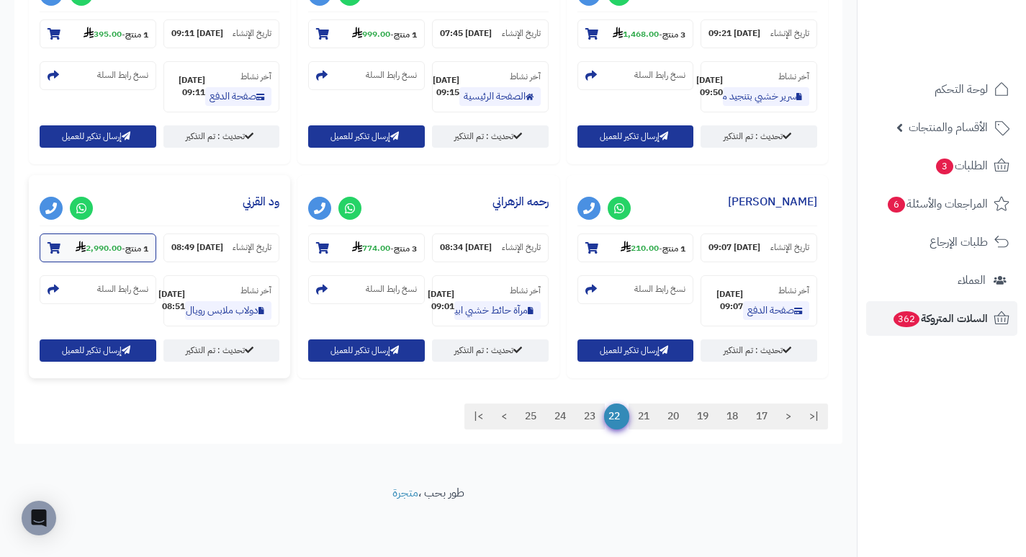
scroll to position [1484, 0]
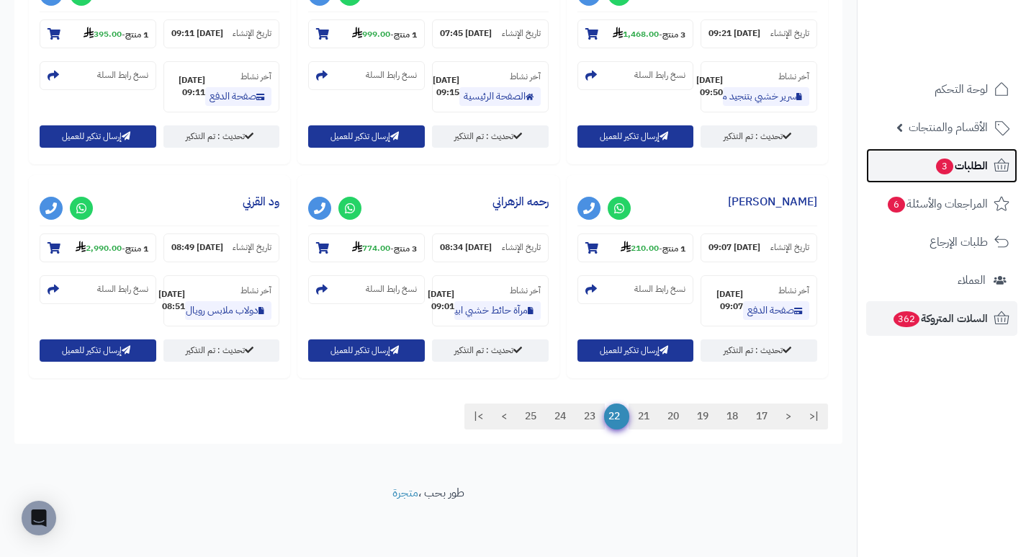
click at [955, 172] on span "الطلبات 3" at bounding box center [961, 166] width 53 height 20
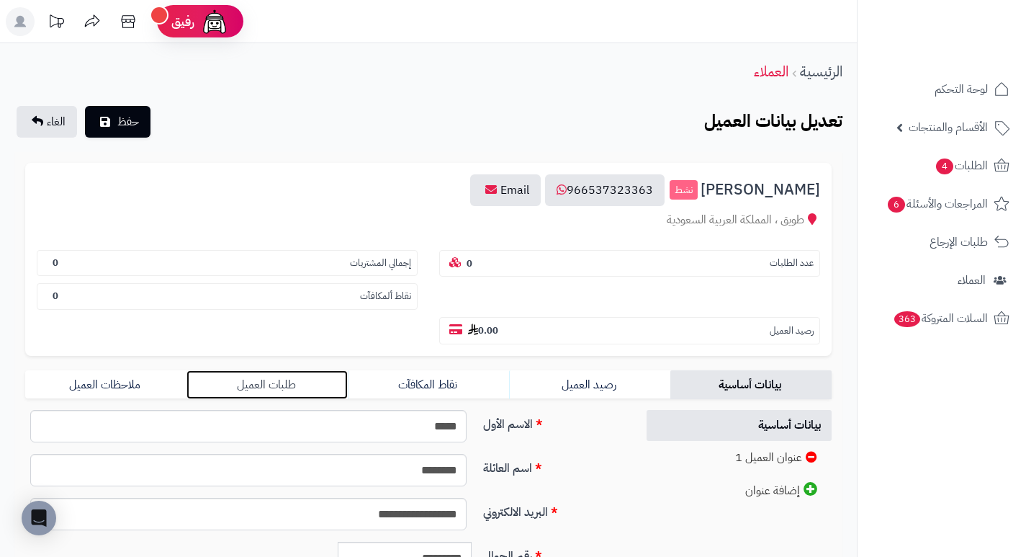
click at [258, 385] on link "طلبات العميل" at bounding box center [266, 384] width 161 height 29
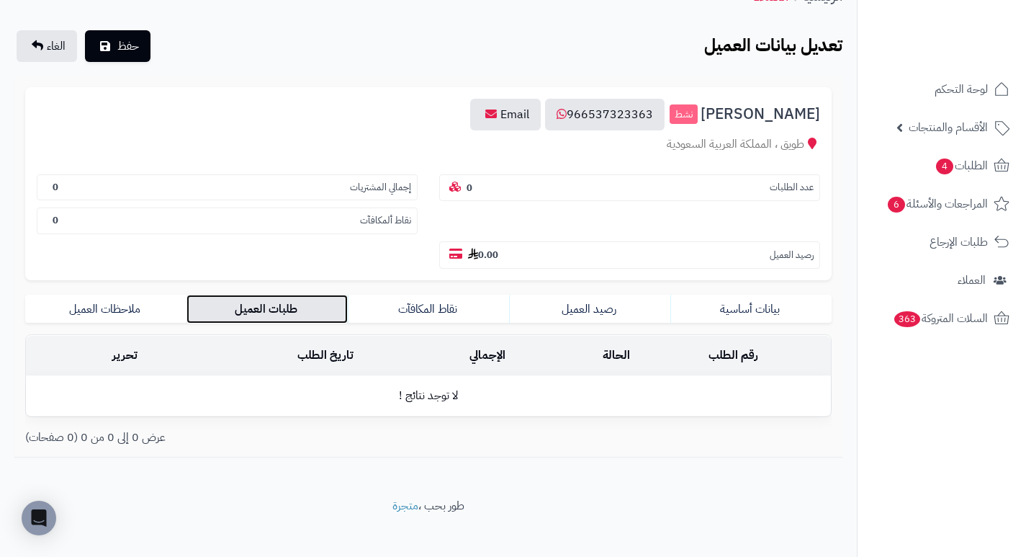
scroll to position [89, 0]
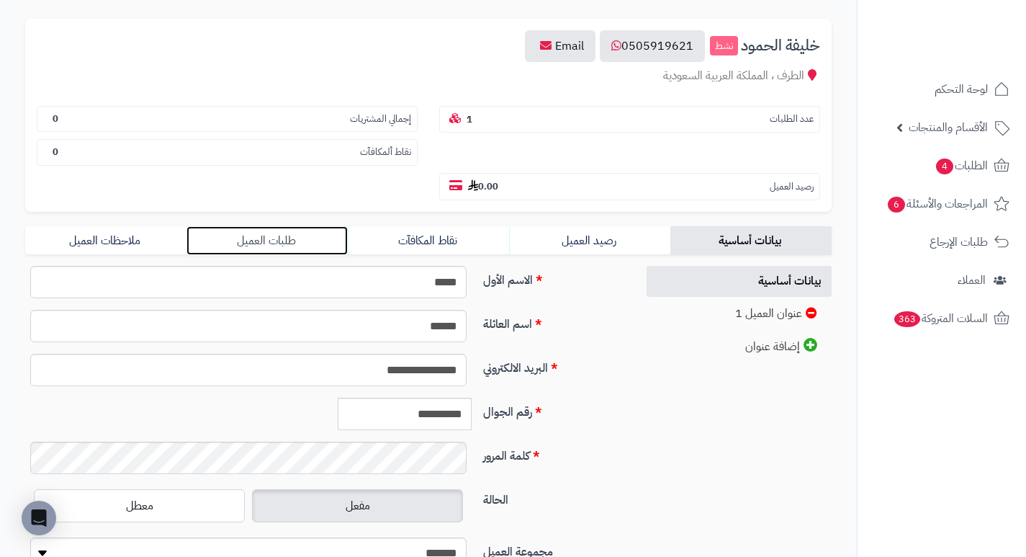
click at [288, 243] on link "طلبات العميل" at bounding box center [266, 240] width 161 height 29
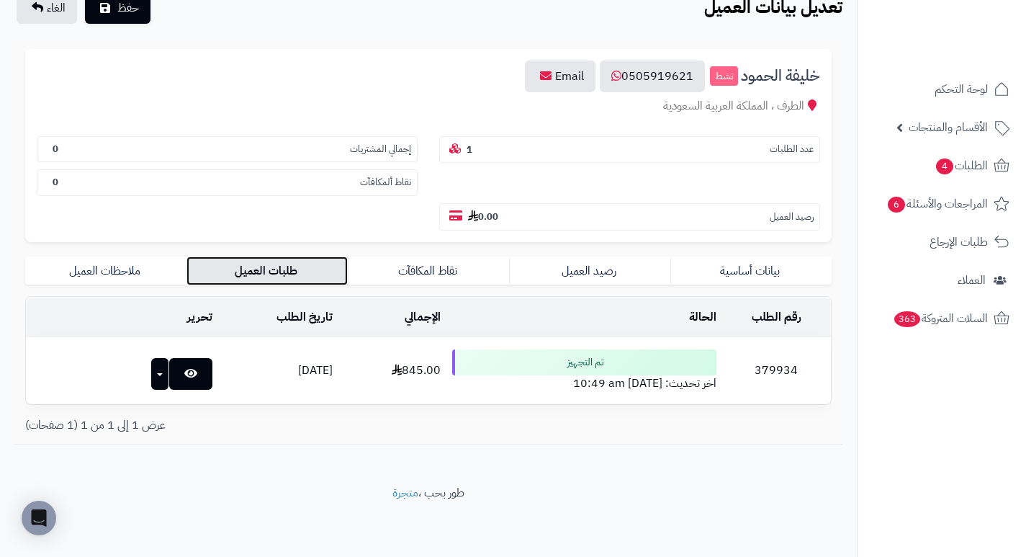
scroll to position [114, 0]
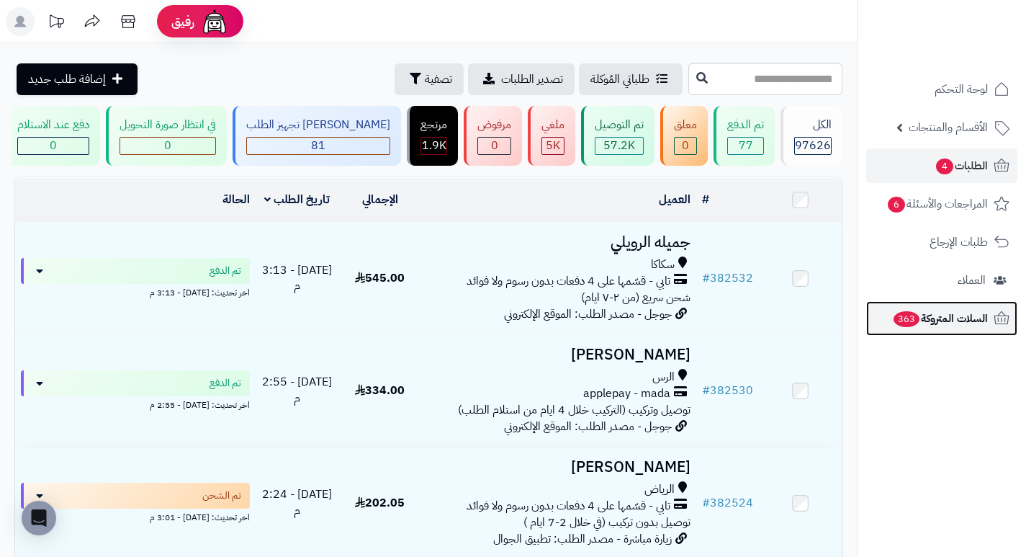
click at [951, 315] on span "السلات المتروكة 363" at bounding box center [940, 318] width 96 height 20
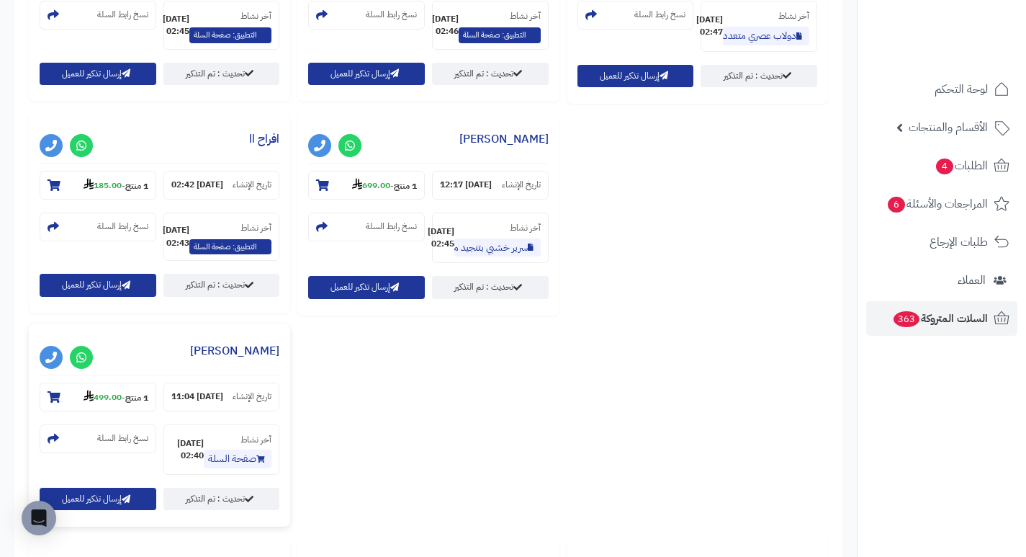
scroll to position [1406, 0]
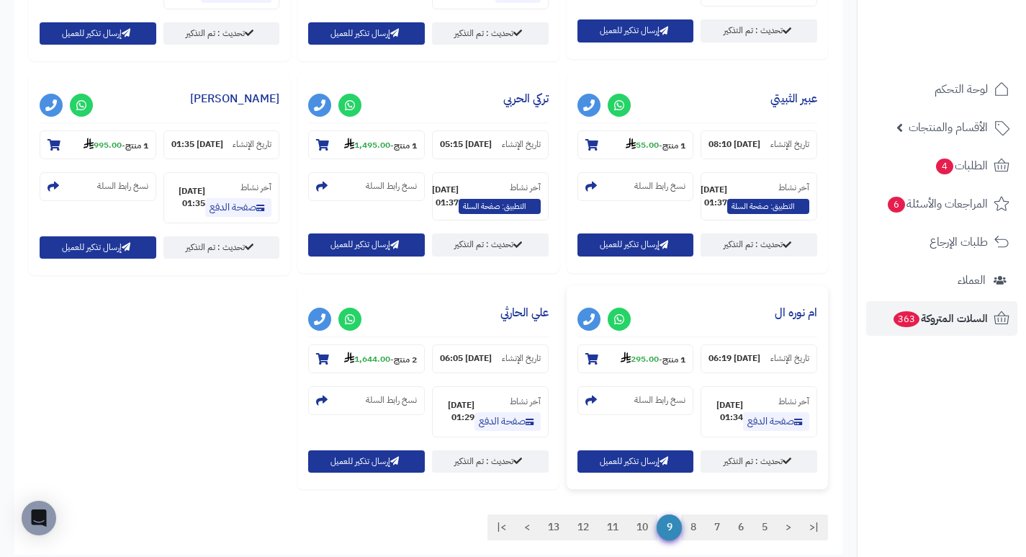
scroll to position [1606, 0]
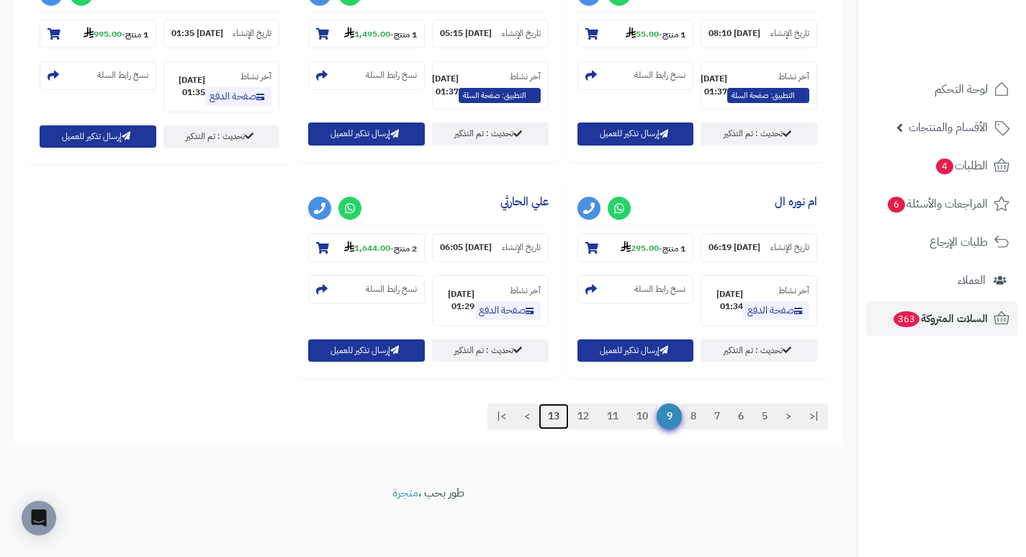
click at [553, 413] on link "13" at bounding box center [554, 416] width 30 height 26
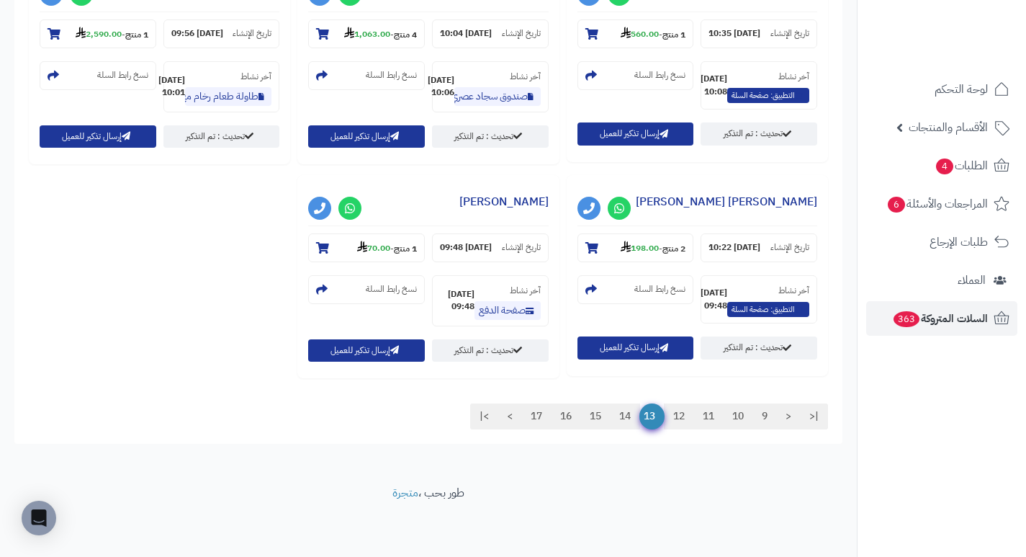
scroll to position [1406, 0]
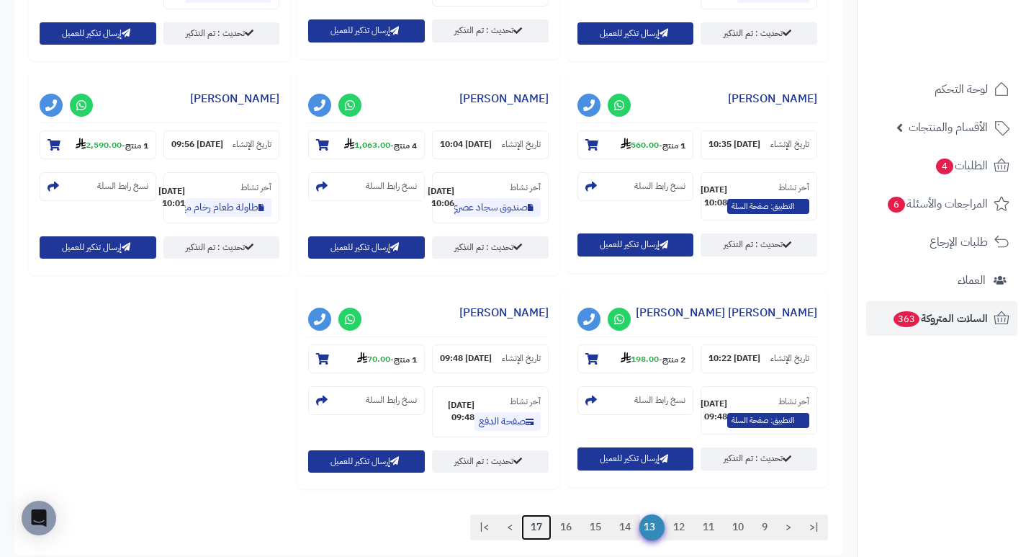
click at [533, 514] on link "17" at bounding box center [536, 527] width 30 height 26
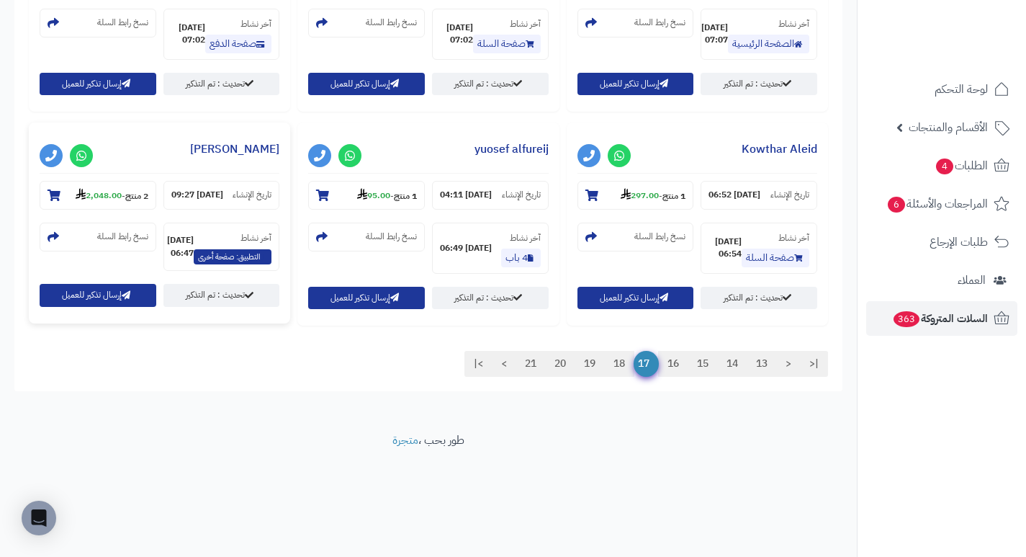
scroll to position [1616, 0]
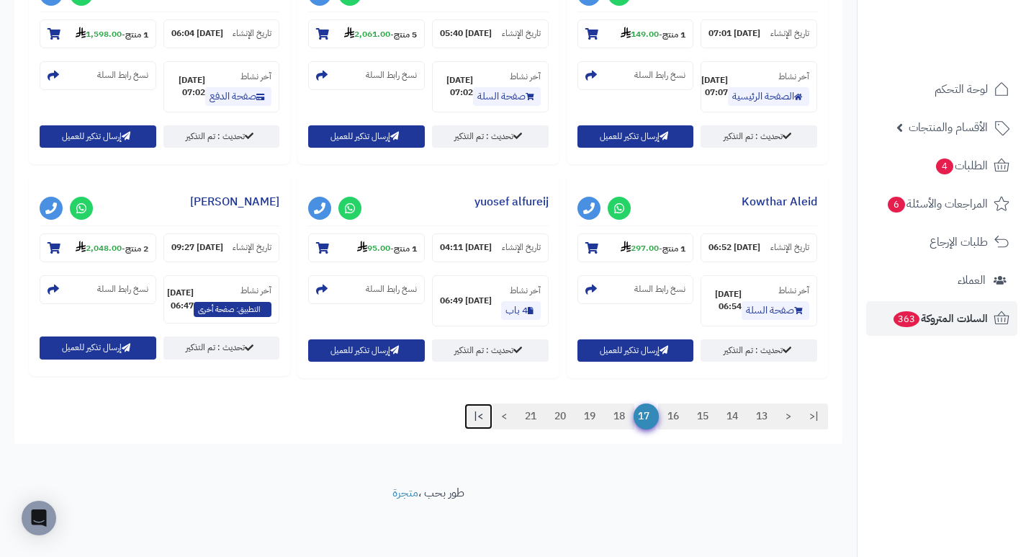
click at [469, 414] on link ">|" at bounding box center [478, 416] width 28 height 26
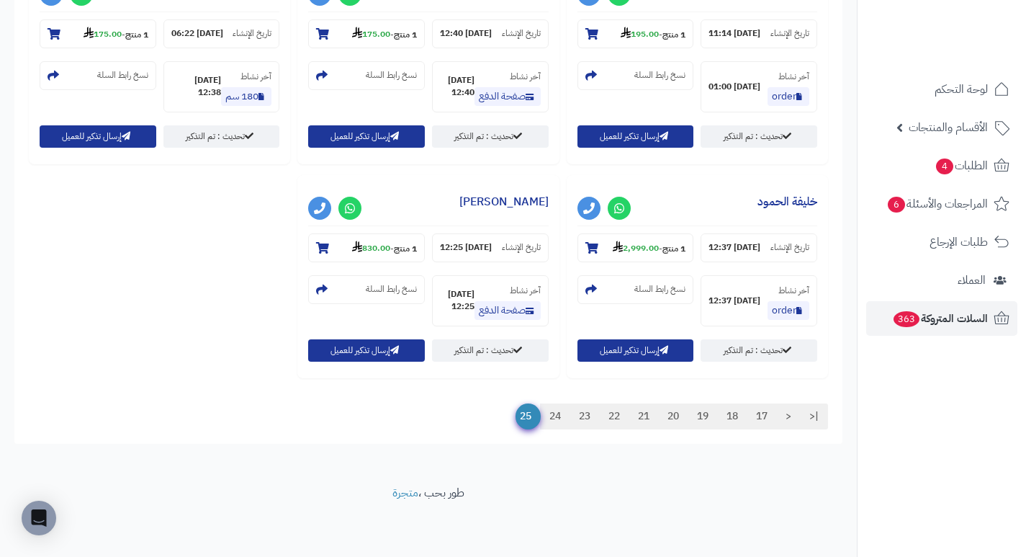
scroll to position [1589, 0]
click at [757, 193] on link "خليفة الحمود" at bounding box center [787, 201] width 60 height 17
click at [518, 422] on span "25" at bounding box center [528, 416] width 25 height 26
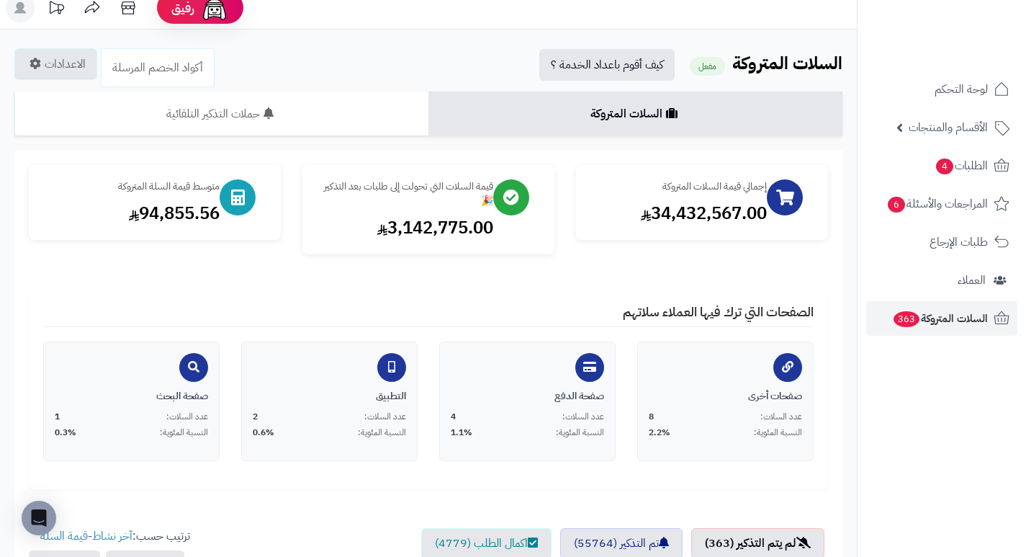
scroll to position [0, 0]
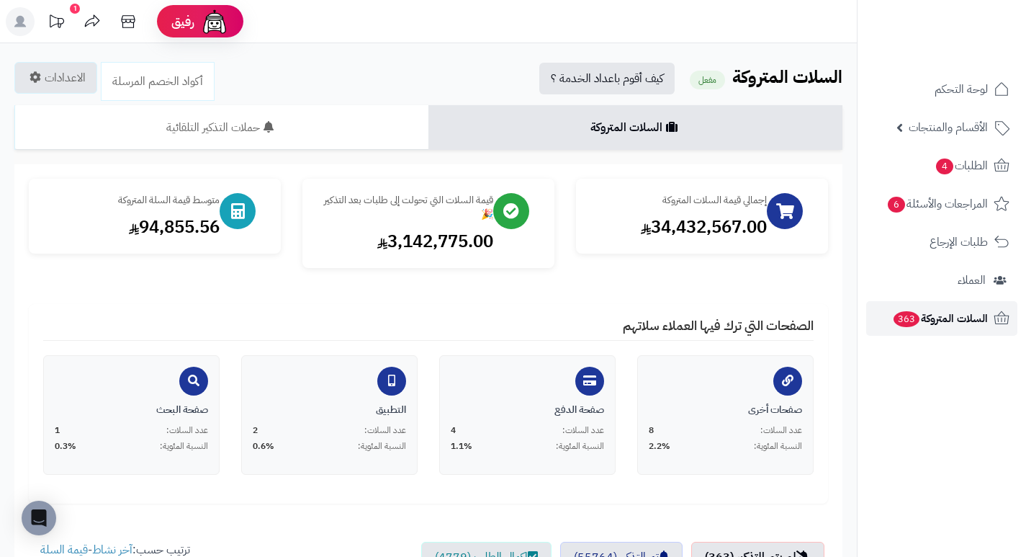
click at [950, 324] on span "السلات المتروكة 363" at bounding box center [940, 318] width 96 height 20
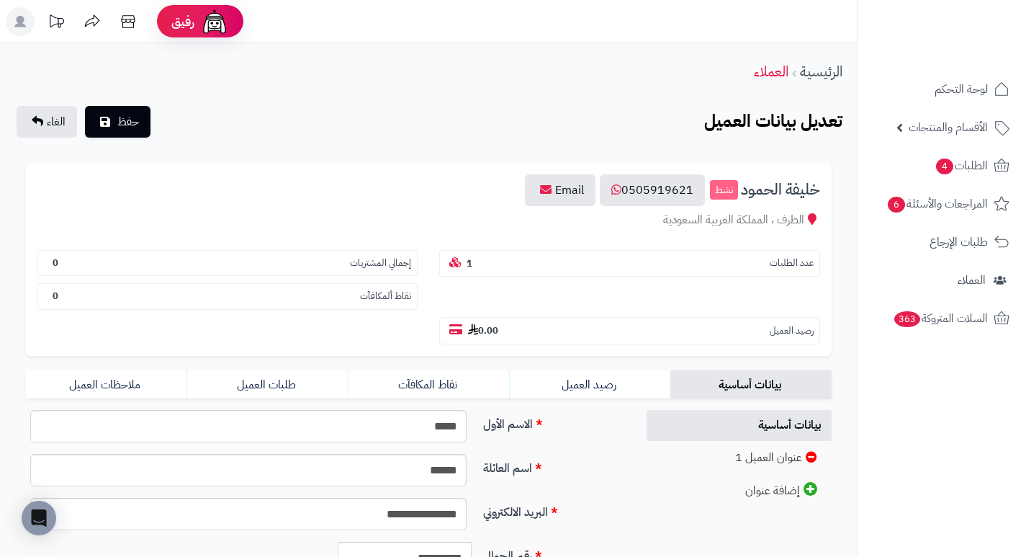
scroll to position [292, 0]
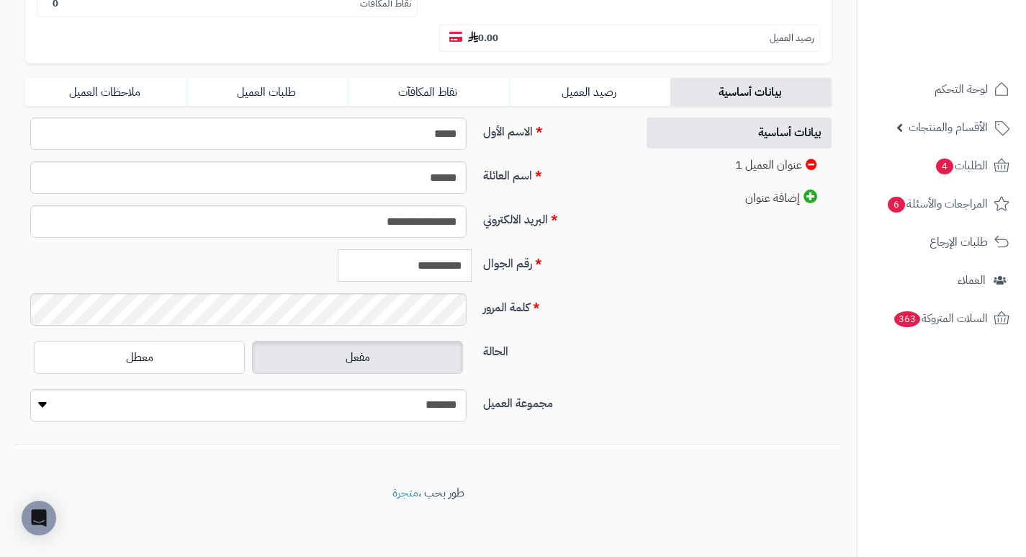
click at [394, 260] on input "**********" at bounding box center [405, 265] width 134 height 32
drag, startPoint x: 666, startPoint y: 234, endPoint x: 644, endPoint y: 243, distance: 23.9
click at [644, 243] on div "**********" at bounding box center [428, 274] width 828 height 315
drag, startPoint x: 695, startPoint y: 273, endPoint x: 588, endPoint y: 193, distance: 133.2
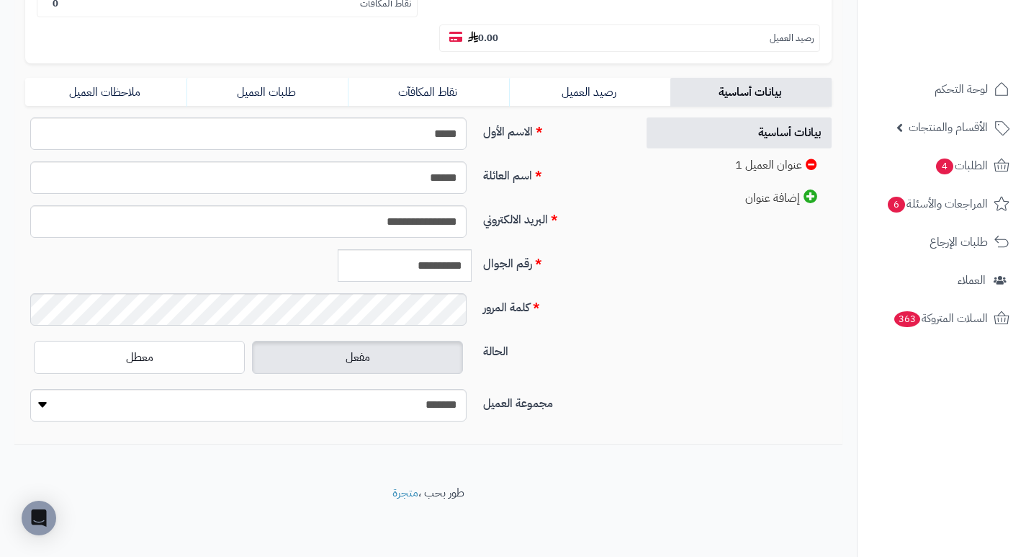
click at [591, 200] on div "اسم العائلة ******" at bounding box center [324, 183] width 611 height 44
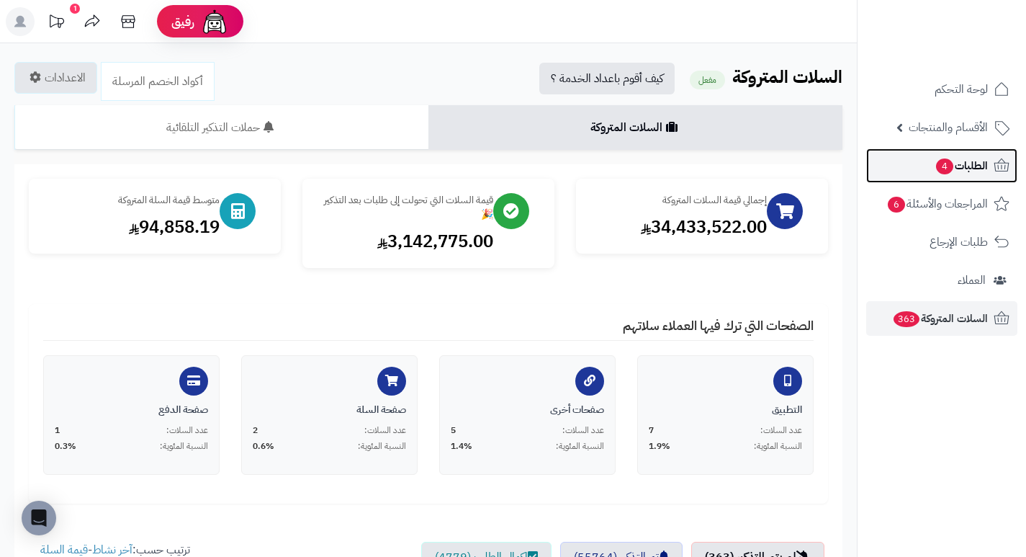
click at [960, 160] on span "الطلبات 4" at bounding box center [961, 166] width 53 height 20
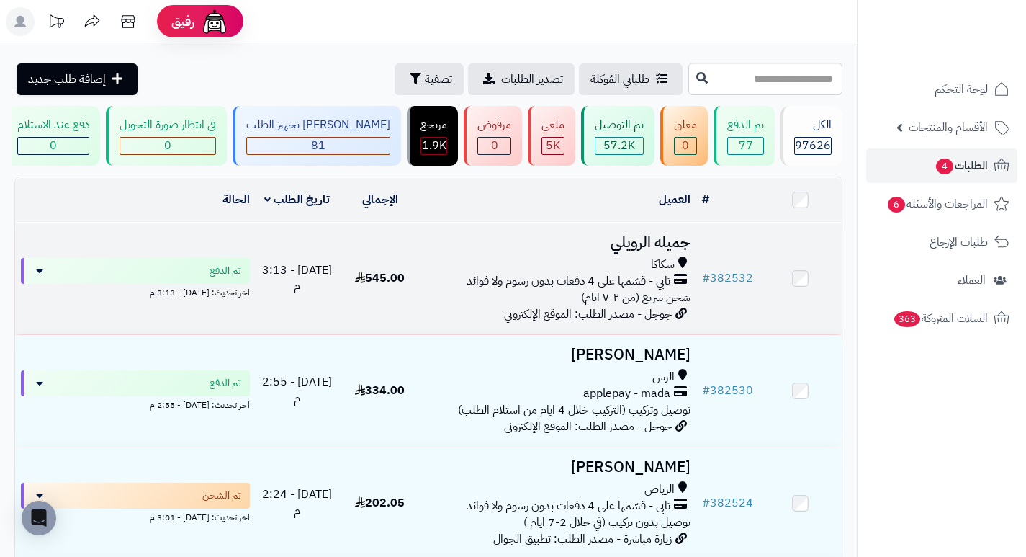
click at [671, 250] on h3 "جميله الرويلي" at bounding box center [559, 242] width 264 height 17
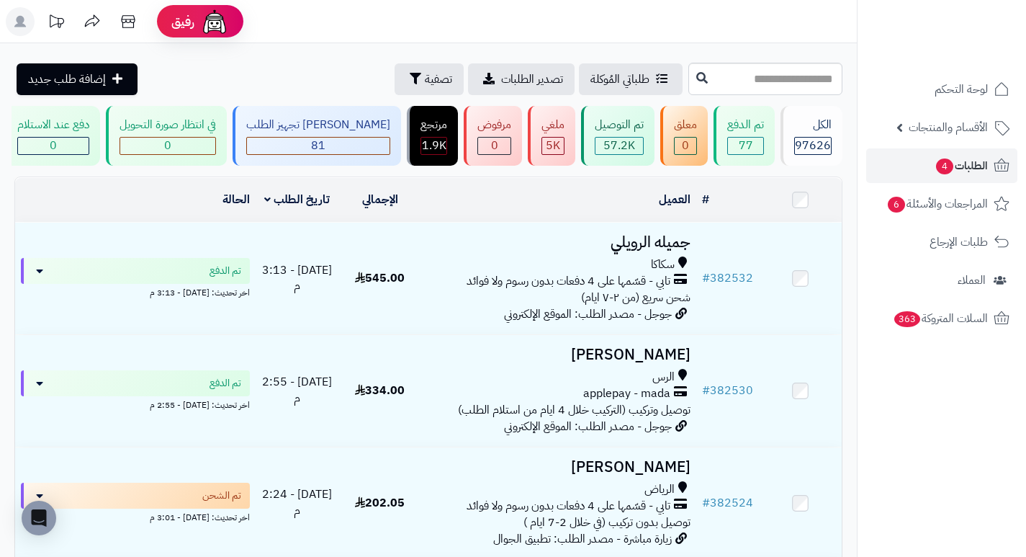
click at [901, 345] on nav "لوحة التحكم الأقسام والمنتجات المنتجات الأقسام الماركات مواصفات المنتجات مواصفا…" at bounding box center [941, 296] width 169 height 557
click at [912, 324] on span "363" at bounding box center [907, 319] width 27 height 17
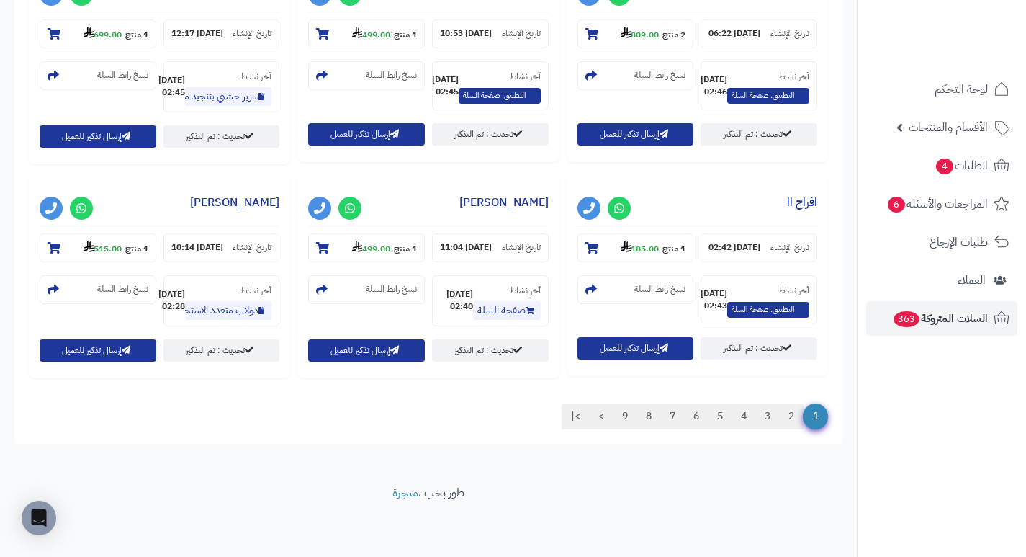
scroll to position [1512, 0]
click at [919, 315] on span "السلات المتروكة 363" at bounding box center [940, 318] width 96 height 20
click at [623, 415] on link "9" at bounding box center [625, 416] width 24 height 26
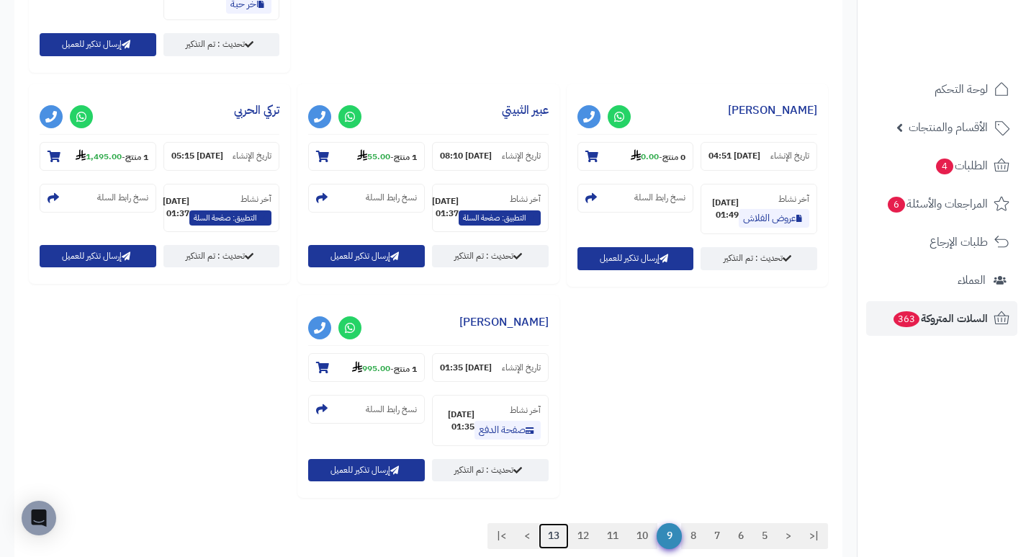
click at [550, 523] on link "13" at bounding box center [554, 536] width 30 height 26
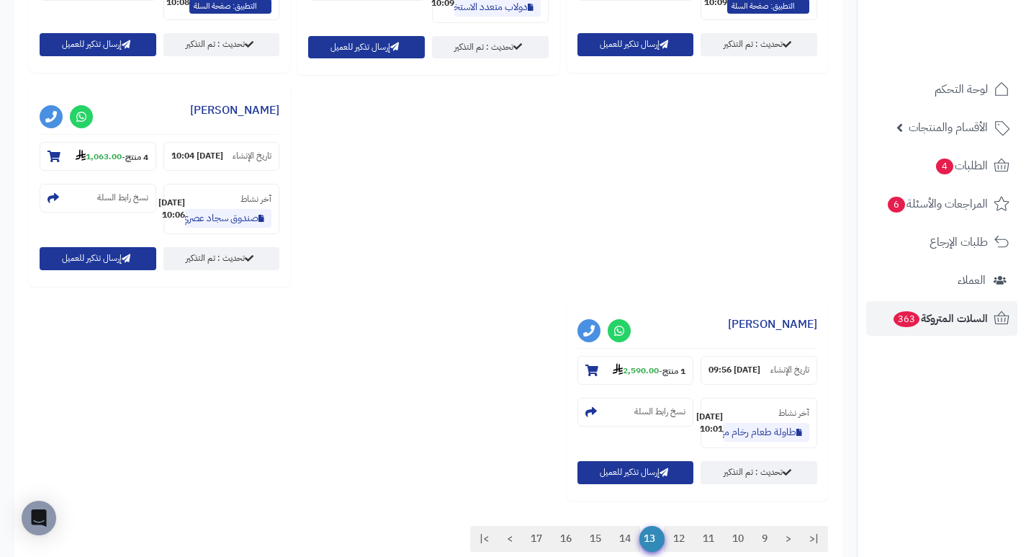
scroll to position [1406, 0]
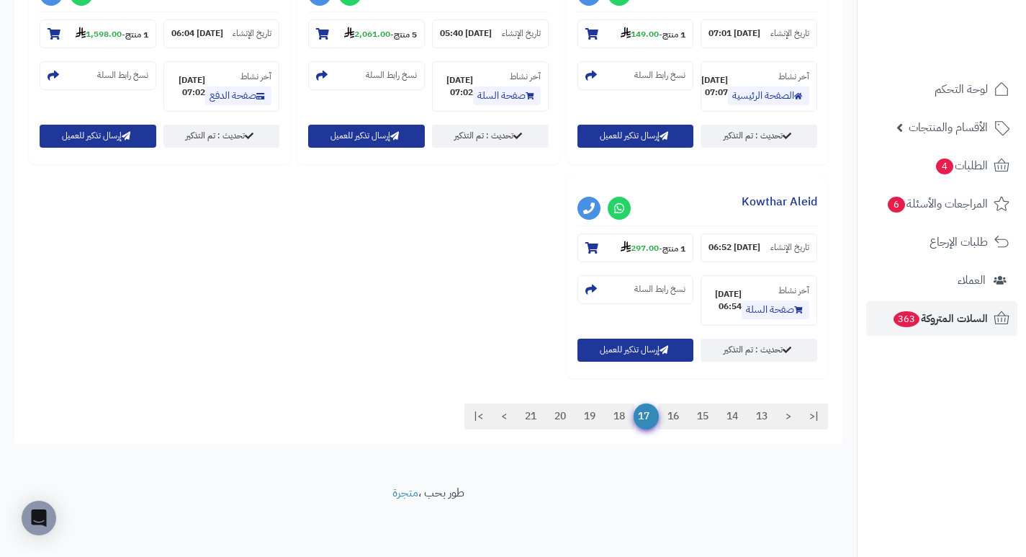
scroll to position [1828, 0]
click at [528, 411] on link "21" at bounding box center [531, 416] width 30 height 26
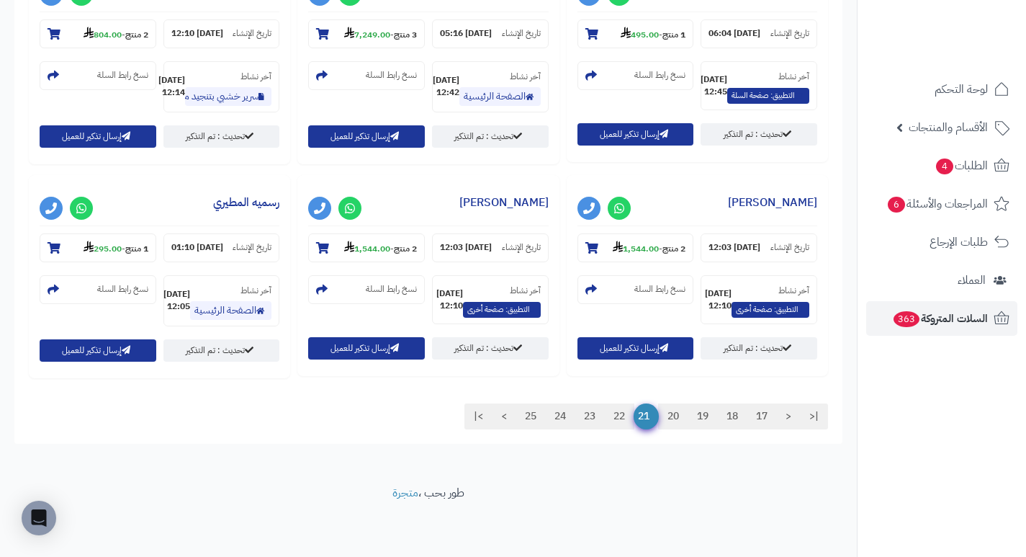
scroll to position [1594, 0]
click at [524, 414] on link "25" at bounding box center [531, 416] width 30 height 26
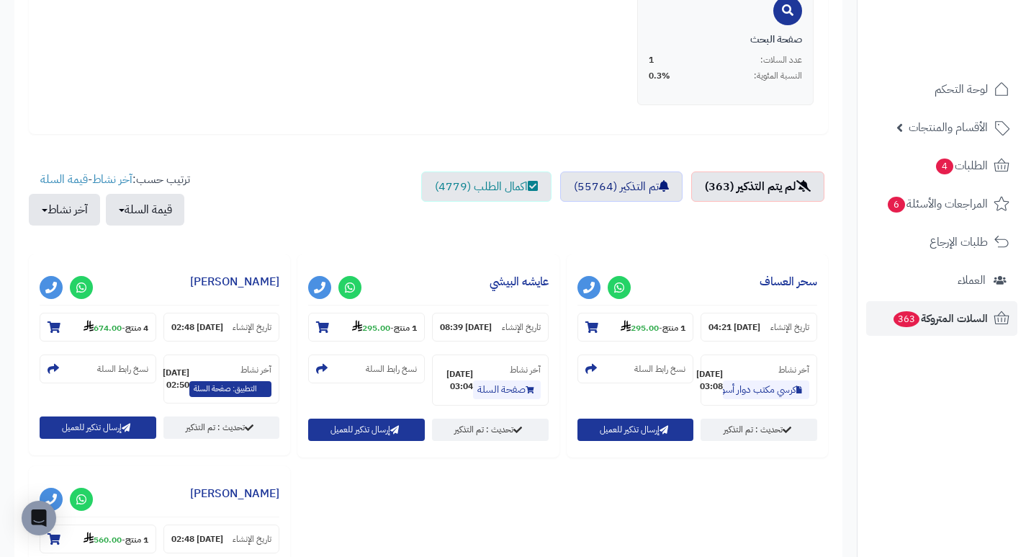
scroll to position [5, 0]
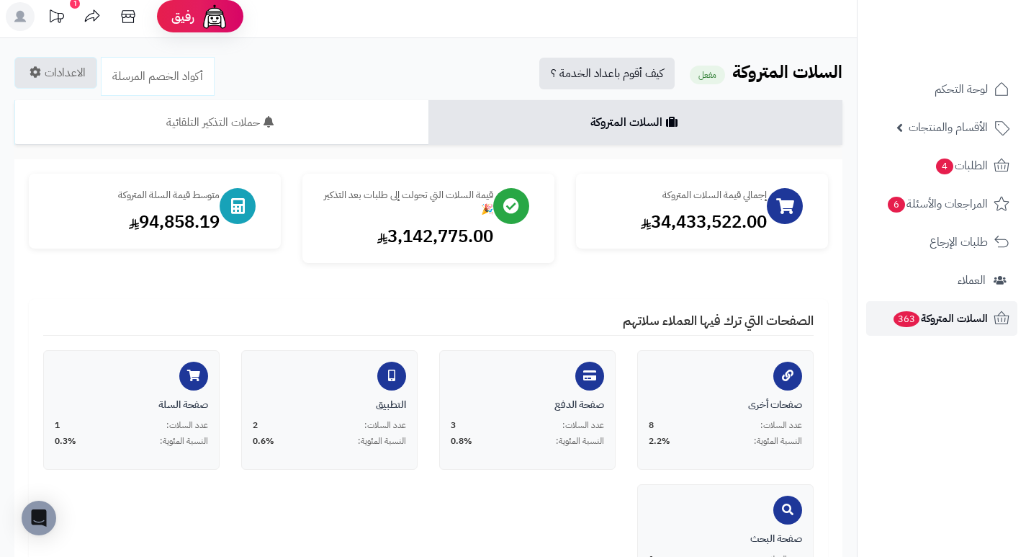
click at [935, 322] on span "السلات المتروكة 363" at bounding box center [940, 318] width 96 height 20
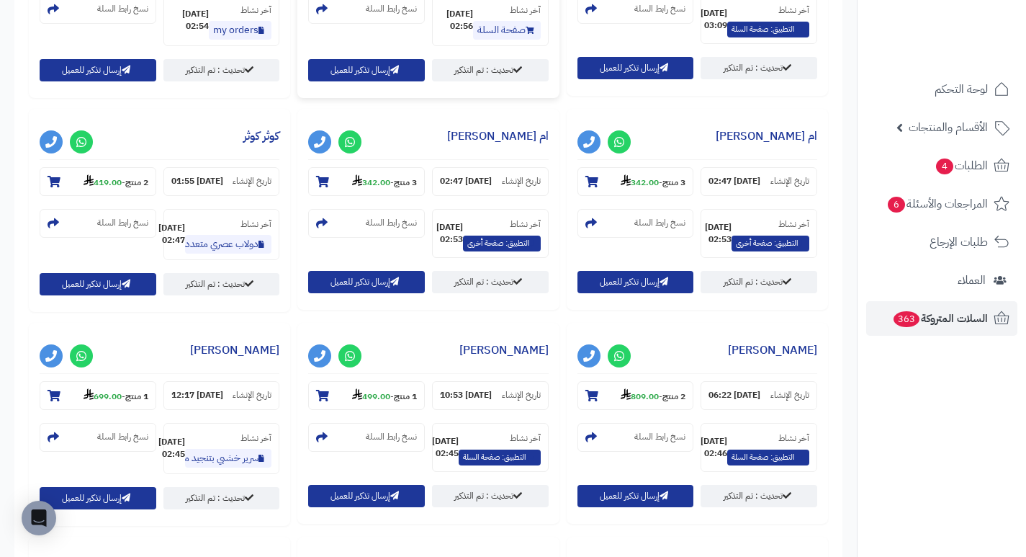
scroll to position [936, 0]
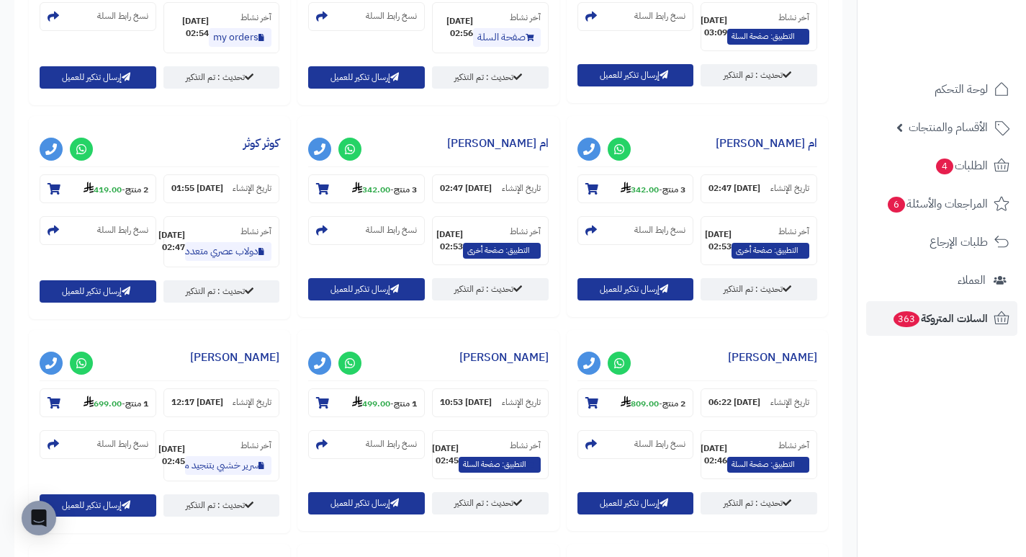
click at [690, 94] on div "**********" at bounding box center [428, 222] width 806 height 1069
